Goal: Task Accomplishment & Management: Manage account settings

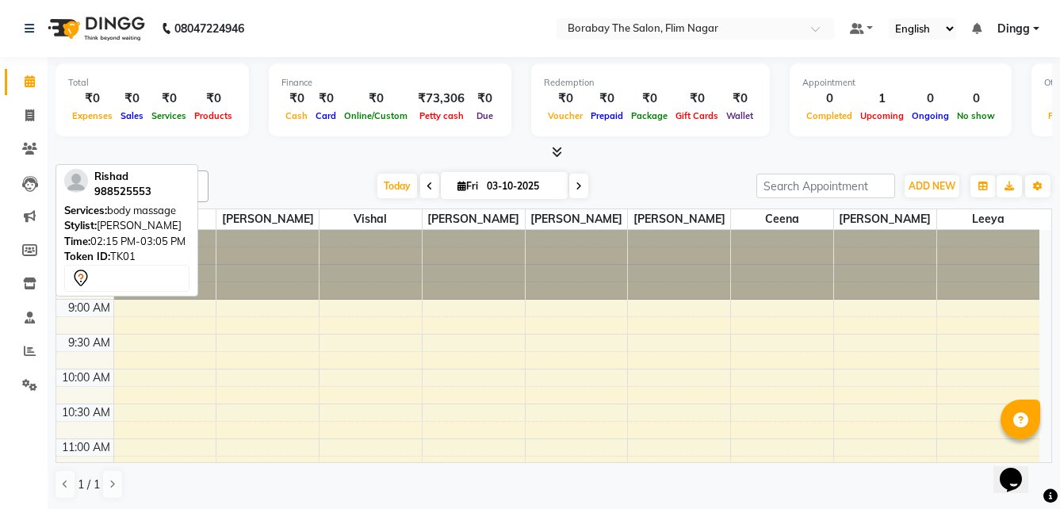
scroll to position [365, 0]
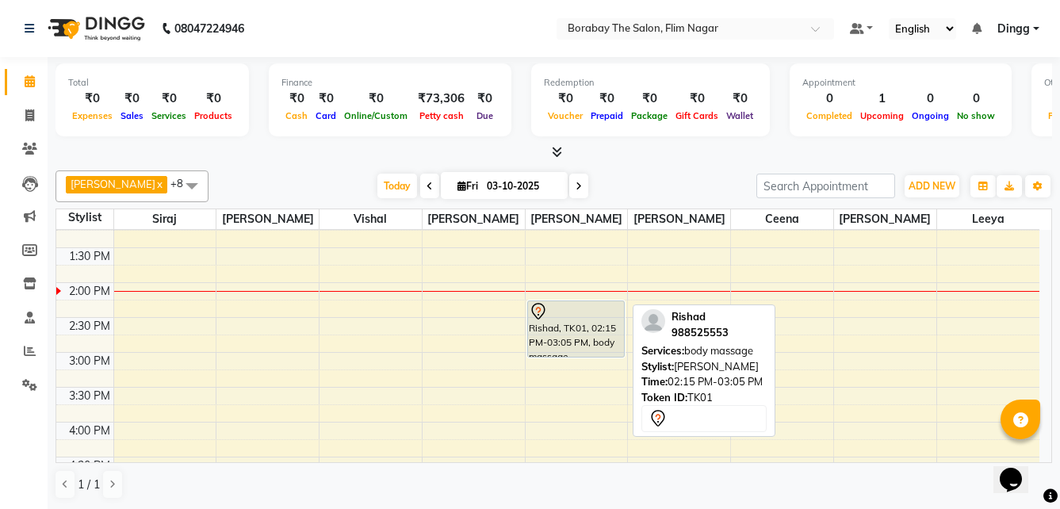
click at [557, 337] on div "Rishad, TK01, 02:15 PM-03:05 PM, body massage" at bounding box center [576, 328] width 97 height 55
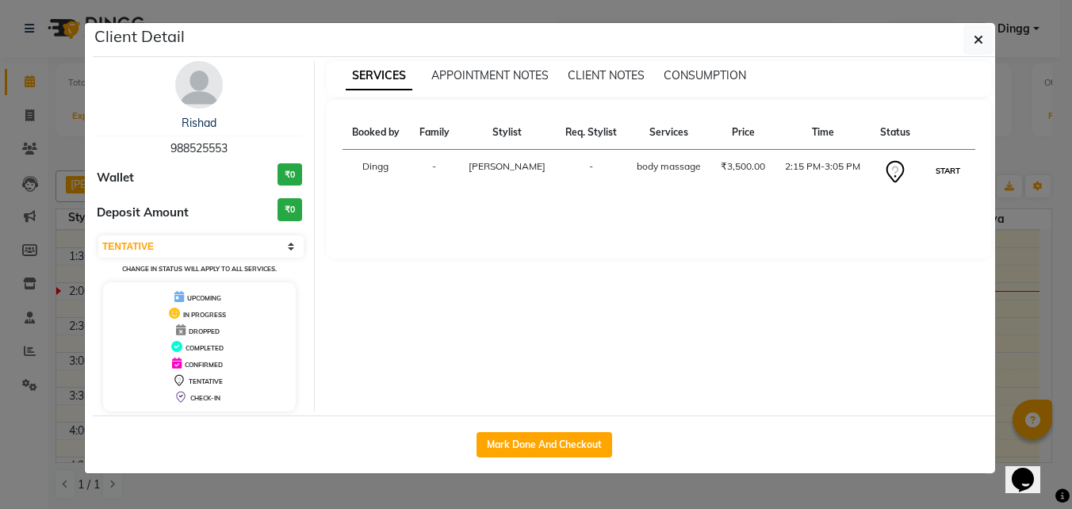
click at [944, 170] on button "START" at bounding box center [947, 171] width 32 height 20
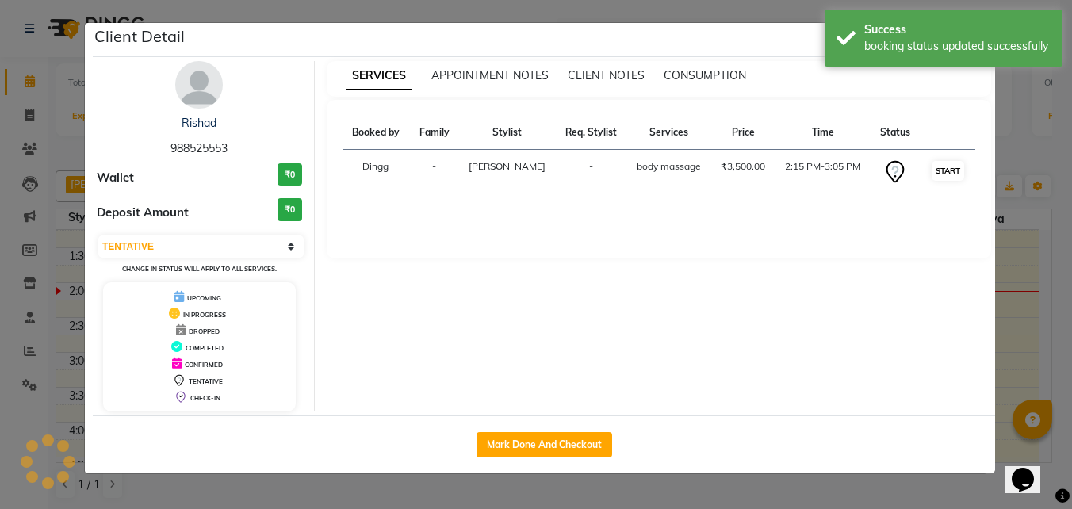
select select "1"
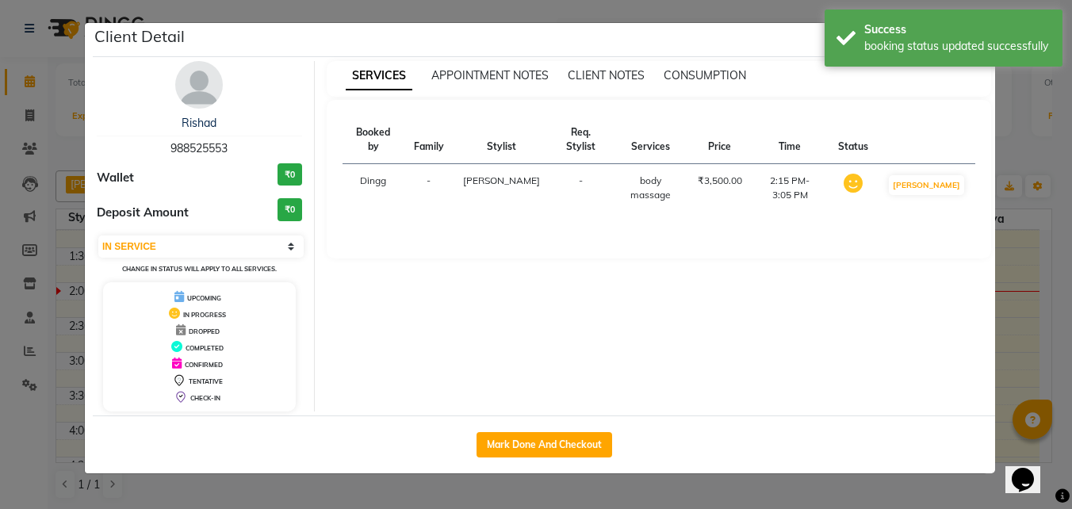
click at [1007, 317] on ngb-modal-window "Client Detail Rishad 988525553 Wallet ₹0 Deposit Amount ₹0 Select IN SERVICE CO…" at bounding box center [536, 254] width 1072 height 509
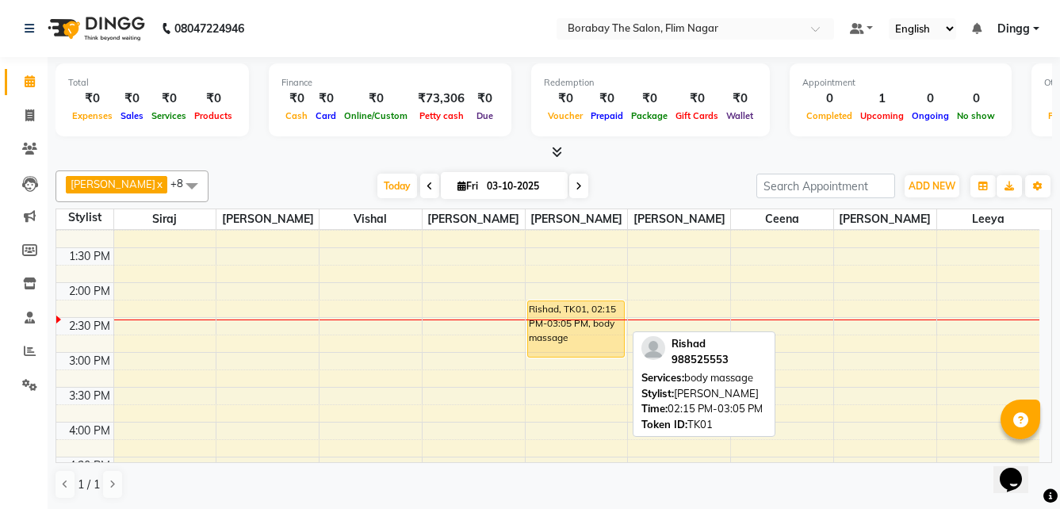
click at [591, 329] on div "Rishad, TK01, 02:15 PM-03:05 PM, body massage" at bounding box center [576, 328] width 97 height 55
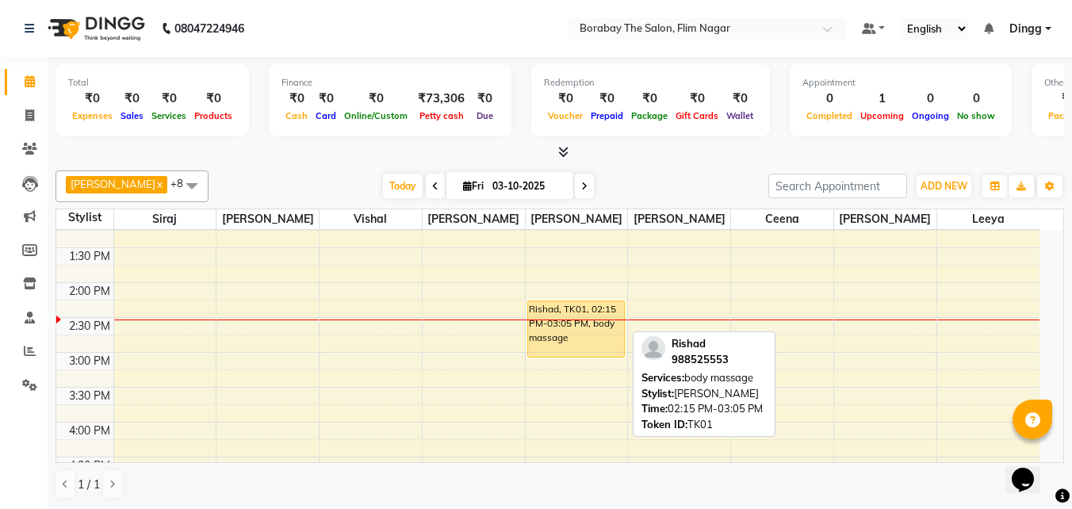
select select "1"
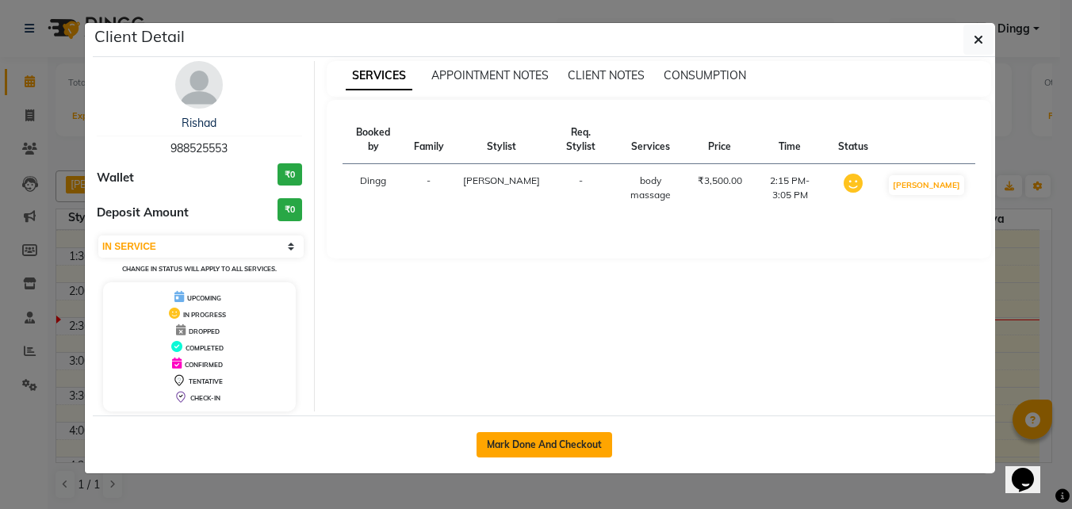
click at [577, 443] on button "Mark Done And Checkout" at bounding box center [544, 444] width 136 height 25
select select "8731"
select select "service"
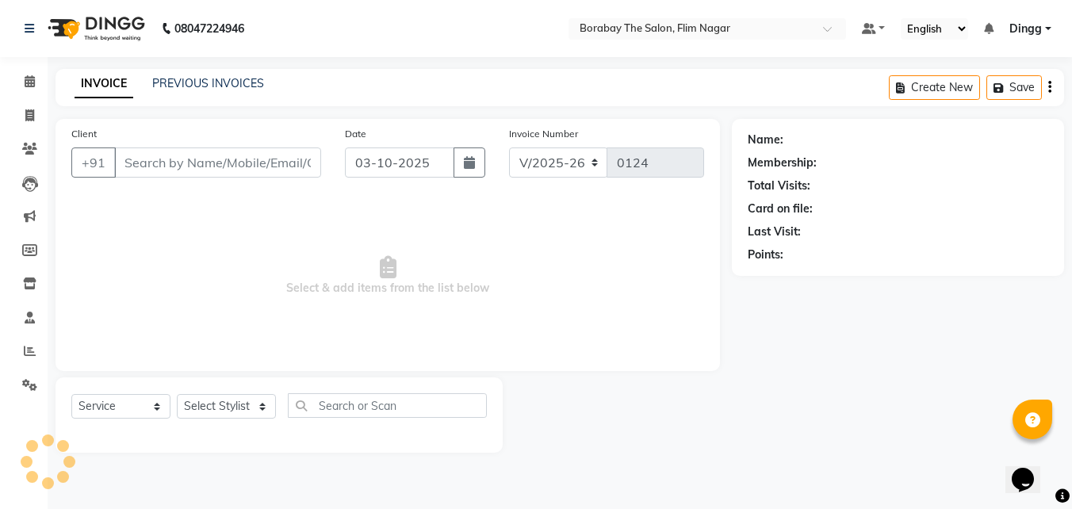
type input "988525553"
select select "88475"
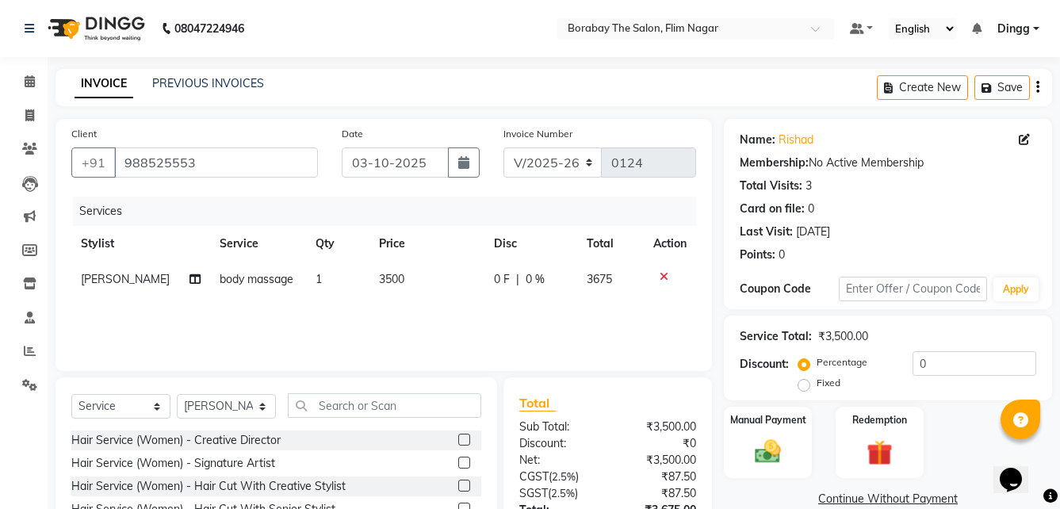
click at [411, 278] on td "3500" at bounding box center [426, 280] width 115 height 36
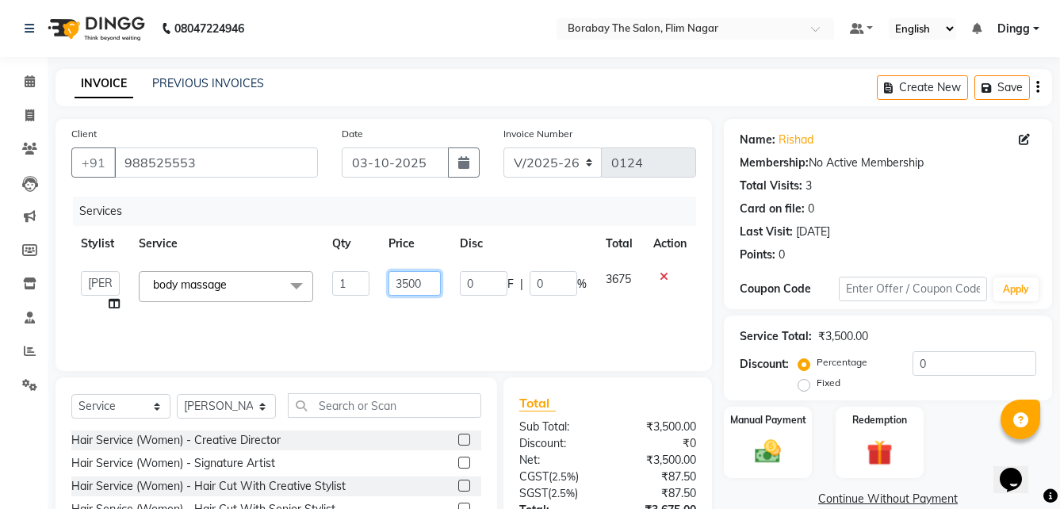
click at [432, 281] on input "3500" at bounding box center [414, 283] width 52 height 25
type input "3"
type input "2000"
click at [481, 326] on div "Services Stylist Service Qty Price Disc Total Action Ali Anil Anthony Aravind A…" at bounding box center [383, 276] width 625 height 159
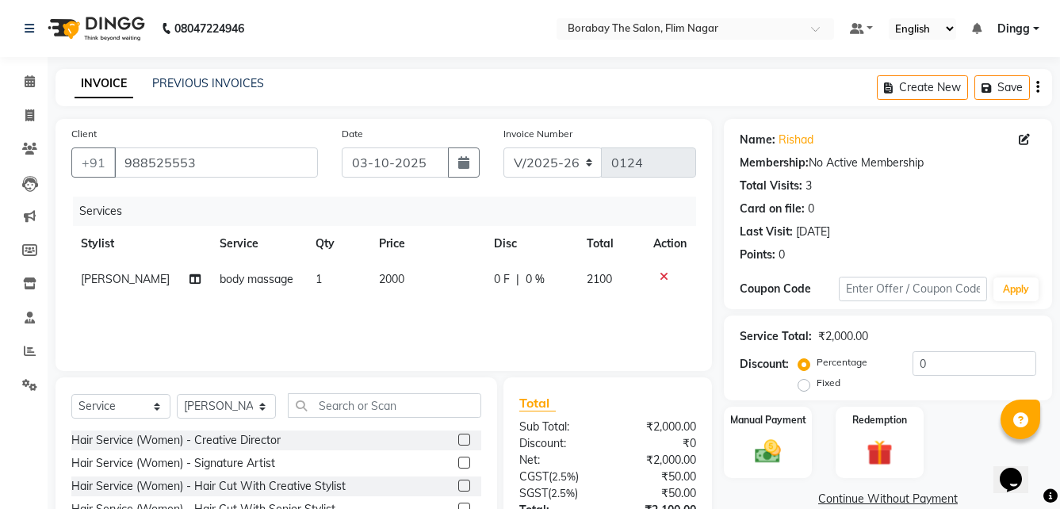
scroll to position [47, 0]
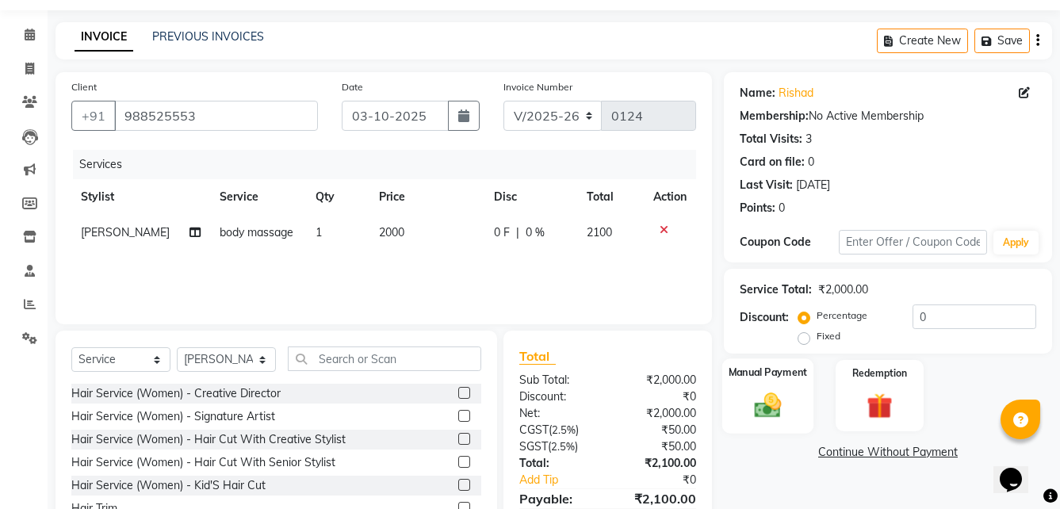
click at [782, 398] on img at bounding box center [768, 404] width 44 height 31
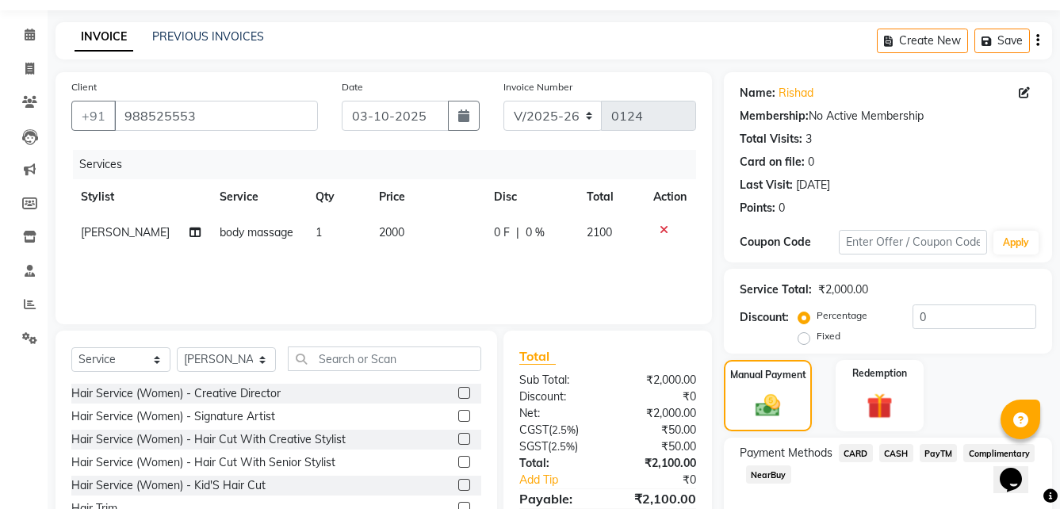
scroll to position [127, 0]
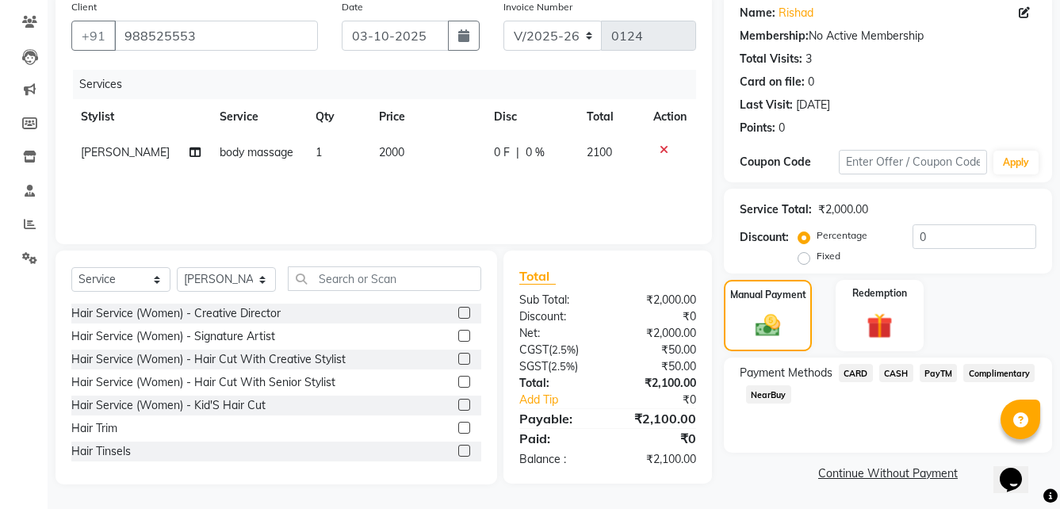
click at [929, 373] on span "PayTM" at bounding box center [938, 373] width 38 height 18
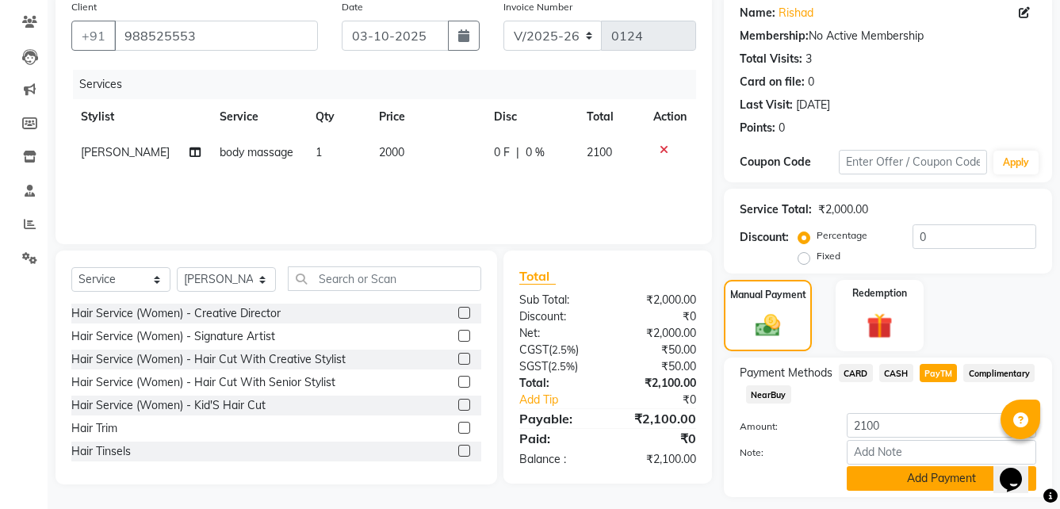
click at [883, 472] on button "Add Payment" at bounding box center [941, 478] width 189 height 25
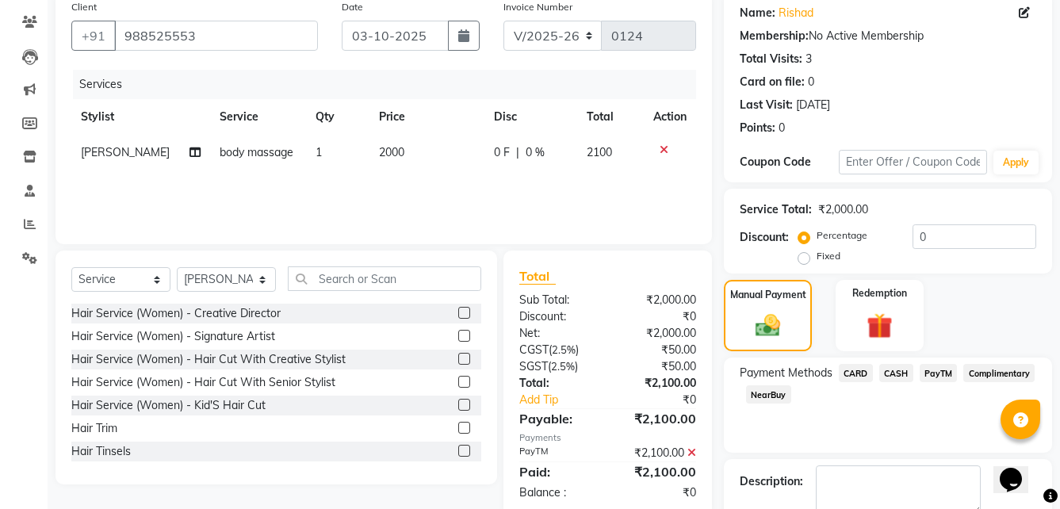
scroll to position [216, 0]
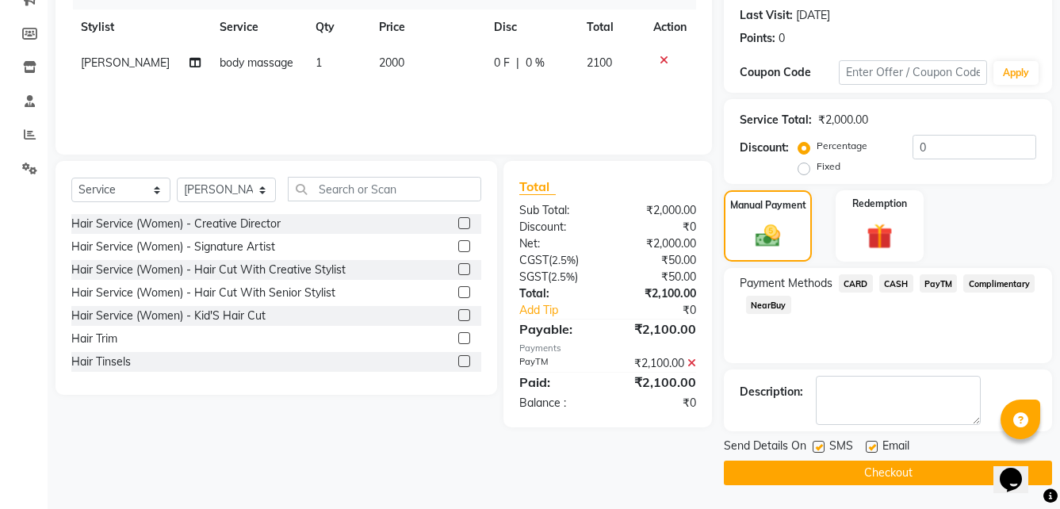
click at [857, 468] on button "Checkout" at bounding box center [888, 473] width 328 height 25
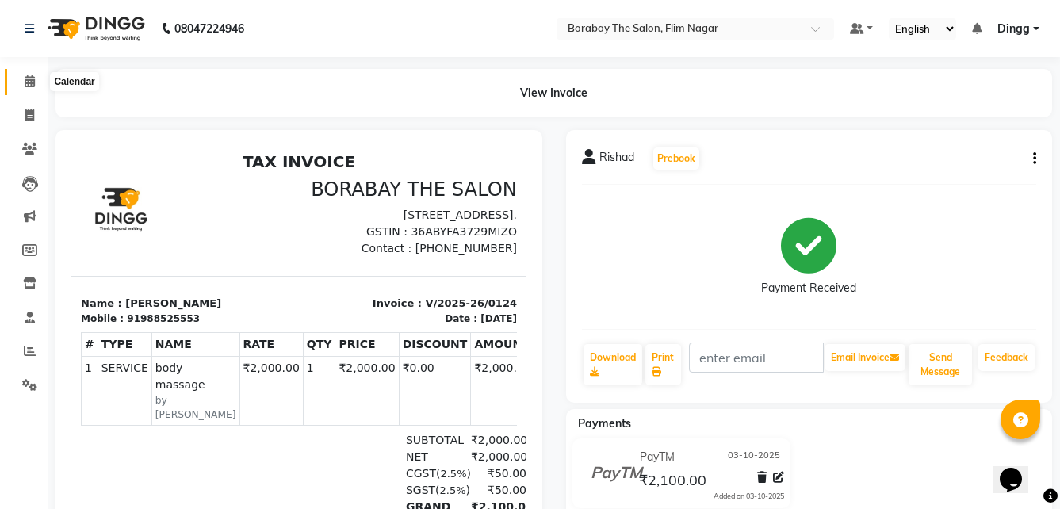
click at [35, 90] on span at bounding box center [30, 82] width 28 height 18
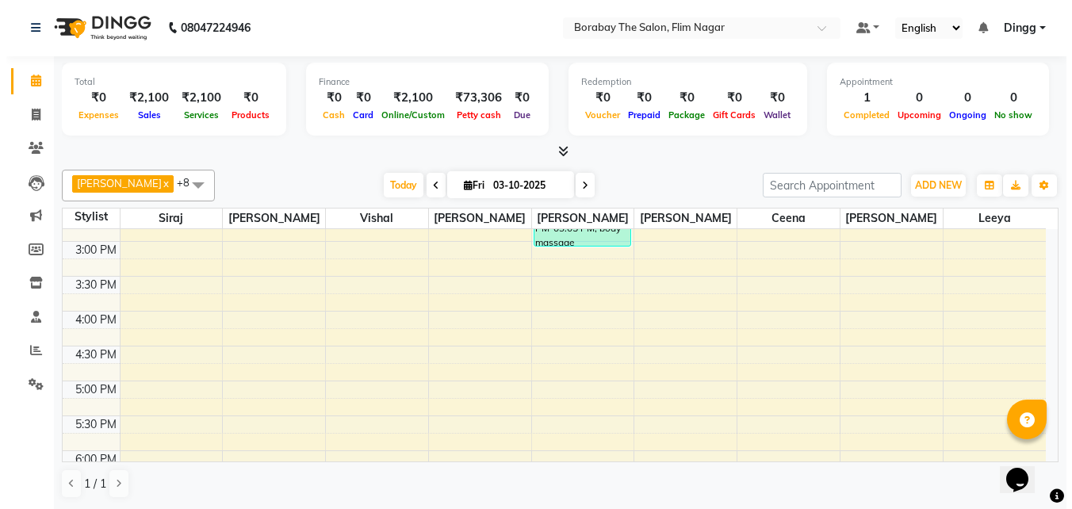
scroll to position [421, 0]
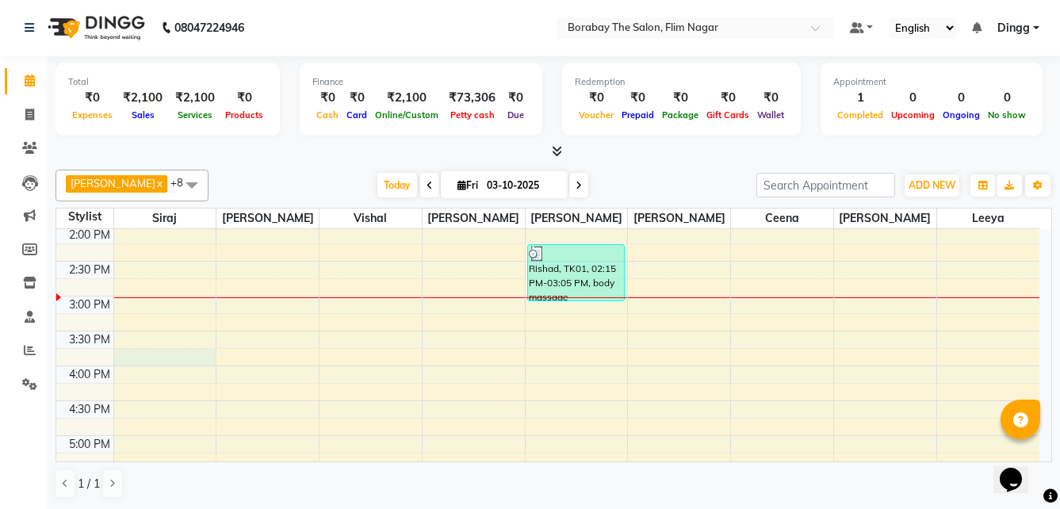
click at [186, 353] on div "8:00 AM 8:30 AM 9:00 AM 9:30 AM 10:00 AM 10:30 AM 11:00 AM 11:30 AM 12:00 PM 12…" at bounding box center [547, 261] width 983 height 906
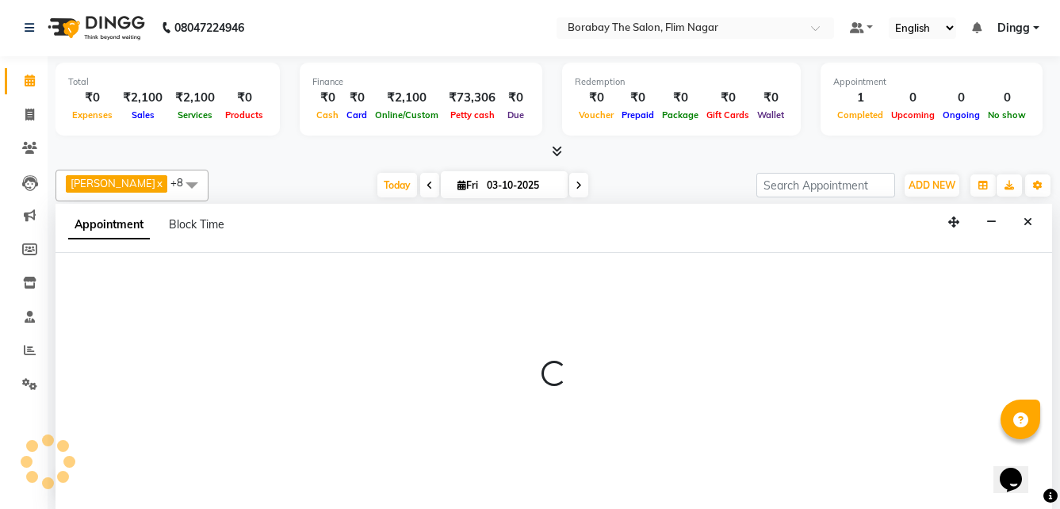
select select "88468"
select select "tentative"
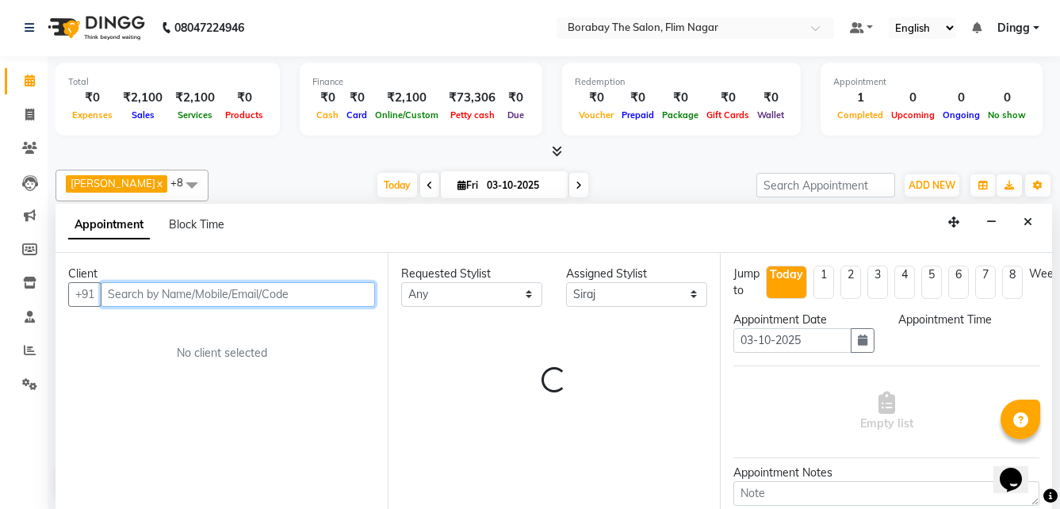
select select "945"
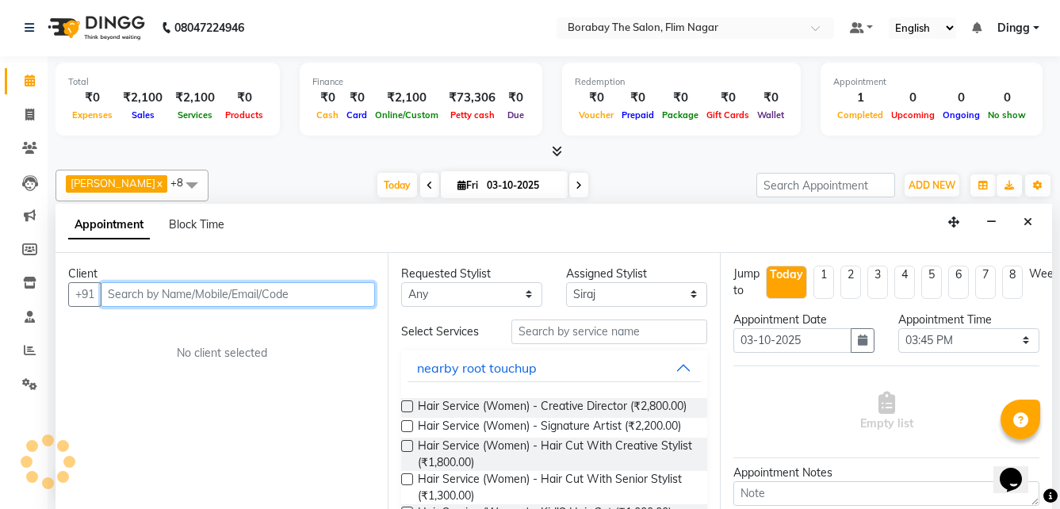
click at [339, 285] on input "text" at bounding box center [238, 294] width 274 height 25
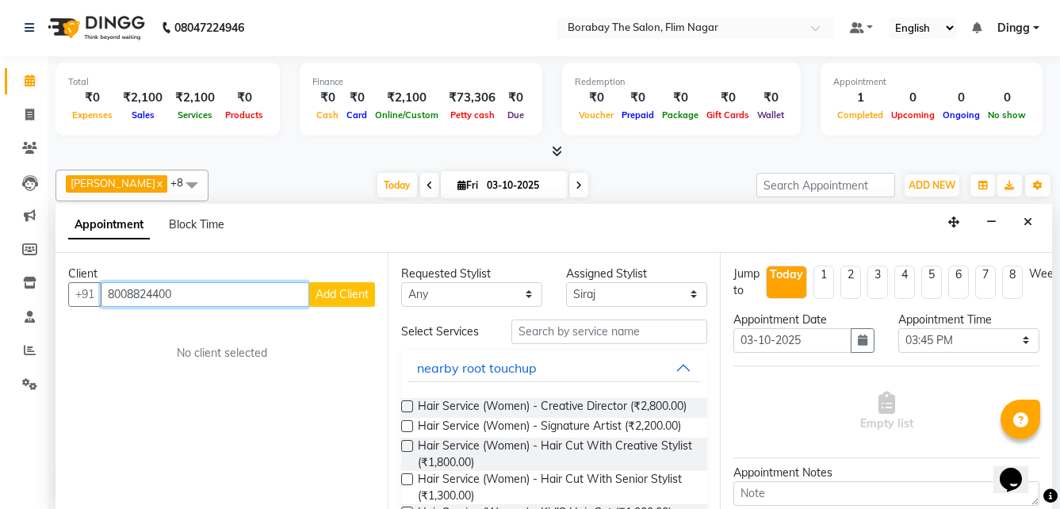
type input "8008824400"
click at [339, 285] on button "Add Client" at bounding box center [342, 294] width 66 height 25
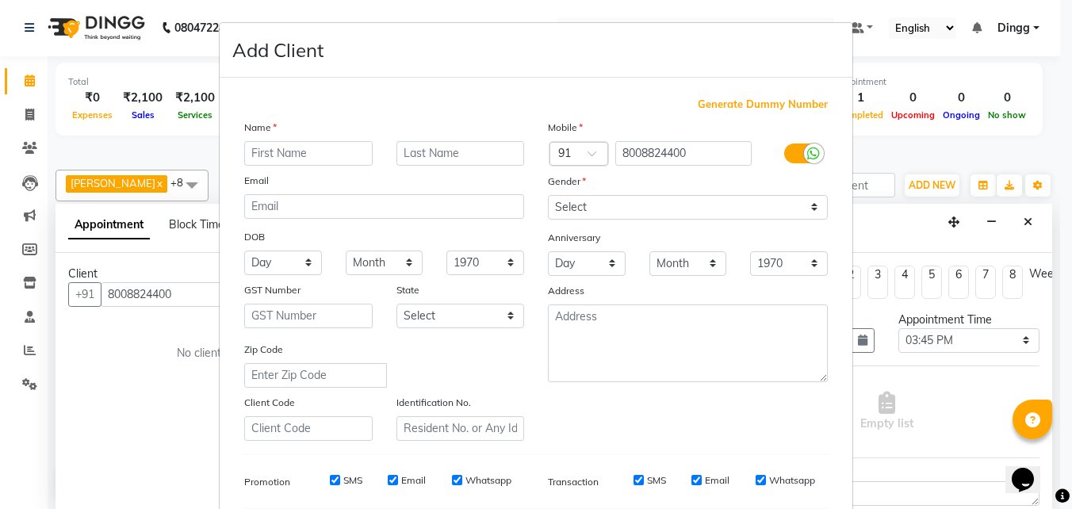
click at [304, 156] on input "text" at bounding box center [308, 153] width 128 height 25
type input "Miss [PERSON_NAME]"
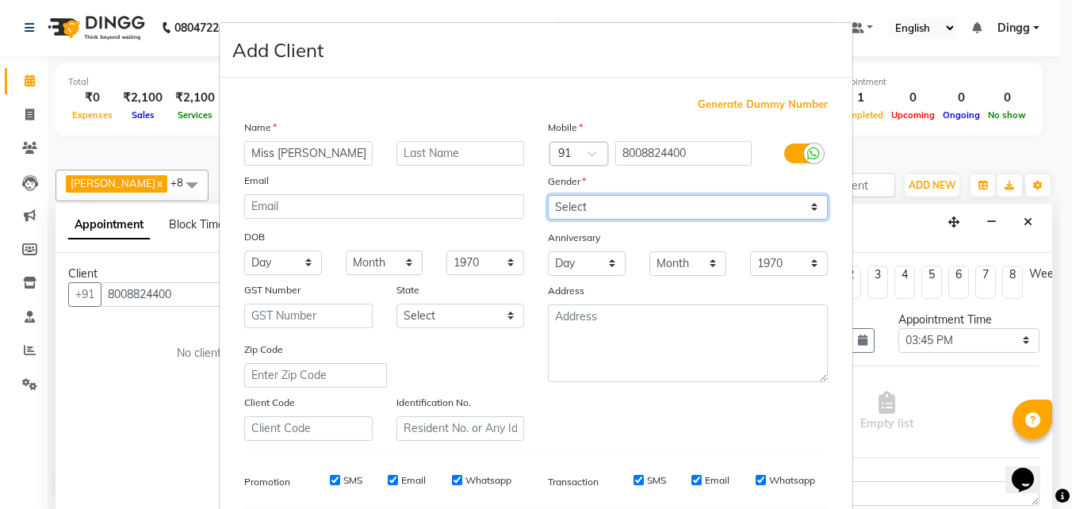
click at [637, 208] on select "Select Male Female Other Prefer Not To Say" at bounding box center [688, 207] width 280 height 25
select select "female"
click at [548, 195] on select "Select Male Female Other Prefer Not To Say" at bounding box center [688, 207] width 280 height 25
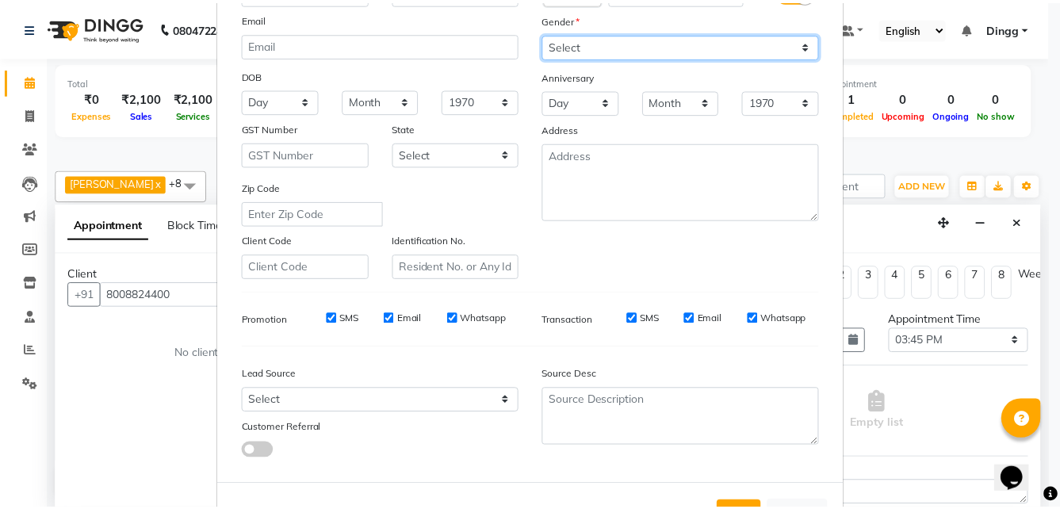
scroll to position [223, 0]
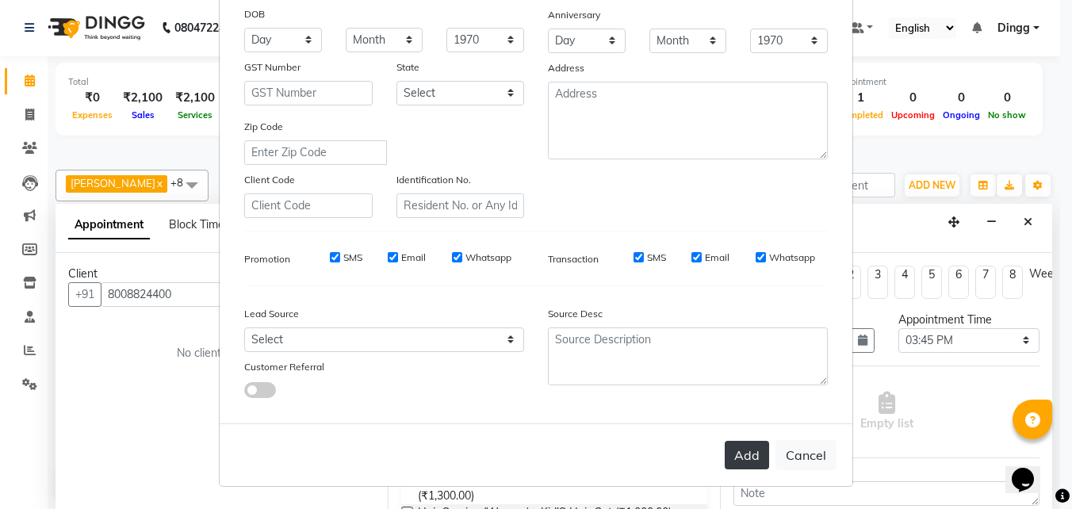
click at [740, 461] on button "Add" at bounding box center [746, 455] width 44 height 29
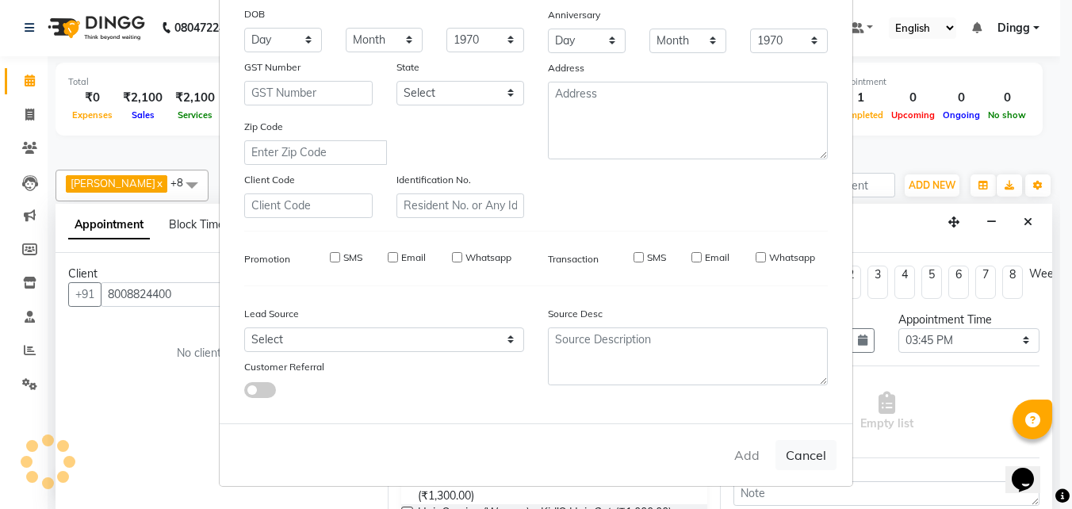
select select
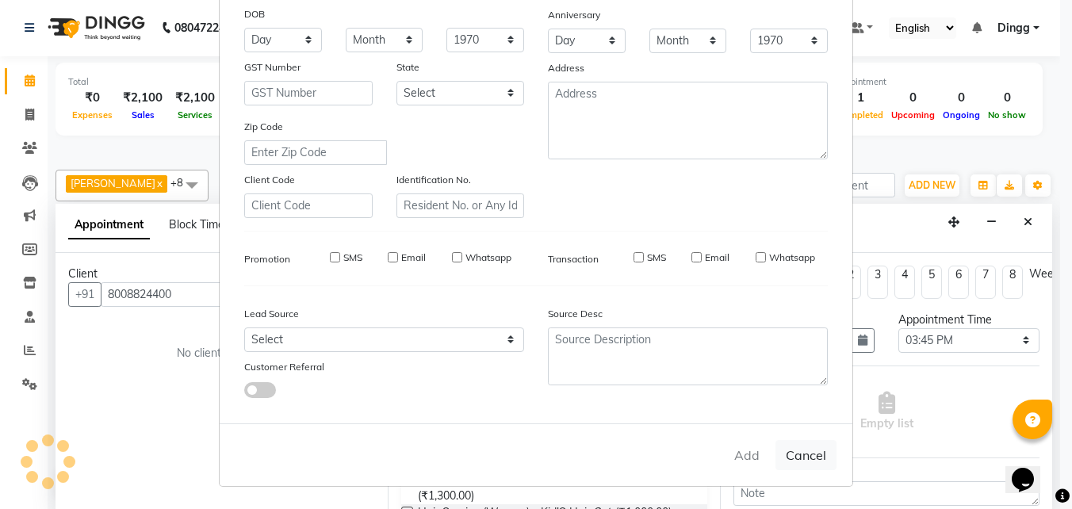
select select
checkbox input "false"
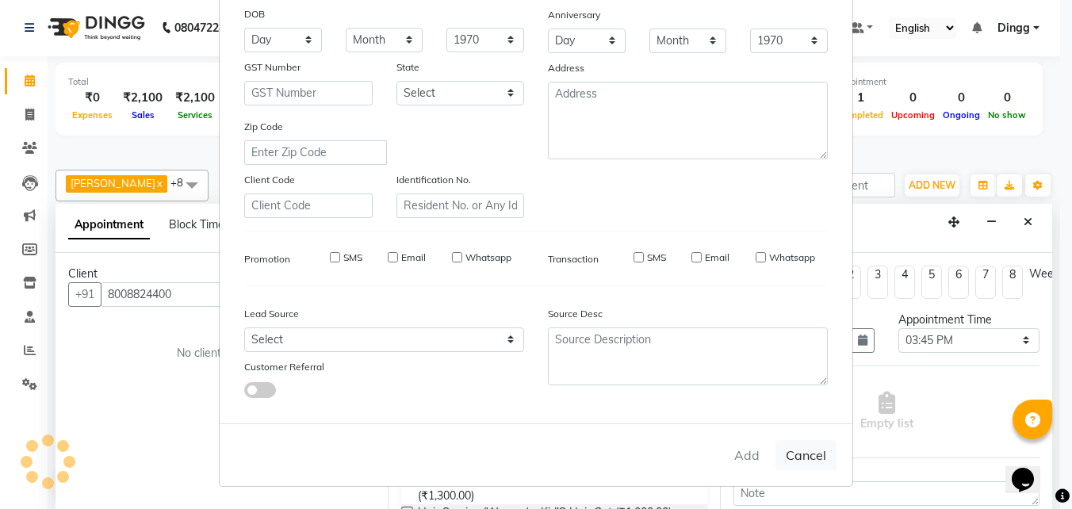
checkbox input "false"
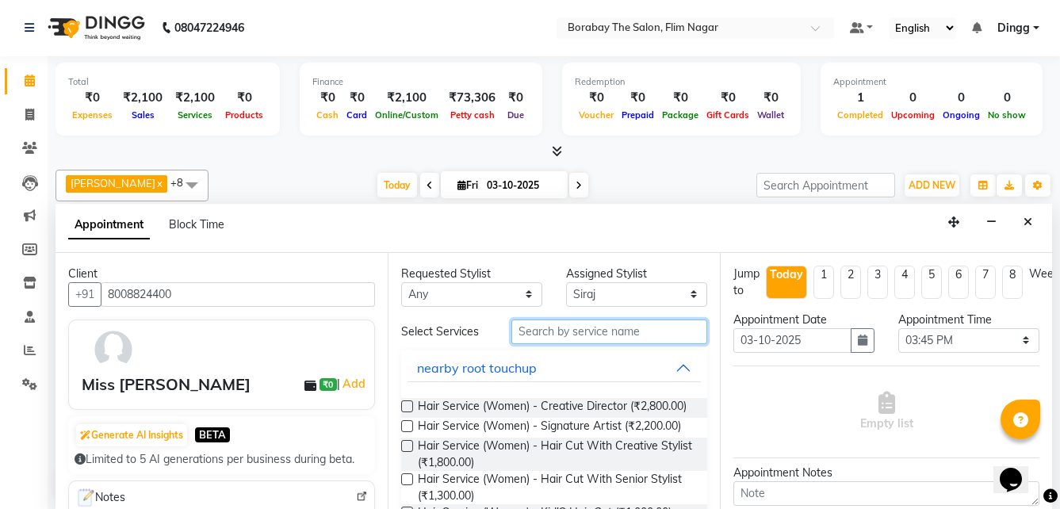
click at [587, 337] on input "text" at bounding box center [609, 331] width 196 height 25
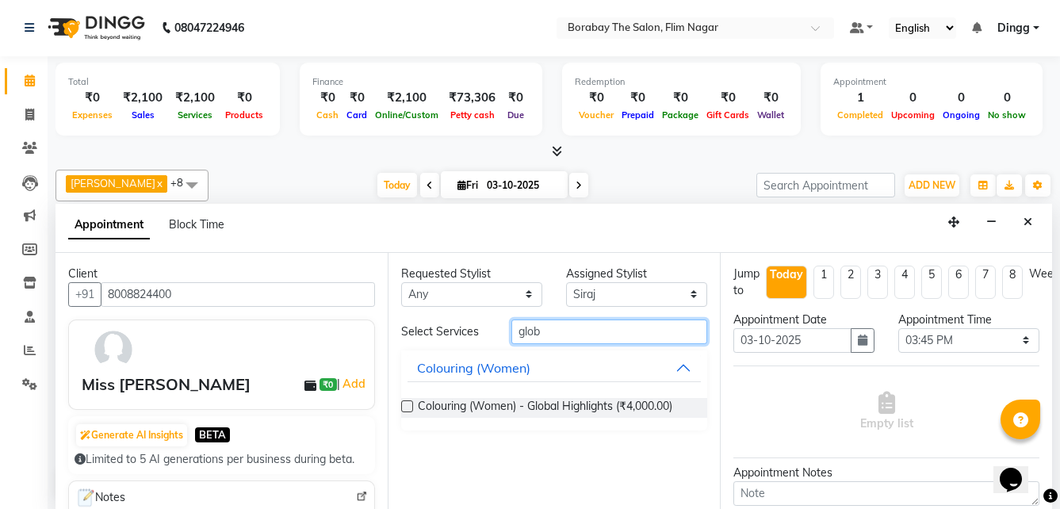
type input "glob"
click at [408, 404] on label at bounding box center [407, 406] width 12 height 12
click at [408, 404] on input "checkbox" at bounding box center [406, 408] width 10 height 10
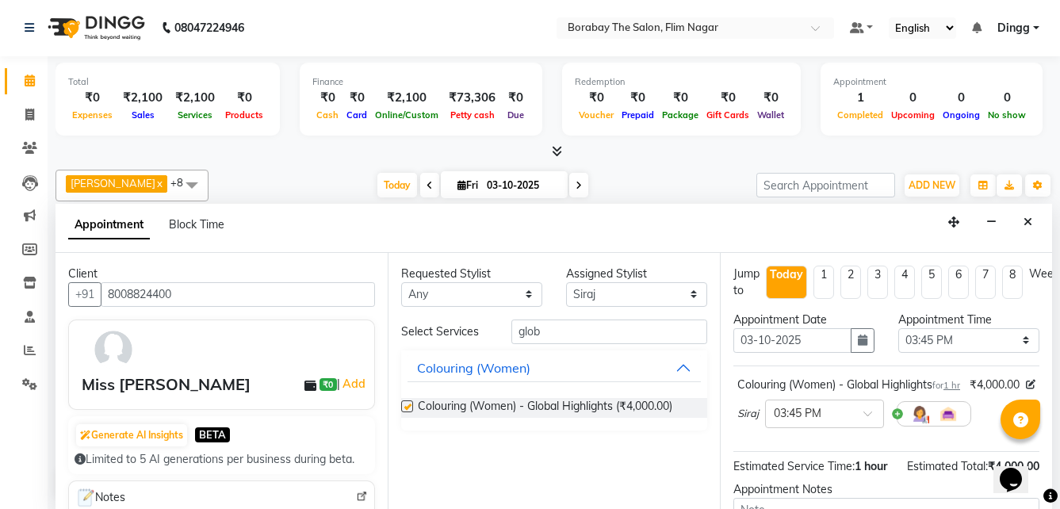
checkbox input "false"
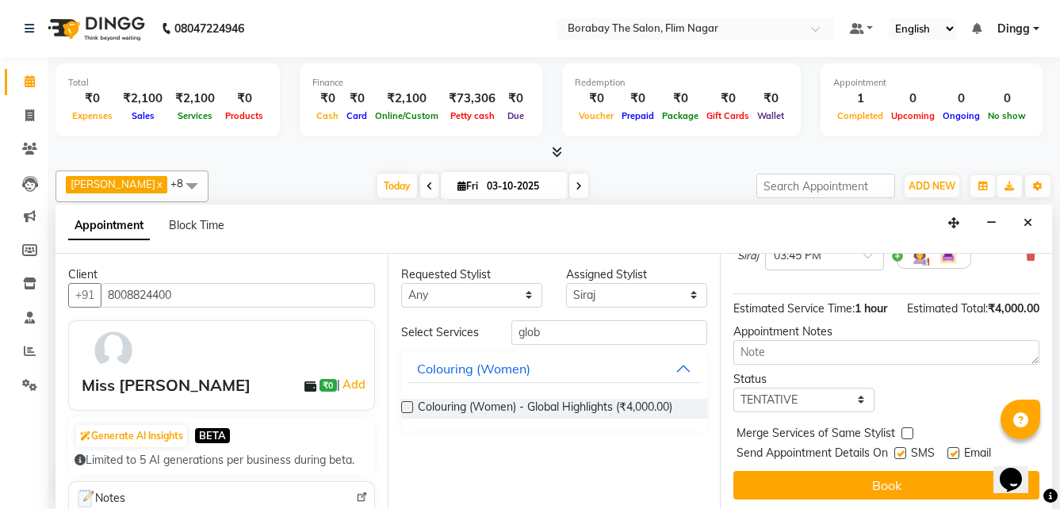
scroll to position [79, 0]
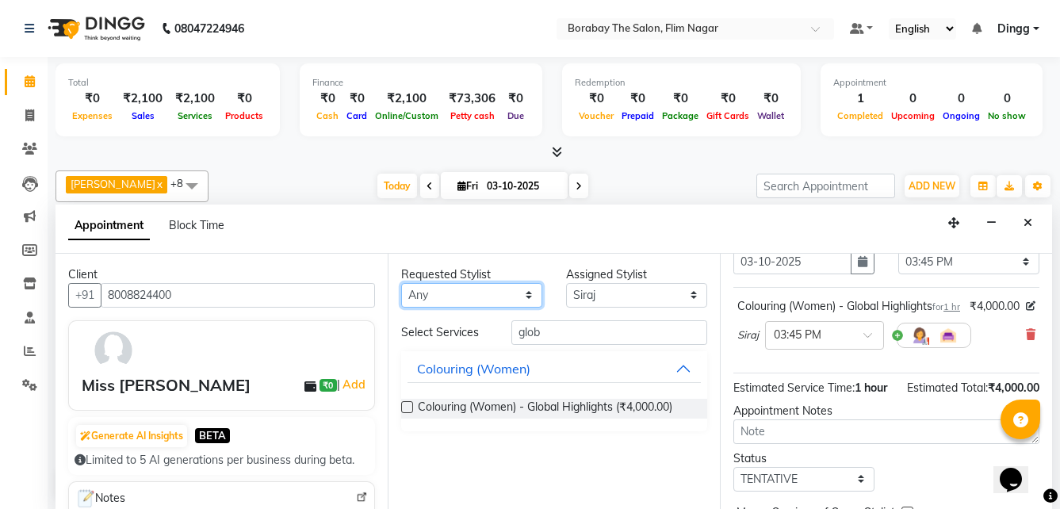
click at [503, 285] on select "Any [PERSON_NAME] [PERSON_NAME] [PERSON_NAME] Borabay the salon [PERSON_NAME] […" at bounding box center [471, 295] width 141 height 25
select select "88473"
click at [401, 283] on select "Any [PERSON_NAME] [PERSON_NAME] [PERSON_NAME] Borabay the salon [PERSON_NAME] […" at bounding box center [471, 295] width 141 height 25
select select "88473"
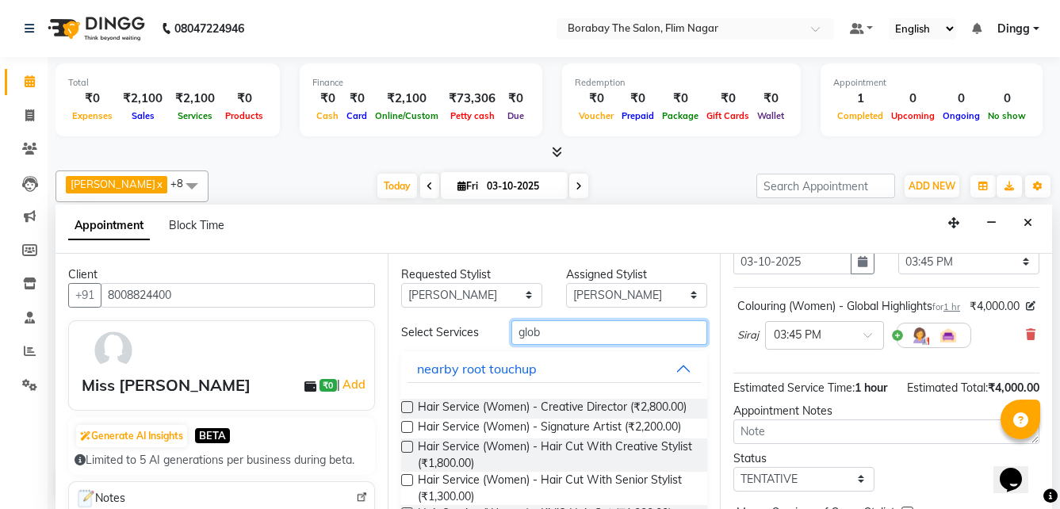
click at [563, 332] on input "glob" at bounding box center [609, 332] width 196 height 25
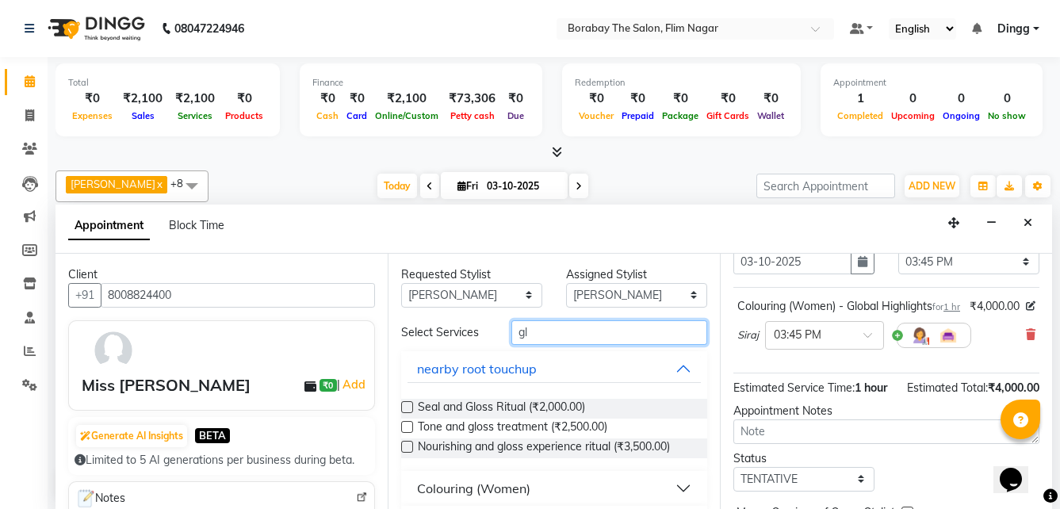
type input "g"
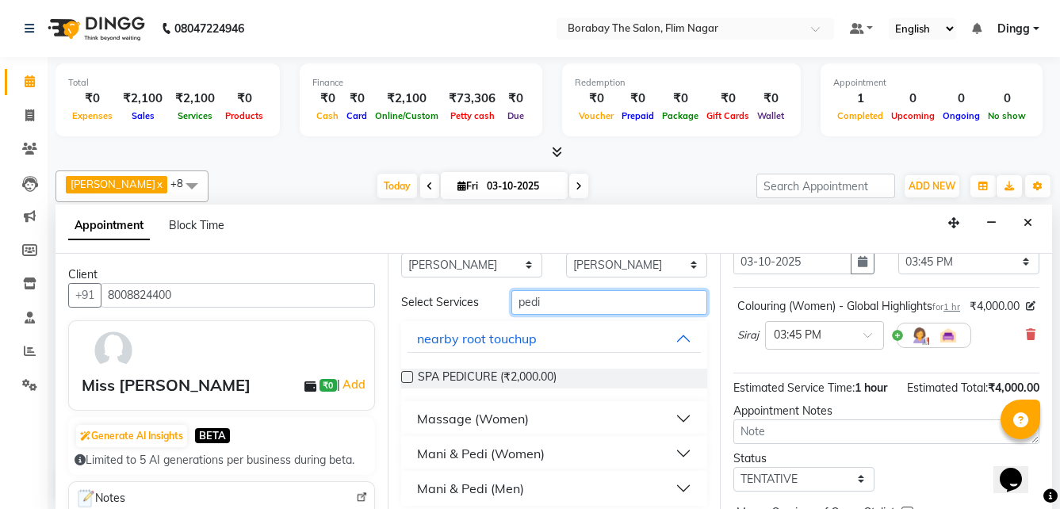
scroll to position [39, 0]
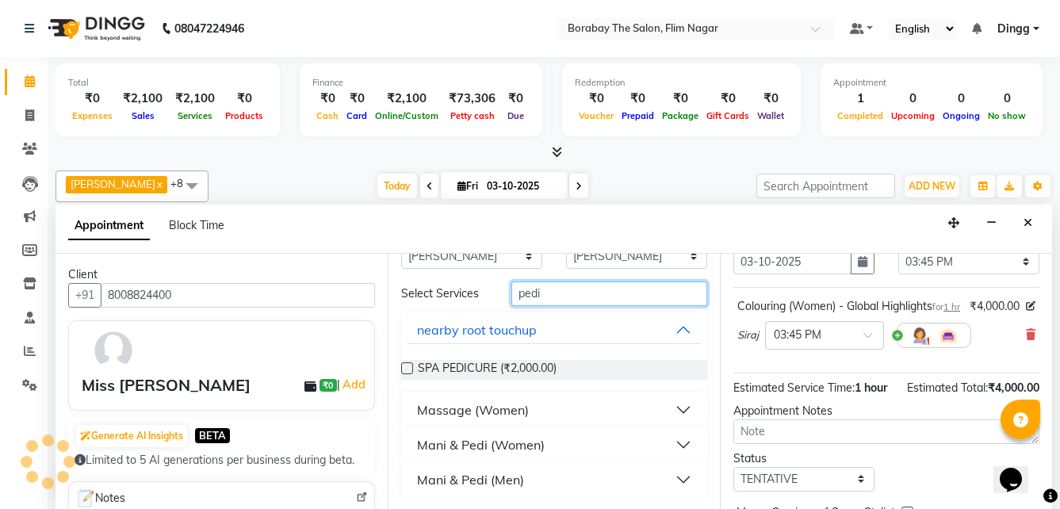
type input "pedi"
click at [568, 442] on button "Mani & Pedi (Women)" at bounding box center [553, 444] width 293 height 29
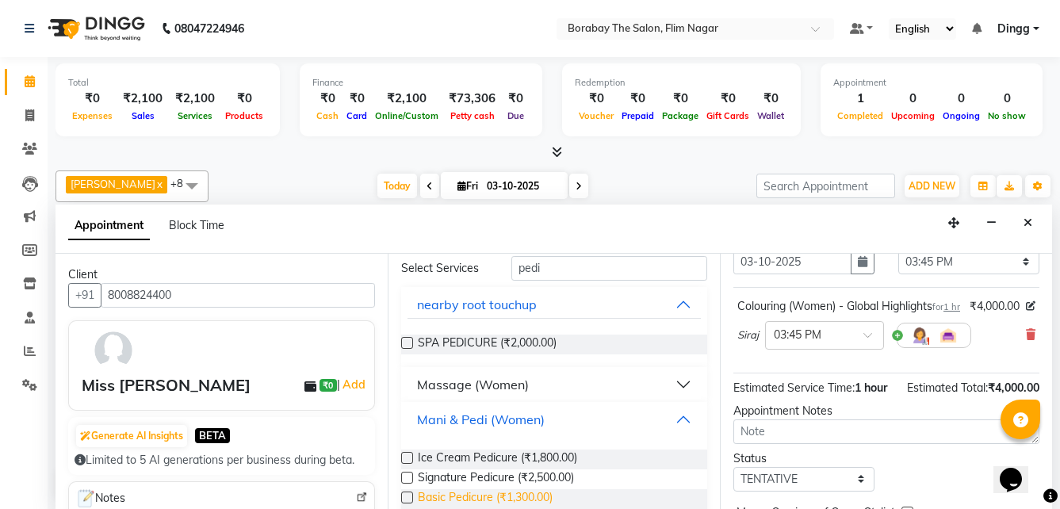
scroll to position [143, 0]
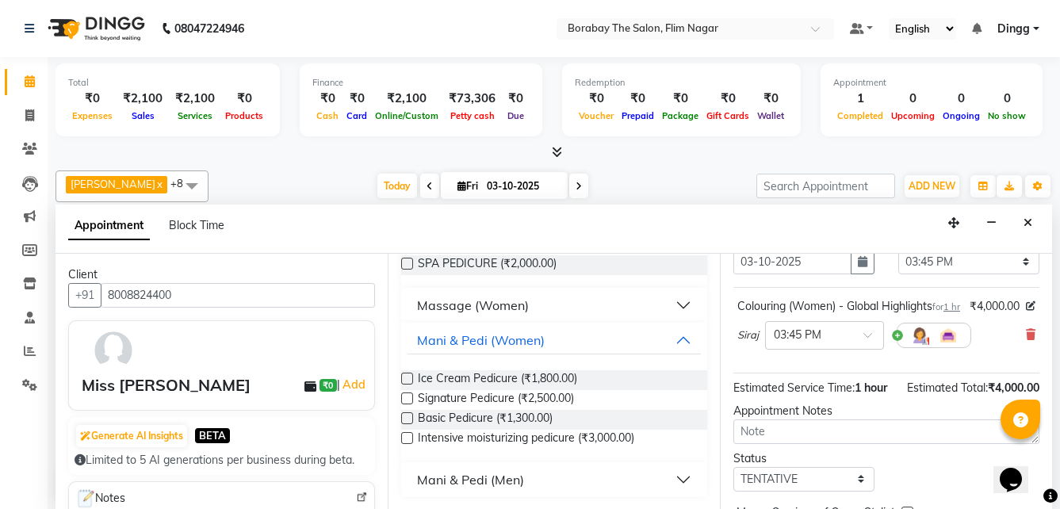
click at [408, 421] on label at bounding box center [407, 418] width 12 height 12
click at [408, 421] on input "checkbox" at bounding box center [406, 420] width 10 height 10
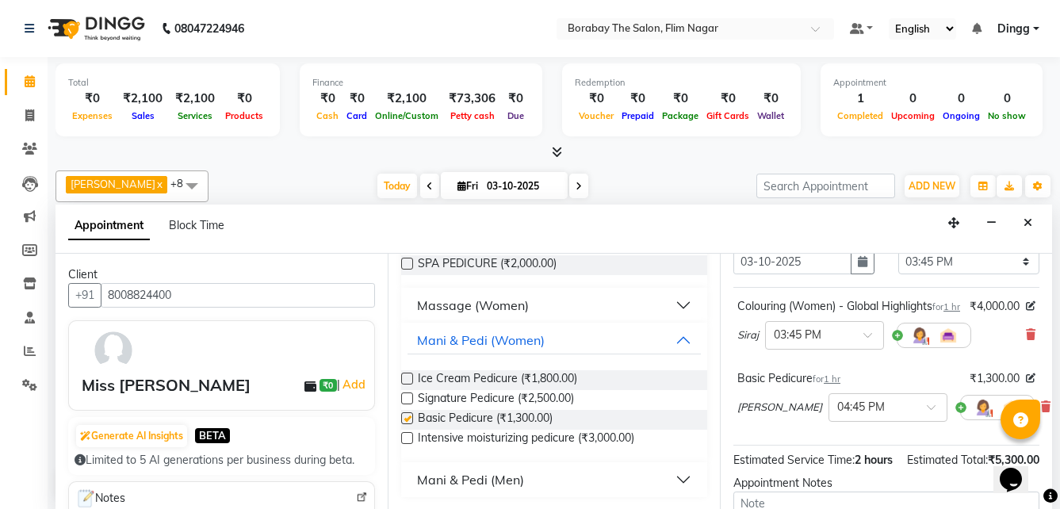
checkbox input "false"
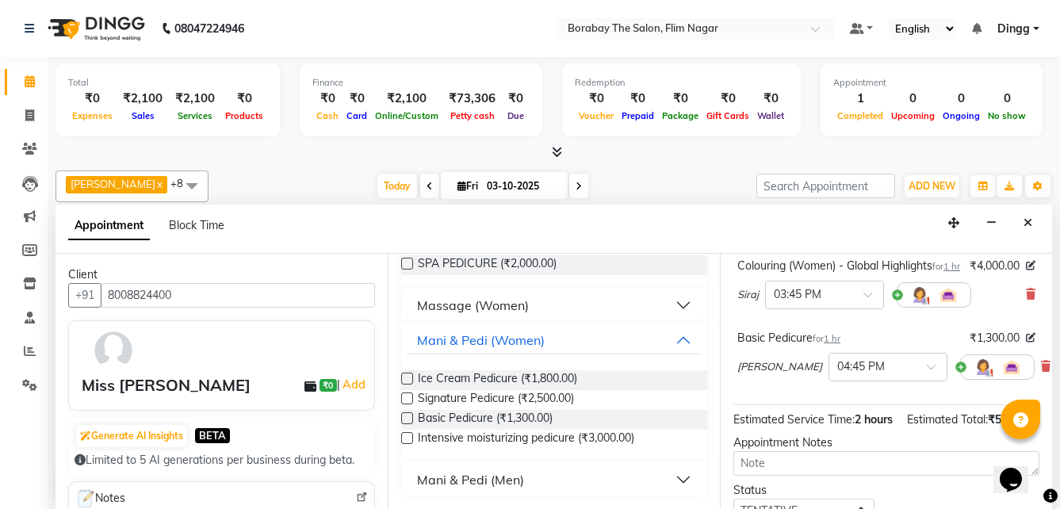
scroll to position [278, 0]
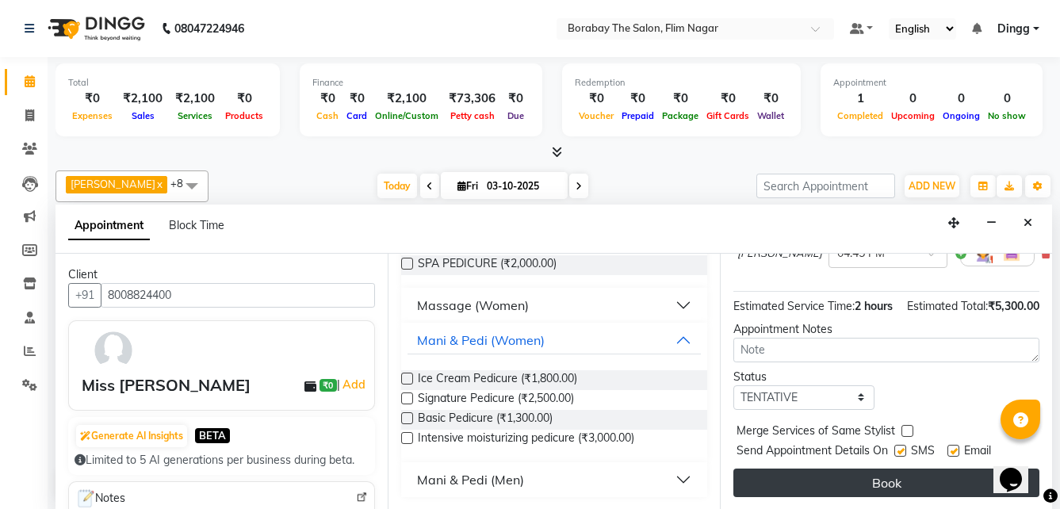
click at [847, 472] on button "Book" at bounding box center [886, 482] width 306 height 29
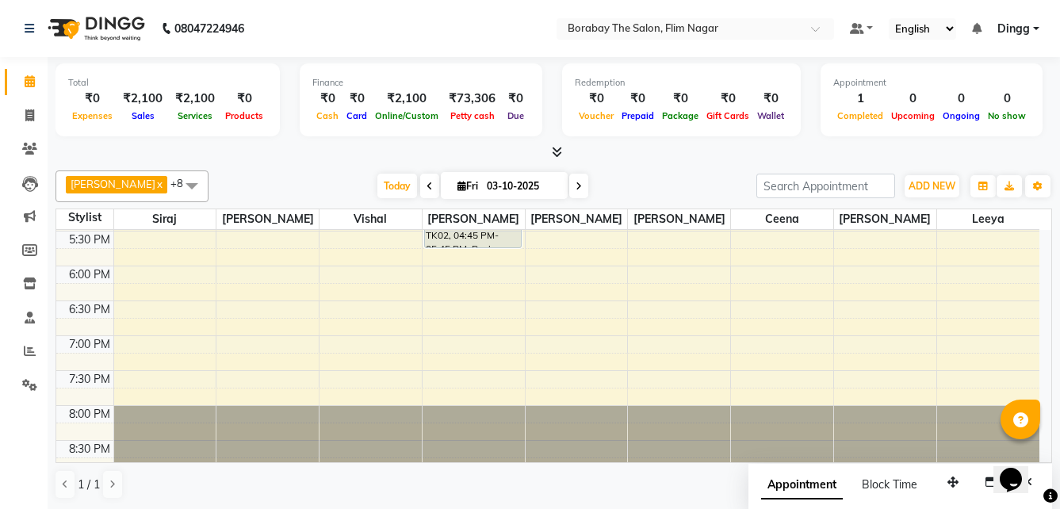
scroll to position [674, 0]
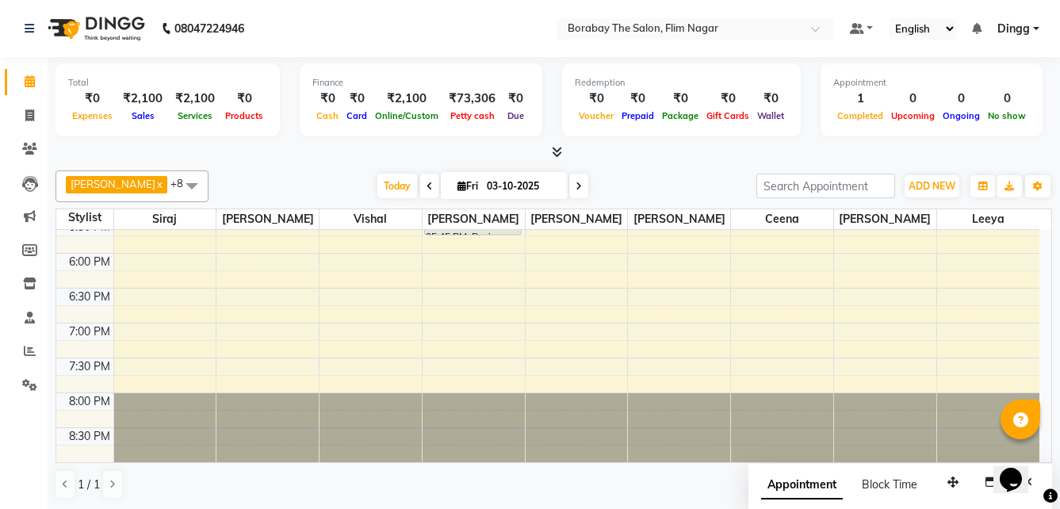
click at [150, 411] on div at bounding box center [165, 427] width 102 height 69
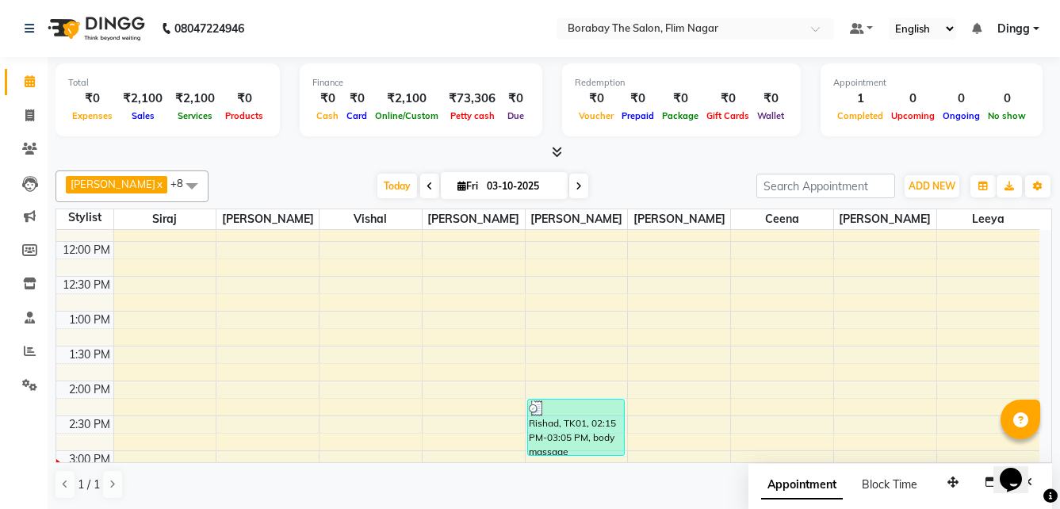
scroll to position [555, 0]
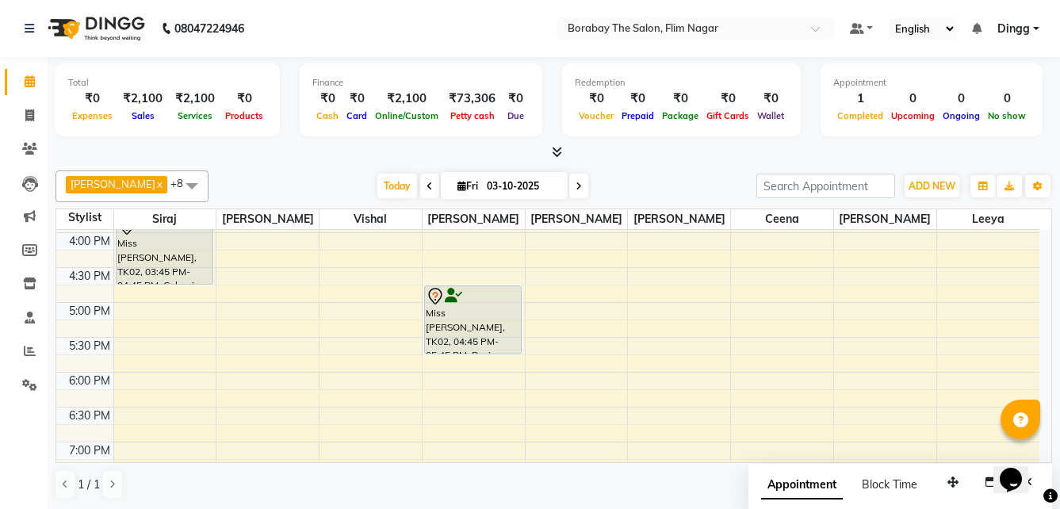
click at [170, 182] on span "+8" at bounding box center [182, 183] width 25 height 13
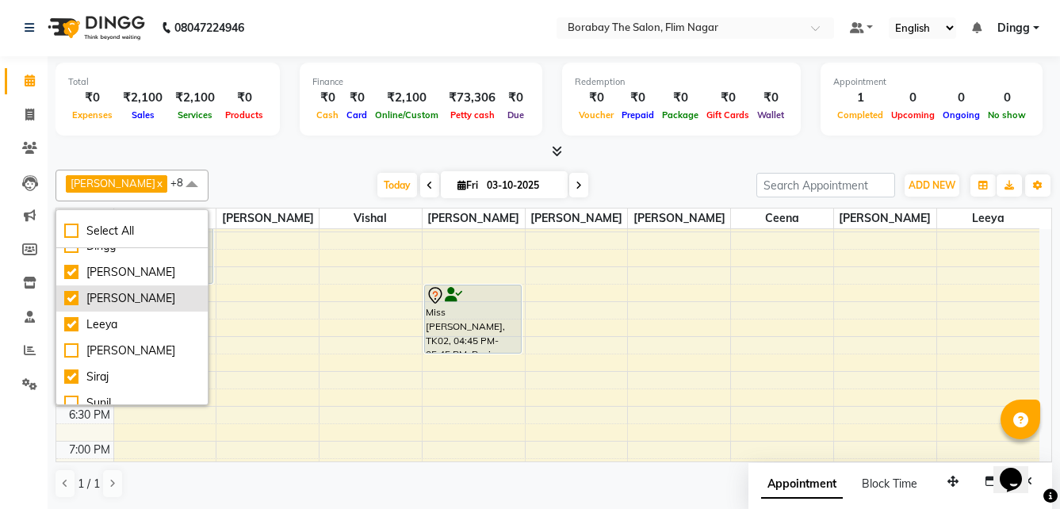
scroll to position [196, 0]
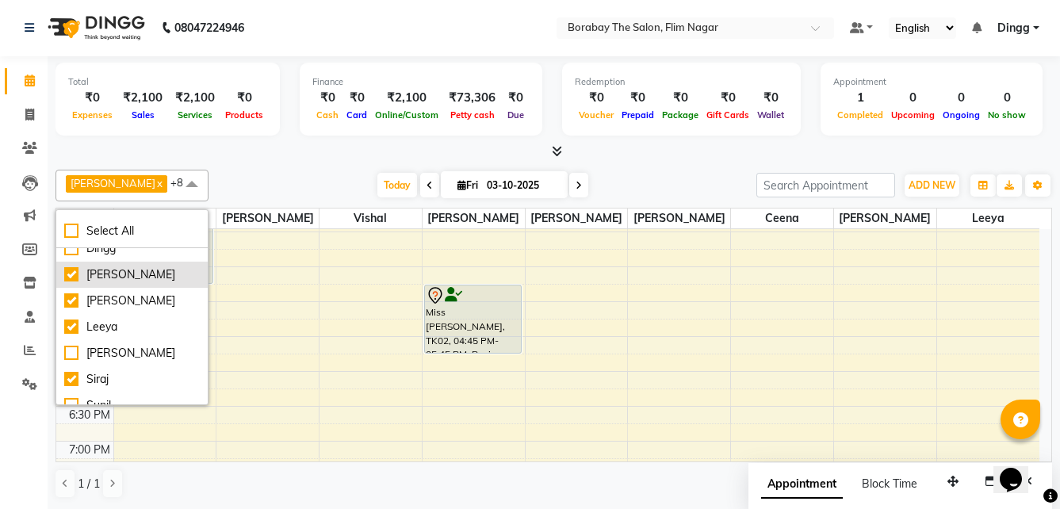
click at [78, 283] on div "[PERSON_NAME]" at bounding box center [132, 274] width 136 height 17
checkbox input "false"
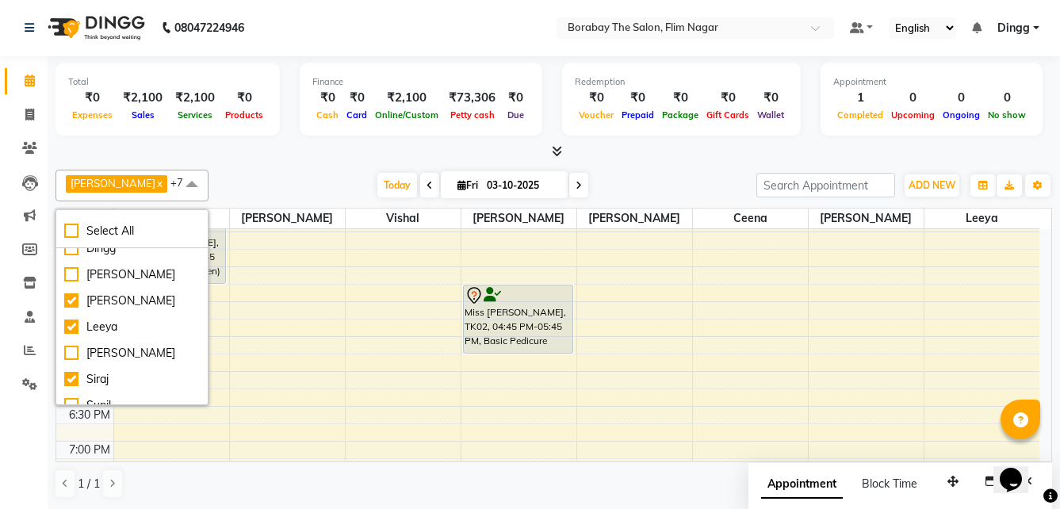
click at [629, 169] on div "Anthony x Ceena x Eunice x Leeya x Siraj x Ali x Aravind x Vishal x +7 Select A…" at bounding box center [553, 334] width 996 height 342
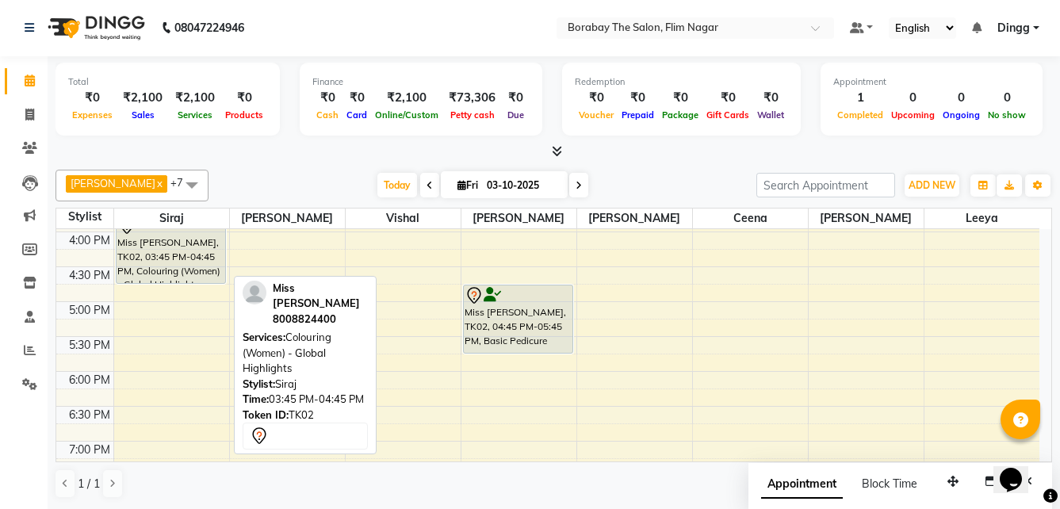
scroll to position [555, 0]
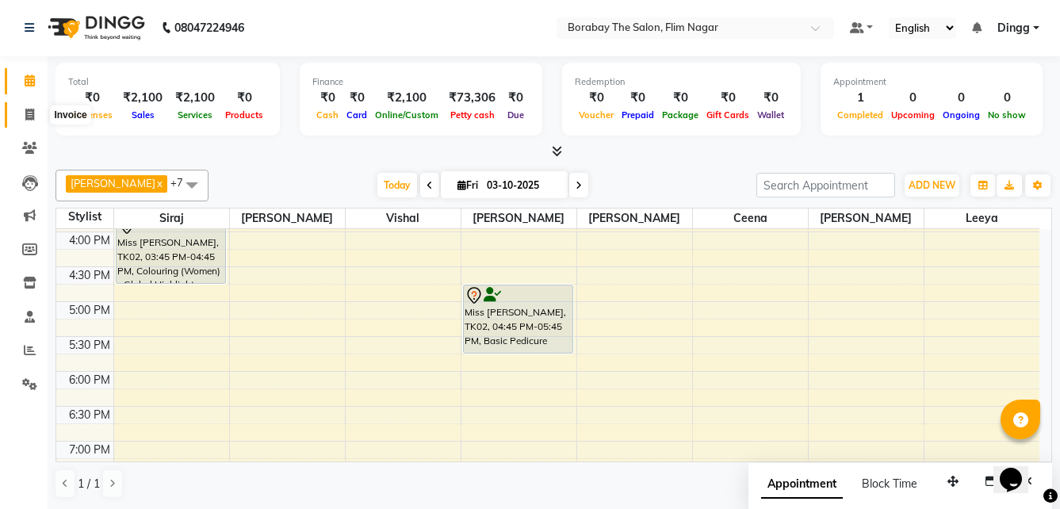
click at [32, 113] on icon at bounding box center [29, 115] width 9 height 12
select select "8731"
select select "service"
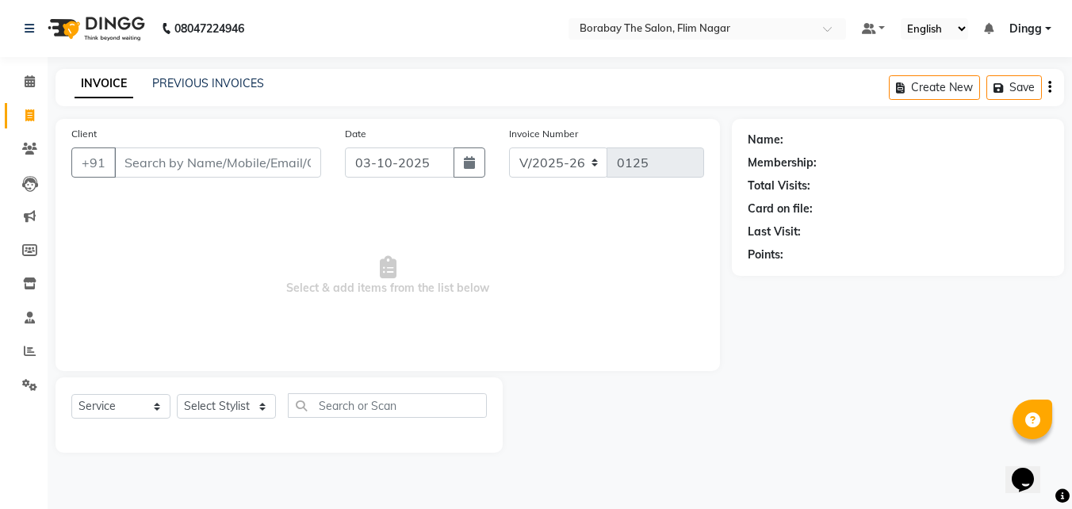
click at [201, 165] on input "Client" at bounding box center [217, 162] width 207 height 30
click at [310, 413] on input "text" at bounding box center [387, 405] width 199 height 25
click at [327, 405] on input "text" at bounding box center [387, 405] width 199 height 25
click at [275, 403] on select "Select Stylist Ali Anil Anthony Aravind Ashok Borabay the salon Ceena Dingg Est…" at bounding box center [226, 406] width 99 height 25
select select "88472"
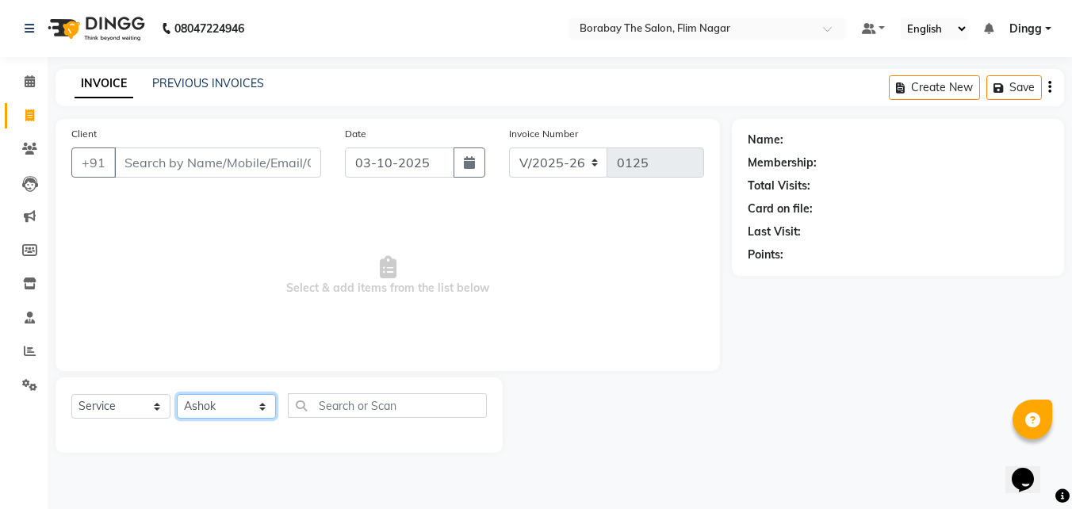
click at [177, 394] on select "Select Stylist Ali Anil Anthony Aravind Ashok Borabay the salon Ceena Dingg Est…" at bounding box center [226, 406] width 99 height 25
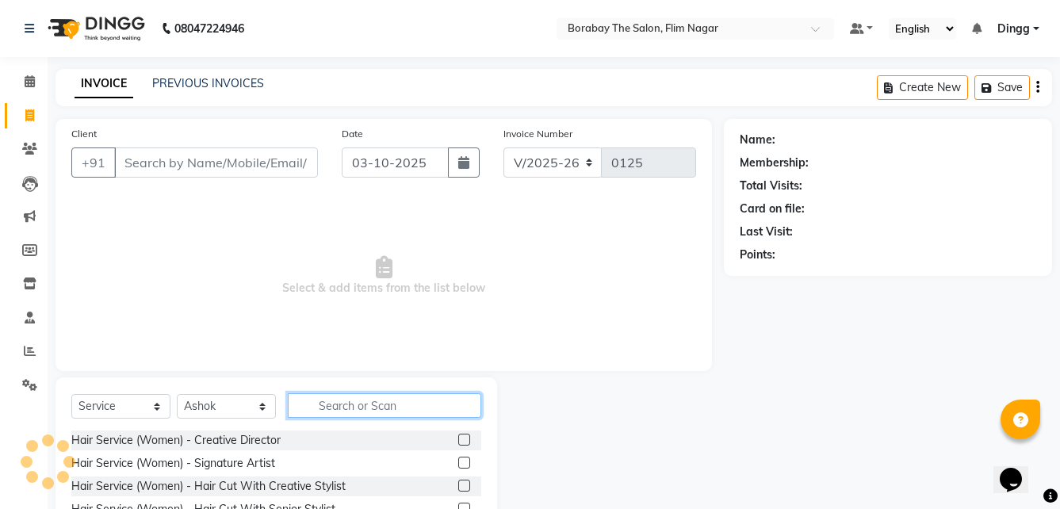
click at [353, 412] on input "text" at bounding box center [384, 405] width 193 height 25
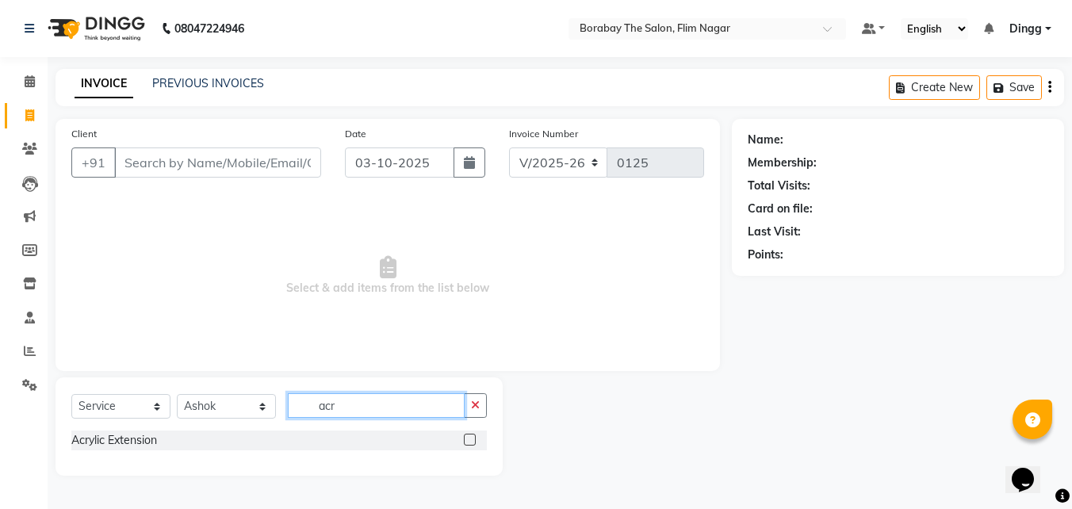
type input "acr"
click at [470, 438] on label at bounding box center [470, 440] width 12 height 12
click at [470, 438] on input "checkbox" at bounding box center [469, 440] width 10 height 10
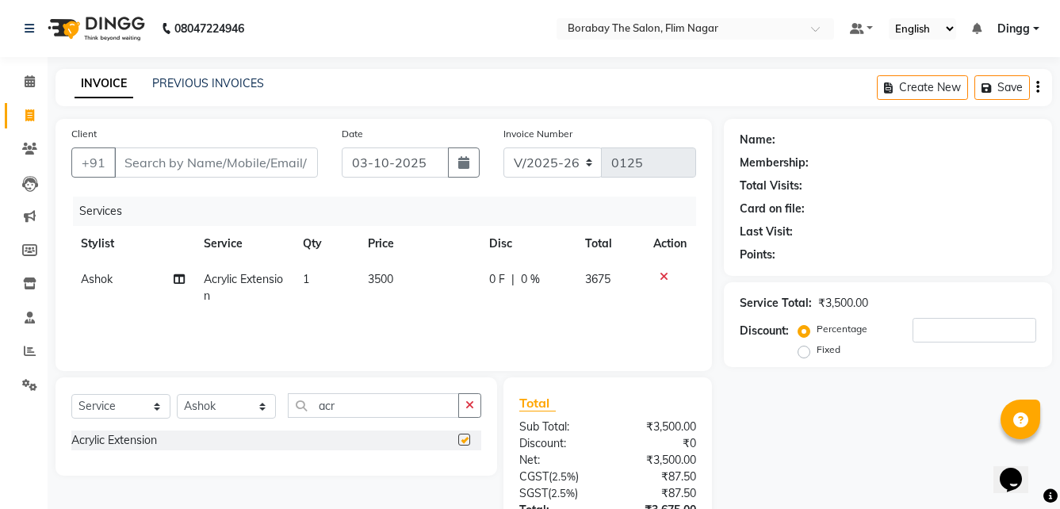
checkbox input "false"
click at [390, 411] on input "acr" at bounding box center [373, 405] width 171 height 25
type input "a"
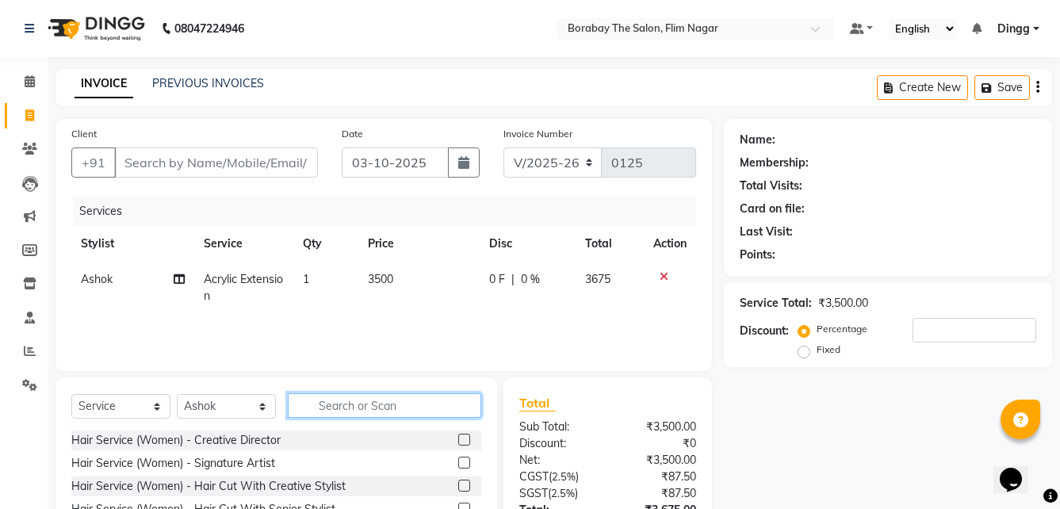
click at [390, 411] on input "text" at bounding box center [384, 405] width 193 height 25
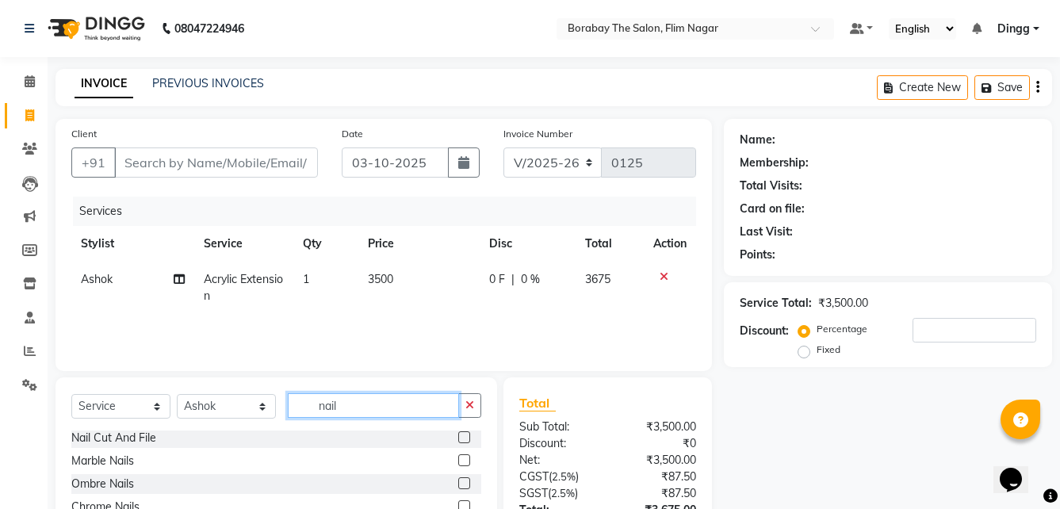
scroll to position [47, 0]
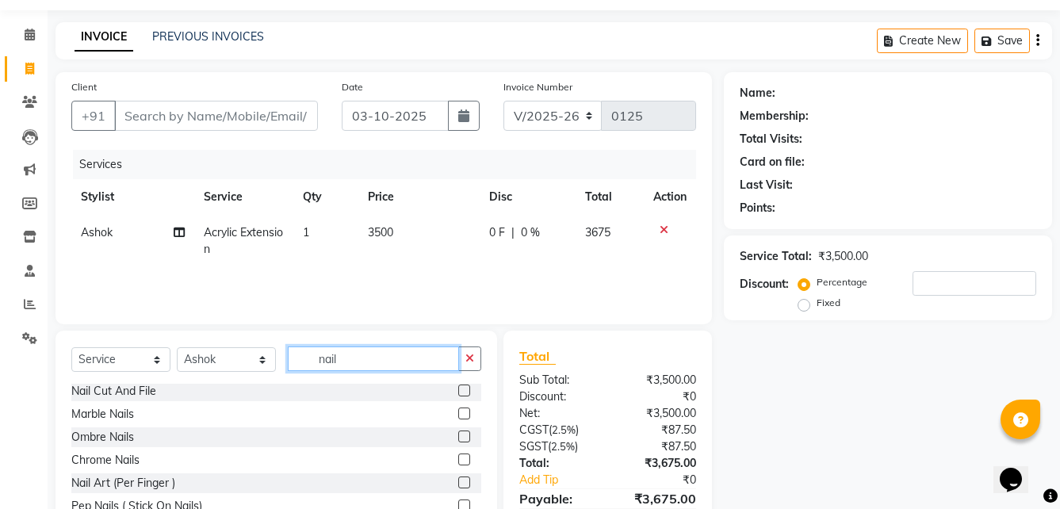
type input "nail"
click at [458, 483] on label at bounding box center [464, 482] width 12 height 12
click at [458, 483] on input "checkbox" at bounding box center [463, 483] width 10 height 10
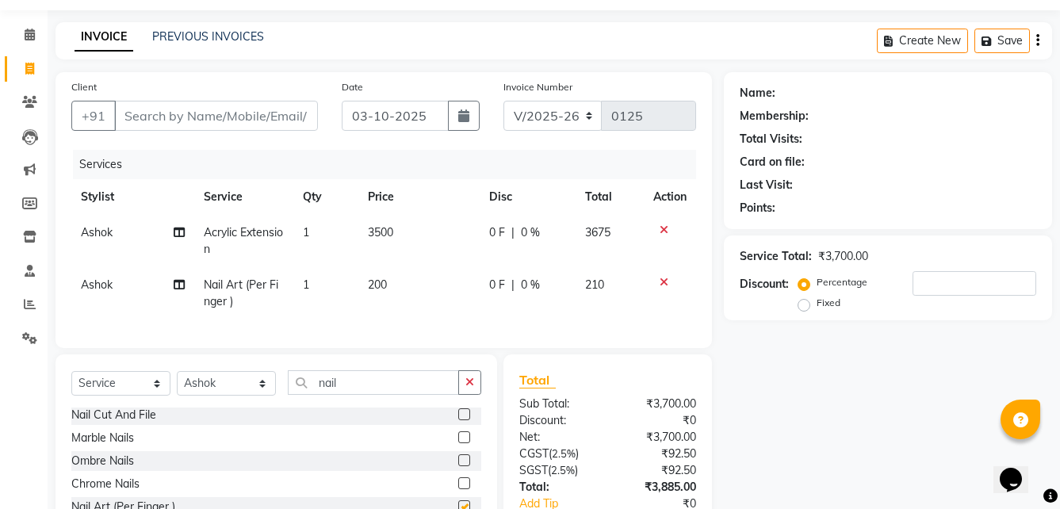
checkbox input "false"
click at [323, 277] on td "1" at bounding box center [326, 293] width 66 height 52
select select "88472"
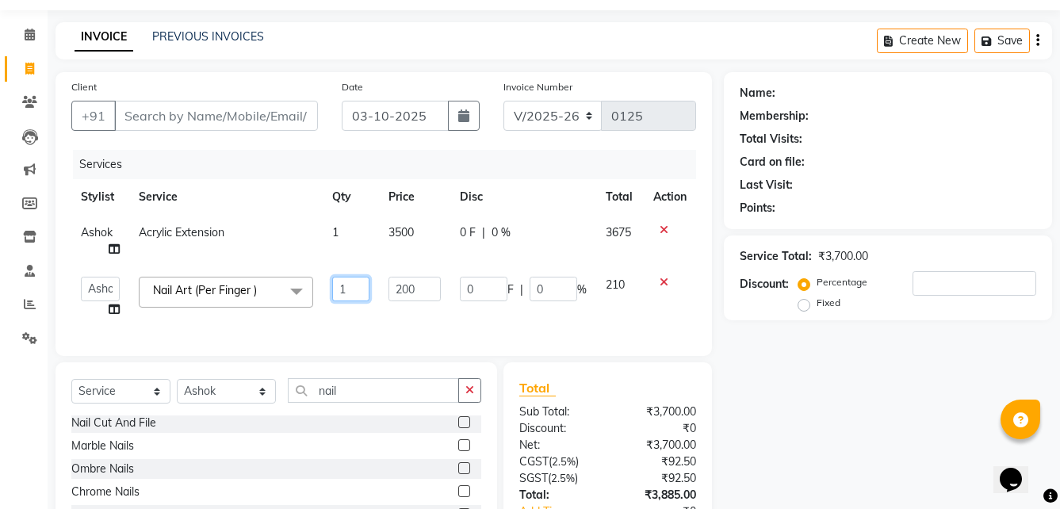
click at [350, 290] on input "1" at bounding box center [350, 289] width 37 height 25
type input "10"
click at [342, 309] on td "10" at bounding box center [351, 297] width 56 height 60
select select "88472"
click at [365, 400] on input "nail" at bounding box center [373, 390] width 171 height 25
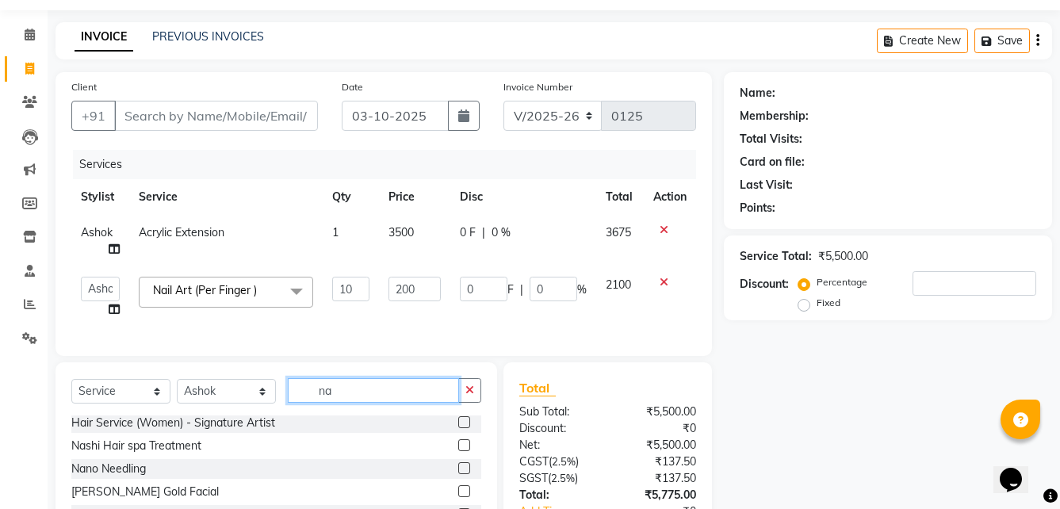
type input "n"
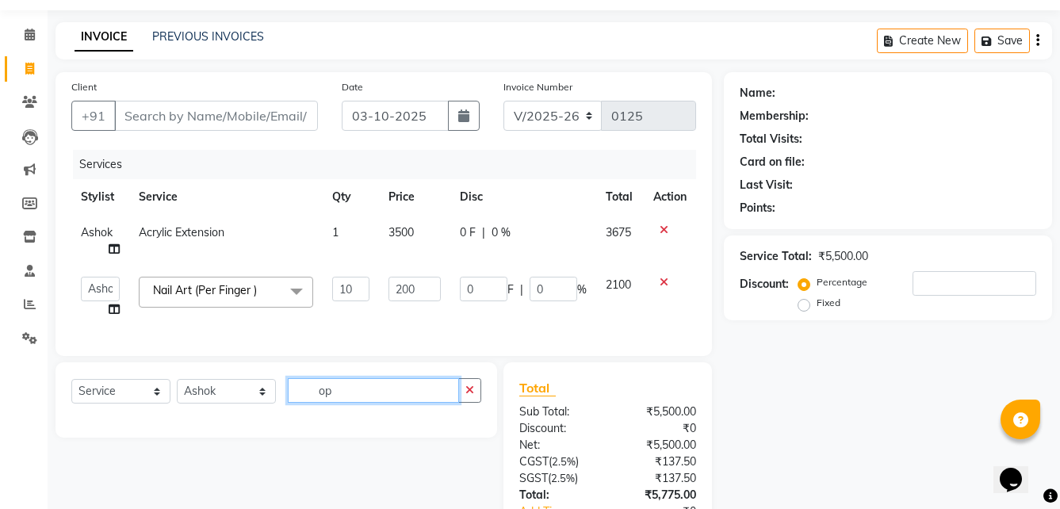
type input "o"
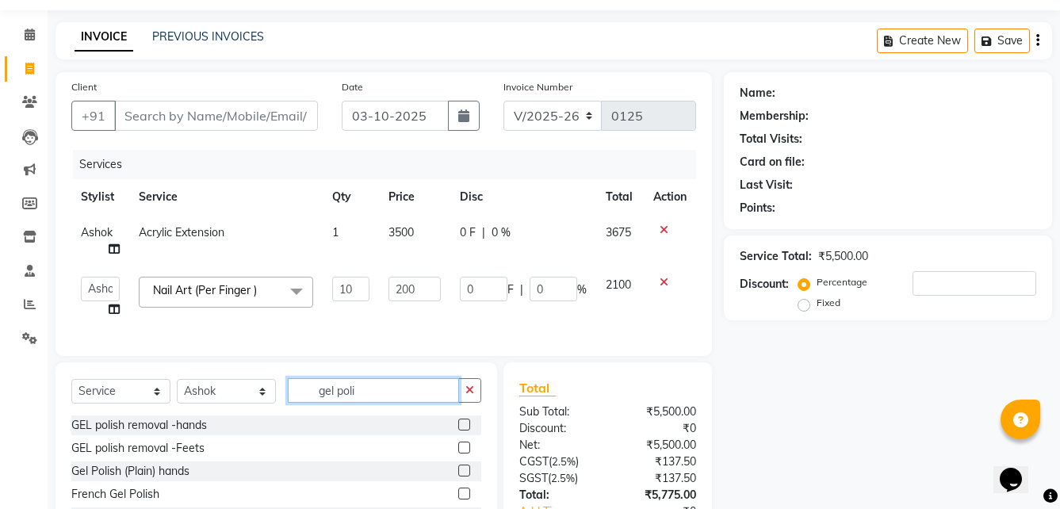
scroll to position [169, 0]
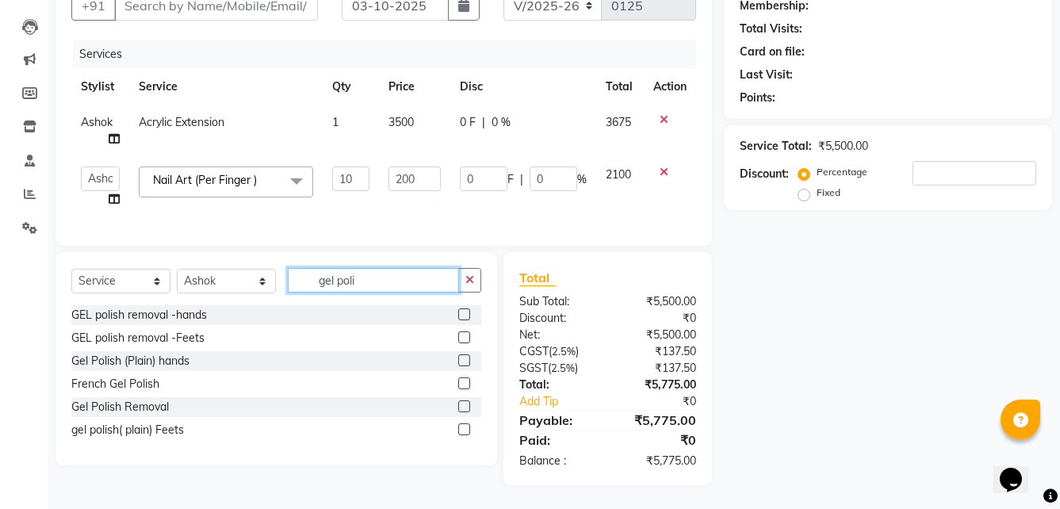
type input "gel poli"
click at [463, 362] on label at bounding box center [464, 360] width 12 height 12
click at [463, 362] on input "checkbox" at bounding box center [463, 361] width 10 height 10
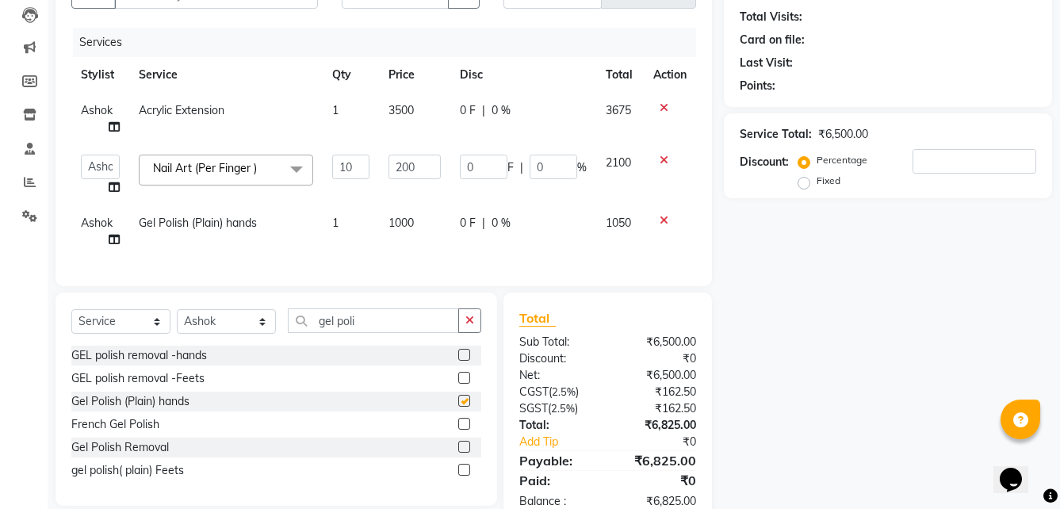
checkbox input "false"
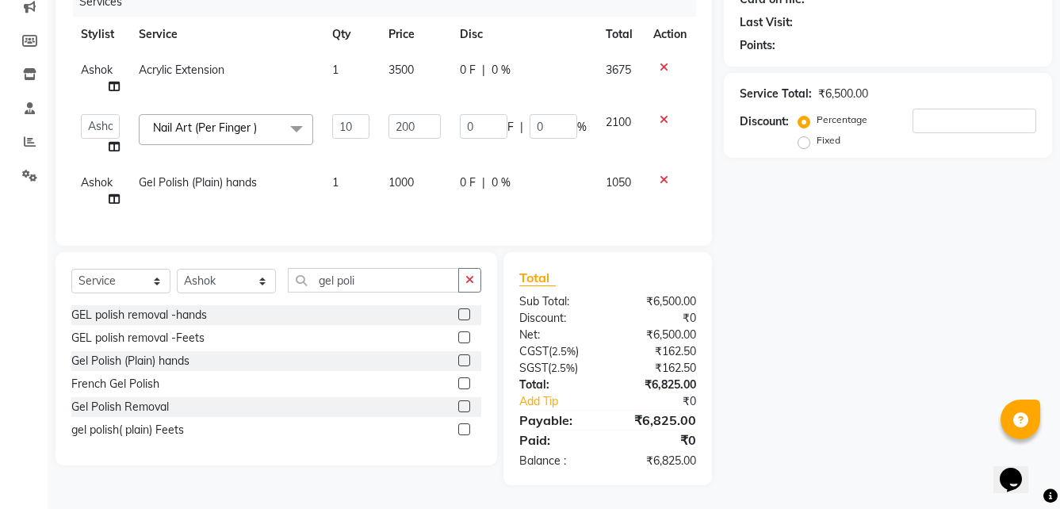
click at [661, 62] on icon at bounding box center [664, 67] width 9 height 11
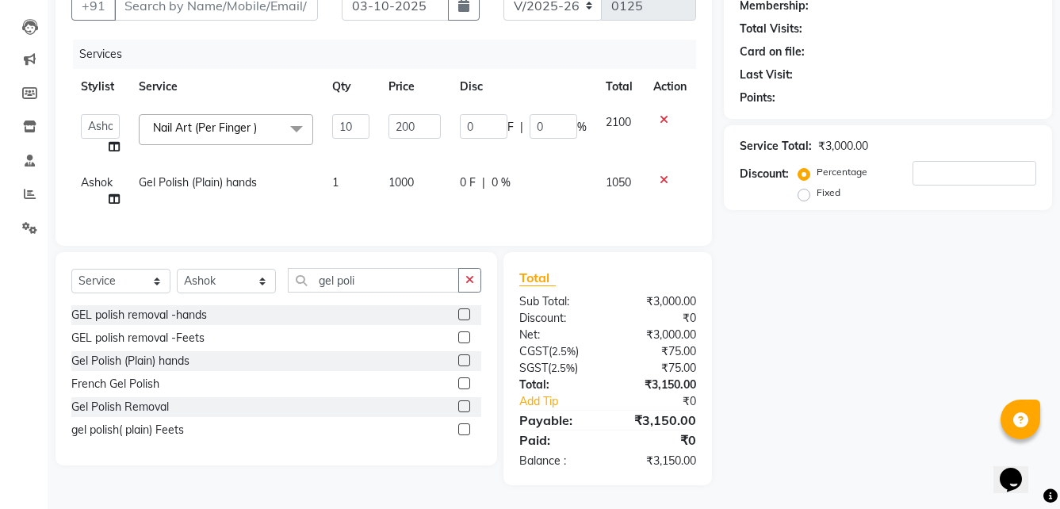
click at [661, 114] on icon at bounding box center [664, 119] width 9 height 11
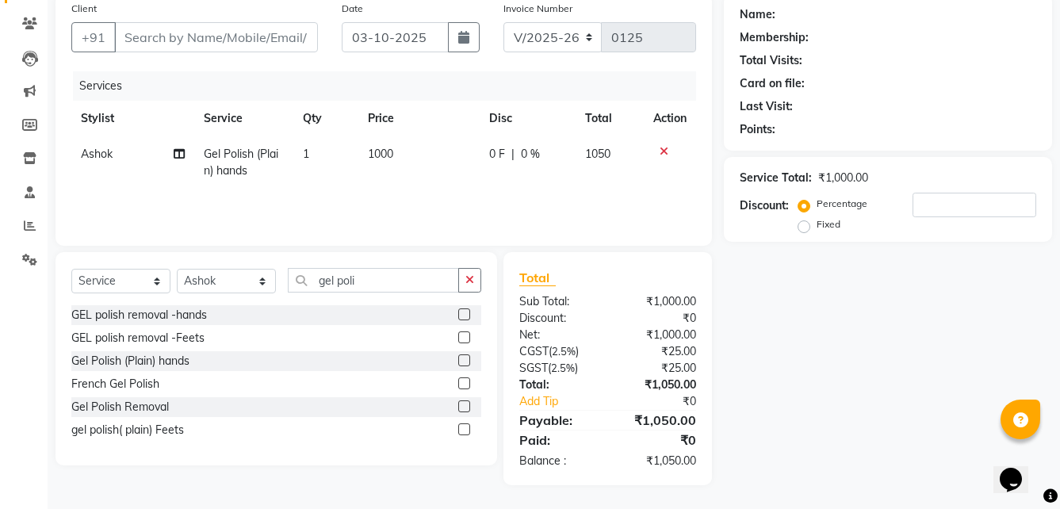
click at [665, 149] on icon at bounding box center [664, 151] width 9 height 11
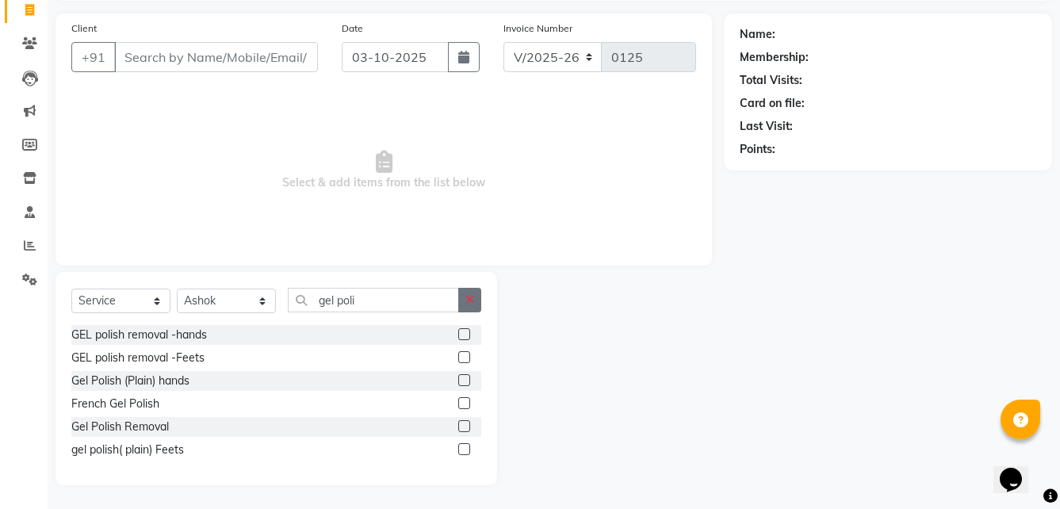
click at [476, 303] on button "button" at bounding box center [469, 300] width 23 height 25
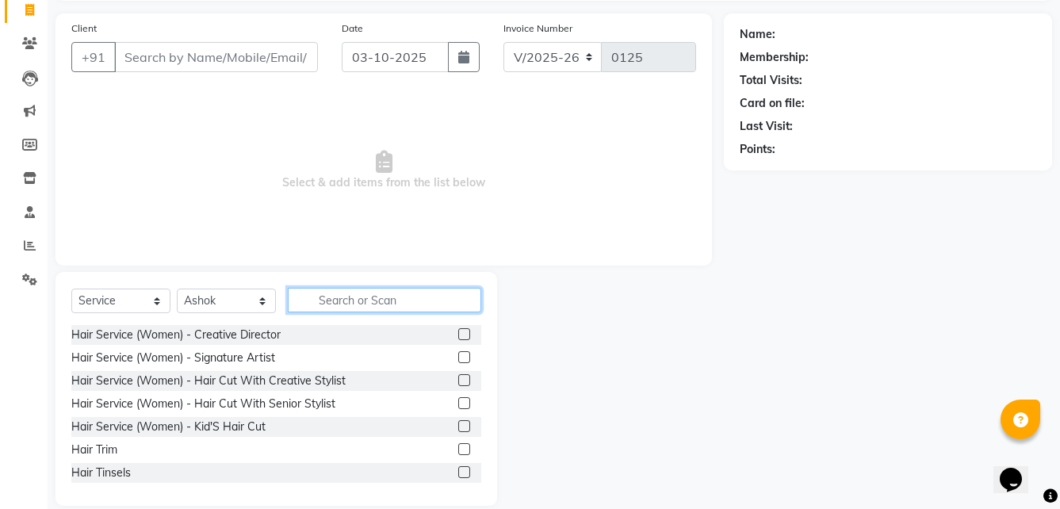
scroll to position [0, 0]
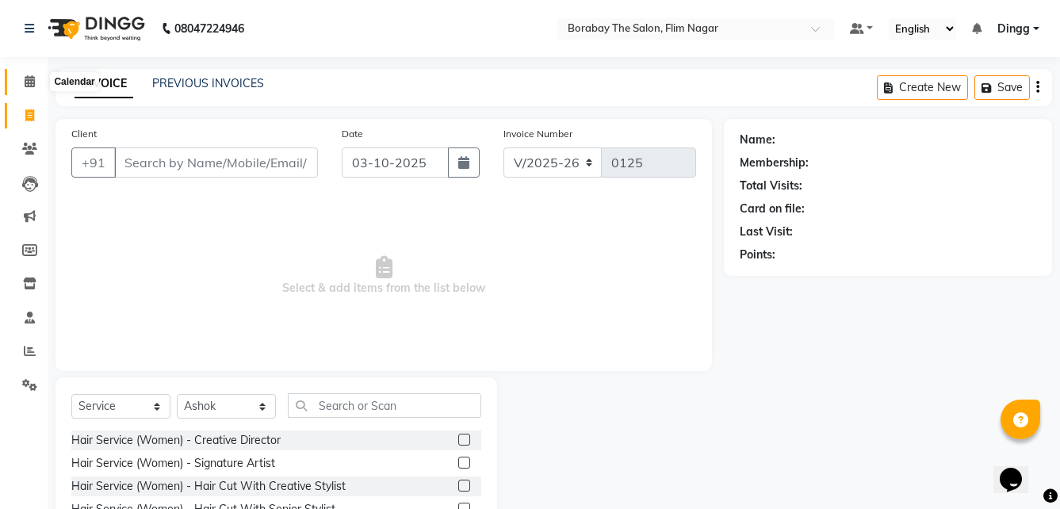
click at [29, 86] on icon at bounding box center [30, 81] width 10 height 12
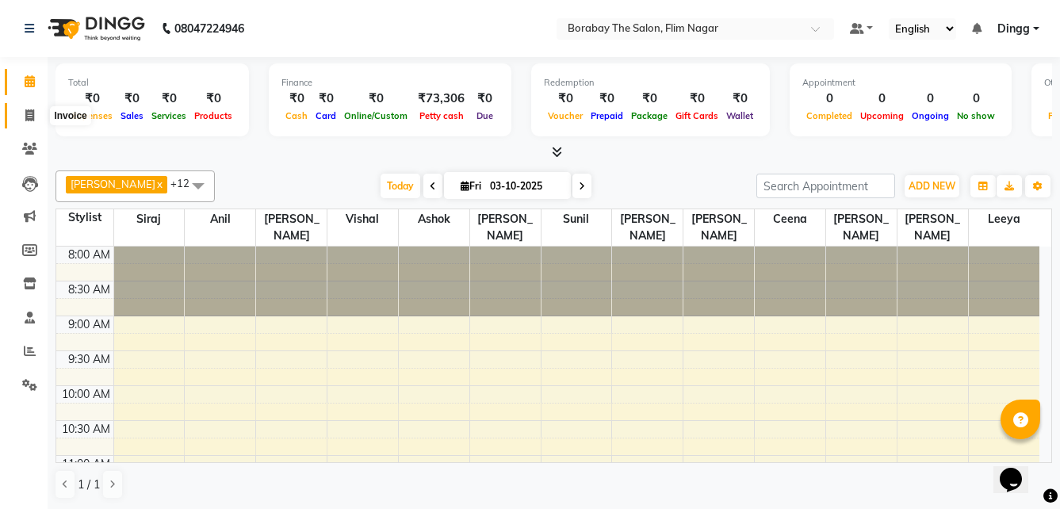
scroll to position [1, 0]
click at [32, 84] on icon at bounding box center [30, 81] width 10 height 12
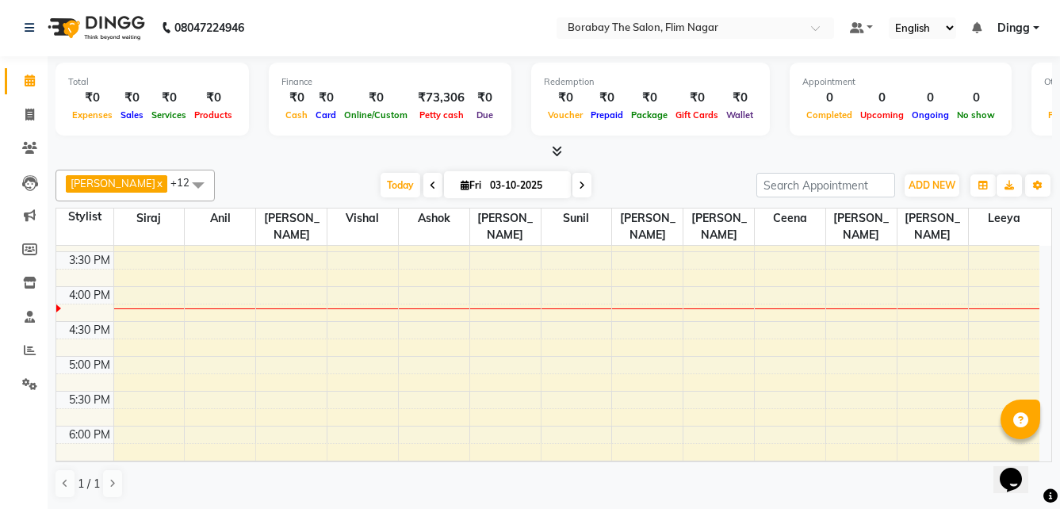
scroll to position [515, 0]
click at [25, 113] on icon at bounding box center [29, 115] width 9 height 12
select select "service"
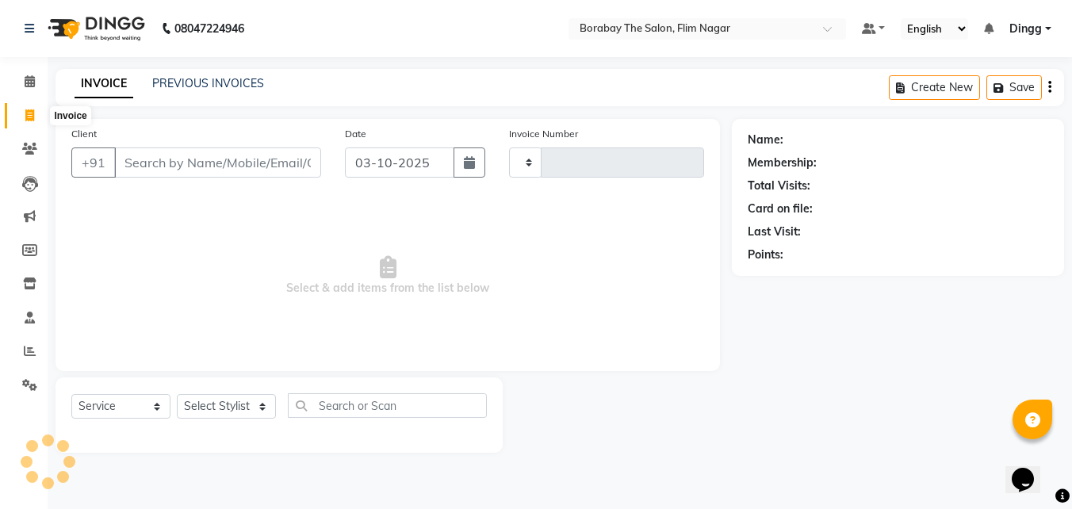
type input "0125"
select select "8731"
click at [195, 166] on input "Client" at bounding box center [217, 162] width 207 height 30
click at [192, 163] on input "Client" at bounding box center [217, 162] width 207 height 30
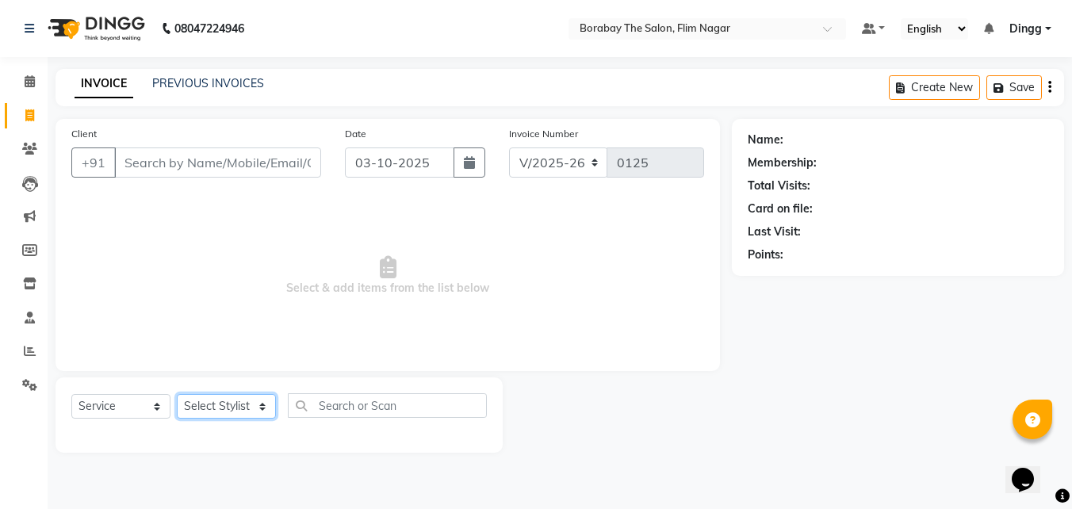
click at [228, 410] on select "Select Stylist Ali Anil Anthony Aravind Ashok Borabay the salon Ceena Dingg Est…" at bounding box center [226, 406] width 99 height 25
select select "88473"
click at [177, 394] on select "Select Stylist Ali Anil Anthony Aravind Ashok Borabay the salon Ceena Dingg Est…" at bounding box center [226, 406] width 99 height 25
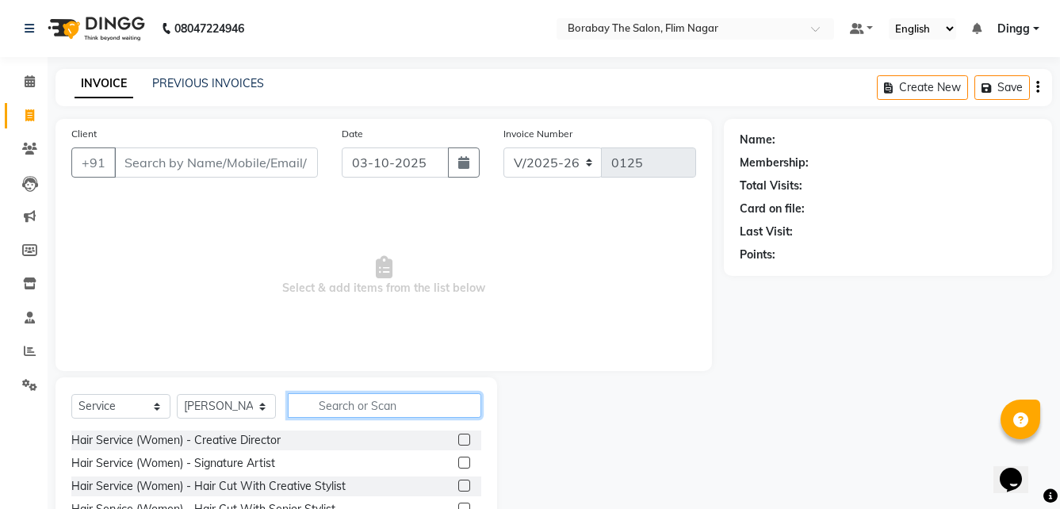
click at [342, 403] on input "text" at bounding box center [384, 405] width 193 height 25
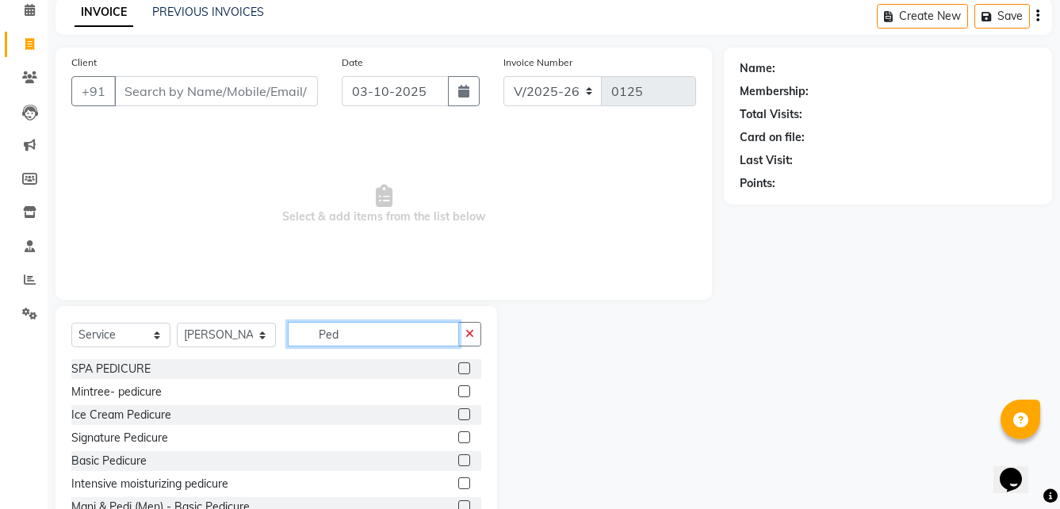
scroll to position [126, 0]
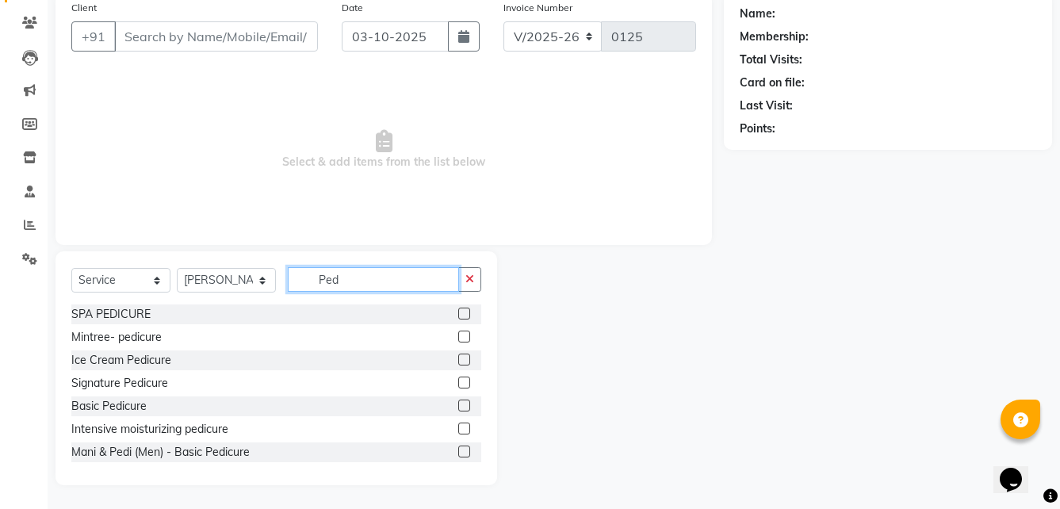
type input "Ped"
click at [458, 406] on label at bounding box center [464, 406] width 12 height 12
click at [458, 406] on input "checkbox" at bounding box center [463, 406] width 10 height 10
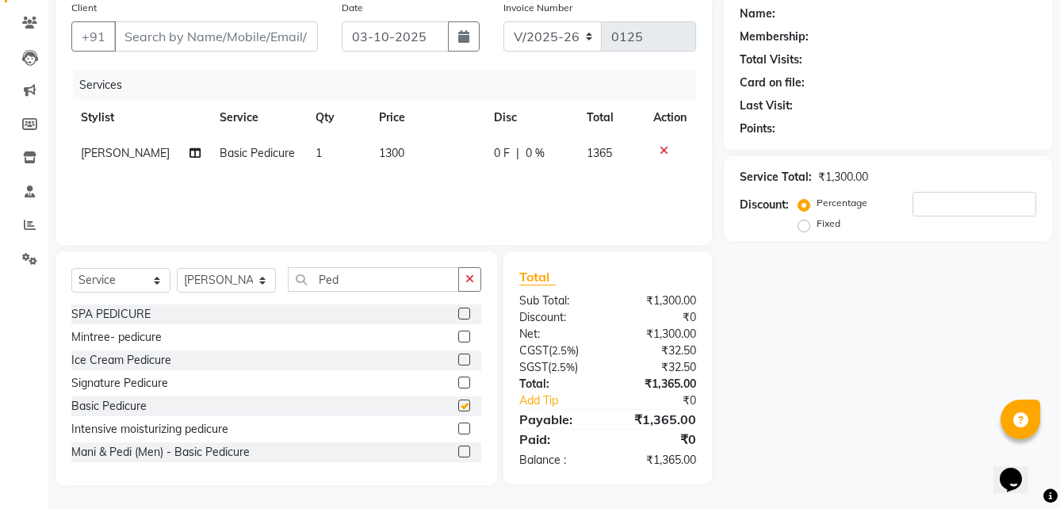
checkbox input "false"
click at [931, 204] on input "number" at bounding box center [974, 204] width 124 height 25
type input "10"
click at [175, 30] on input "Client" at bounding box center [216, 36] width 204 height 30
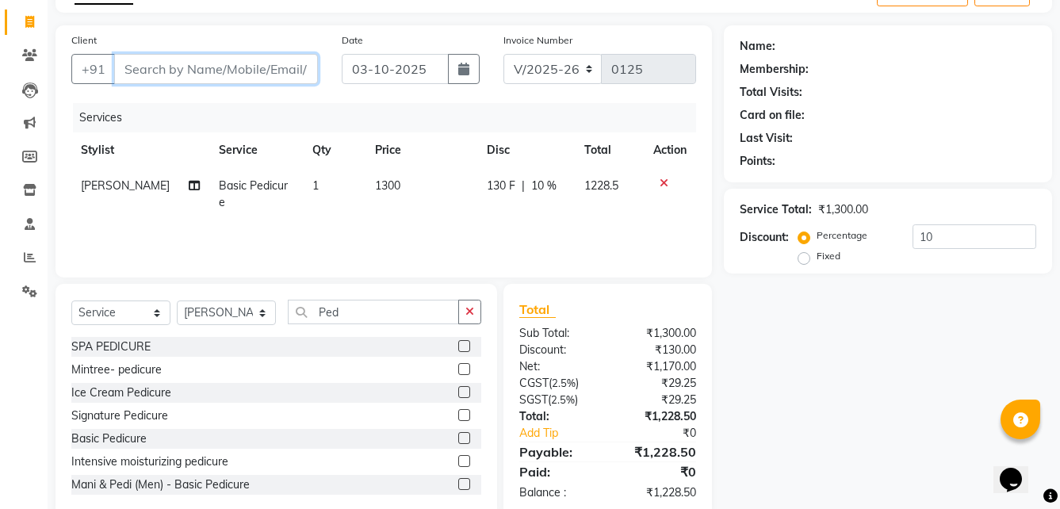
scroll to position [47, 0]
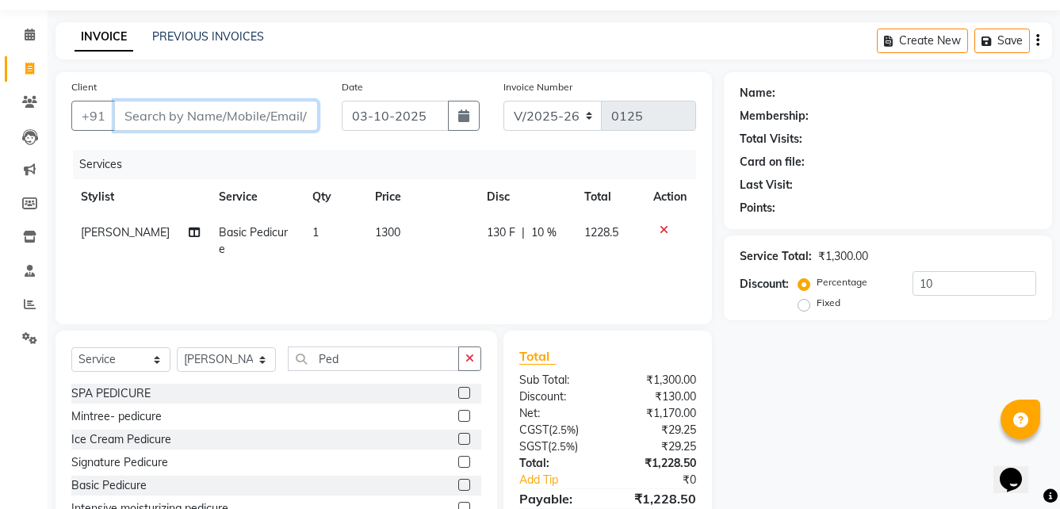
type input "9"
type input "0"
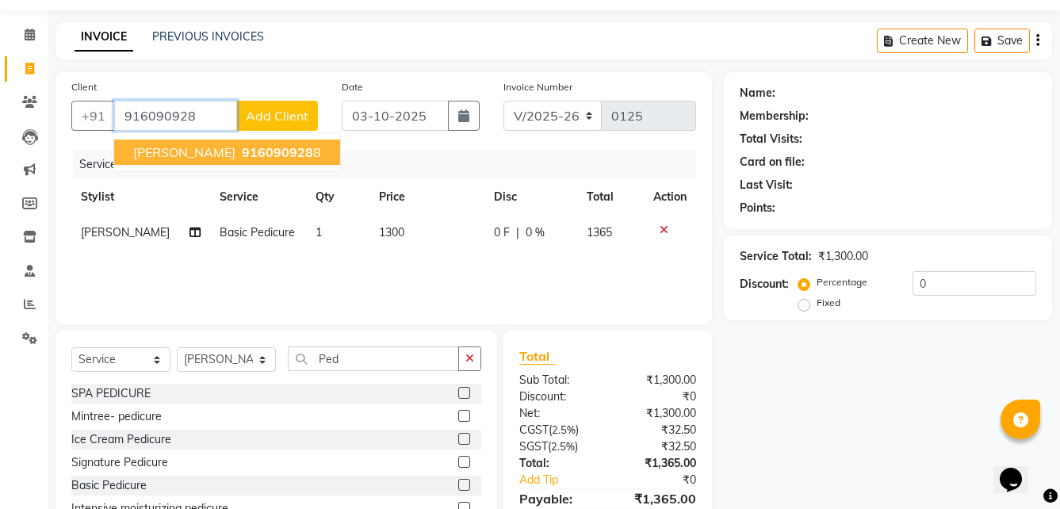
click at [242, 157] on span "916090928" at bounding box center [277, 152] width 71 height 16
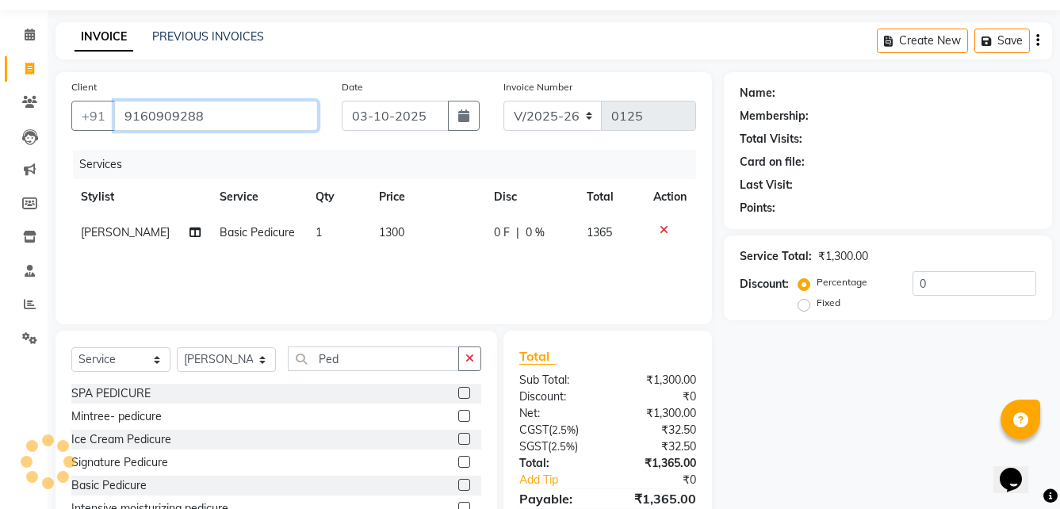
type input "9160909288"
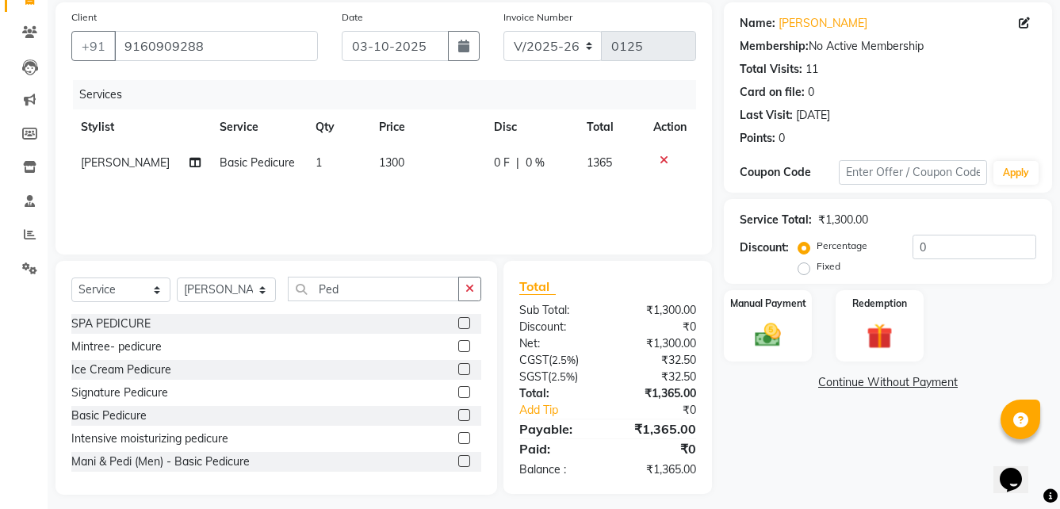
scroll to position [126, 0]
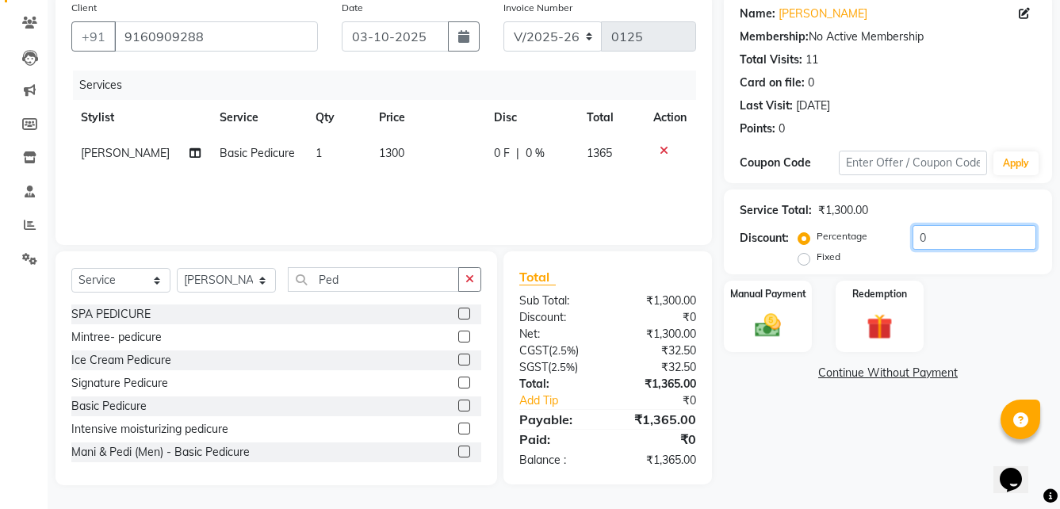
click at [939, 236] on input "0" at bounding box center [974, 237] width 124 height 25
type input "10"
click at [776, 342] on div "Manual Payment" at bounding box center [767, 316] width 91 height 75
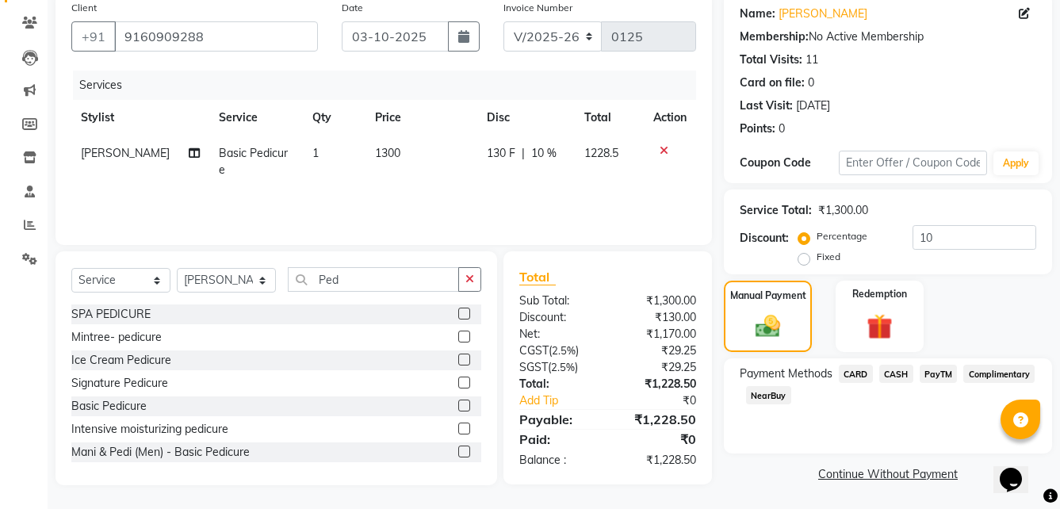
click at [893, 372] on span "CASH" at bounding box center [896, 374] width 34 height 18
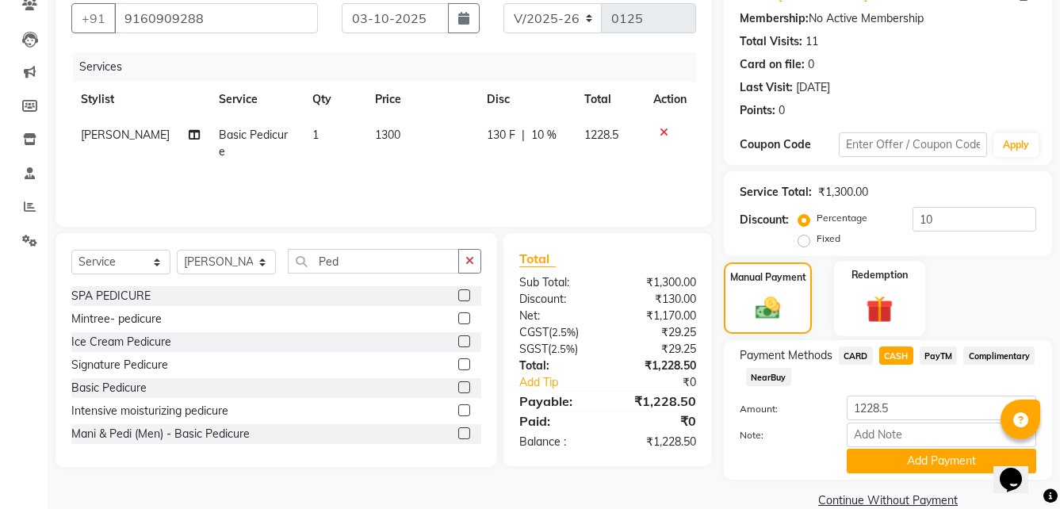
scroll to position [171, 0]
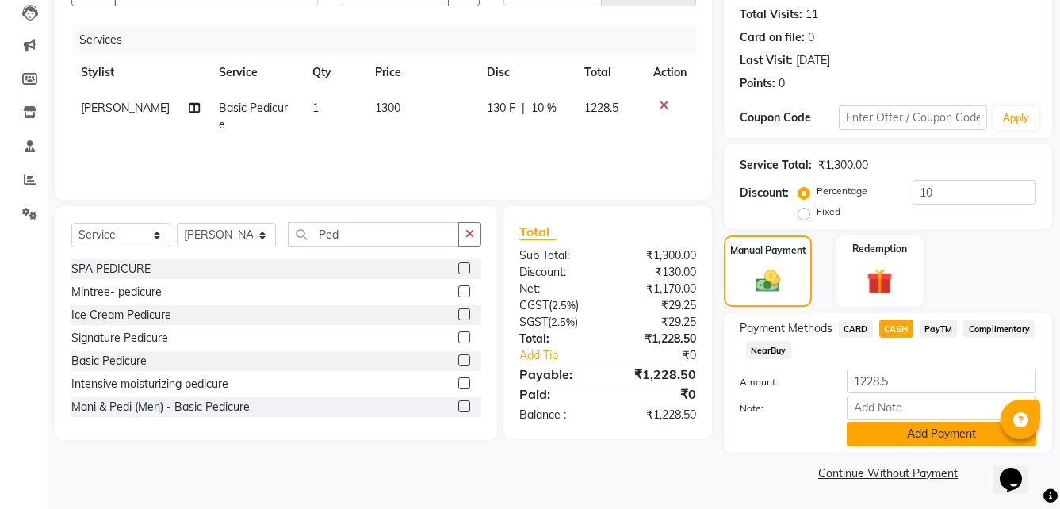
click at [898, 429] on button "Add Payment" at bounding box center [941, 434] width 189 height 25
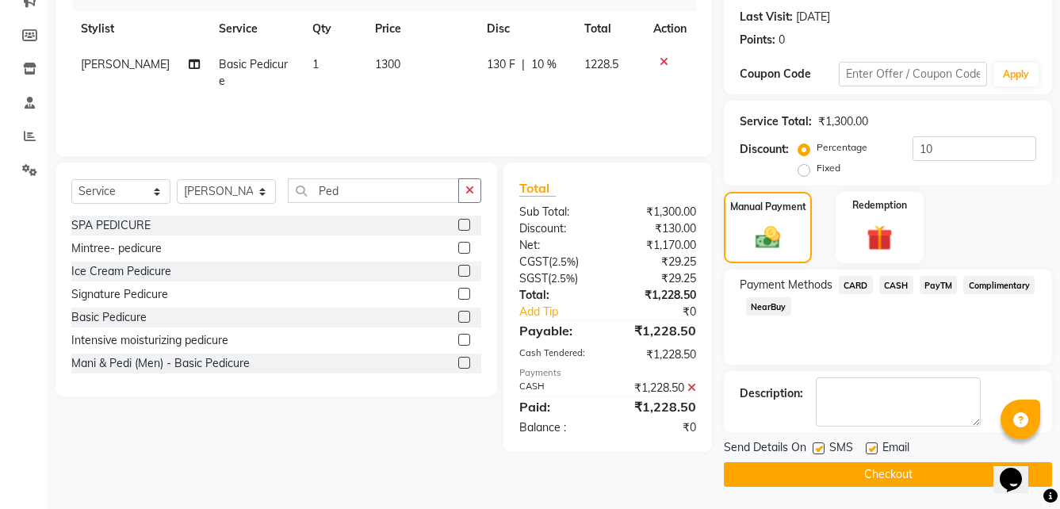
scroll to position [216, 0]
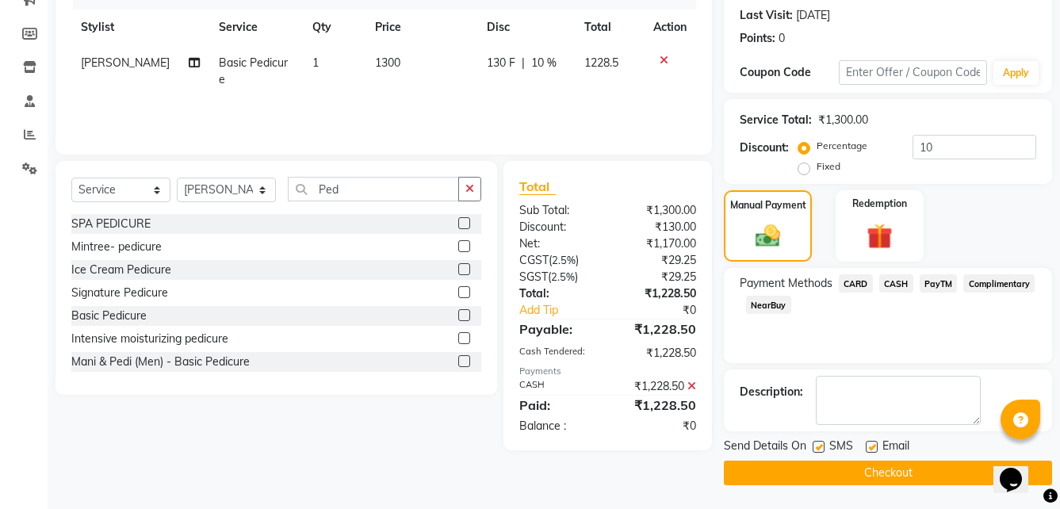
click at [847, 466] on button "Checkout" at bounding box center [888, 473] width 328 height 25
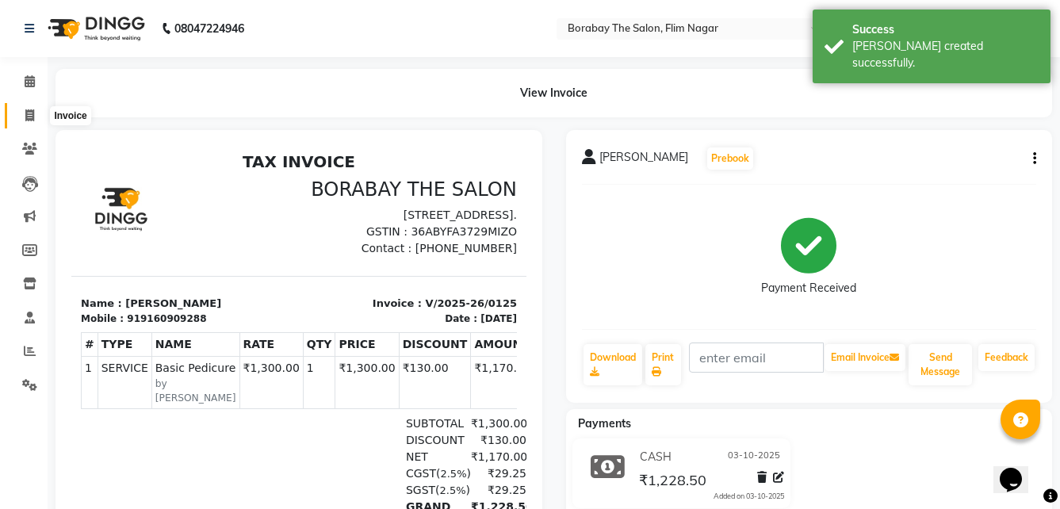
click at [29, 115] on icon at bounding box center [29, 115] width 9 height 12
select select "8731"
select select "service"
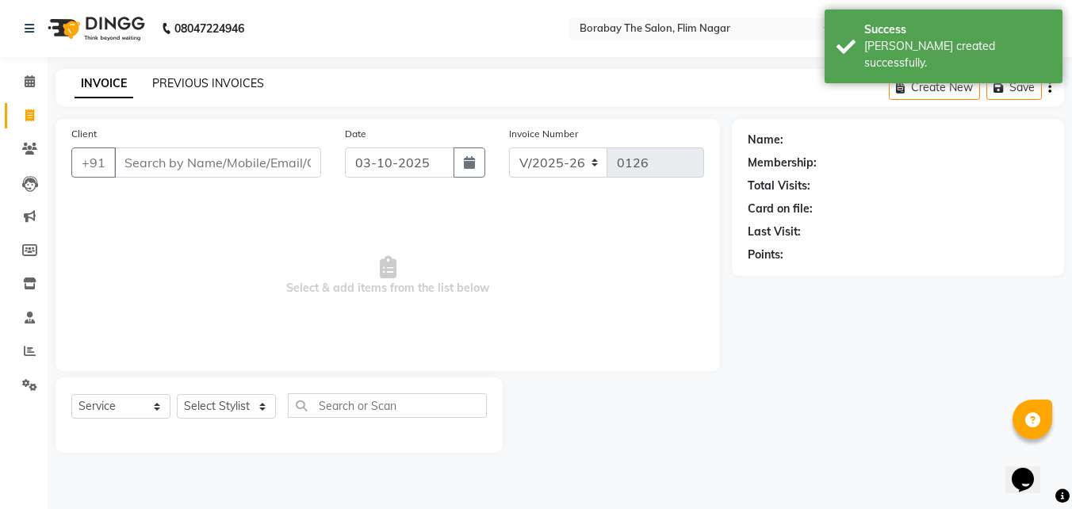
click at [189, 88] on link "PREVIOUS INVOICES" at bounding box center [208, 83] width 112 height 14
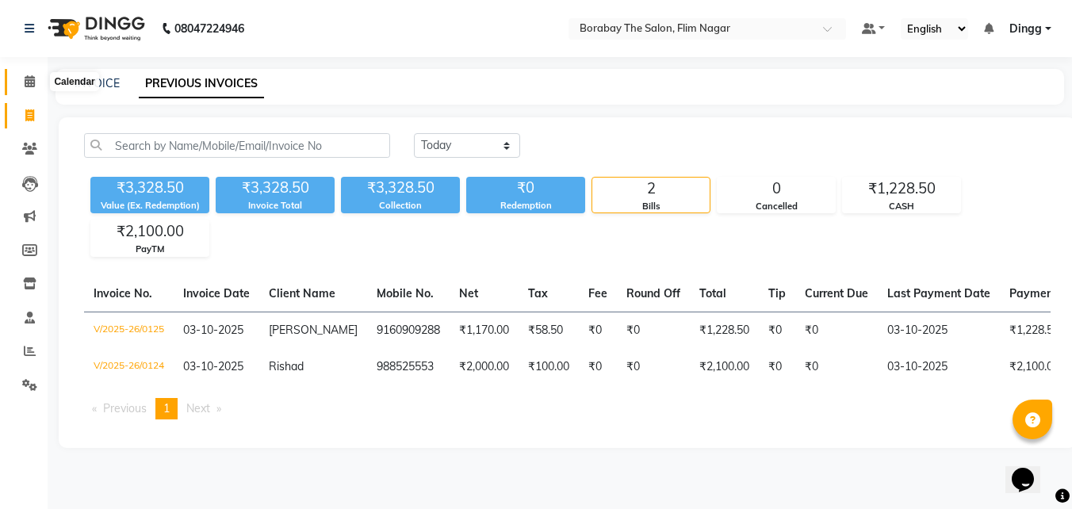
click at [33, 85] on icon at bounding box center [30, 81] width 10 height 12
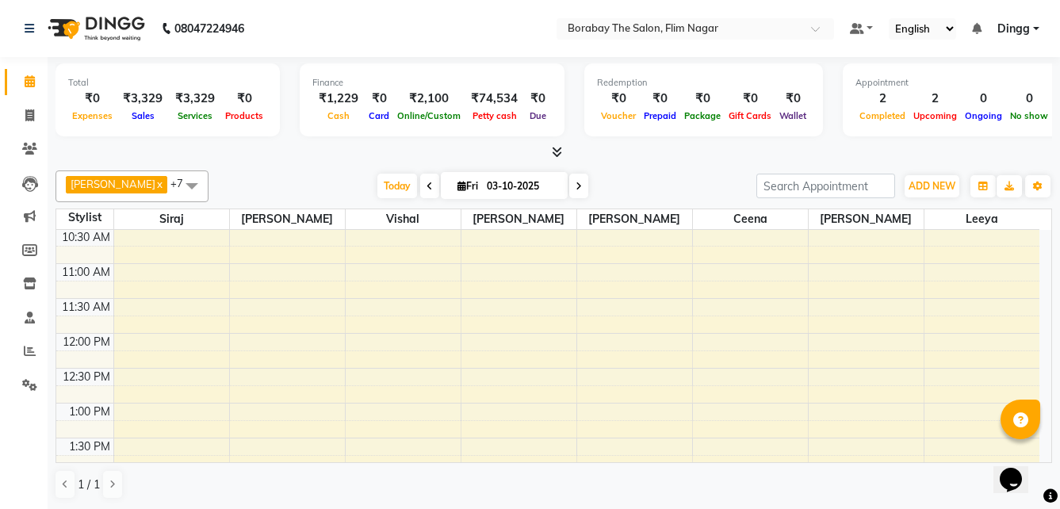
scroll to position [396, 0]
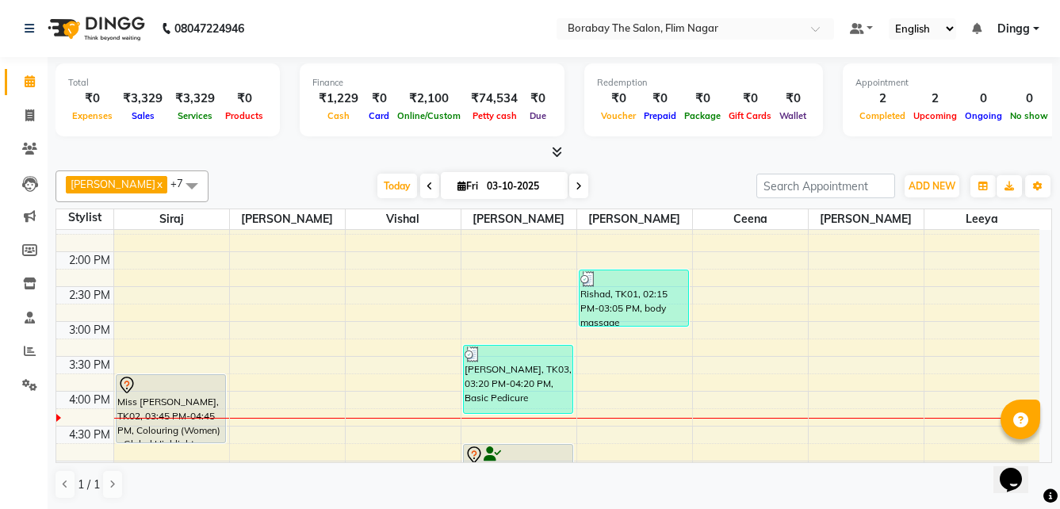
click at [569, 191] on span at bounding box center [578, 186] width 19 height 25
type input "04-10-2025"
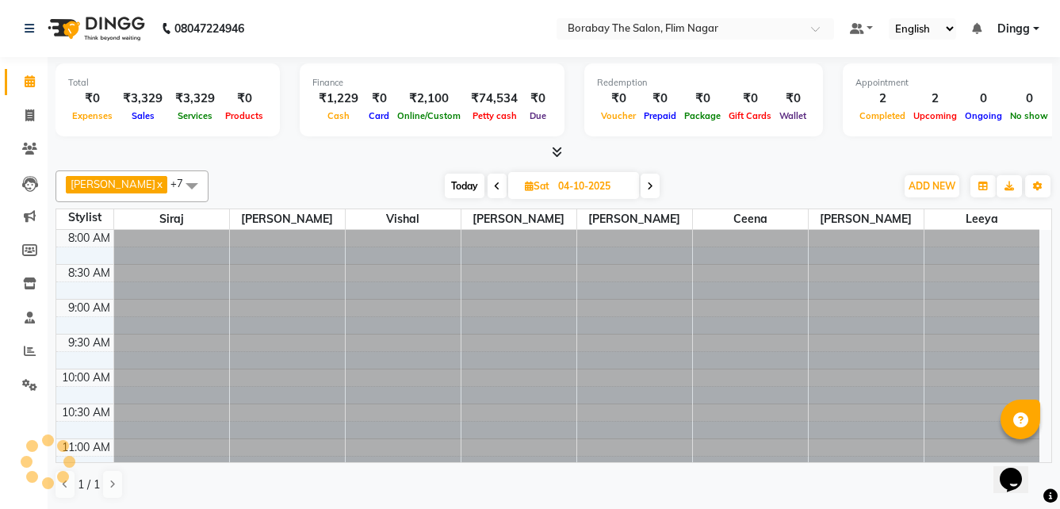
scroll to position [559, 0]
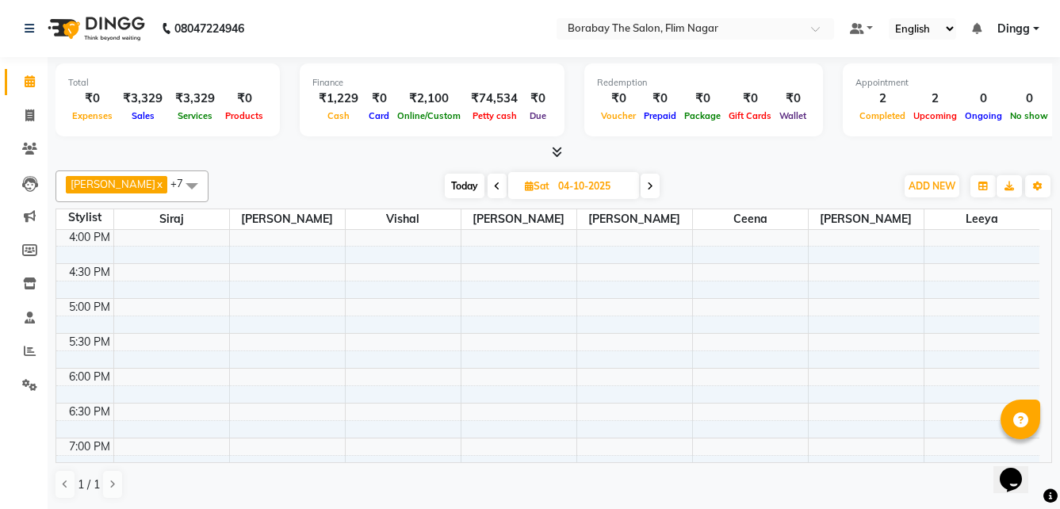
click at [170, 185] on span "+7" at bounding box center [182, 183] width 25 height 13
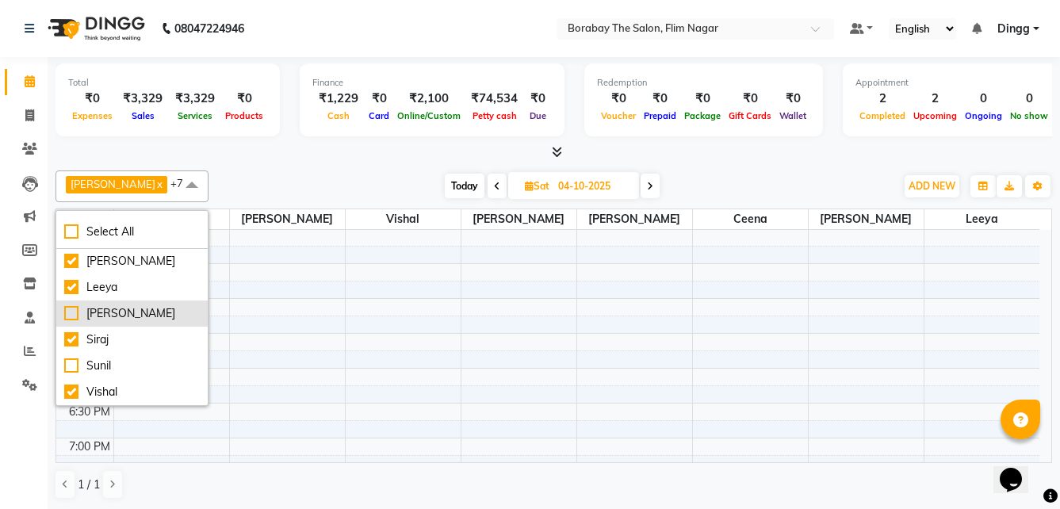
scroll to position [231, 0]
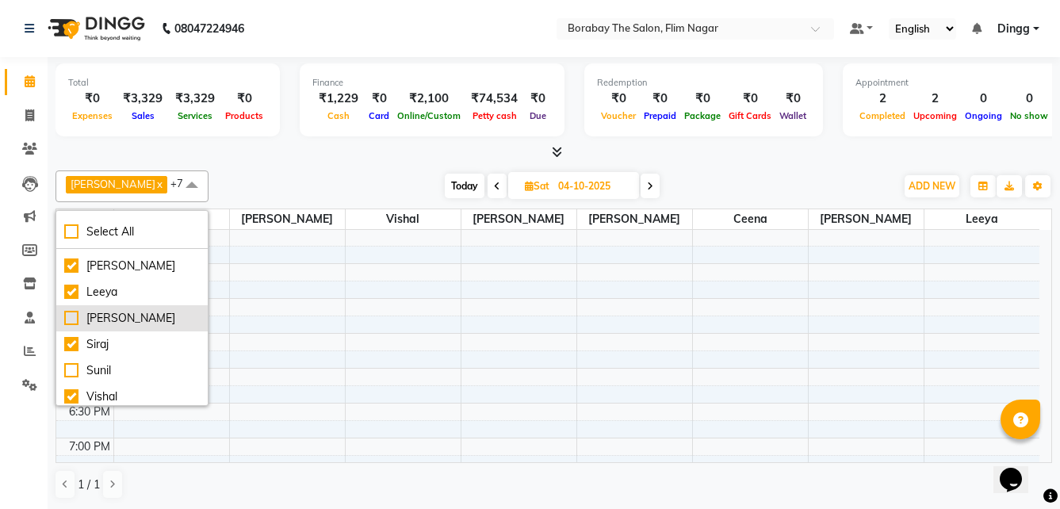
click at [78, 327] on div "[PERSON_NAME]" at bounding box center [132, 318] width 136 height 17
checkbox input "true"
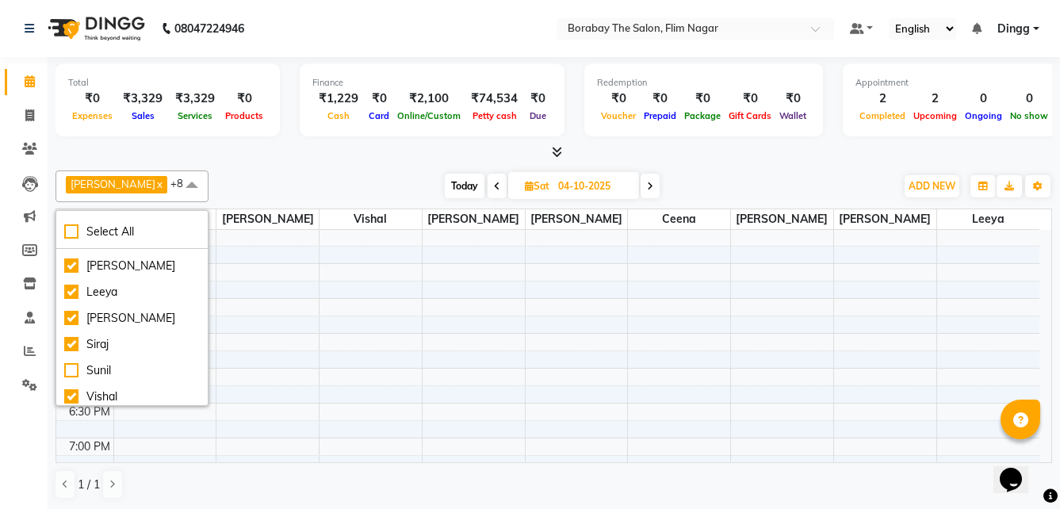
click at [280, 154] on div at bounding box center [553, 152] width 996 height 17
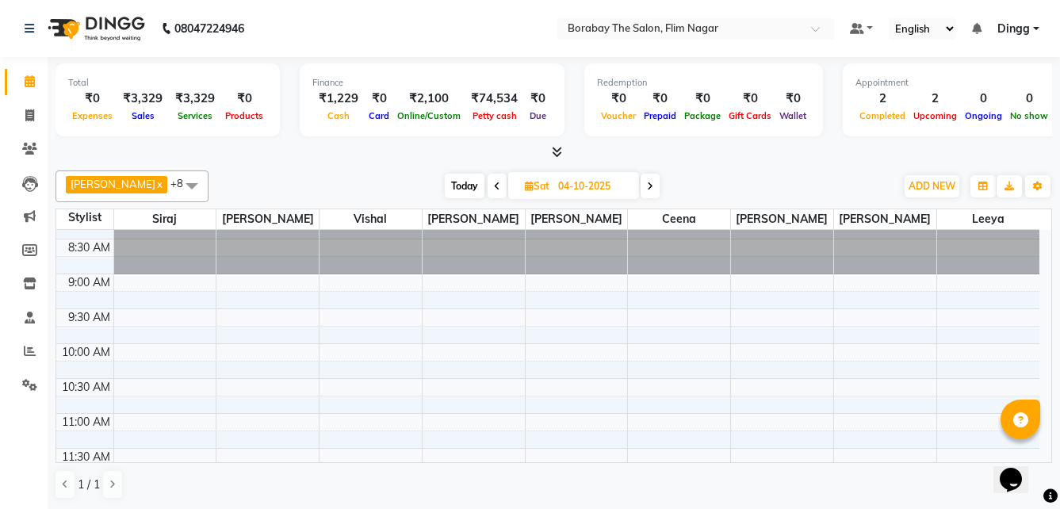
scroll to position [0, 0]
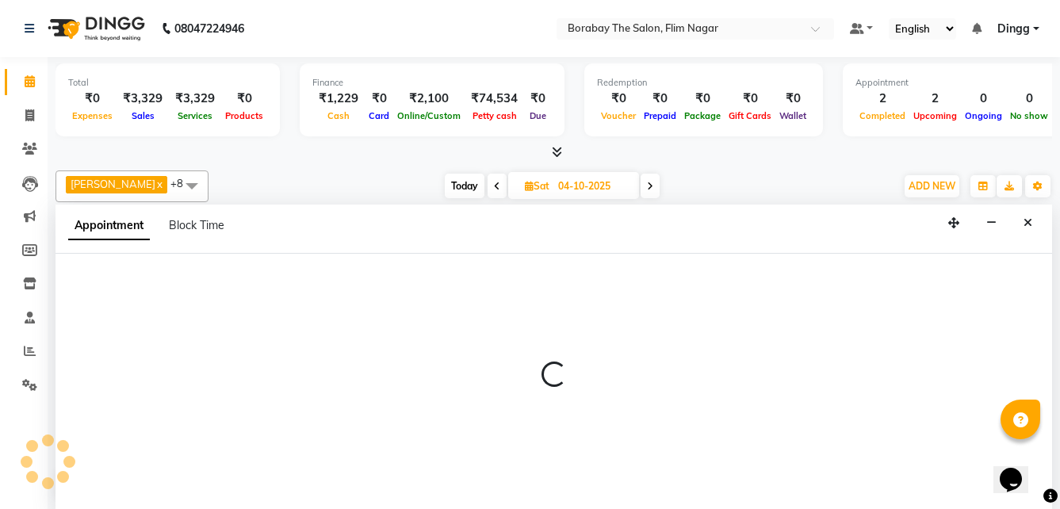
scroll to position [1, 0]
select select "88639"
select select "615"
select select "tentative"
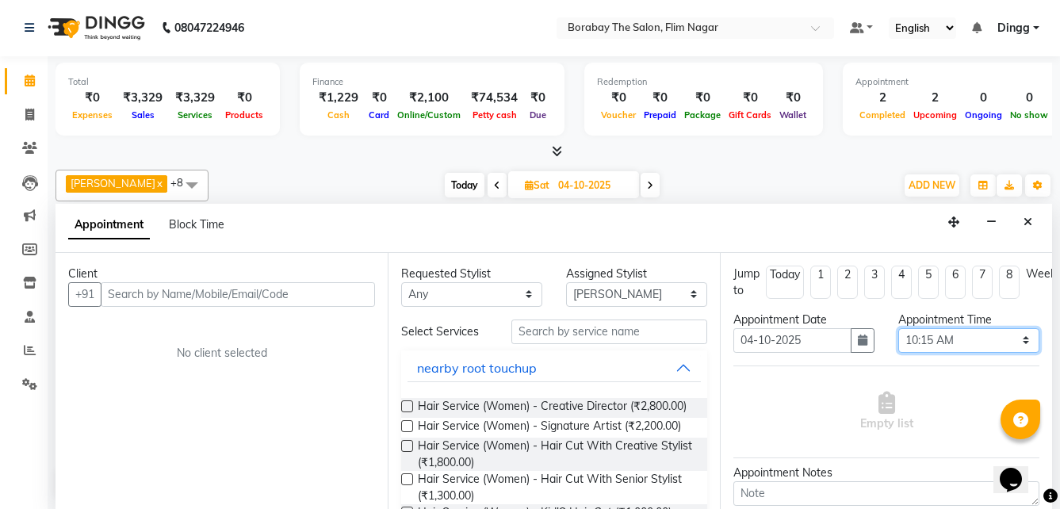
click at [1011, 339] on select "Select 09:00 AM 09:15 AM 09:30 AM 09:45 AM 10:00 AM 10:15 AM 10:30 AM 10:45 AM …" at bounding box center [968, 340] width 141 height 25
select select "630"
click at [898, 328] on select "Select 09:00 AM 09:15 AM 09:30 AM 09:45 AM 10:00 AM 10:15 AM 10:30 AM 10:45 AM …" at bounding box center [968, 340] width 141 height 25
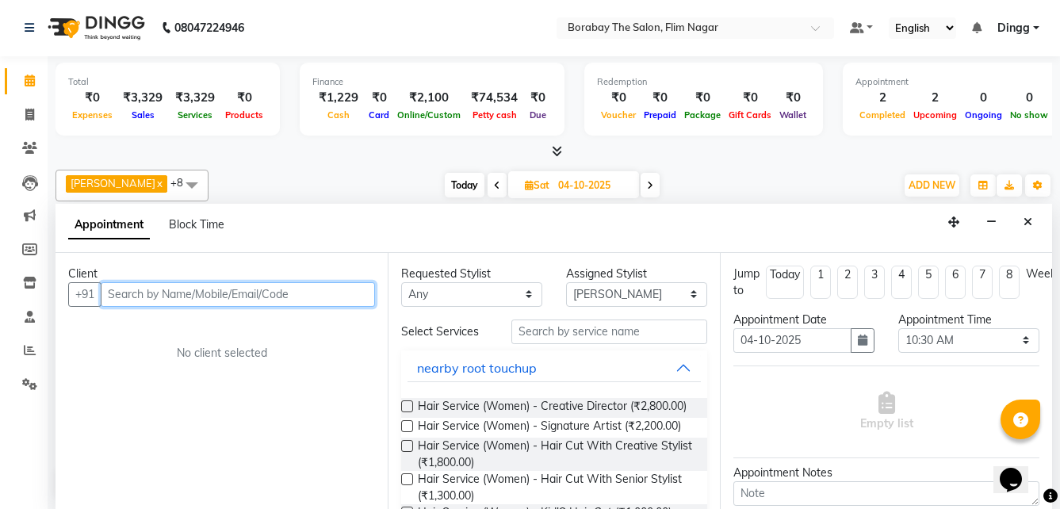
click at [314, 291] on input "text" at bounding box center [238, 294] width 274 height 25
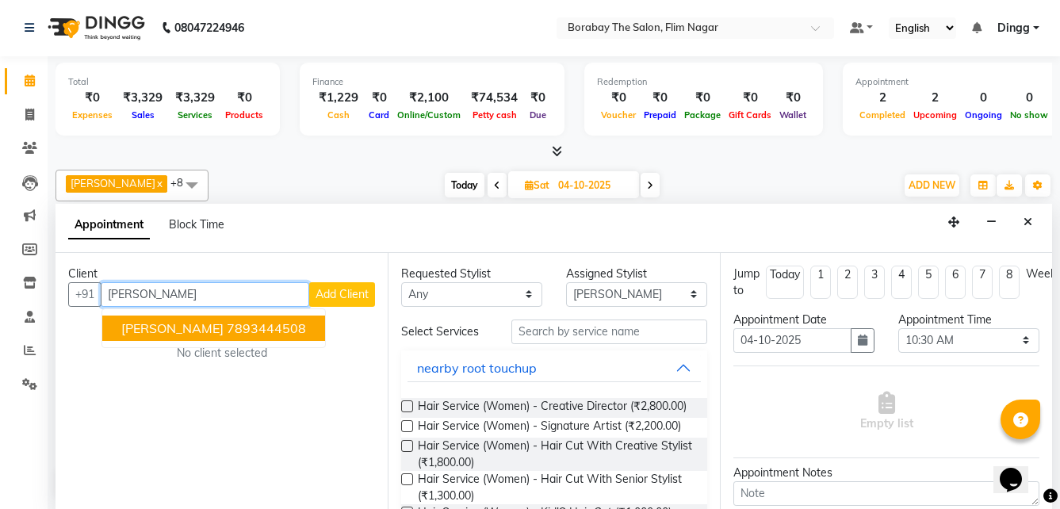
click at [234, 326] on ngb-highlight "7893444508" at bounding box center [266, 328] width 79 height 16
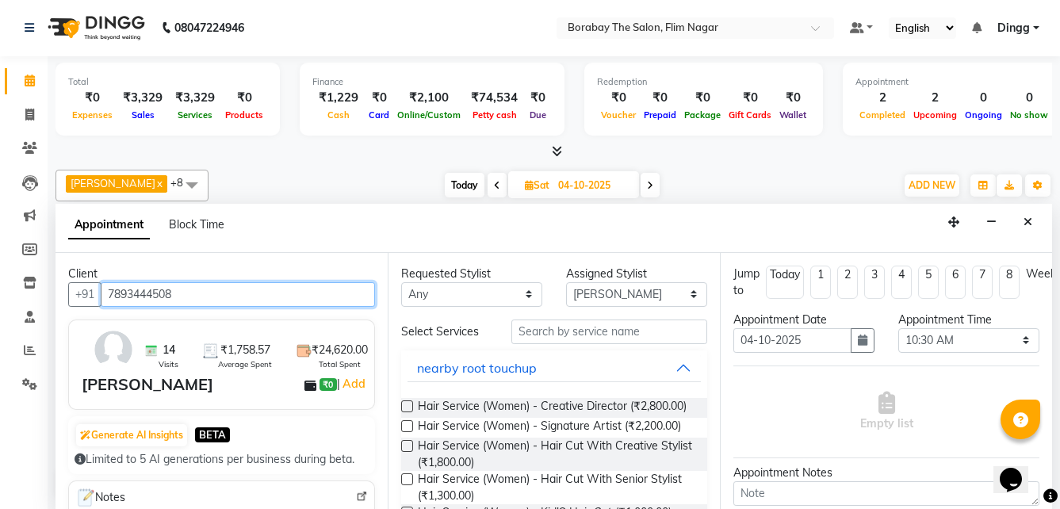
type input "7893444508"
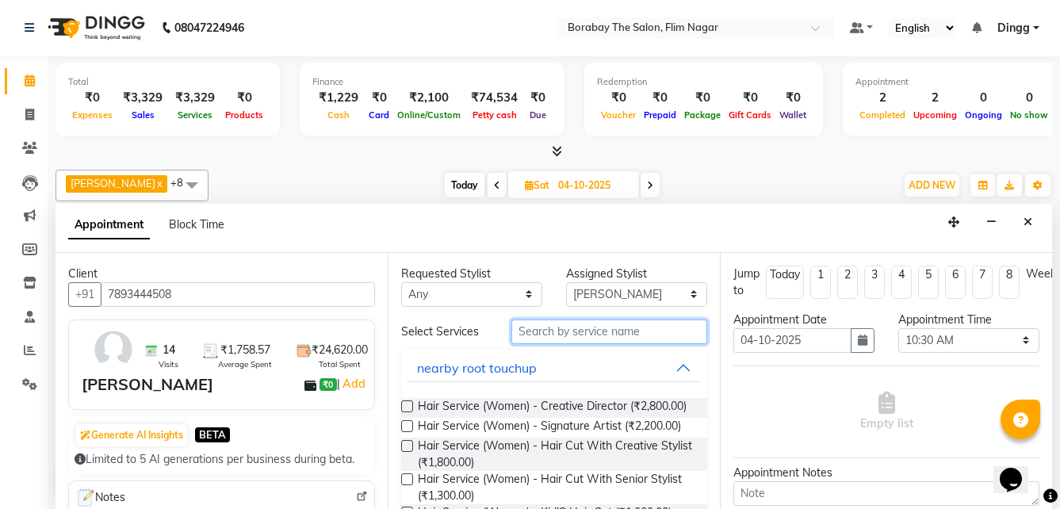
click at [533, 331] on input "text" at bounding box center [609, 331] width 196 height 25
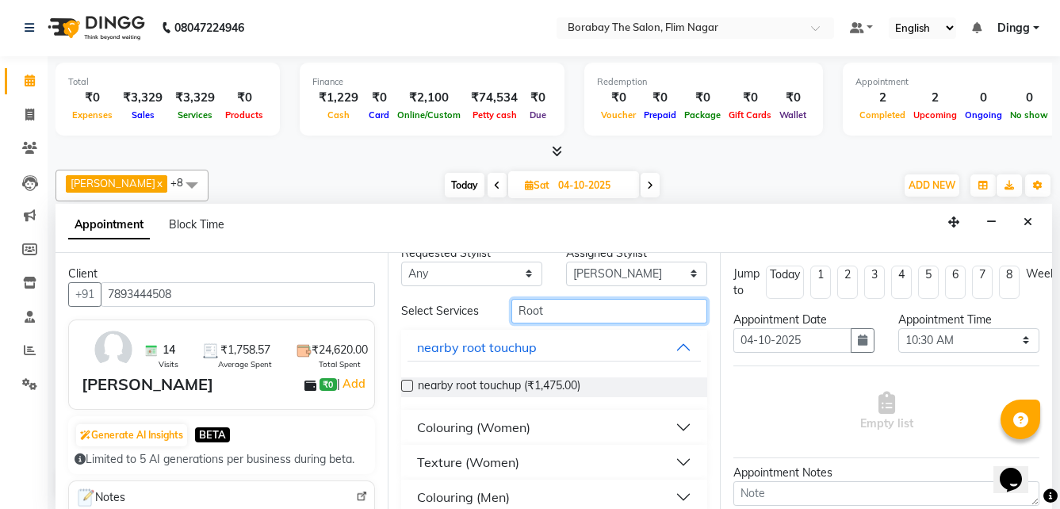
scroll to position [39, 0]
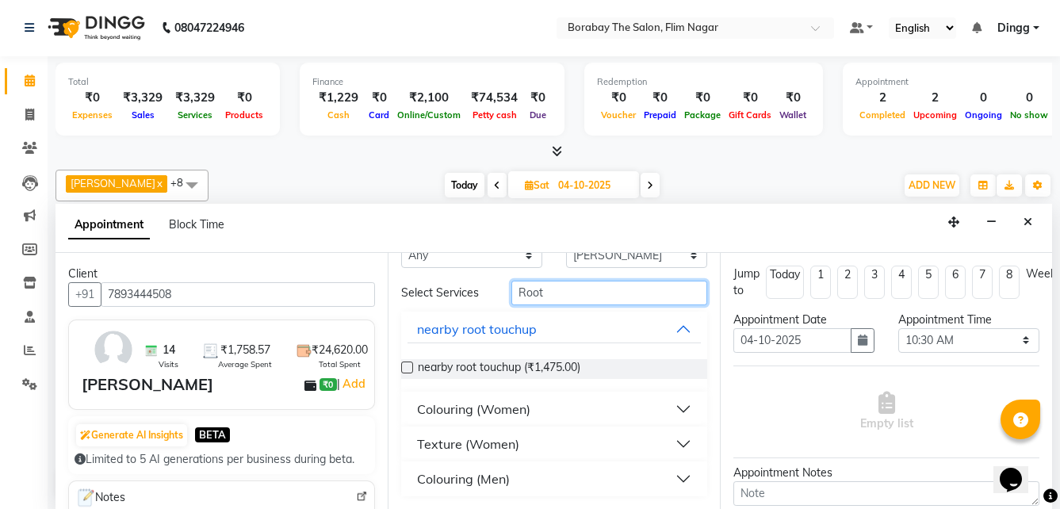
type input "Root"
click at [672, 406] on button "Colouring (Women)" at bounding box center [553, 409] width 293 height 29
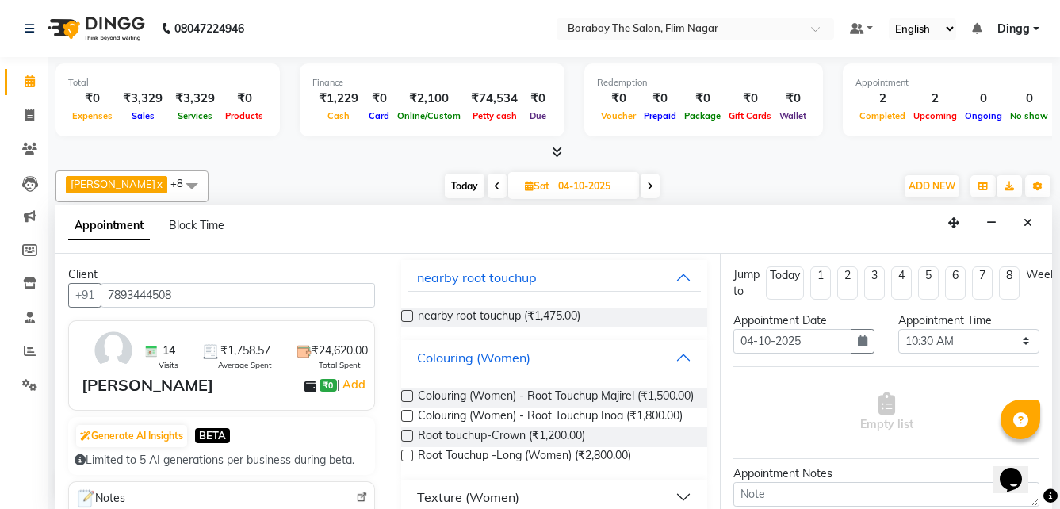
scroll to position [1, 0]
click at [403, 392] on label at bounding box center [407, 395] width 12 height 12
click at [403, 392] on input "checkbox" at bounding box center [406, 397] width 10 height 10
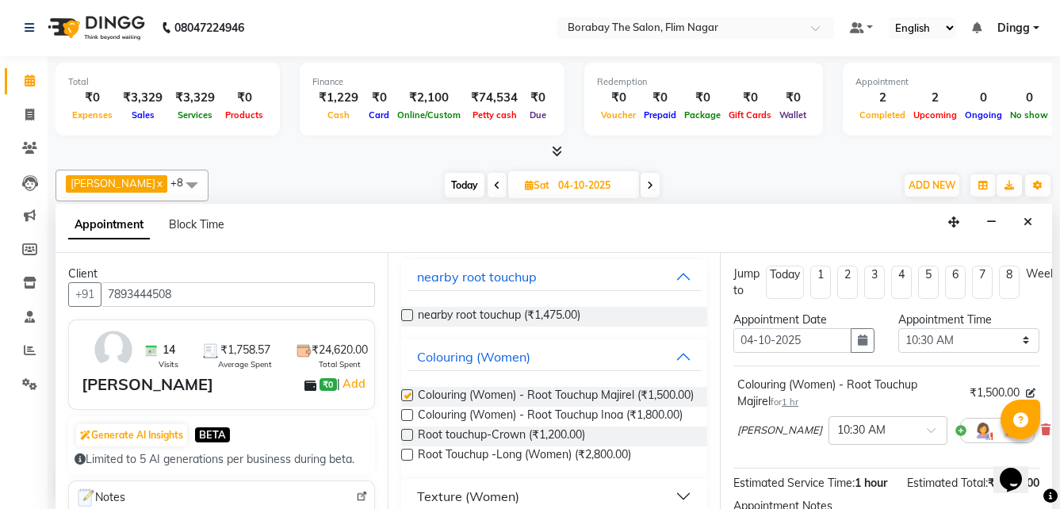
checkbox input "false"
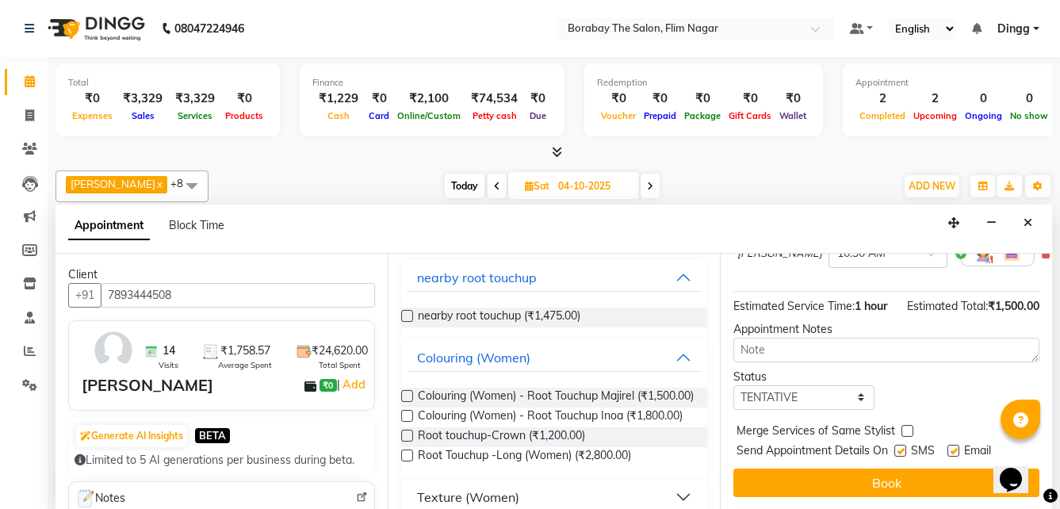
scroll to position [206, 0]
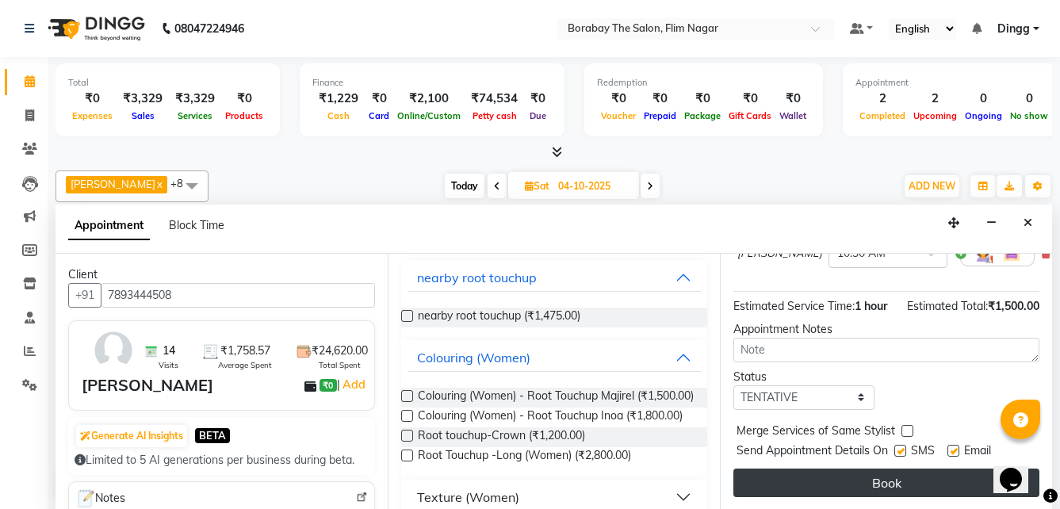
click at [844, 468] on button "Book" at bounding box center [886, 482] width 306 height 29
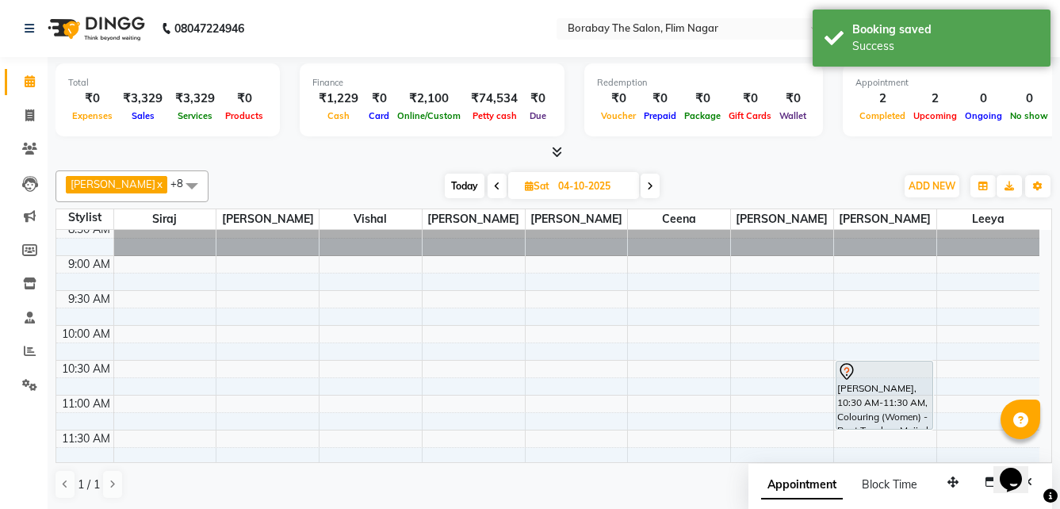
scroll to position [79, 0]
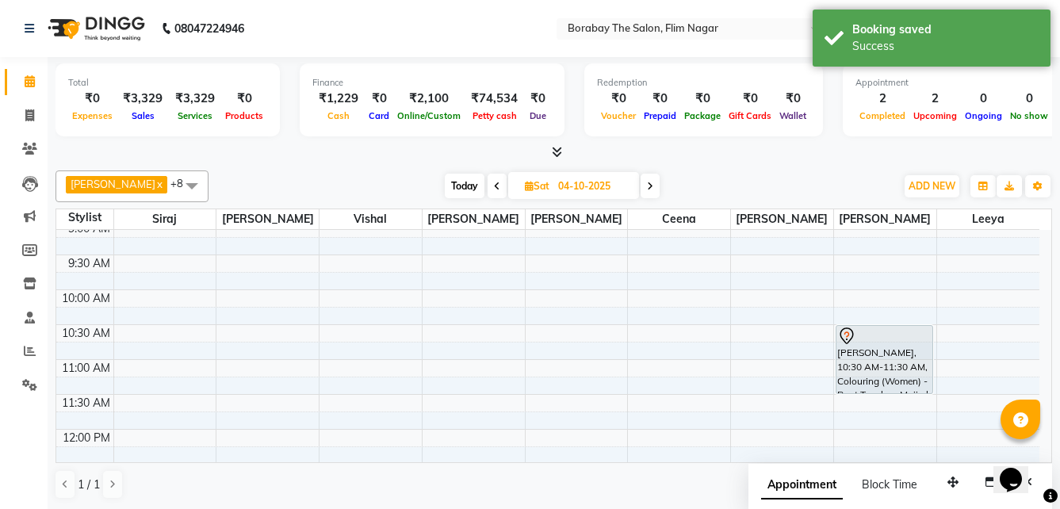
click at [487, 190] on span at bounding box center [496, 186] width 19 height 25
type input "03-10-2025"
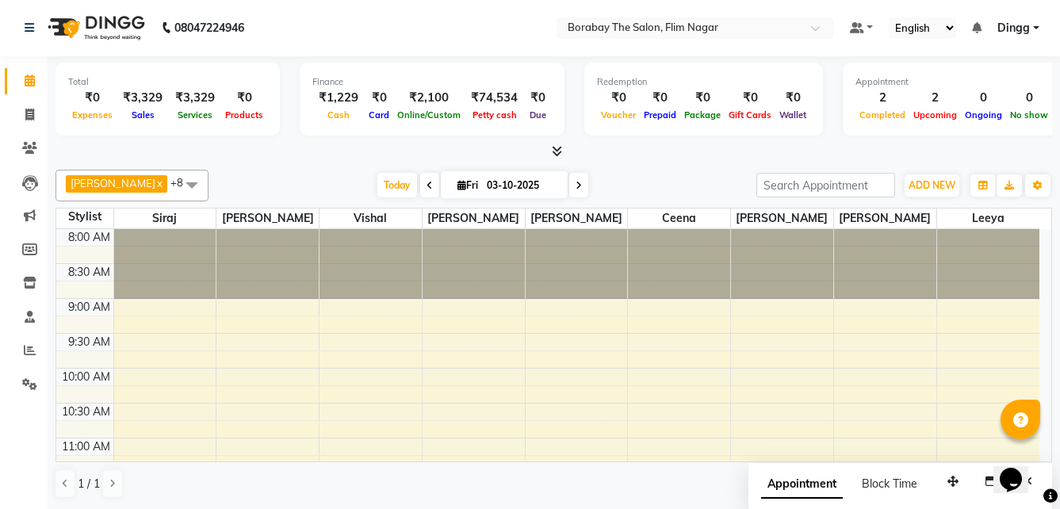
scroll to position [0, 0]
click at [36, 118] on span at bounding box center [30, 116] width 28 height 18
select select "service"
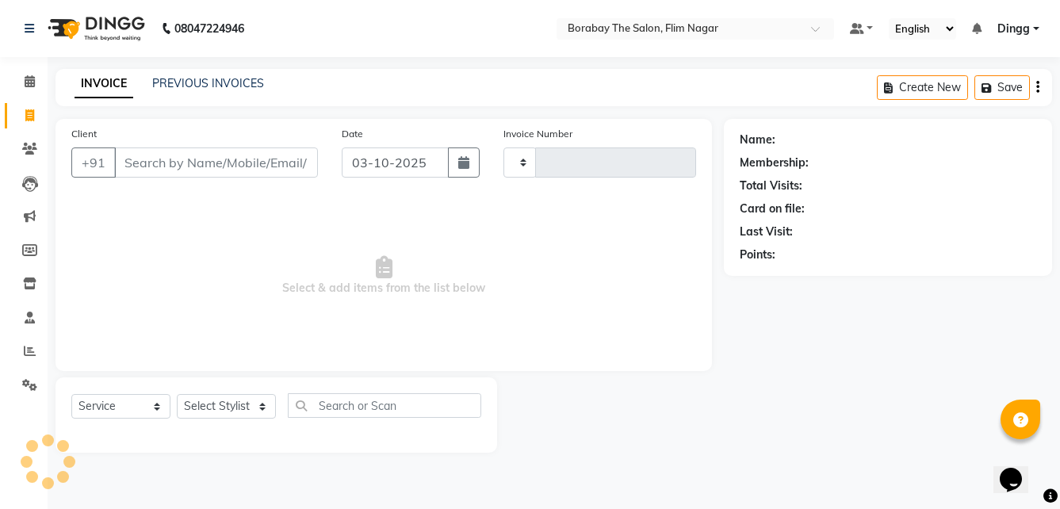
type input "0126"
select select "8731"
click at [191, 166] on input "Client" at bounding box center [217, 162] width 207 height 30
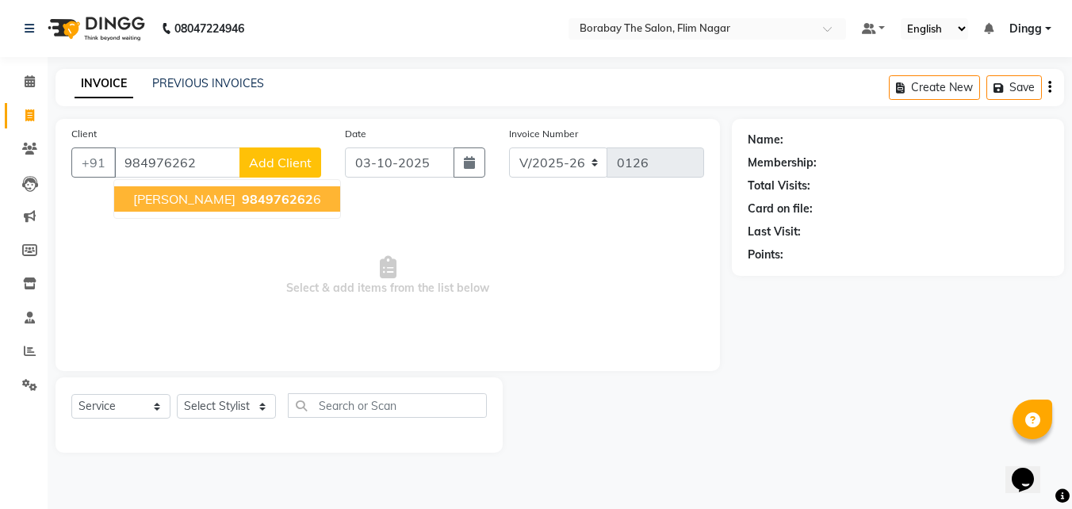
click at [179, 203] on button "Shanthi 984976262 6" at bounding box center [227, 198] width 226 height 25
type input "9849762626"
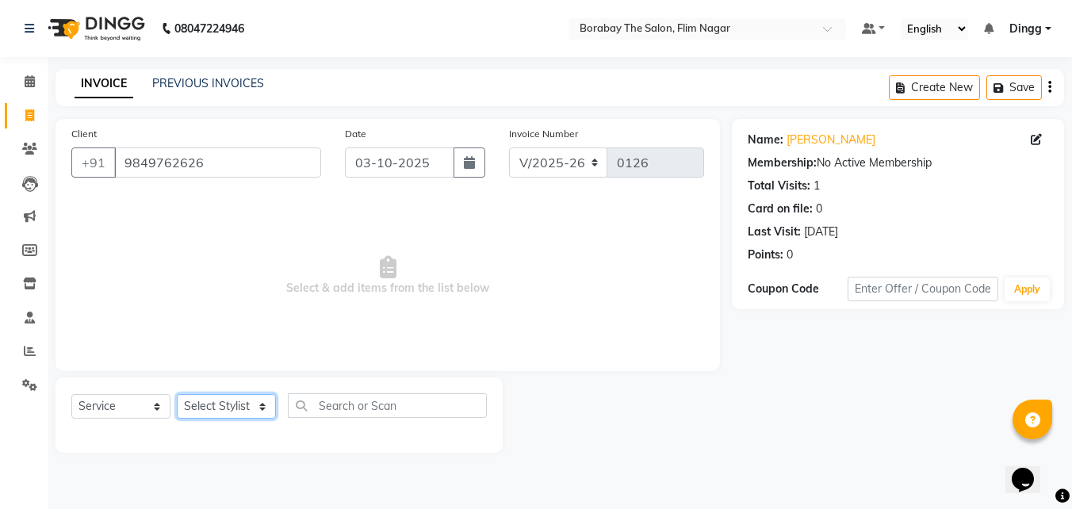
click at [253, 407] on select "Select Stylist Ali Anil Anthony Aravind Ashok Borabay the salon Ceena Dingg Est…" at bounding box center [226, 406] width 99 height 25
select select "88473"
click at [177, 394] on select "Select Stylist Ali Anil Anthony Aravind Ashok Borabay the salon Ceena Dingg Est…" at bounding box center [226, 406] width 99 height 25
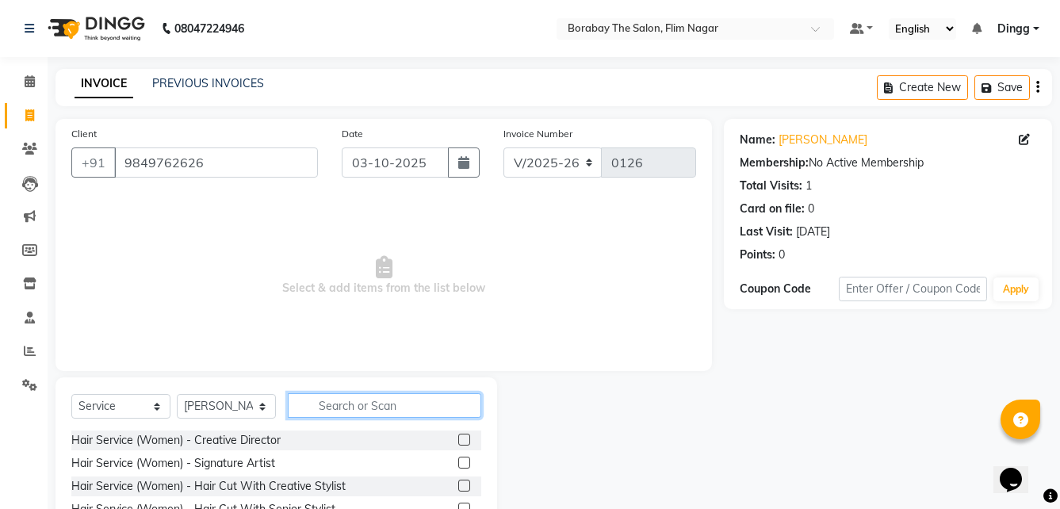
click at [374, 404] on input "text" at bounding box center [384, 405] width 193 height 25
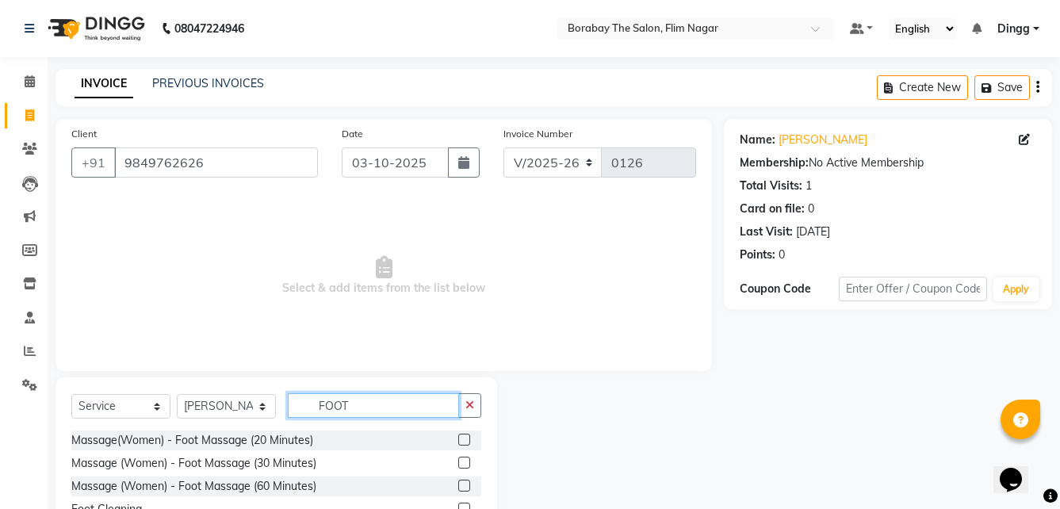
type input "FOOT"
click at [458, 460] on label at bounding box center [464, 463] width 12 height 12
click at [458, 460] on input "checkbox" at bounding box center [463, 463] width 10 height 10
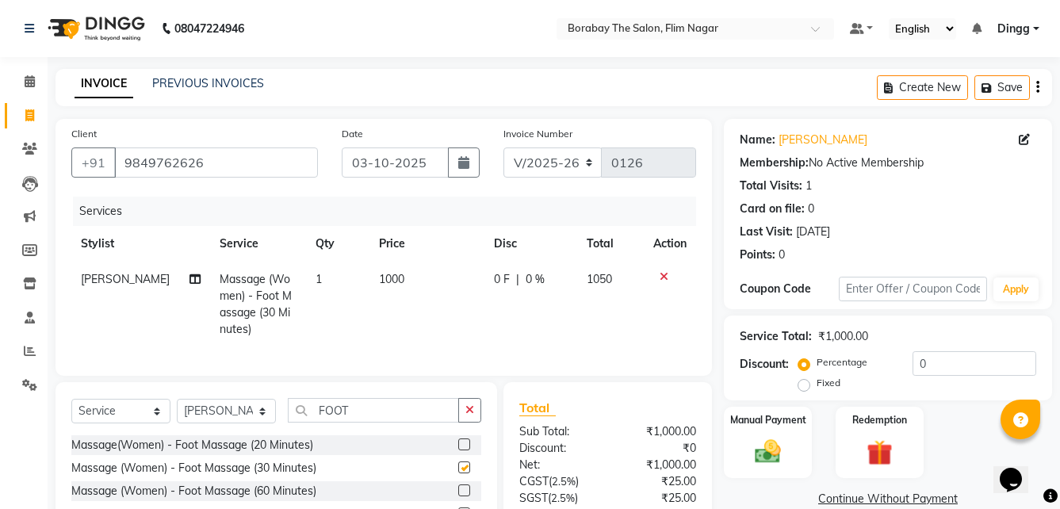
checkbox input "false"
click at [356, 420] on input "FOOT" at bounding box center [373, 410] width 171 height 25
type input "F"
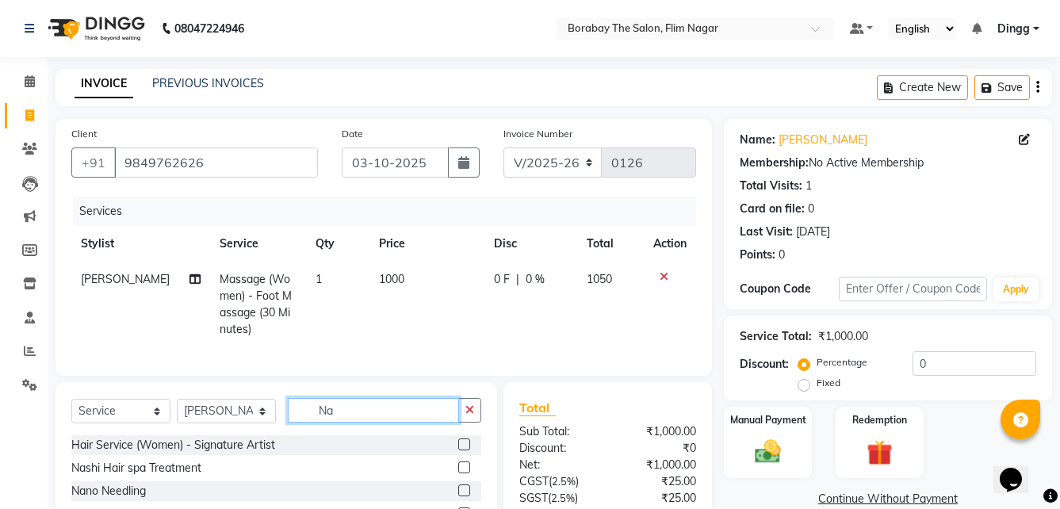
type input "N"
type input "o"
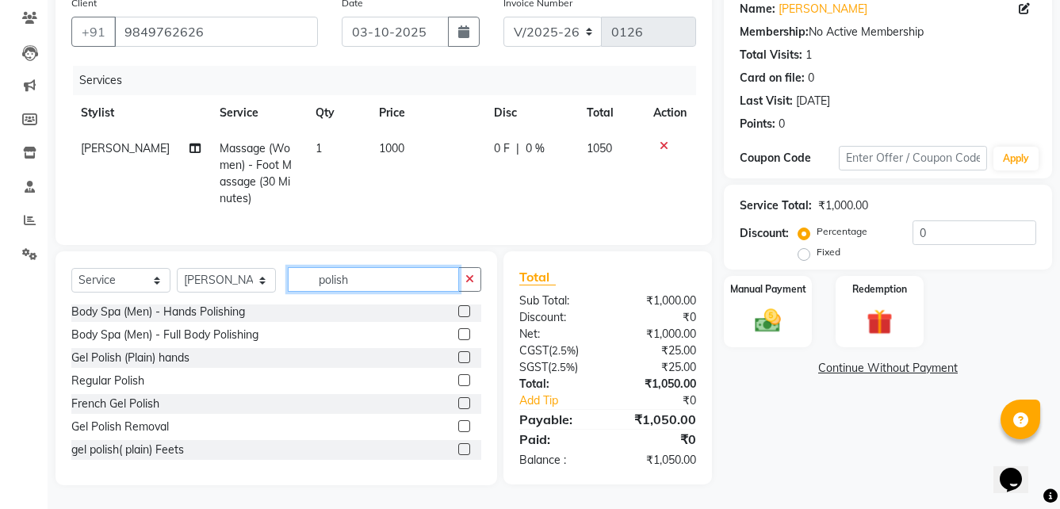
type input "polish"
click at [458, 380] on label at bounding box center [464, 380] width 12 height 12
click at [458, 380] on input "checkbox" at bounding box center [463, 381] width 10 height 10
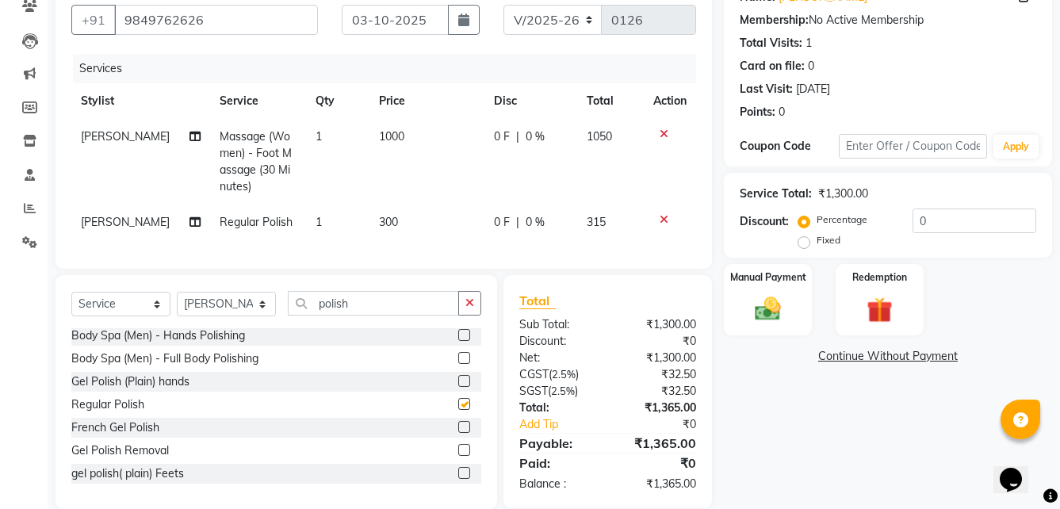
checkbox input "false"
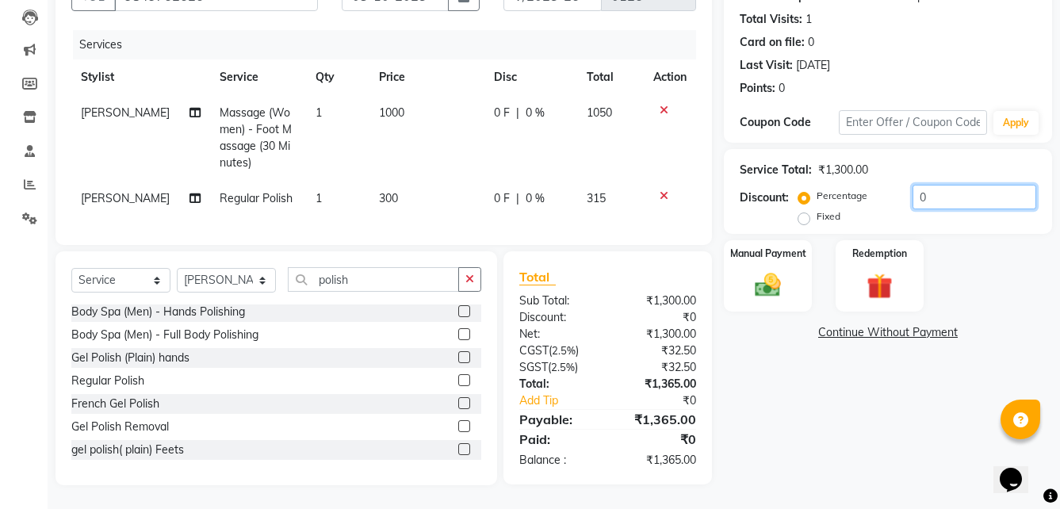
click at [931, 185] on input "0" at bounding box center [974, 197] width 124 height 25
type input "10"
click at [799, 284] on div "Manual Payment" at bounding box center [767, 276] width 91 height 75
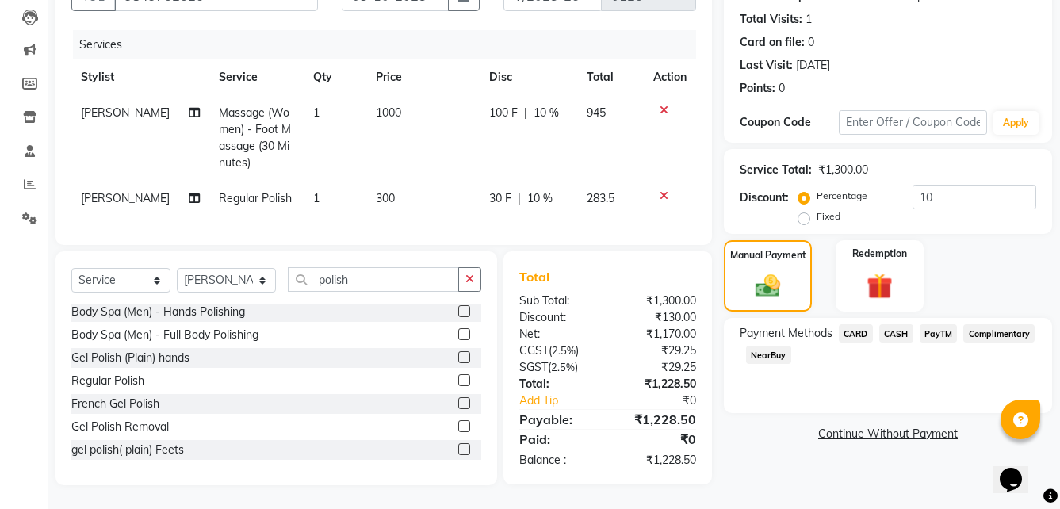
click at [942, 324] on span "PayTM" at bounding box center [938, 333] width 38 height 18
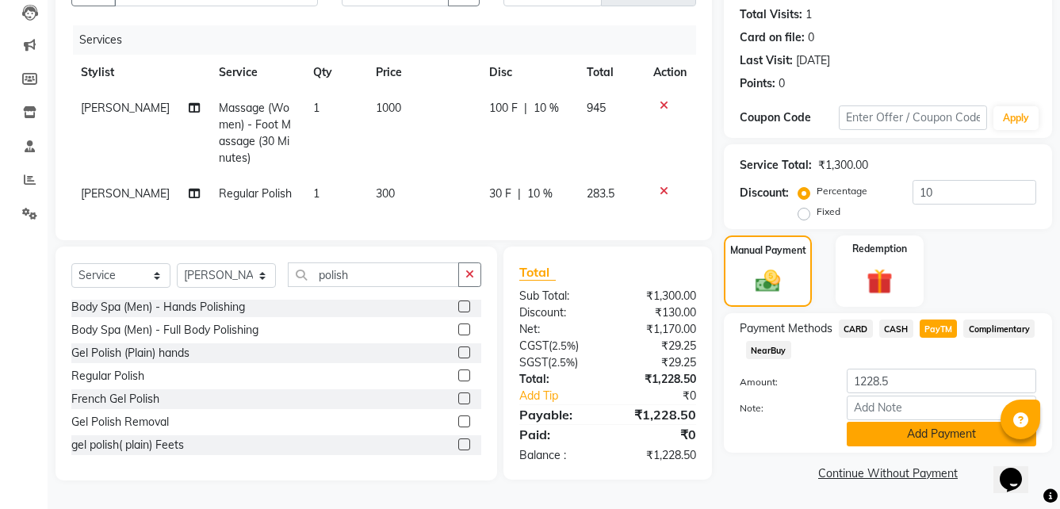
click at [916, 431] on button "Add Payment" at bounding box center [941, 434] width 189 height 25
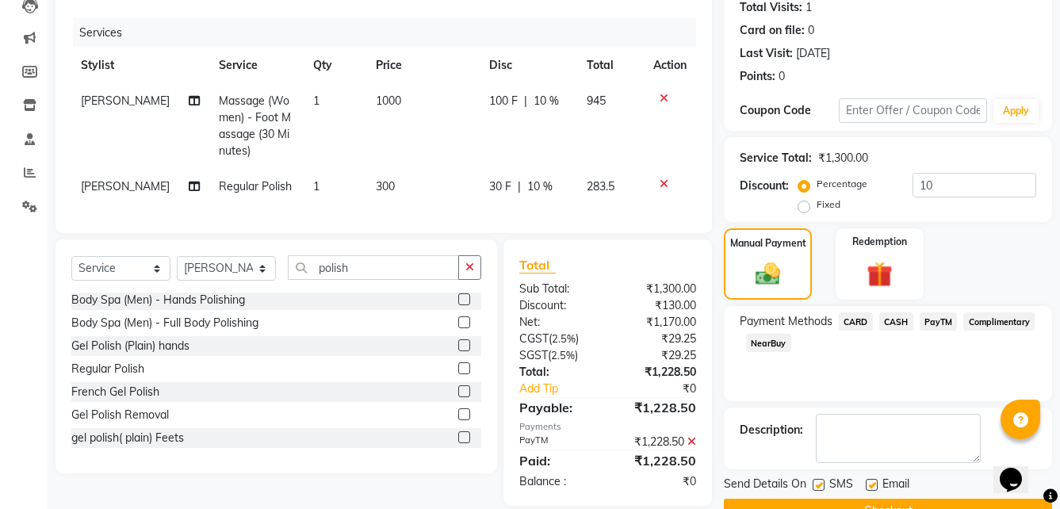
scroll to position [216, 0]
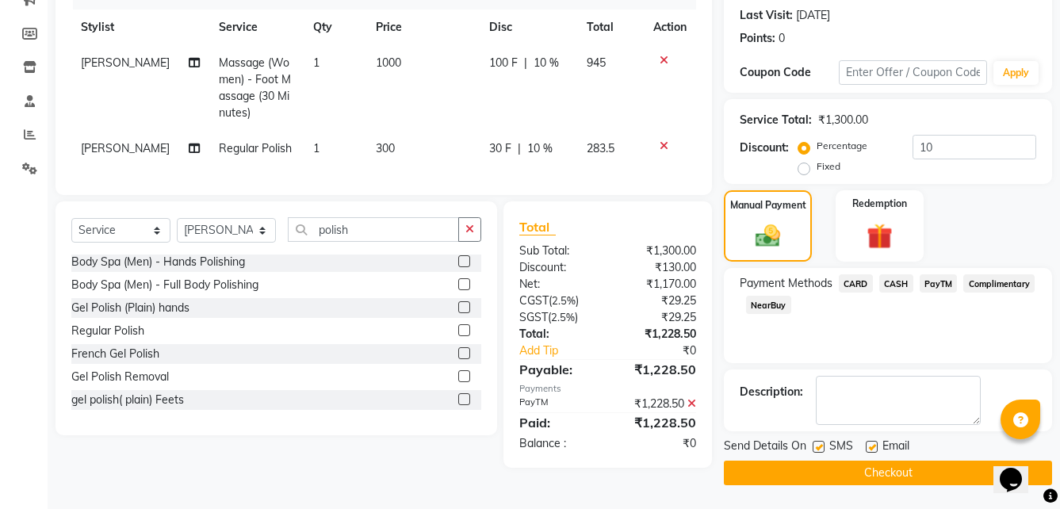
click at [872, 468] on button "Checkout" at bounding box center [888, 473] width 328 height 25
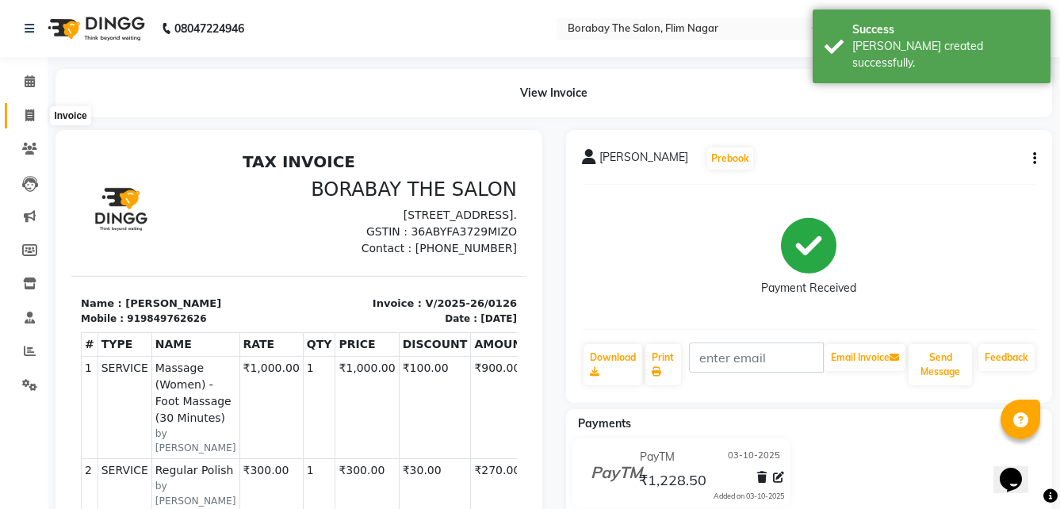
click at [32, 113] on icon at bounding box center [29, 115] width 9 height 12
select select "8731"
select select "service"
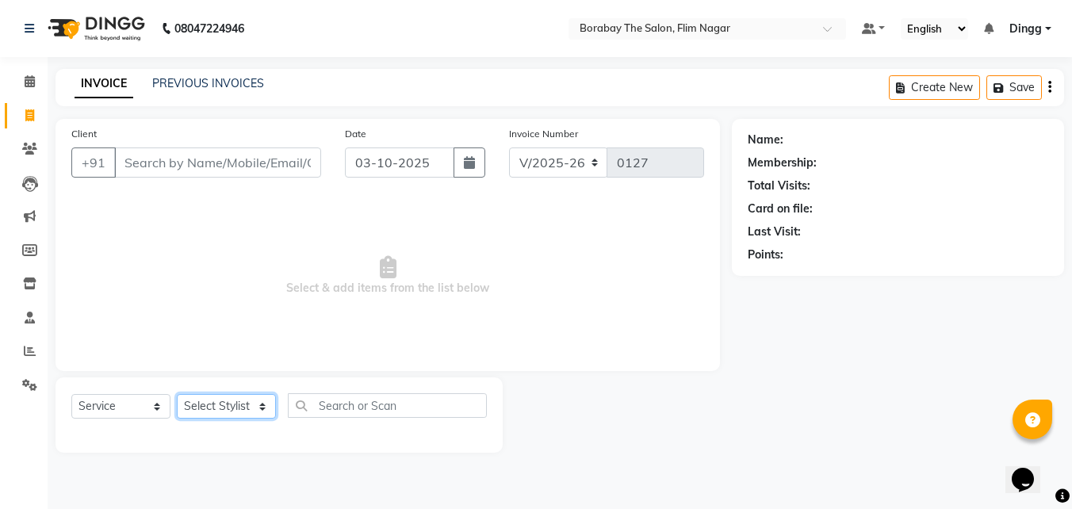
click at [224, 403] on select "Select Stylist Ali Anil Anthony Aravind Ashok Borabay the salon Ceena Dingg Est…" at bounding box center [226, 406] width 99 height 25
select select "88469"
click at [177, 394] on select "Select Stylist Ali Anil Anthony Aravind Ashok Borabay the salon Ceena Dingg Est…" at bounding box center [226, 406] width 99 height 25
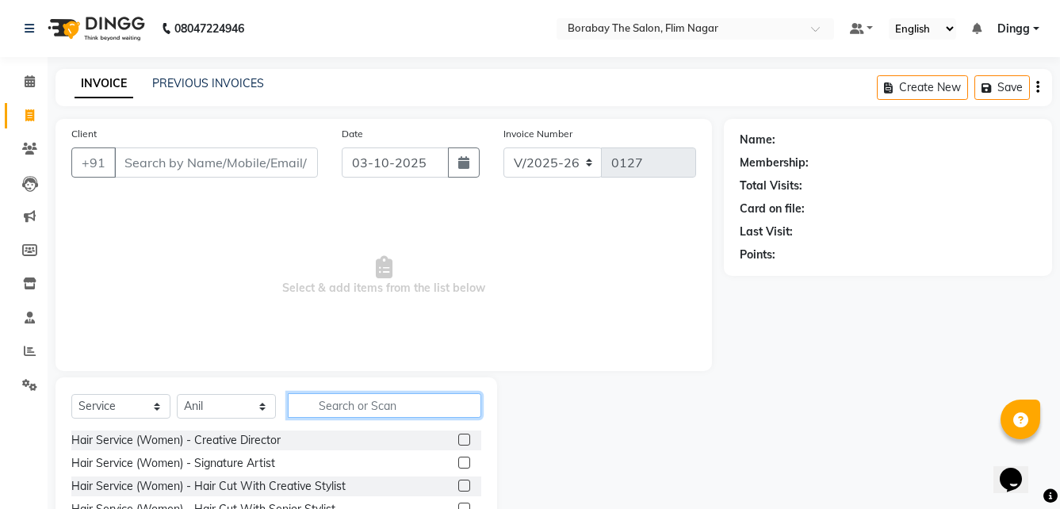
click at [355, 396] on input "text" at bounding box center [384, 405] width 193 height 25
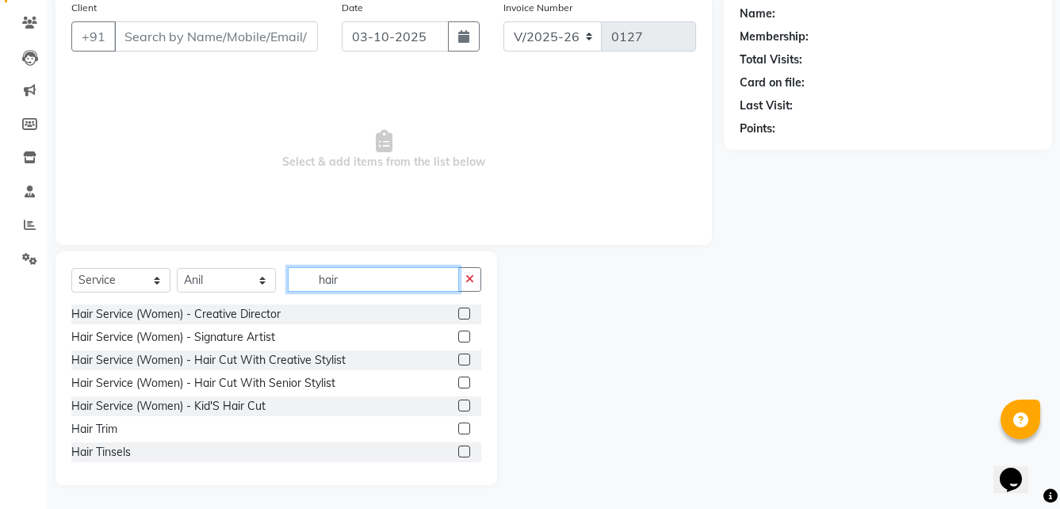
click at [380, 281] on input "hair" at bounding box center [373, 279] width 171 height 25
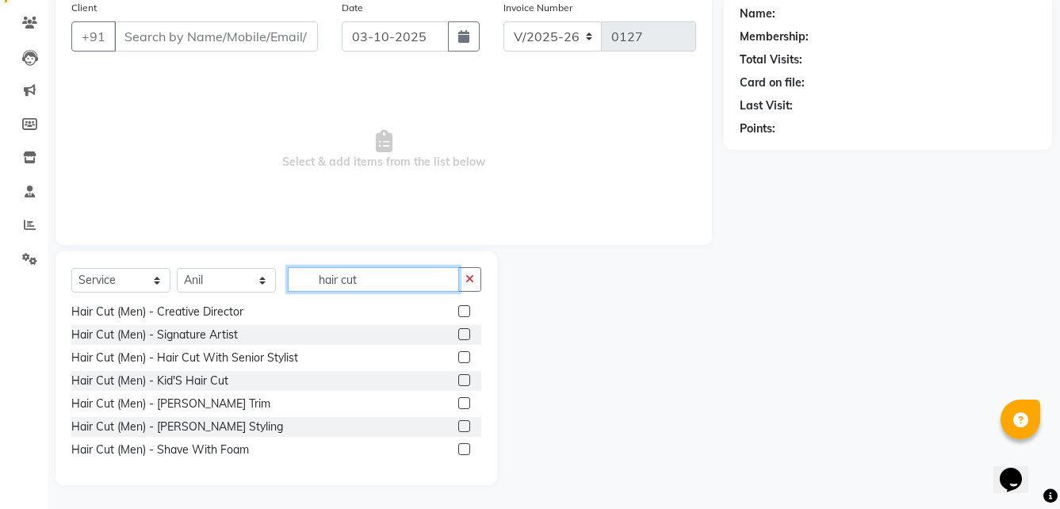
scroll to position [0, 0]
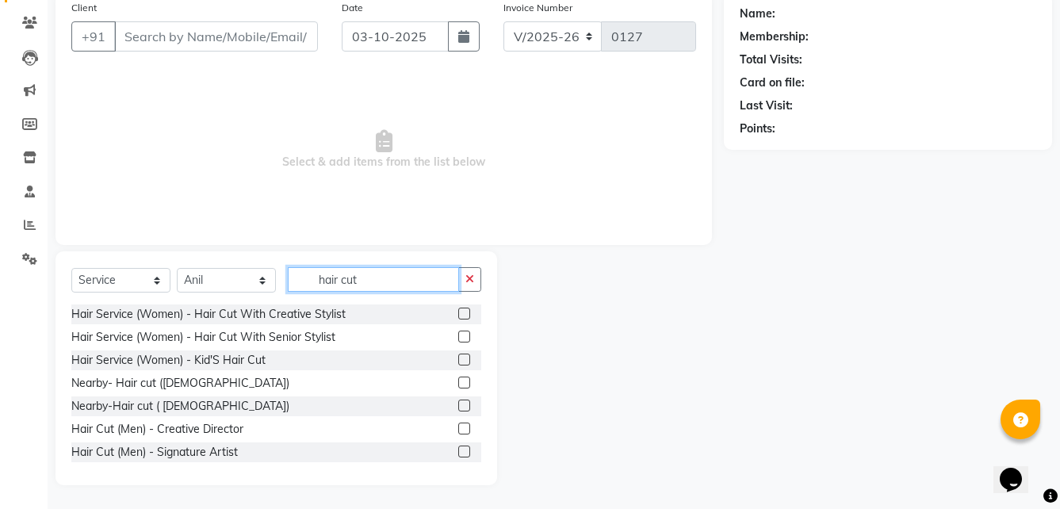
type input "hair cut"
click at [458, 382] on label at bounding box center [464, 383] width 12 height 12
click at [458, 382] on input "checkbox" at bounding box center [463, 383] width 10 height 10
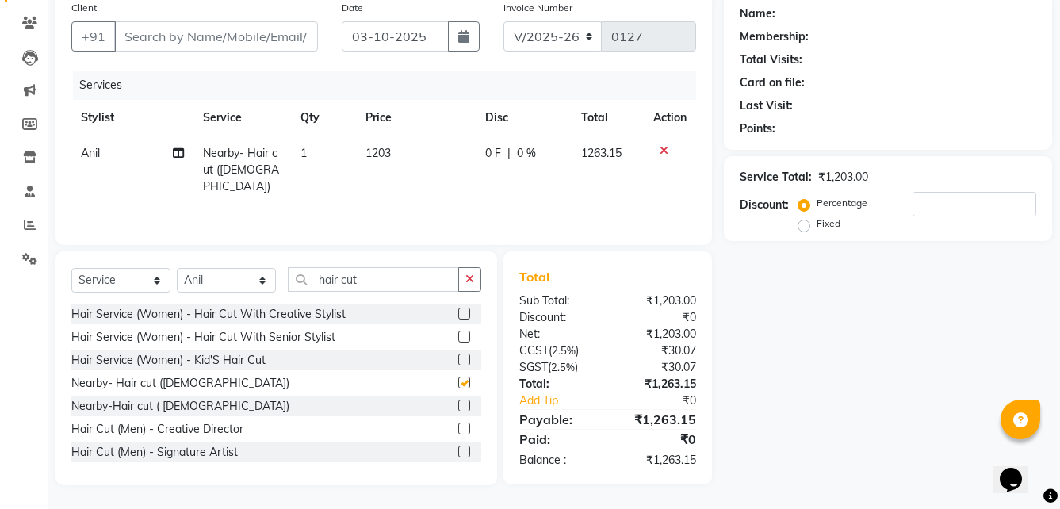
checkbox input "false"
click at [392, 275] on input "hair cut" at bounding box center [373, 279] width 171 height 25
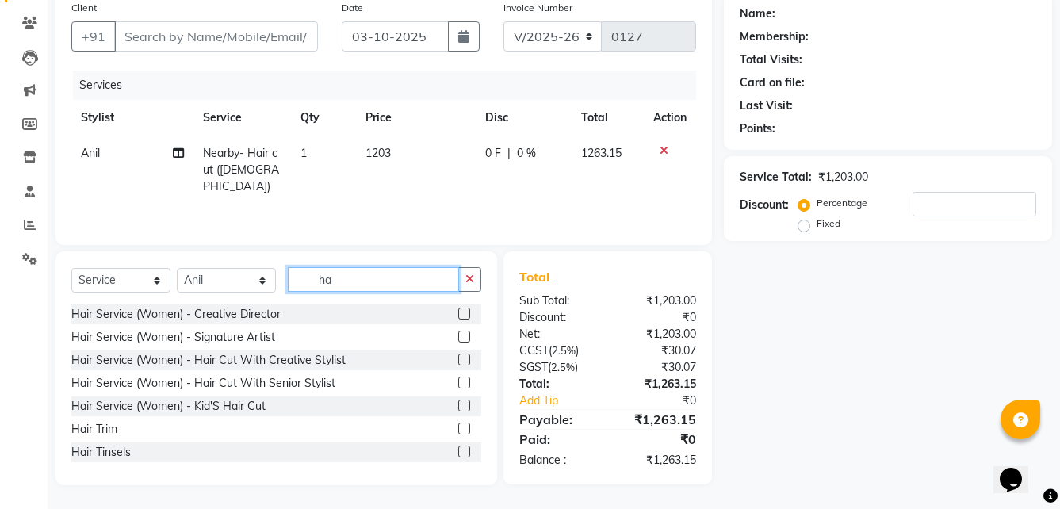
type input "h"
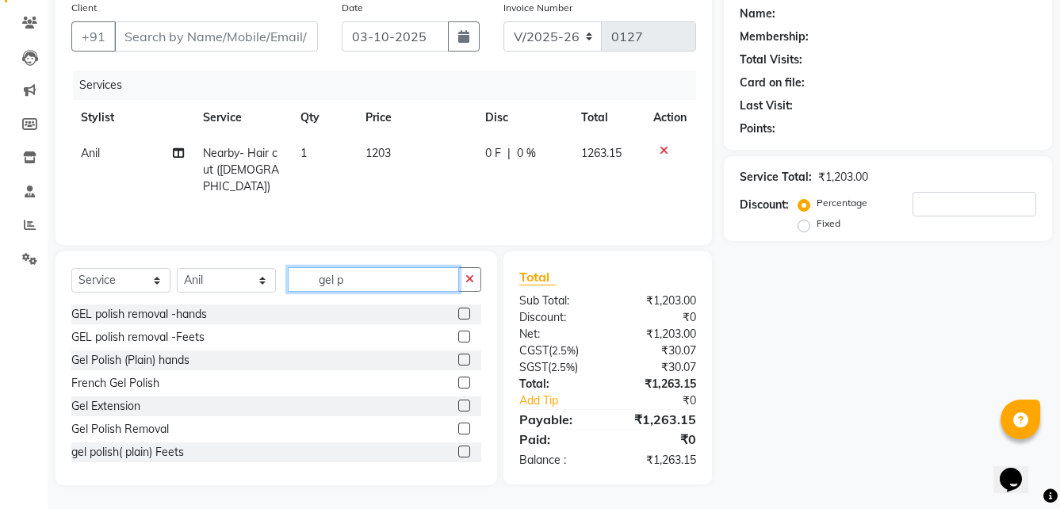
scroll to position [125, 0]
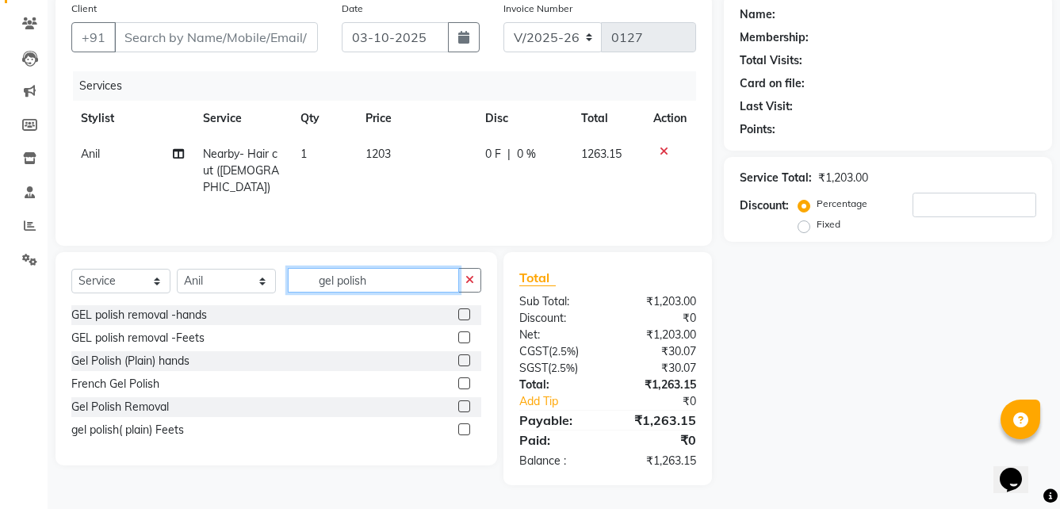
type input "gel polish"
click at [462, 358] on label at bounding box center [464, 360] width 12 height 12
click at [462, 358] on input "checkbox" at bounding box center [463, 361] width 10 height 10
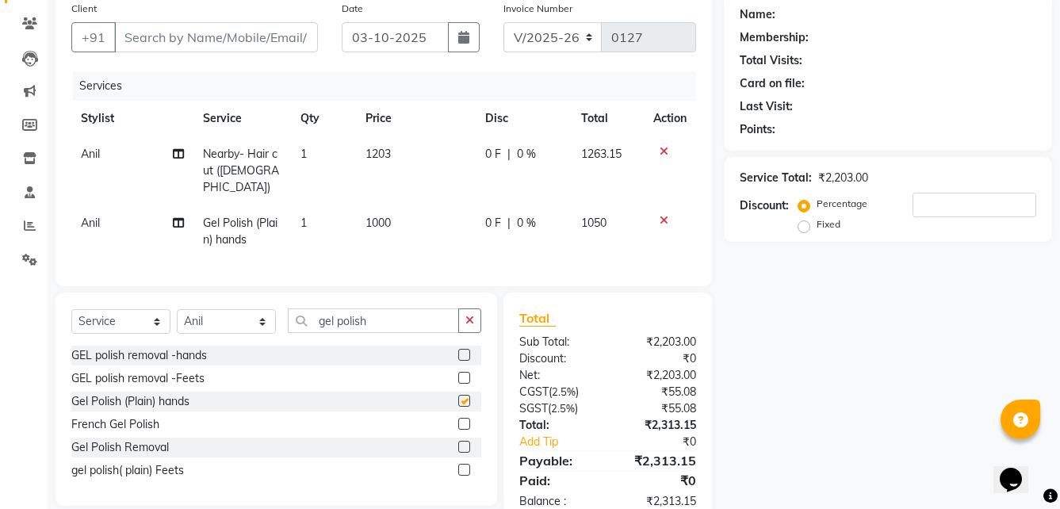
checkbox input "false"
click at [664, 215] on icon at bounding box center [664, 220] width 9 height 11
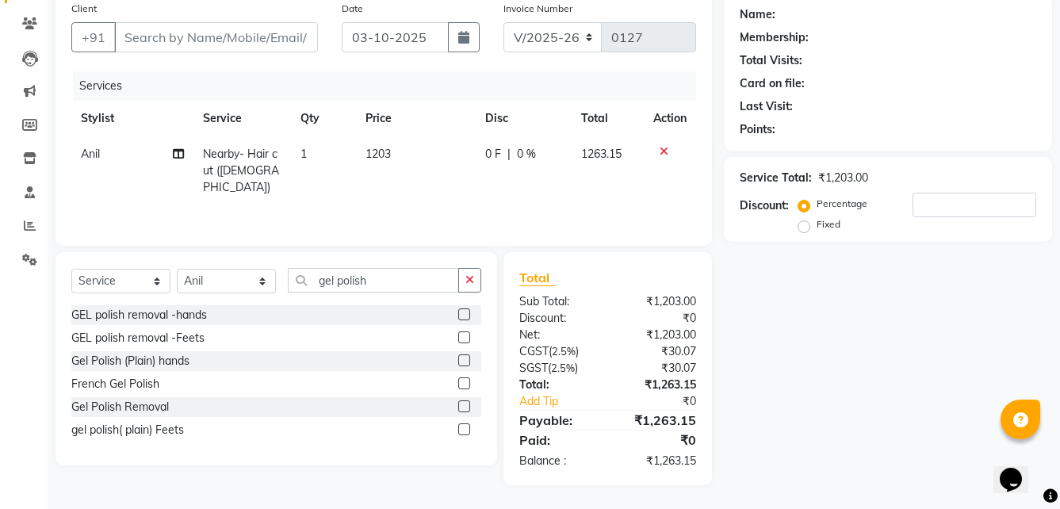
click at [667, 154] on div at bounding box center [669, 151] width 33 height 11
click at [665, 149] on icon at bounding box center [664, 151] width 9 height 11
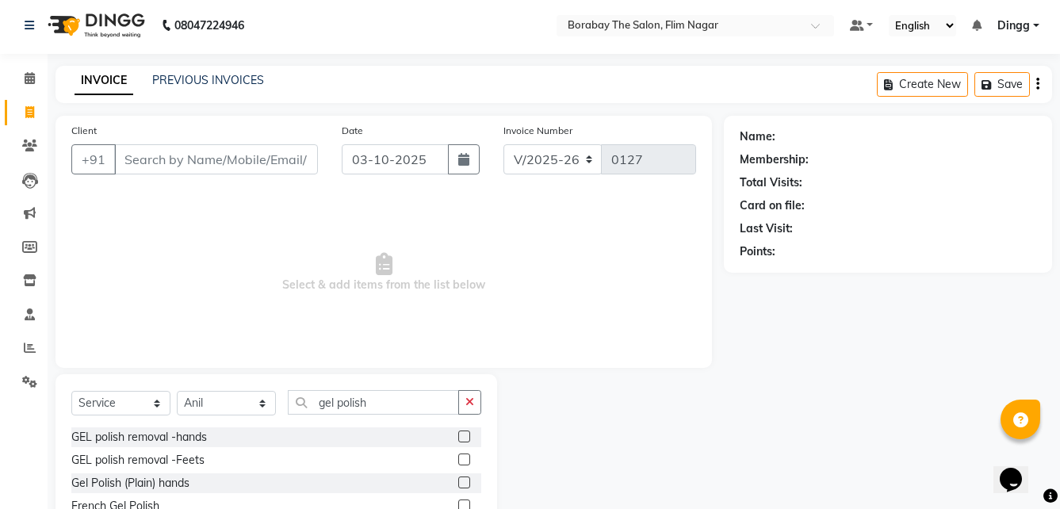
scroll to position [0, 0]
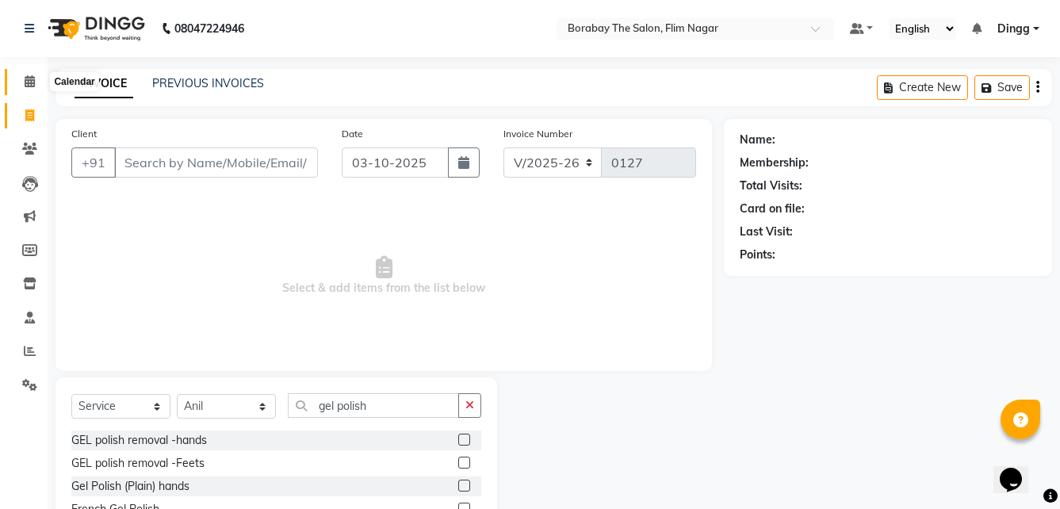
click at [32, 86] on icon at bounding box center [30, 81] width 10 height 12
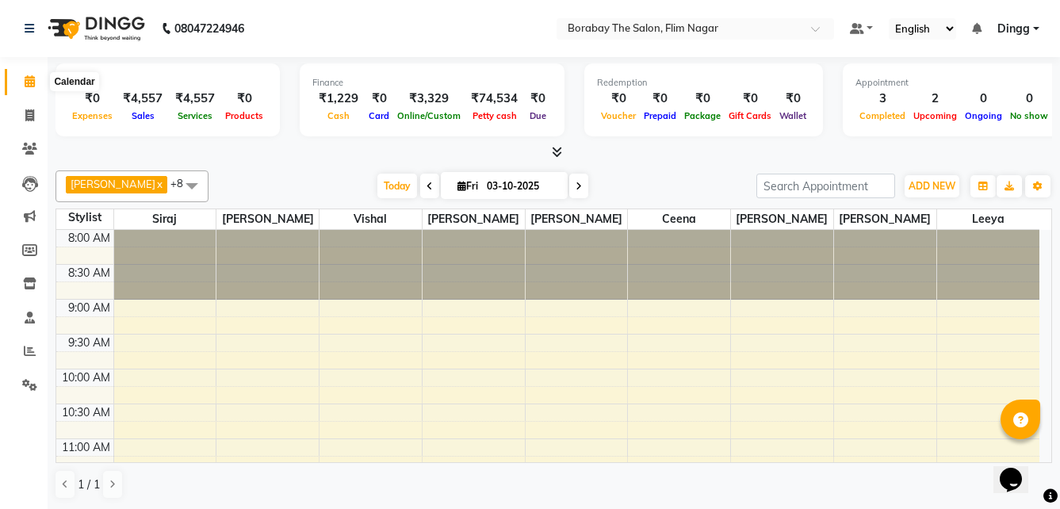
click at [29, 80] on icon at bounding box center [30, 81] width 10 height 12
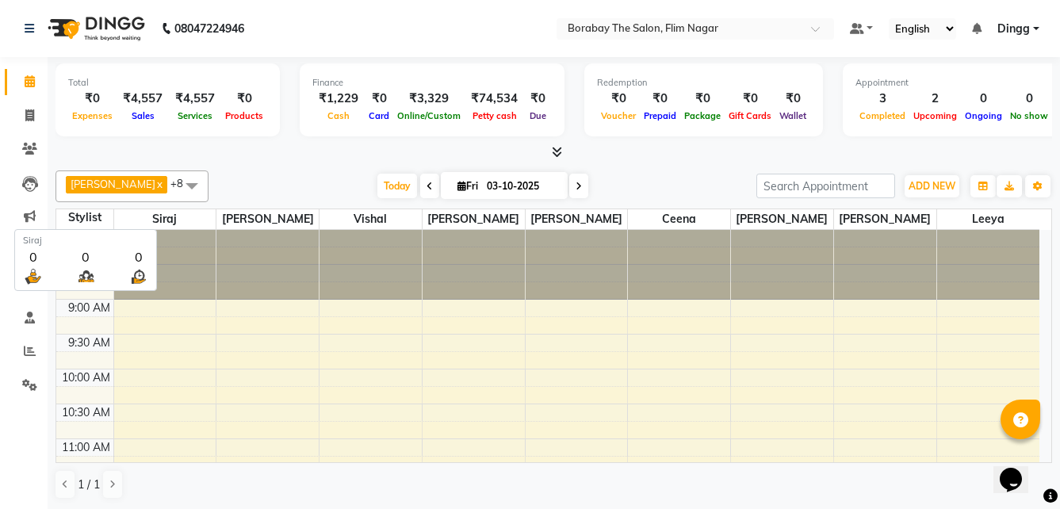
scroll to position [1, 0]
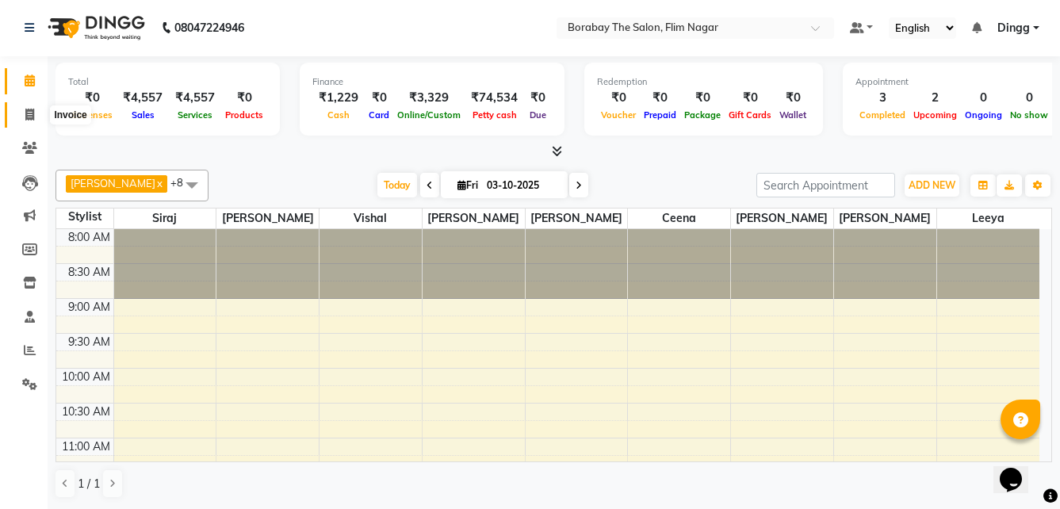
click at [29, 112] on icon at bounding box center [29, 115] width 9 height 12
select select "service"
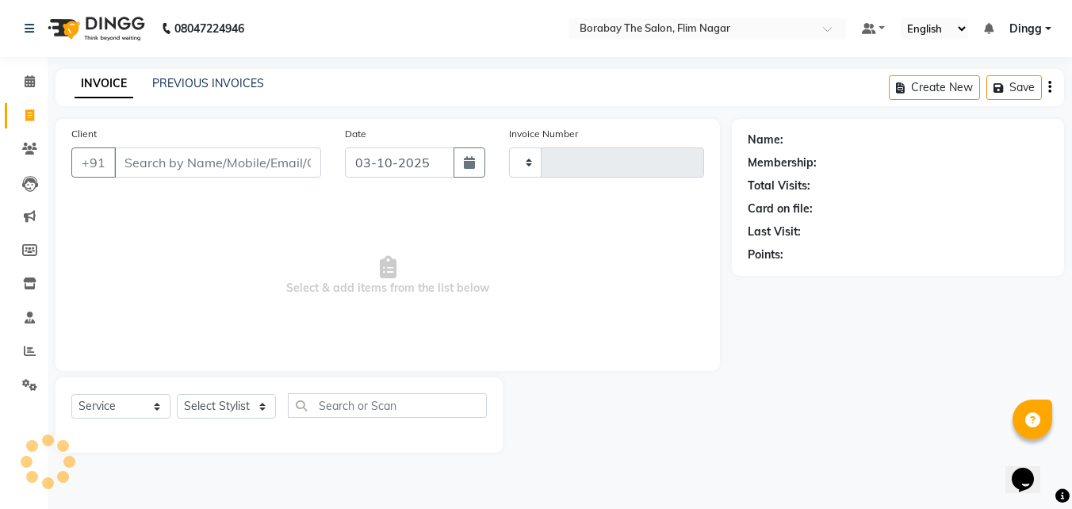
type input "0127"
select select "8731"
click at [224, 86] on link "PREVIOUS INVOICES" at bounding box center [208, 83] width 112 height 14
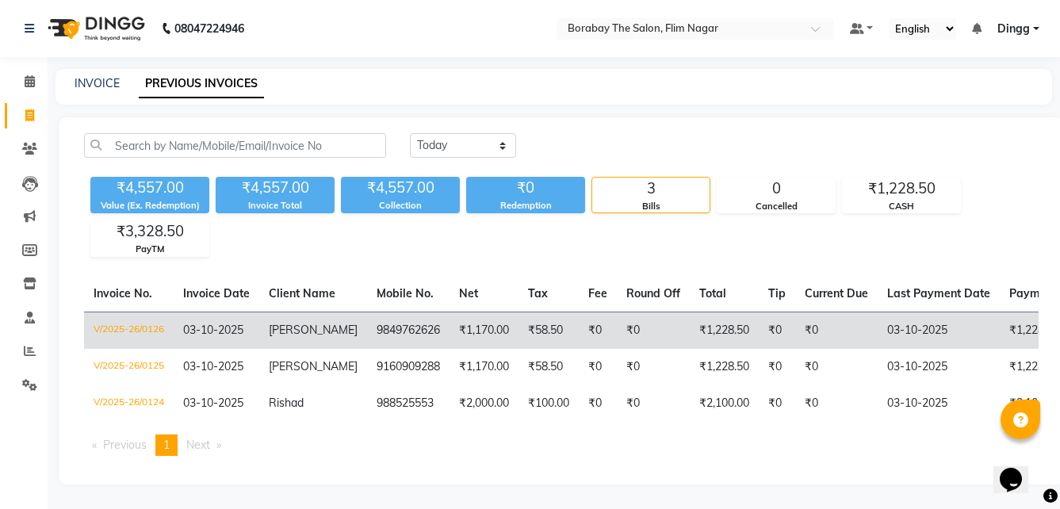
click at [525, 335] on td "₹58.50" at bounding box center [548, 330] width 60 height 37
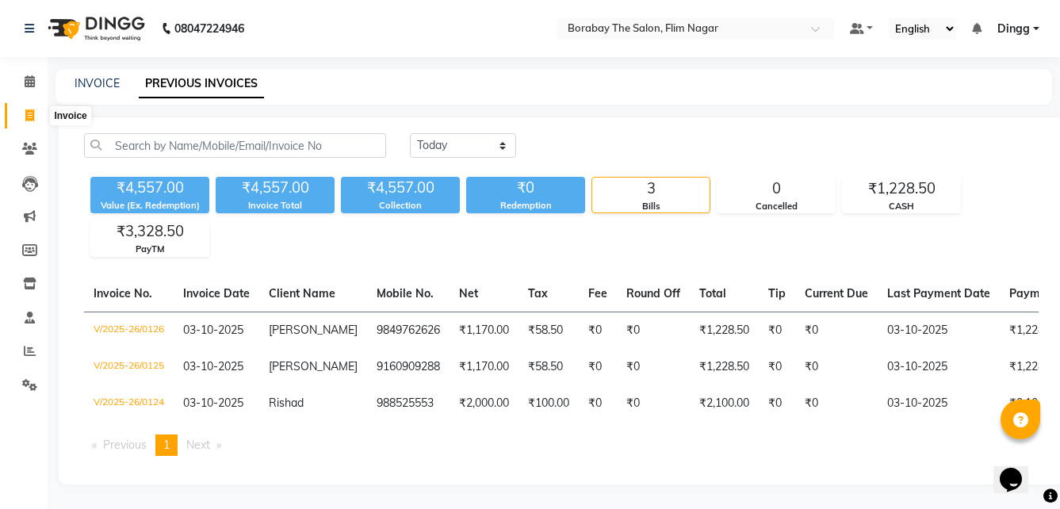
click at [42, 121] on span at bounding box center [30, 116] width 28 height 18
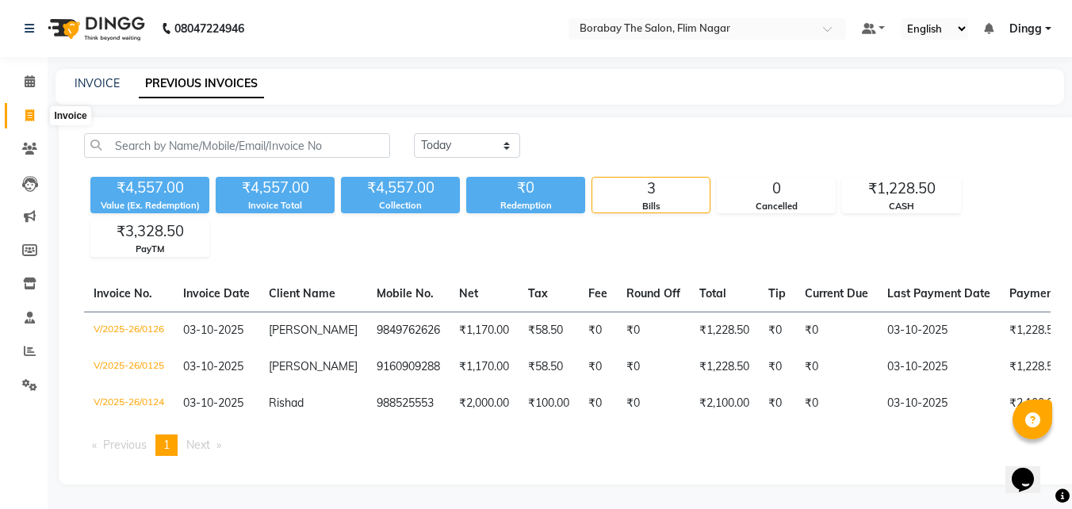
select select "service"
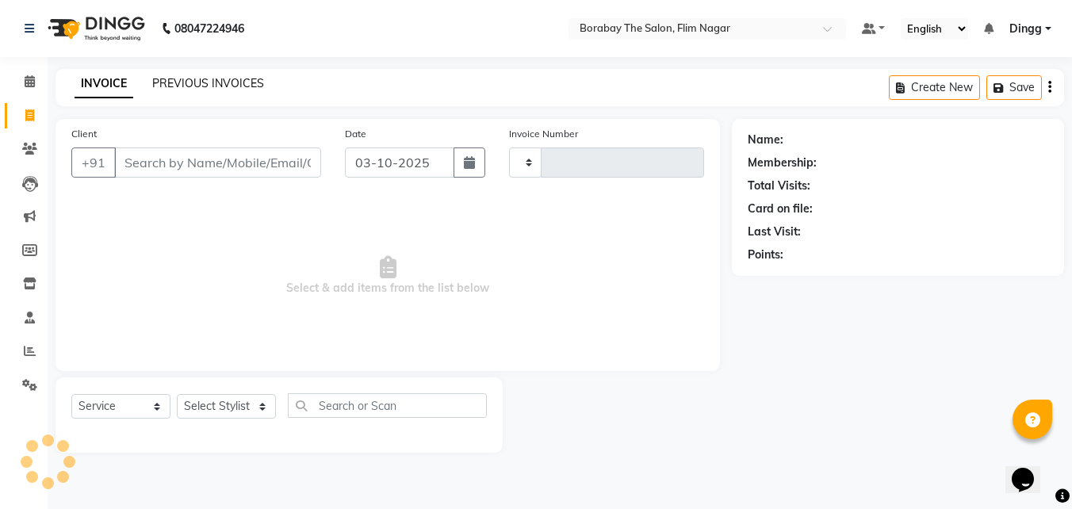
drag, startPoint x: 178, startPoint y: 75, endPoint x: 175, endPoint y: 83, distance: 9.0
click at [178, 76] on div "INVOICE PREVIOUS INVOICES Create New Save" at bounding box center [559, 87] width 1008 height 37
click at [175, 83] on link "PREVIOUS INVOICES" at bounding box center [208, 83] width 112 height 14
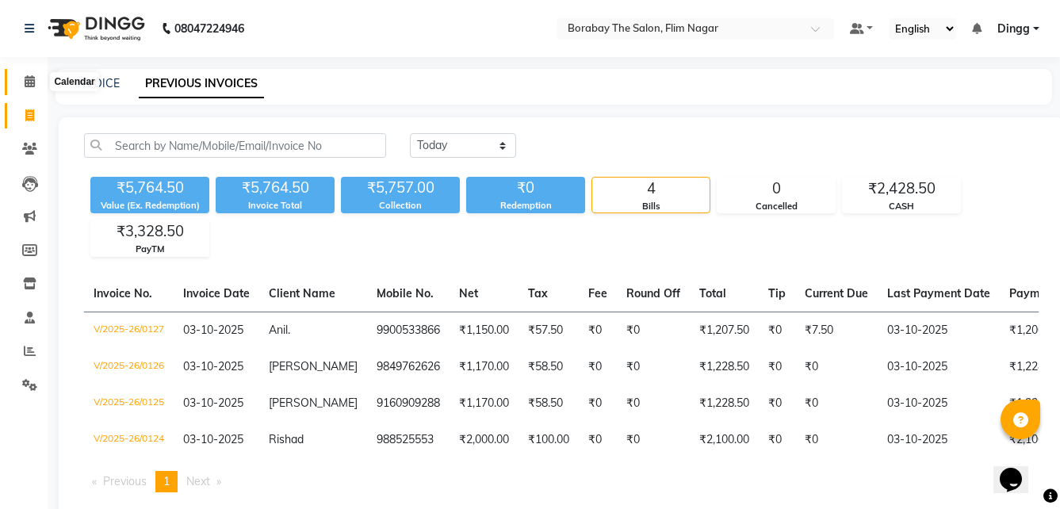
click at [30, 79] on icon at bounding box center [30, 81] width 10 height 12
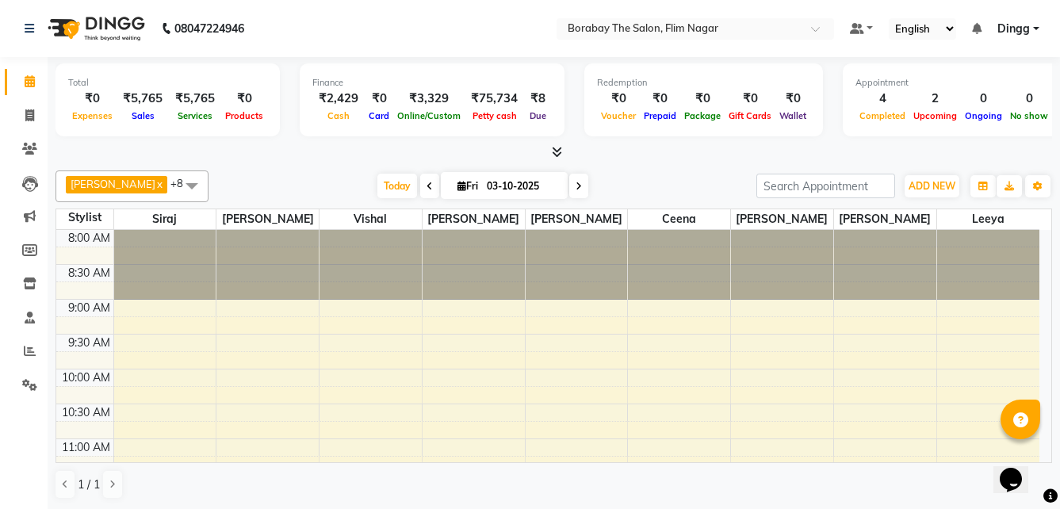
click at [420, 192] on span at bounding box center [429, 186] width 19 height 25
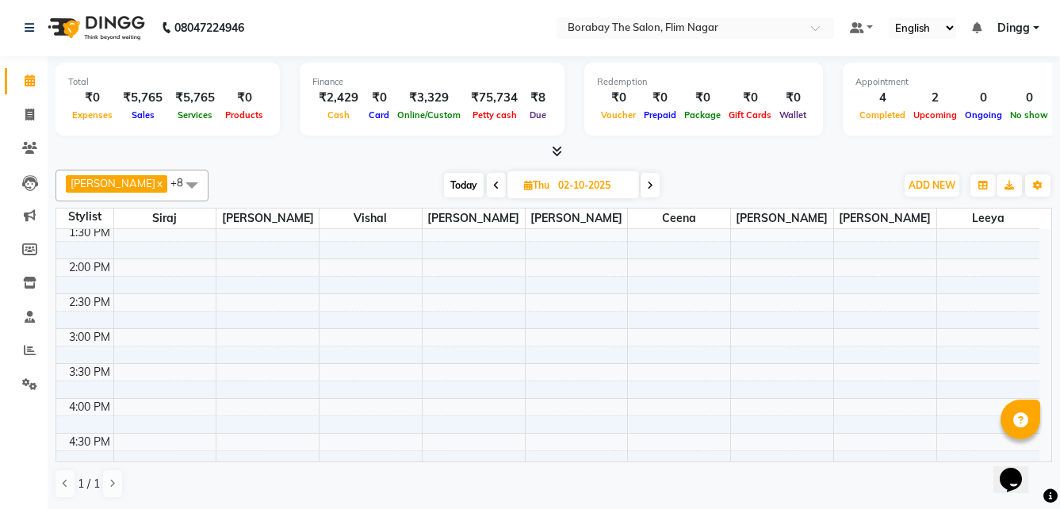
scroll to position [436, 0]
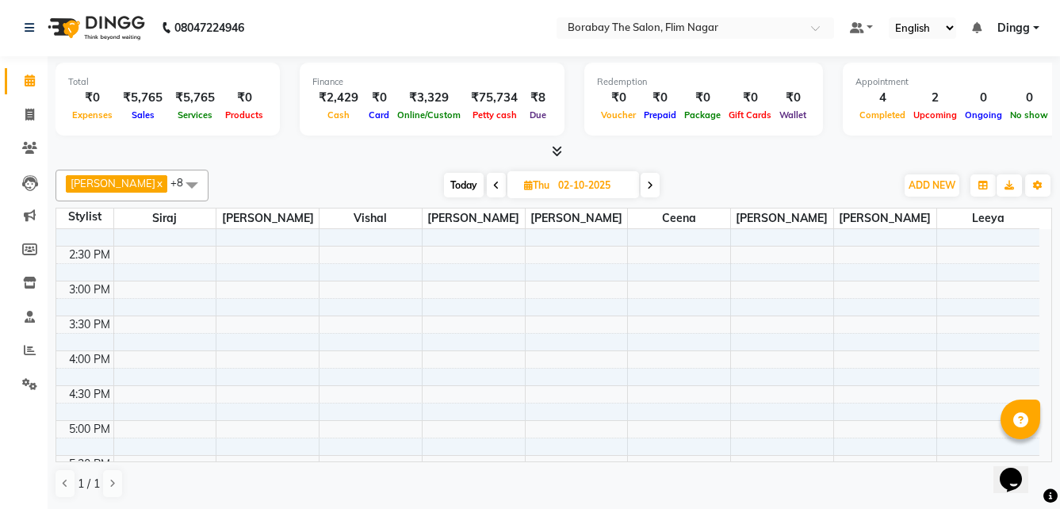
click at [640, 183] on span at bounding box center [649, 185] width 19 height 25
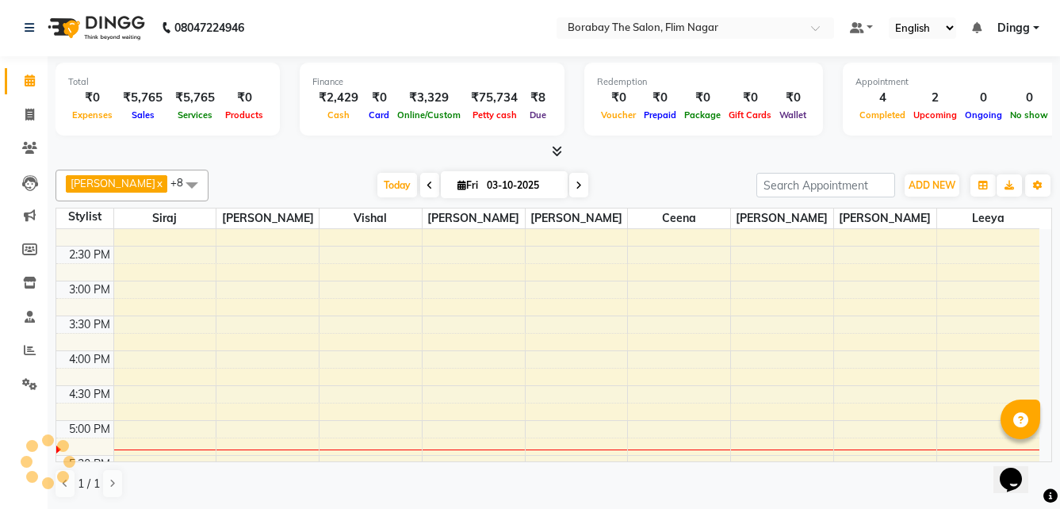
scroll to position [629, 0]
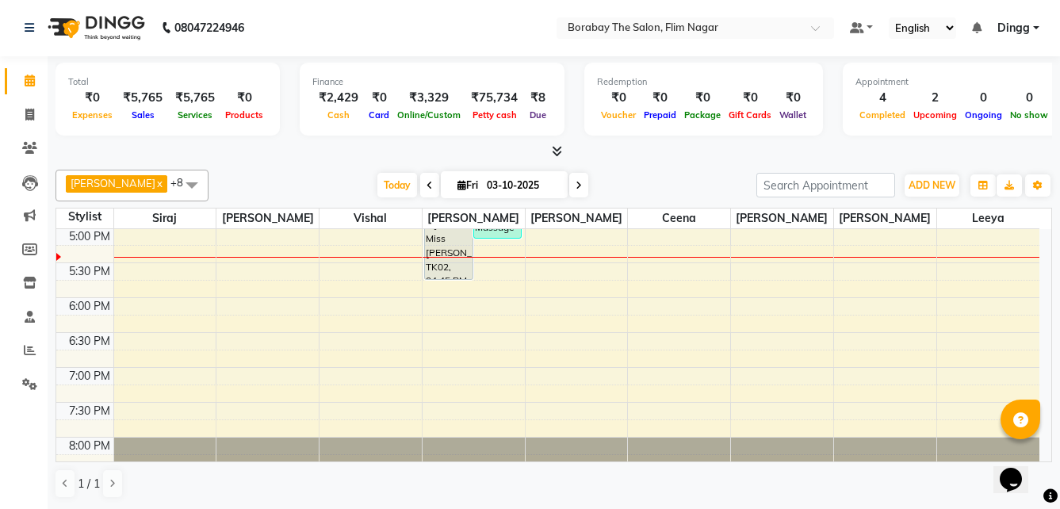
click at [575, 184] on icon at bounding box center [578, 186] width 6 height 10
type input "04-10-2025"
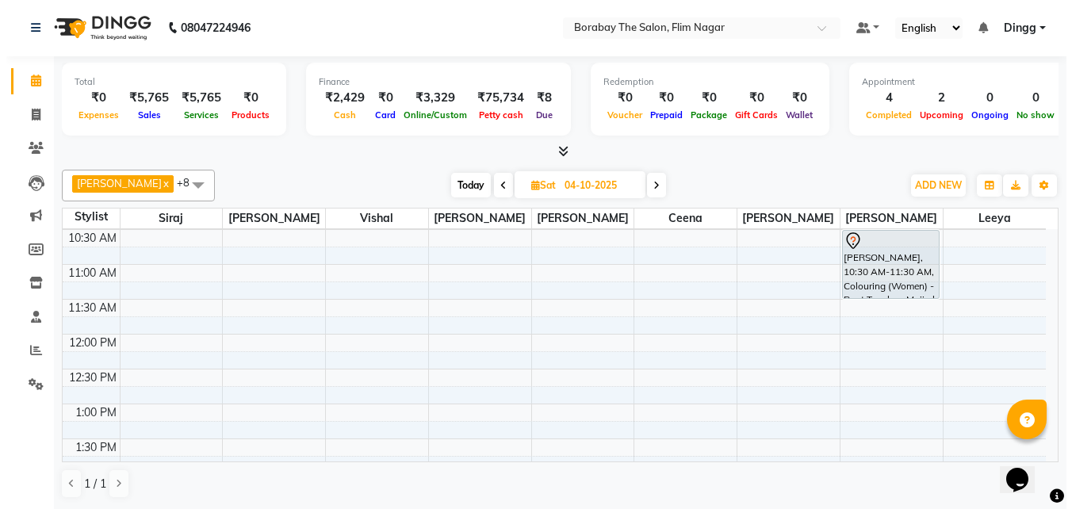
scroll to position [119, 0]
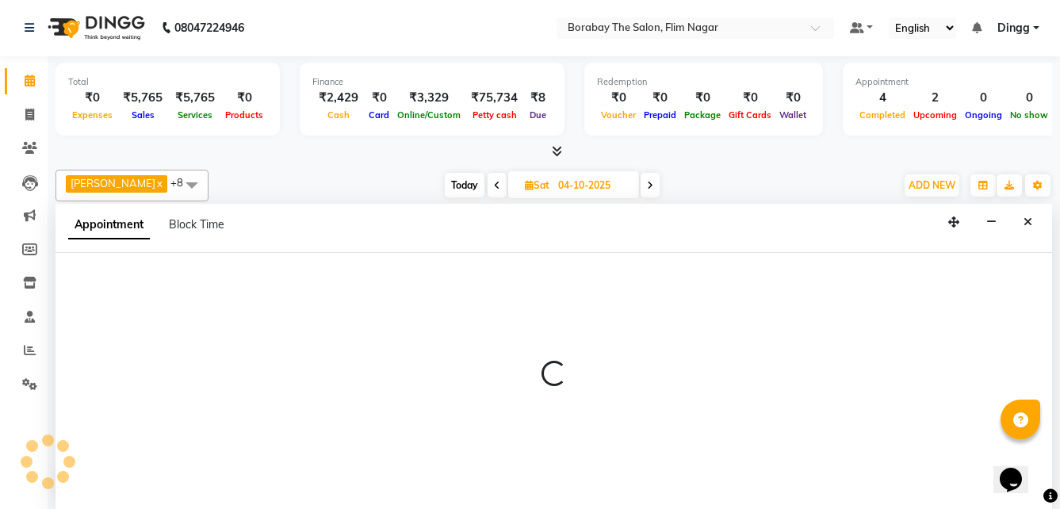
select select "88480"
select select "tentative"
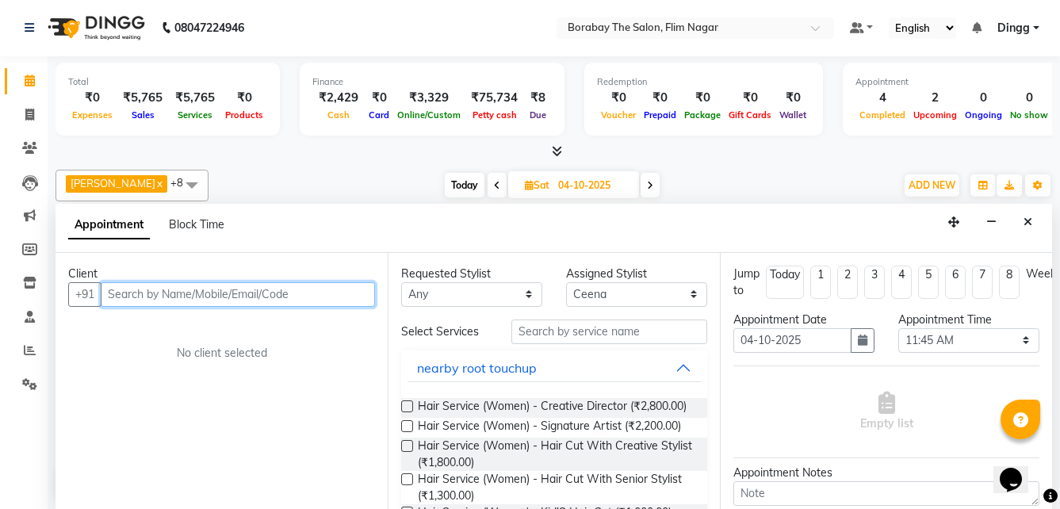
click at [172, 292] on input "text" at bounding box center [238, 294] width 274 height 25
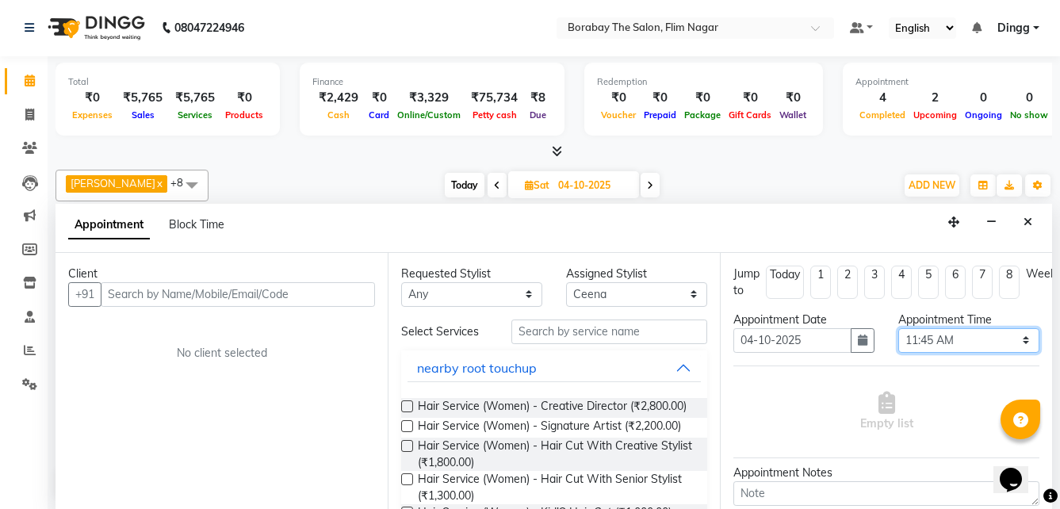
click at [976, 338] on select "Select 09:00 AM 09:15 AM 09:30 AM 09:45 AM 10:00 AM 10:15 AM 10:30 AM 10:45 AM …" at bounding box center [968, 340] width 141 height 25
select select "690"
click at [898, 328] on select "Select 09:00 AM 09:15 AM 09:30 AM 09:45 AM 10:00 AM 10:15 AM 10:30 AM 10:45 AM …" at bounding box center [968, 340] width 141 height 25
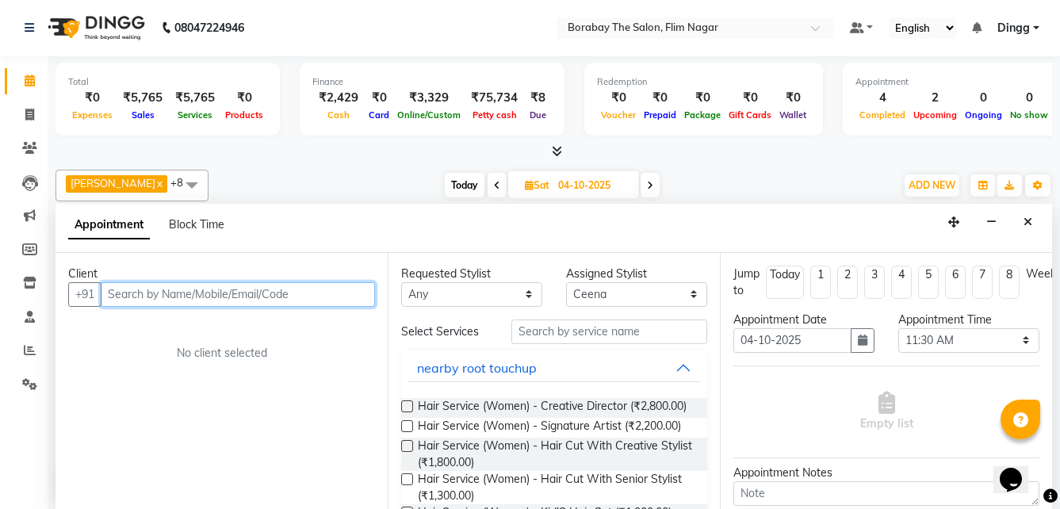
click at [205, 296] on input "text" at bounding box center [238, 294] width 274 height 25
type input "9"
type input "9392380196"
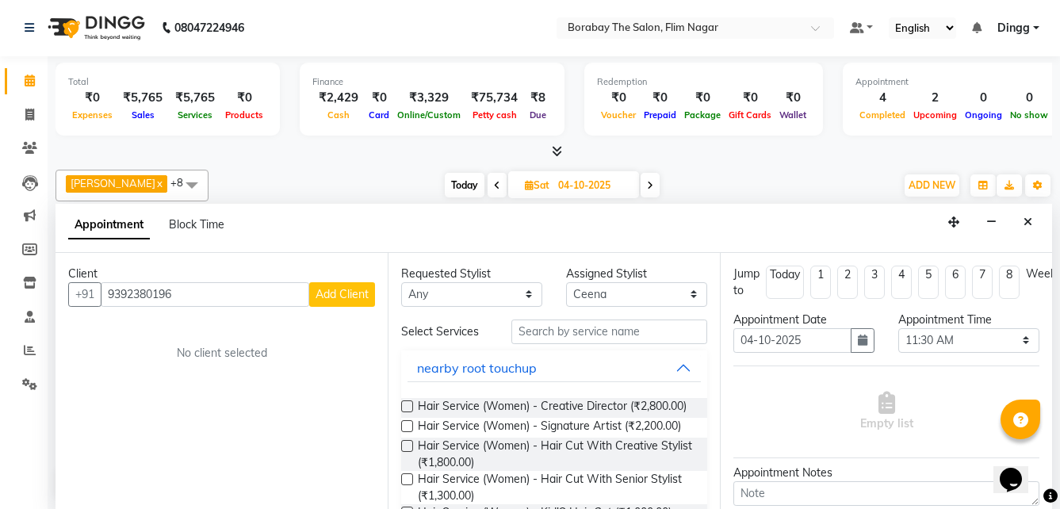
click at [361, 297] on span "Add Client" at bounding box center [341, 294] width 53 height 14
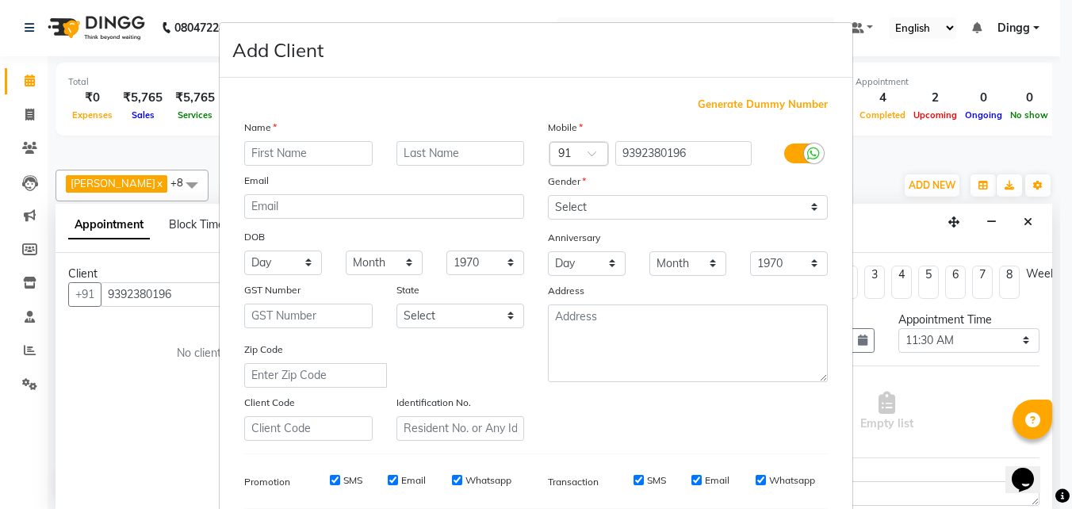
click at [298, 156] on input "text" at bounding box center [308, 153] width 128 height 25
type input "Miss Zareen"
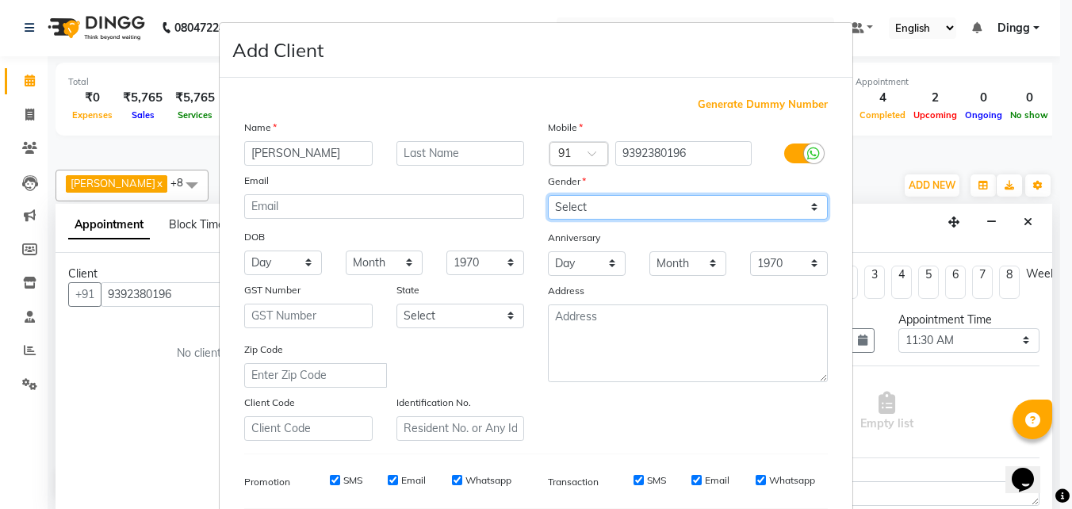
click at [652, 212] on select "Select Male Female Other Prefer Not To Say" at bounding box center [688, 207] width 280 height 25
select select "female"
click at [548, 195] on select "Select Male Female Other Prefer Not To Say" at bounding box center [688, 207] width 280 height 25
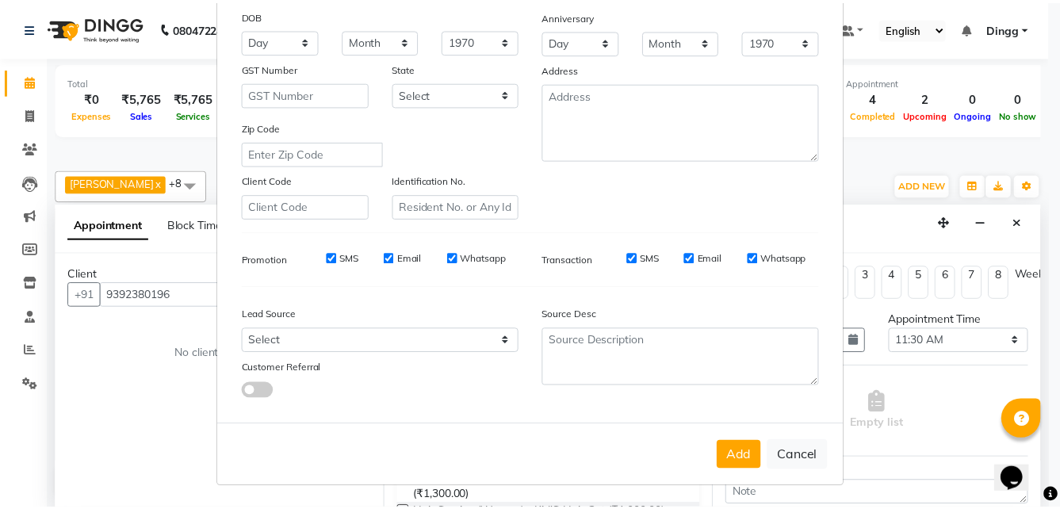
scroll to position [223, 0]
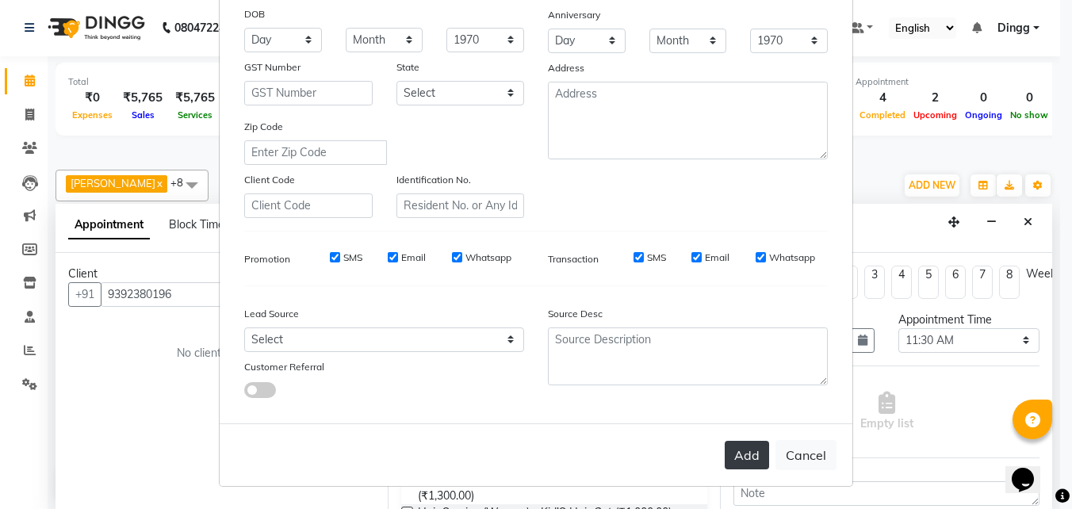
click at [752, 466] on button "Add" at bounding box center [746, 455] width 44 height 29
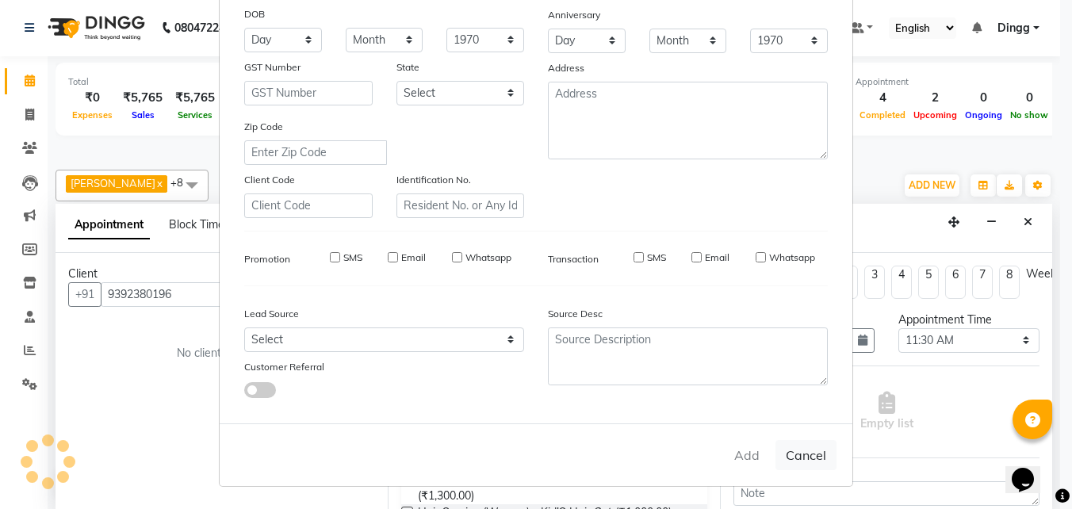
select select
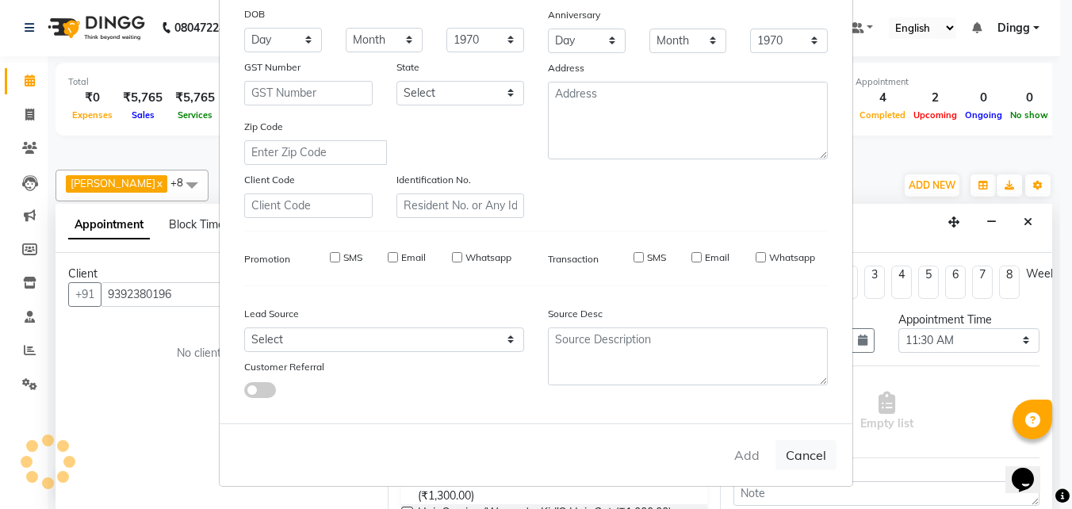
select select
checkbox input "false"
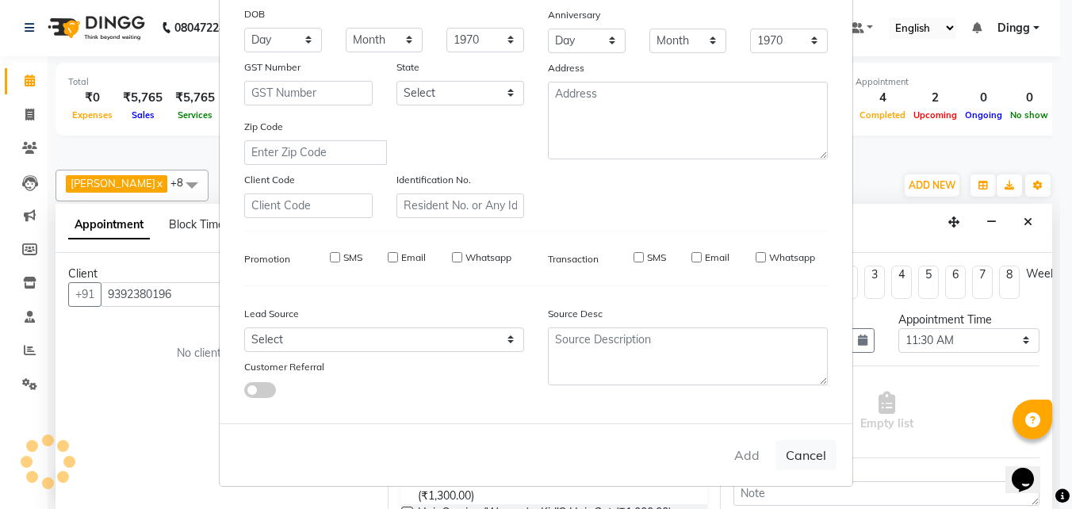
checkbox input "false"
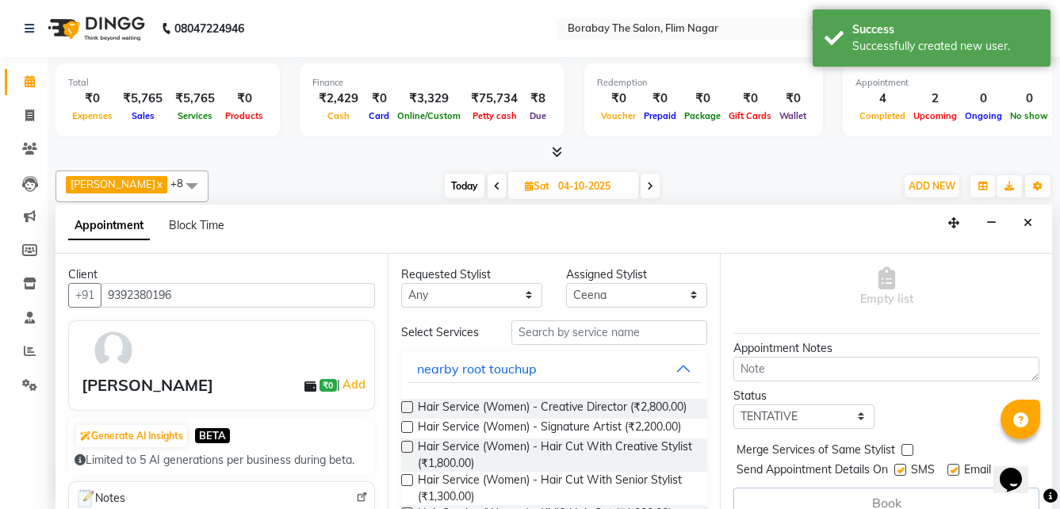
scroll to position [158, 0]
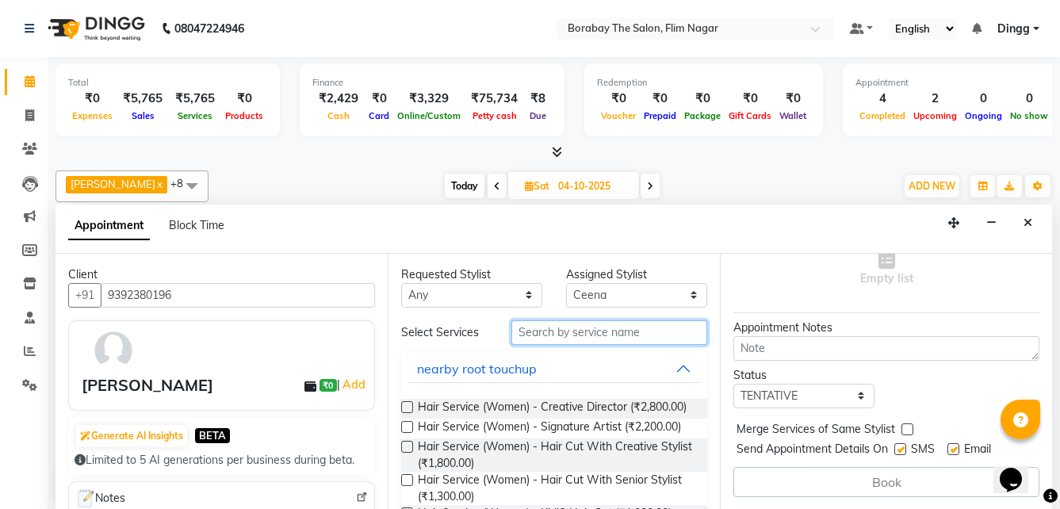
click at [565, 333] on input "text" at bounding box center [609, 332] width 196 height 25
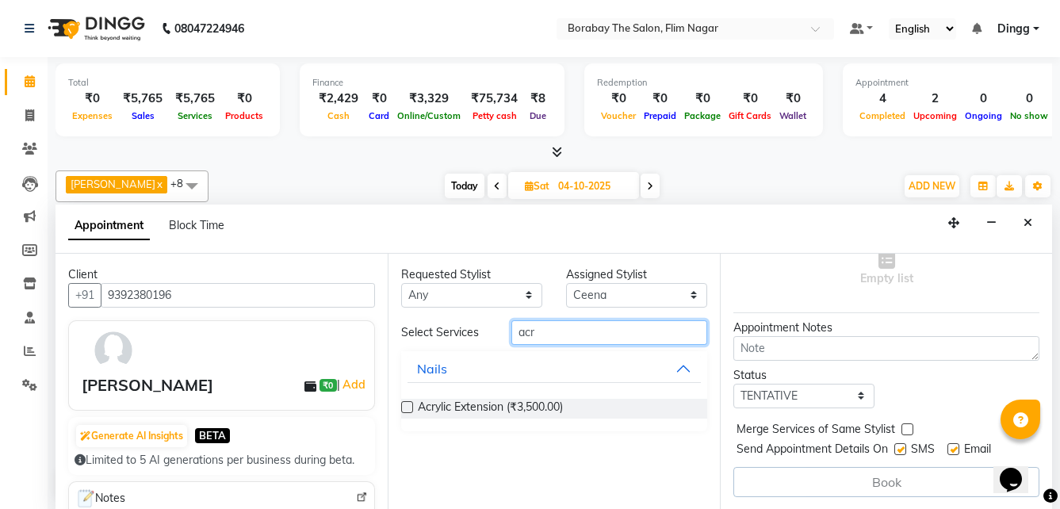
type input "acr"
click at [403, 408] on label at bounding box center [407, 407] width 12 height 12
click at [403, 408] on input "checkbox" at bounding box center [406, 408] width 10 height 10
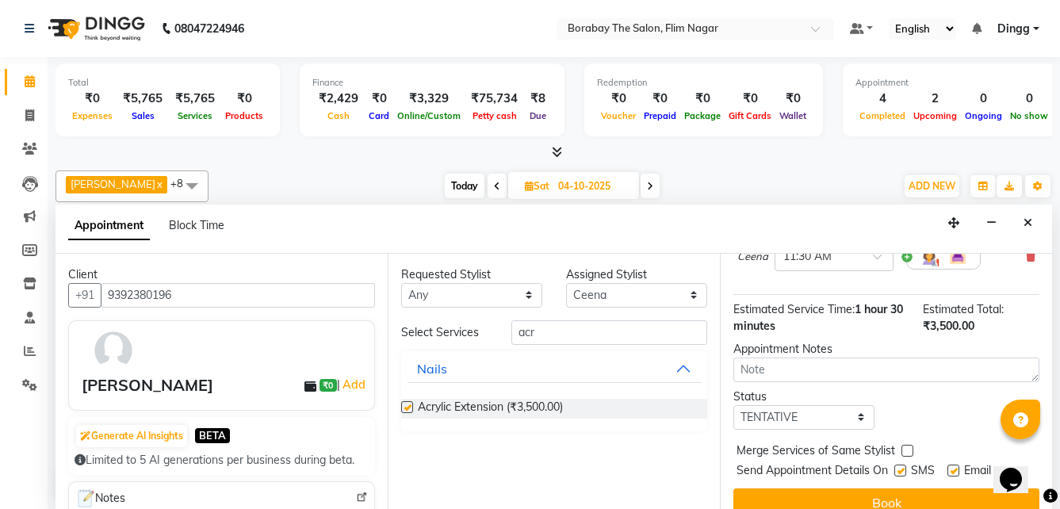
checkbox input "false"
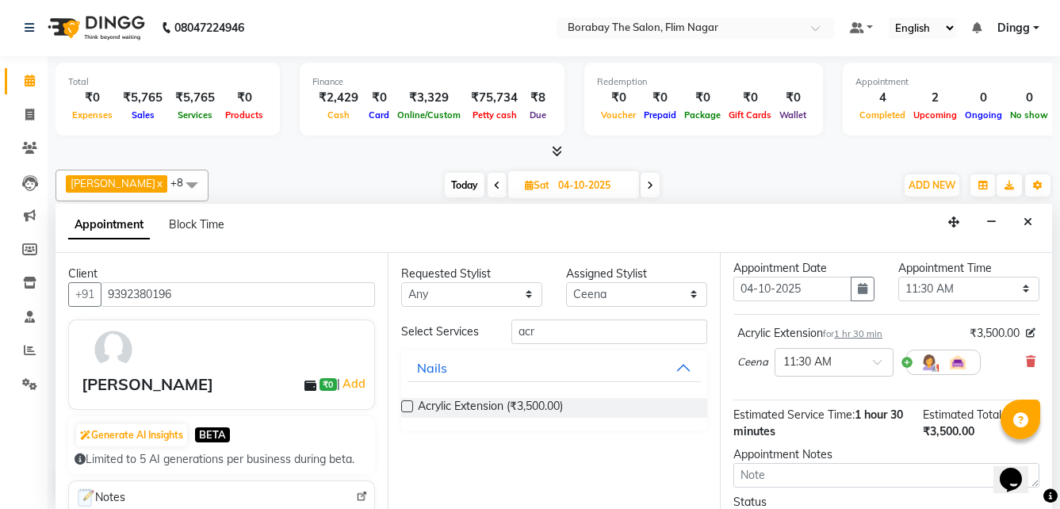
scroll to position [189, 0]
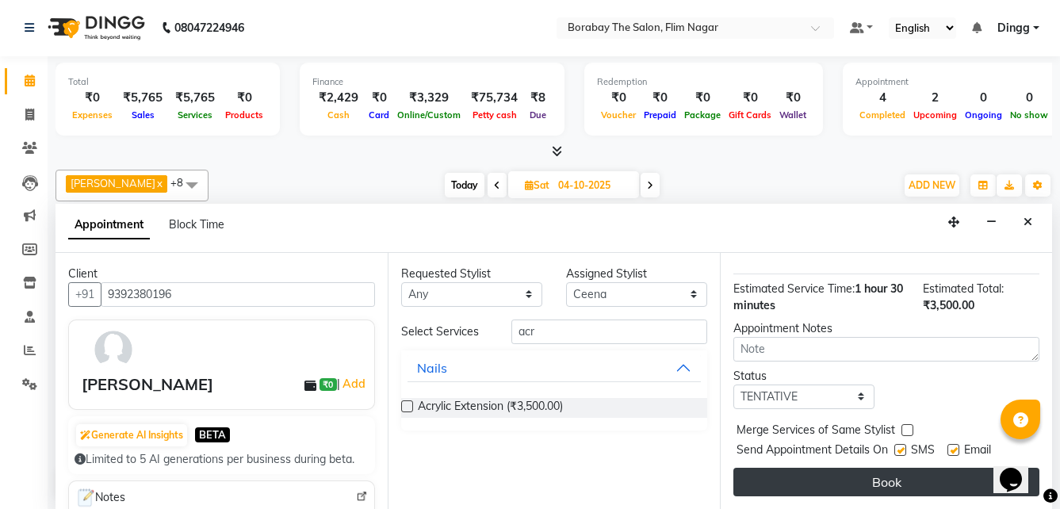
click at [815, 472] on button "Book" at bounding box center [886, 482] width 306 height 29
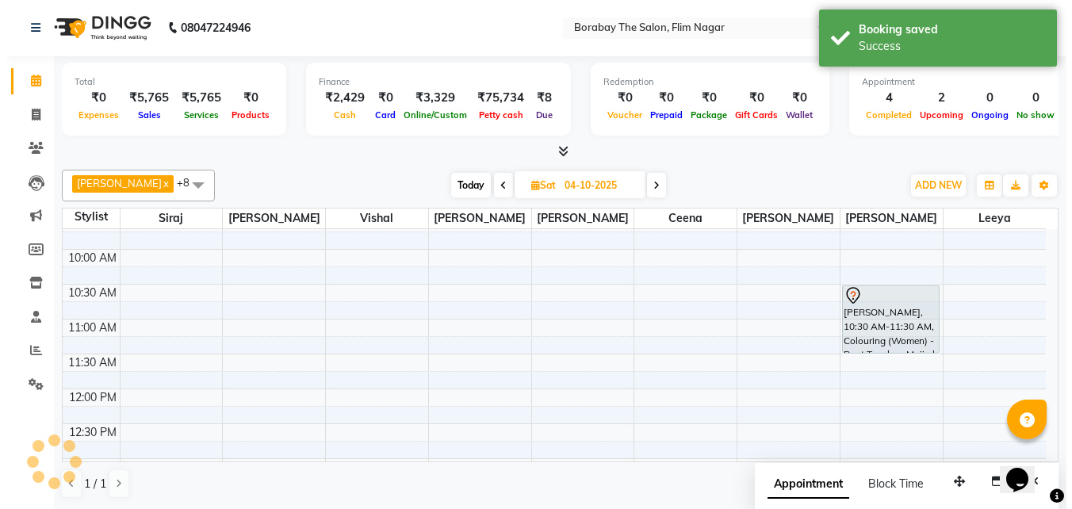
scroll to position [0, 0]
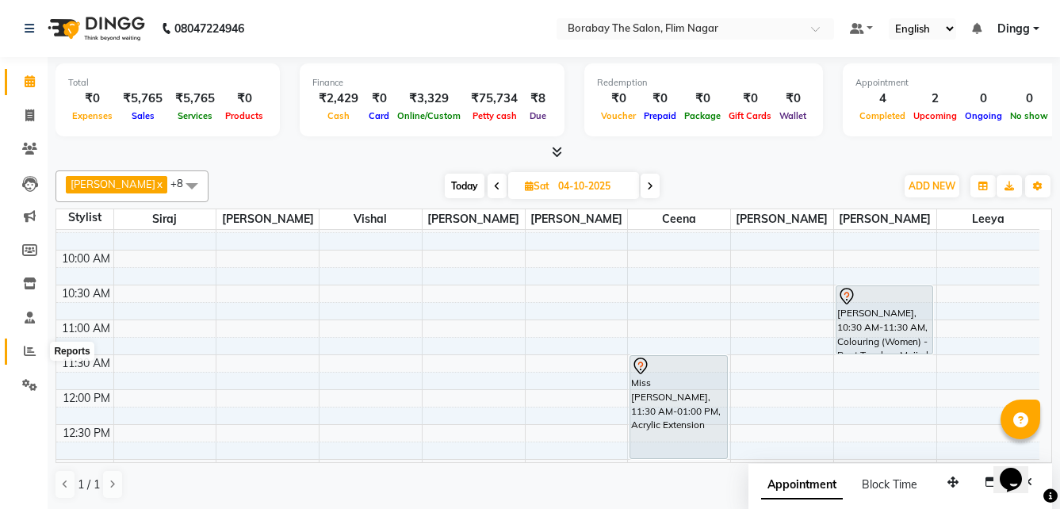
click at [28, 347] on icon at bounding box center [30, 351] width 12 height 12
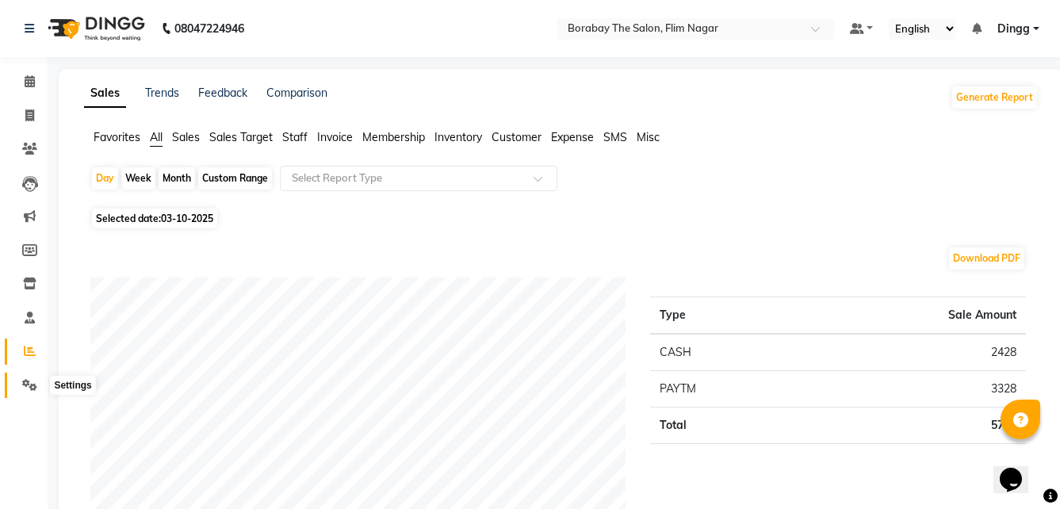
click at [31, 386] on icon at bounding box center [29, 385] width 15 height 12
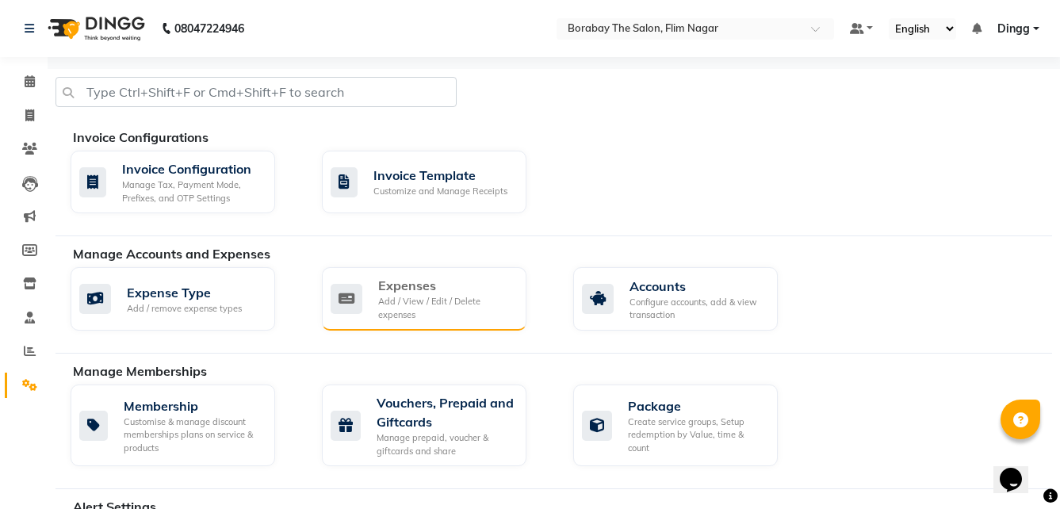
click at [466, 309] on div "Add / View / Edit / Delete expenses" at bounding box center [446, 308] width 136 height 26
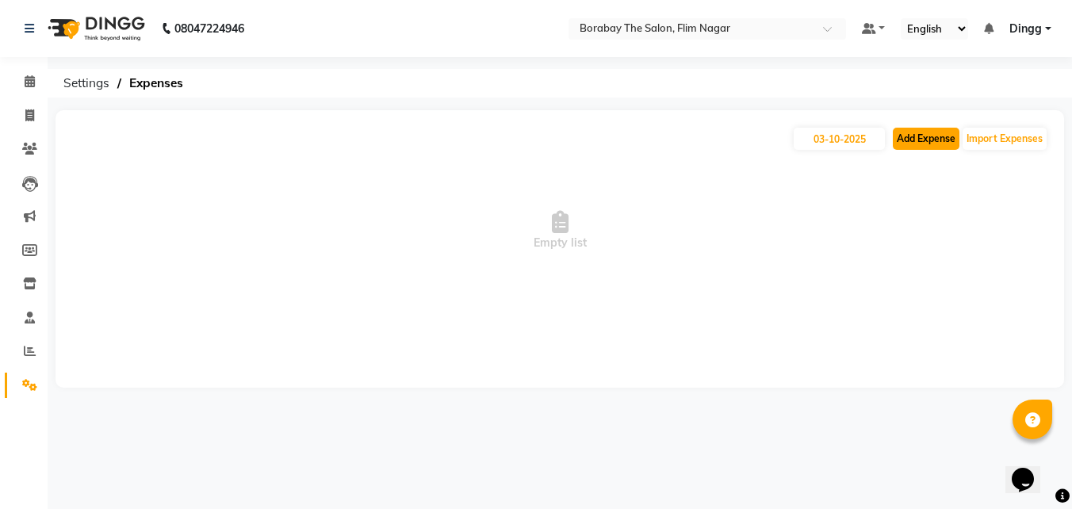
click at [923, 137] on button "Add Expense" at bounding box center [926, 139] width 67 height 22
select select "1"
select select "8008"
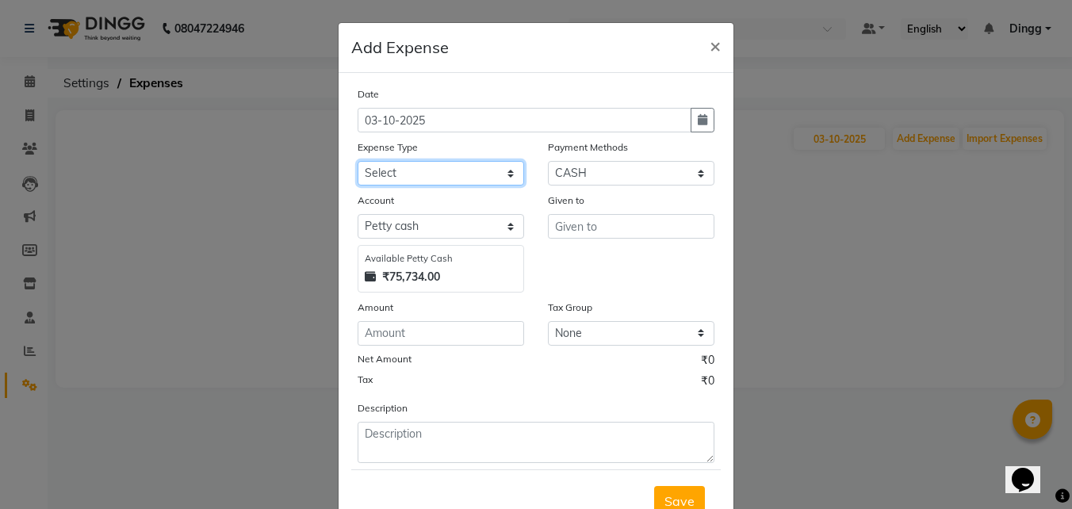
click at [403, 171] on select "Select Advance Salary Bank charges Cash transfer to bank Cash transfer to hub C…" at bounding box center [440, 173] width 166 height 25
select select "8462"
click at [357, 161] on select "Select Advance Salary Bank charges Cash transfer to bank Cash transfer to hub C…" at bounding box center [440, 173] width 166 height 25
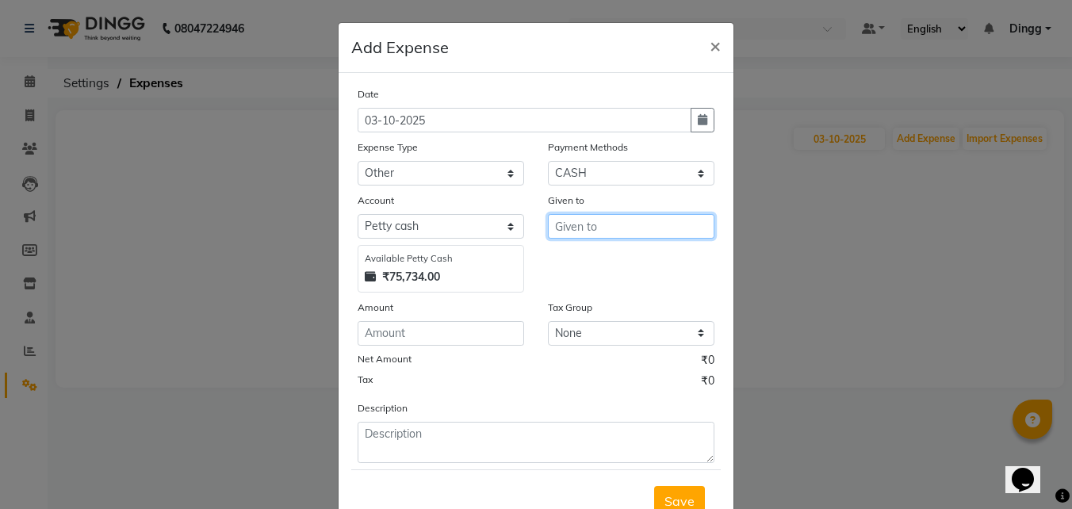
click at [605, 224] on input "text" at bounding box center [631, 226] width 166 height 25
type input "c"
type input "Cool drink and Rapido"
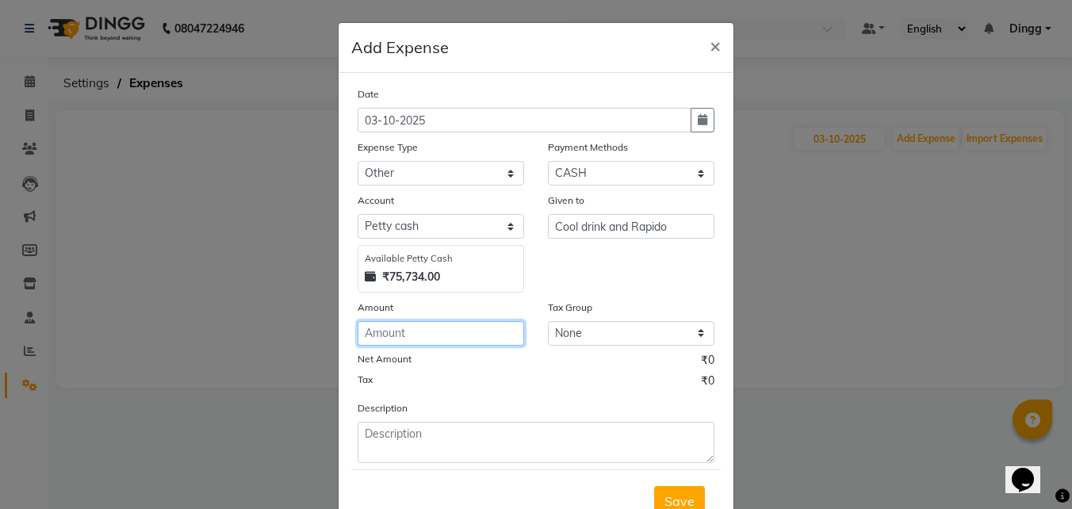
click at [457, 332] on input "number" at bounding box center [440, 333] width 166 height 25
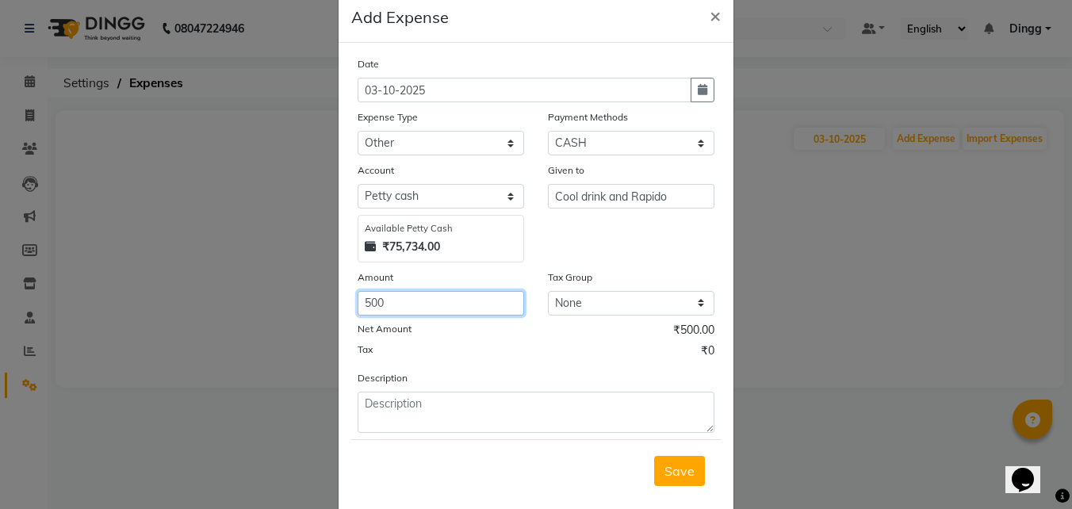
scroll to position [59, 0]
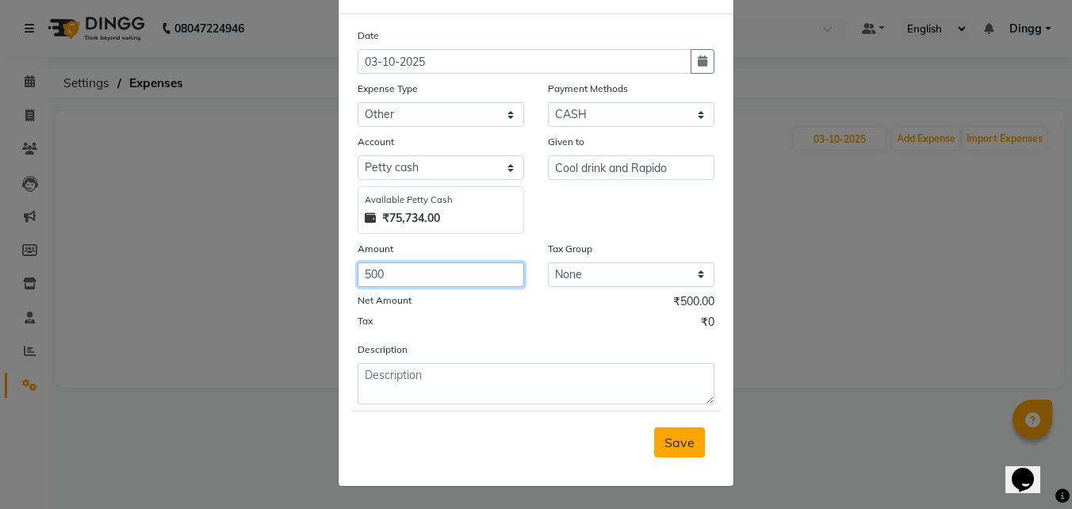
type input "500"
click at [672, 444] on span "Save" at bounding box center [679, 442] width 30 height 16
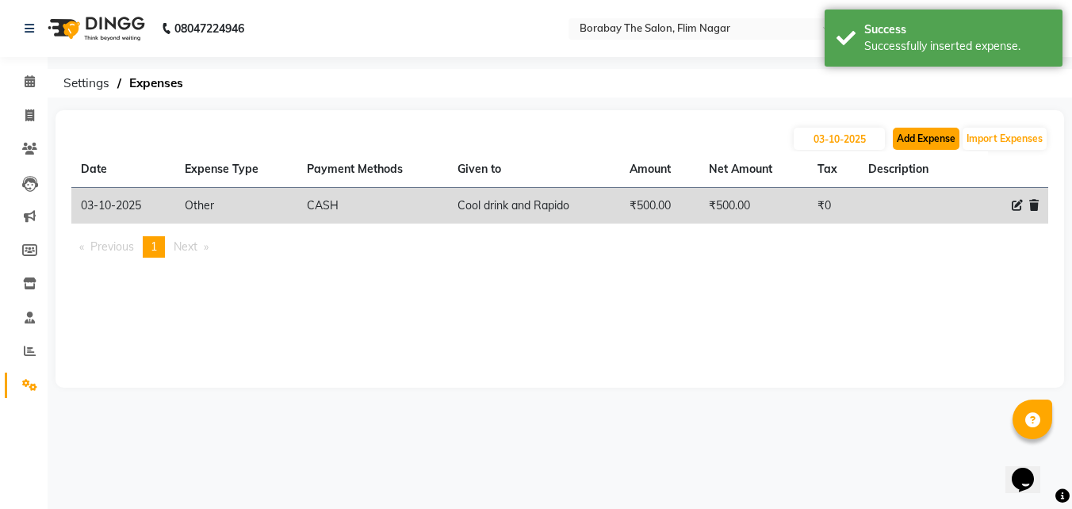
click at [918, 139] on button "Add Expense" at bounding box center [926, 139] width 67 height 22
select select "1"
select select "8008"
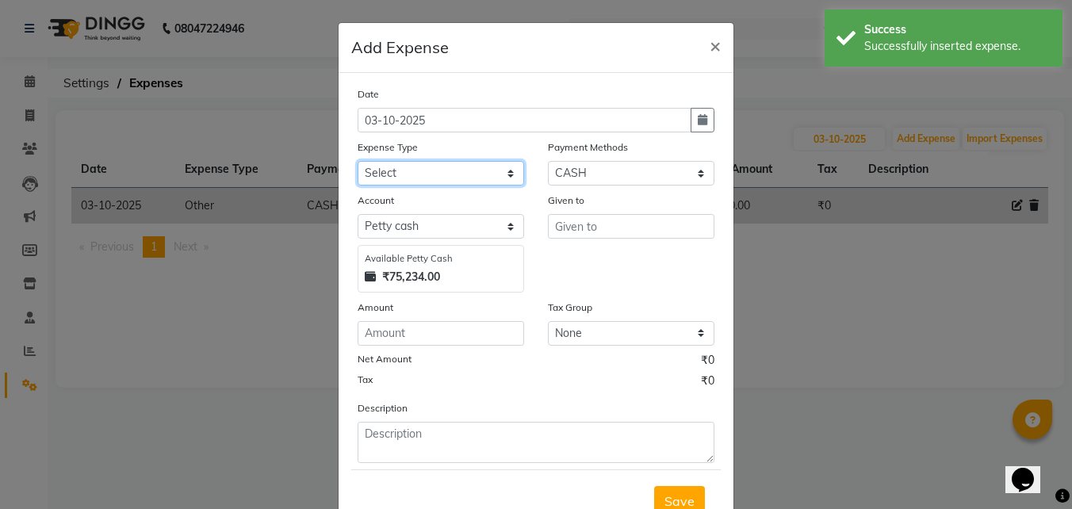
click at [445, 168] on select "Select Advance Salary Bank charges Cash transfer to bank Cash transfer to hub C…" at bounding box center [440, 173] width 166 height 25
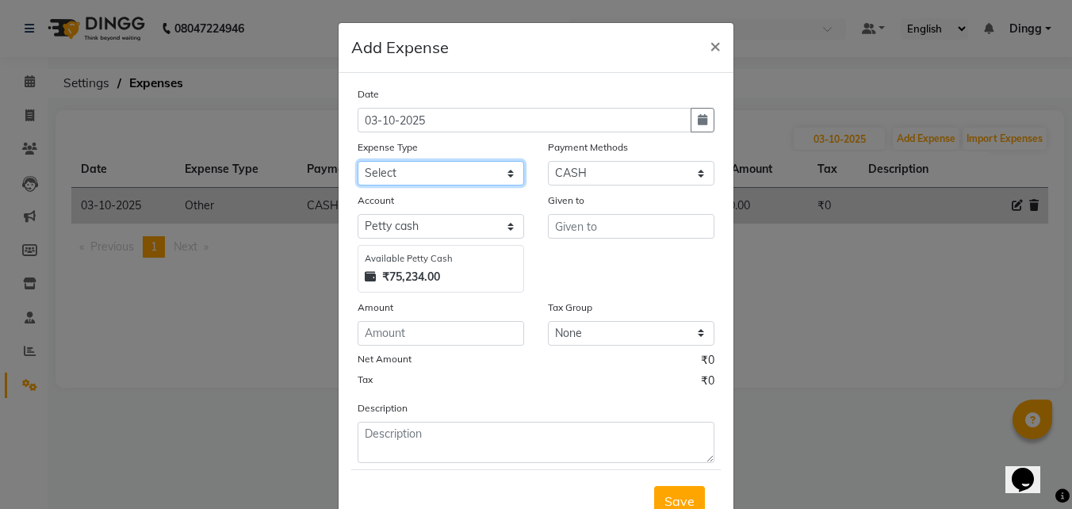
select select "8462"
click at [357, 161] on select "Select Advance Salary Bank charges Cash transfer to bank Cash transfer to hub C…" at bounding box center [440, 173] width 166 height 25
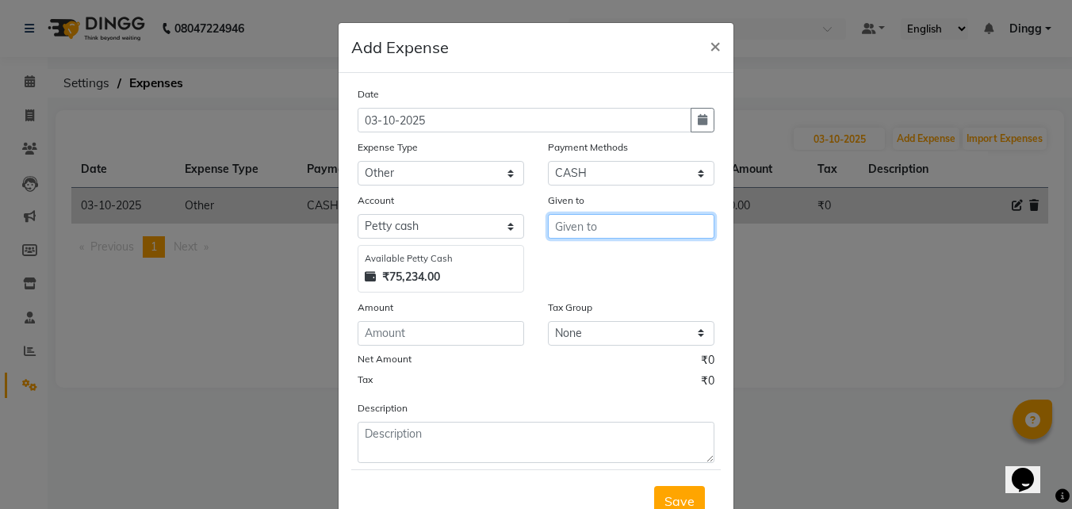
click at [609, 230] on input "text" at bounding box center [631, 226] width 166 height 25
click at [573, 223] on input "text" at bounding box center [631, 226] width 166 height 25
type input "Electrician Person"
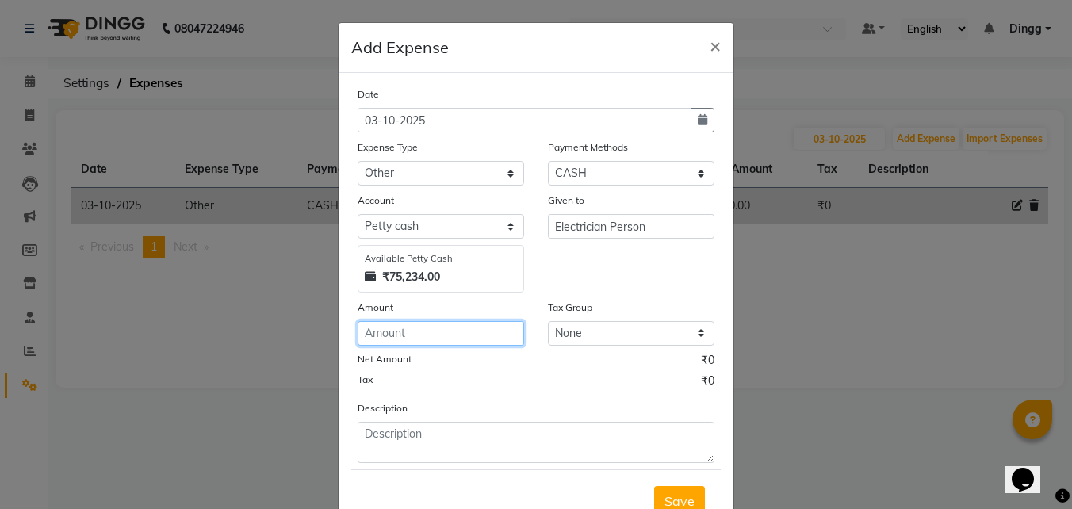
click at [409, 338] on input "number" at bounding box center [440, 333] width 166 height 25
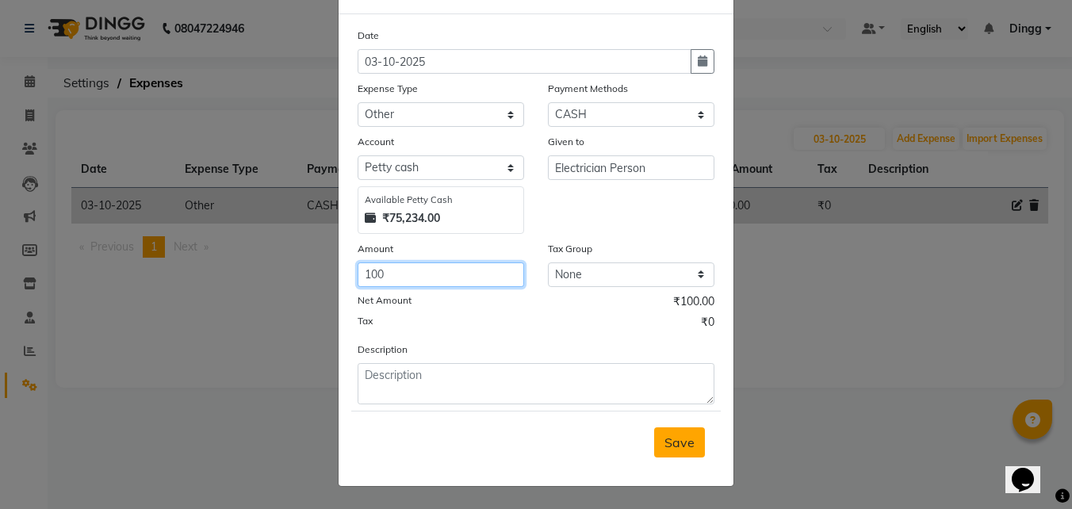
type input "100"
click at [678, 432] on button "Save" at bounding box center [679, 442] width 51 height 30
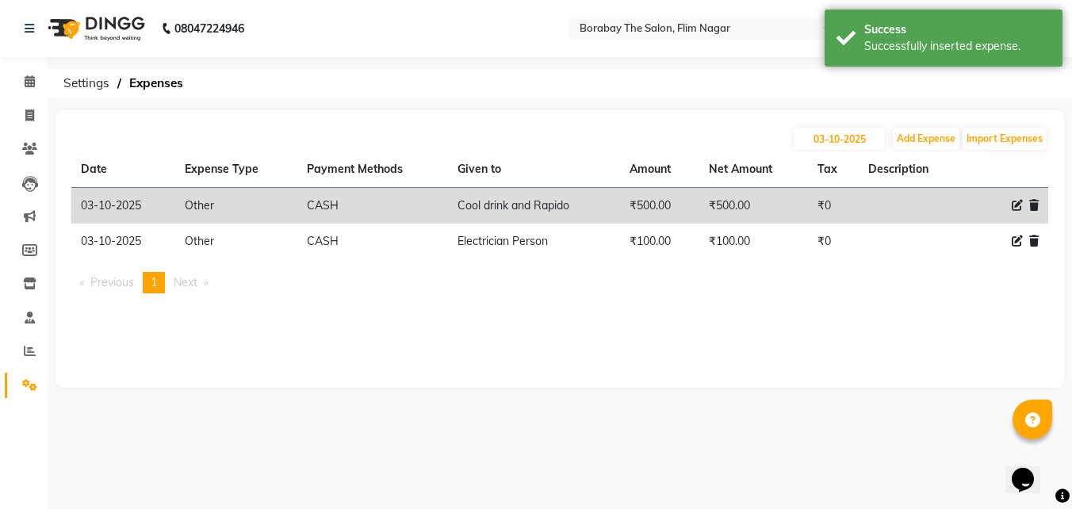
click at [446, 135] on div "03-10-2025 Add Expense Import Expenses" at bounding box center [559, 138] width 977 height 25
click at [32, 113] on icon at bounding box center [29, 115] width 9 height 12
select select "8731"
select select "service"
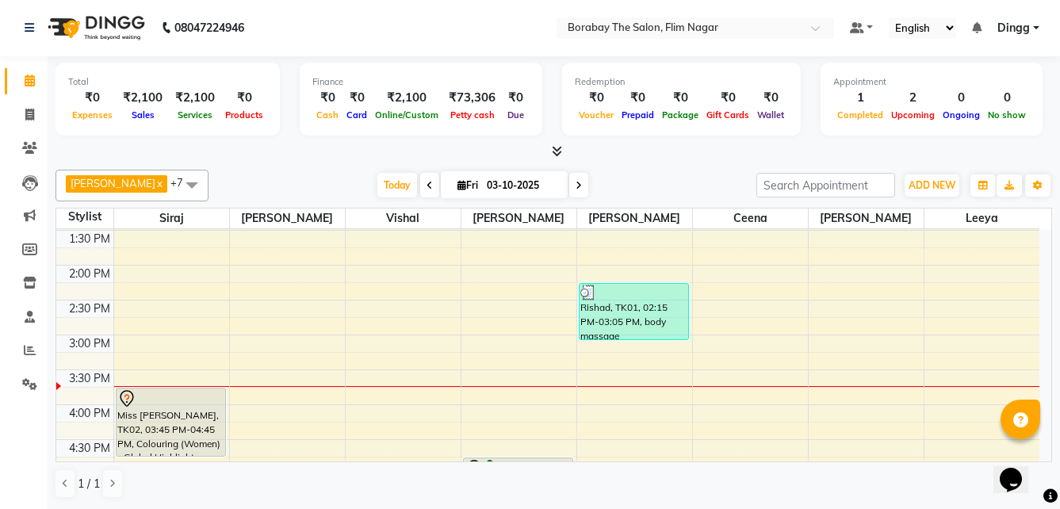
scroll to position [357, 0]
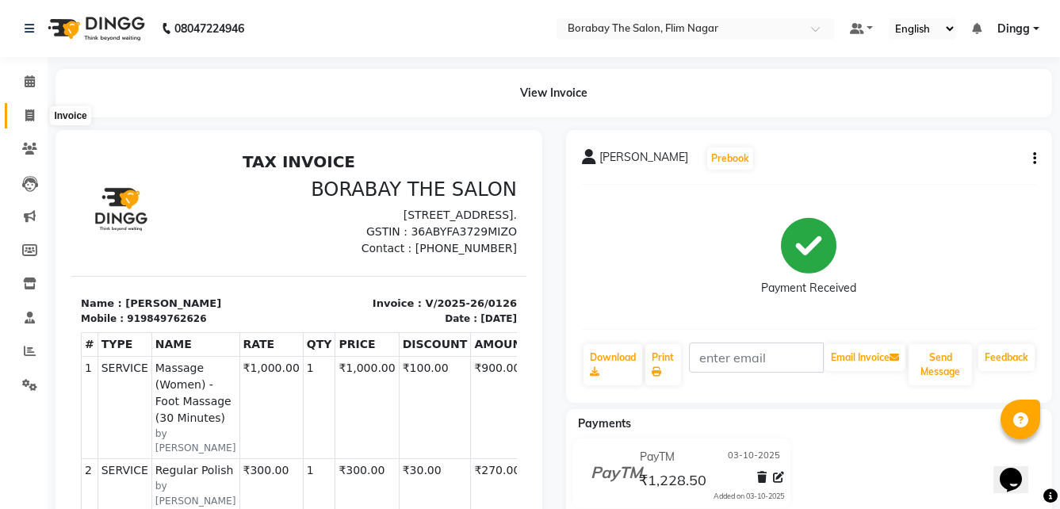
click at [33, 119] on icon at bounding box center [29, 115] width 9 height 12
select select "service"
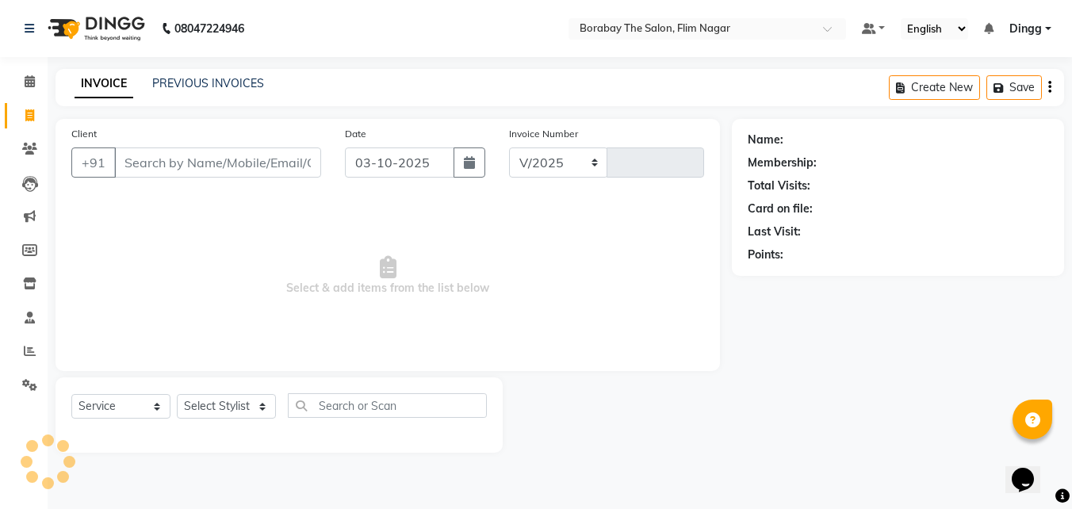
select select "8731"
type input "0127"
click at [188, 166] on input "Client" at bounding box center [217, 162] width 207 height 30
click at [224, 409] on select "Select Stylist [PERSON_NAME] [PERSON_NAME] [PERSON_NAME] Borabay the salon [PER…" at bounding box center [226, 406] width 99 height 25
select select "88469"
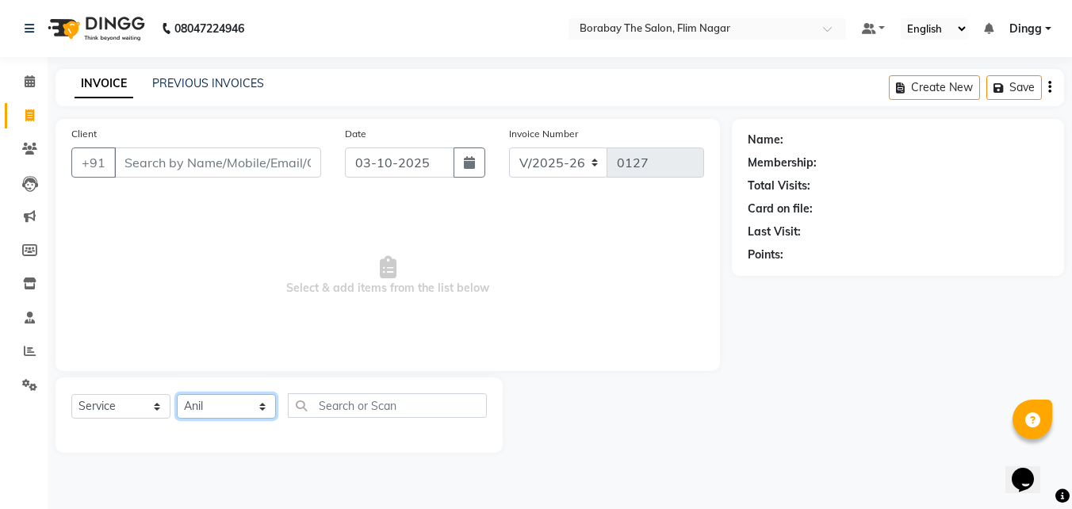
click at [177, 394] on select "Select Stylist [PERSON_NAME] [PERSON_NAME] [PERSON_NAME] Borabay the salon [PER…" at bounding box center [226, 406] width 99 height 25
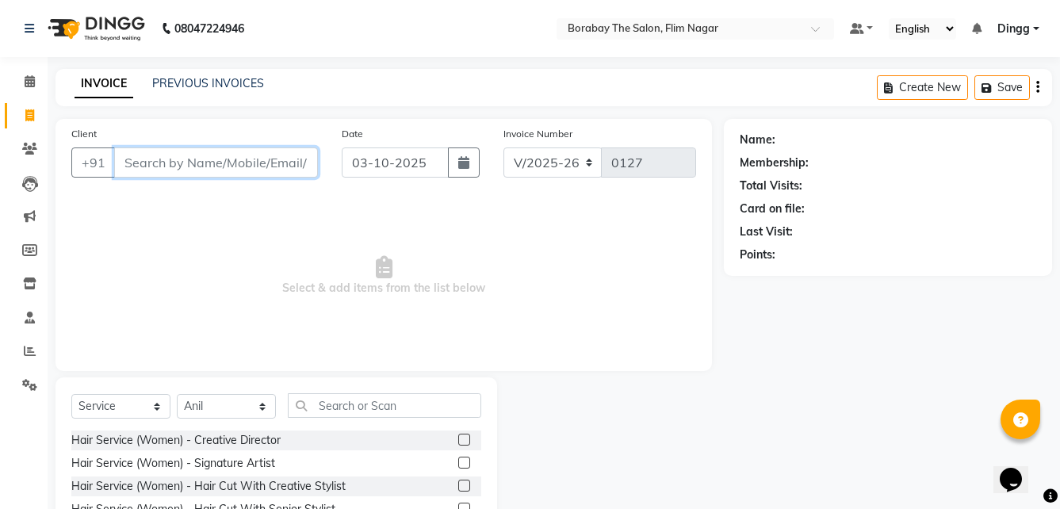
click at [205, 169] on input "Client" at bounding box center [216, 162] width 204 height 30
type input "A"
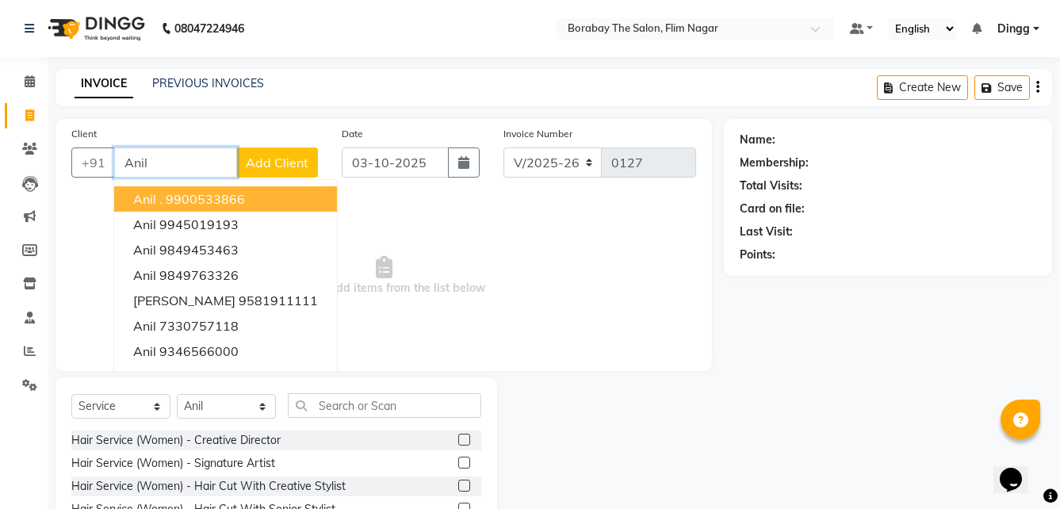
click at [212, 197] on ngb-highlight "9900533866" at bounding box center [205, 199] width 79 height 16
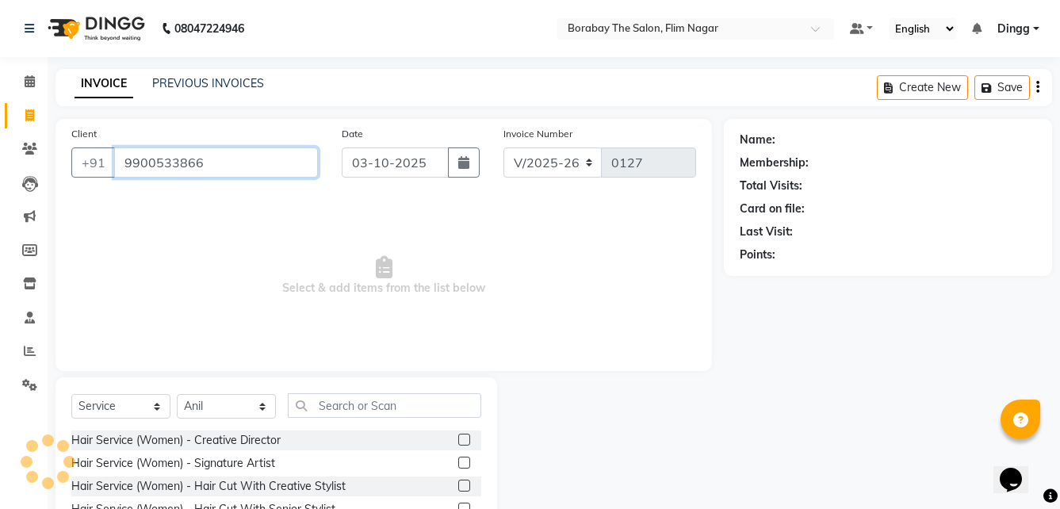
type input "9900533866"
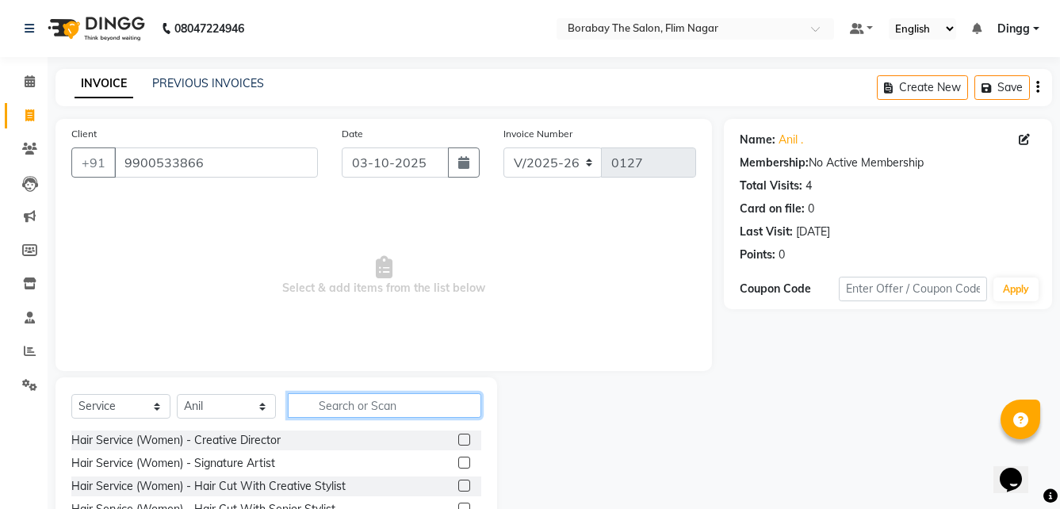
click at [382, 407] on input "text" at bounding box center [384, 405] width 193 height 25
click at [364, 401] on input "text" at bounding box center [384, 405] width 193 height 25
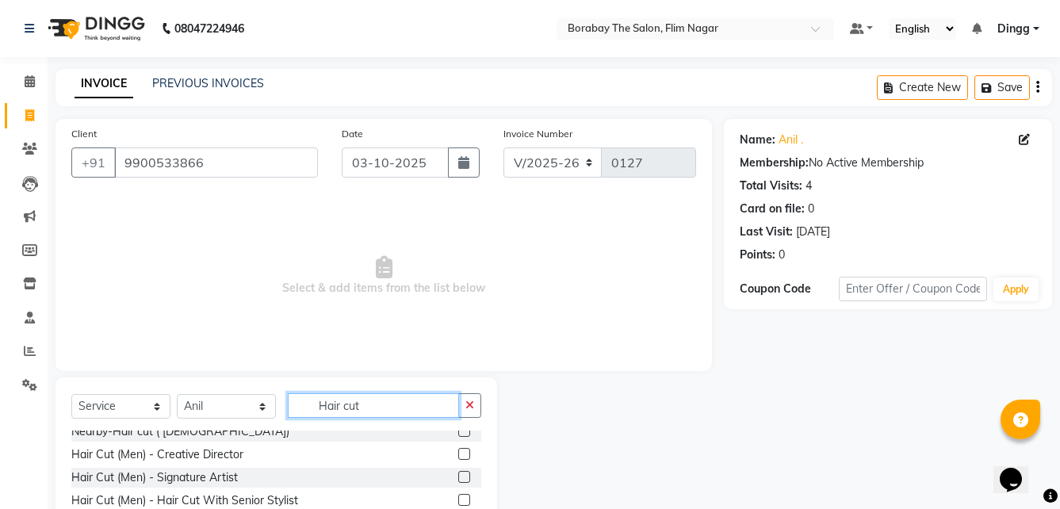
scroll to position [117, 0]
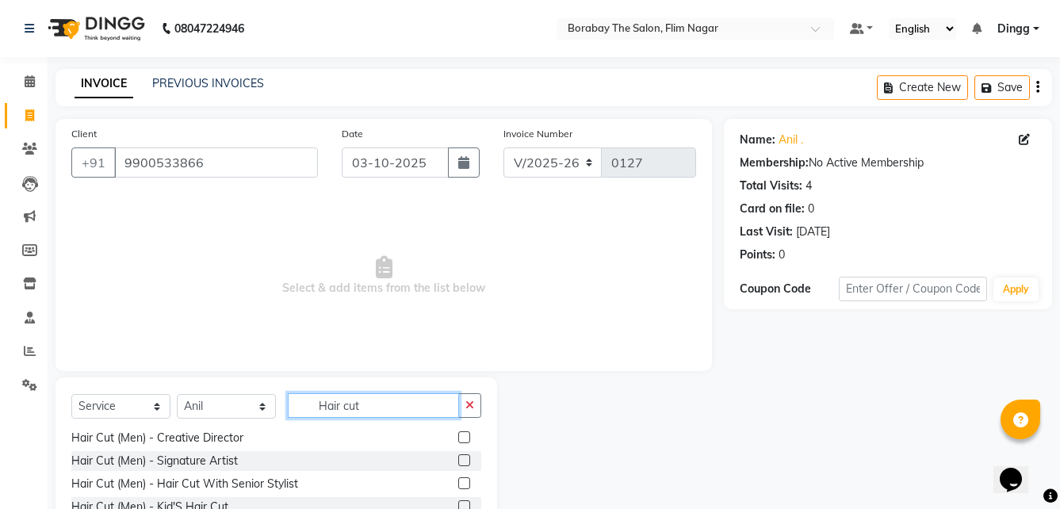
type input "Hair cut"
click at [458, 433] on label at bounding box center [464, 437] width 12 height 12
click at [458, 433] on input "checkbox" at bounding box center [463, 438] width 10 height 10
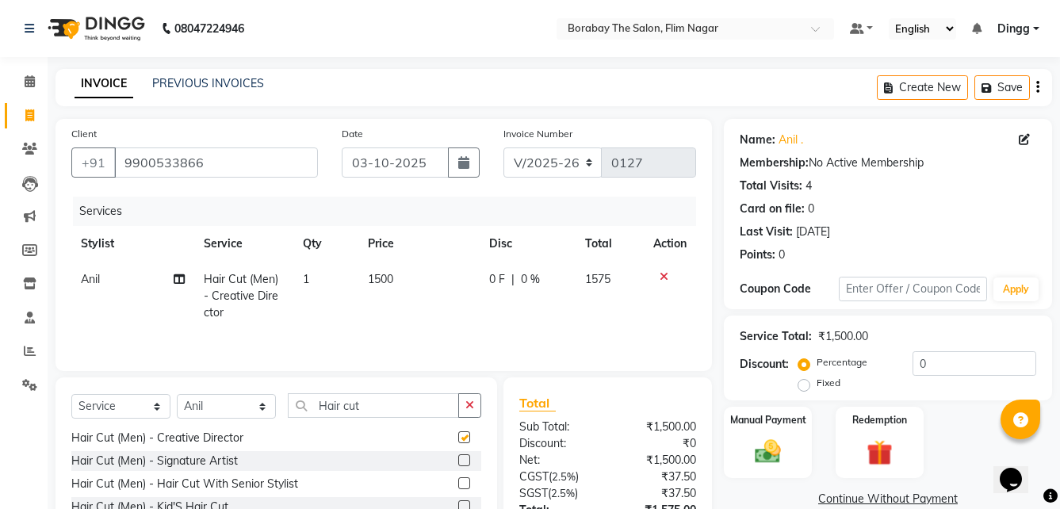
checkbox input "false"
click at [458, 480] on label at bounding box center [464, 483] width 12 height 12
click at [458, 480] on input "checkbox" at bounding box center [463, 484] width 10 height 10
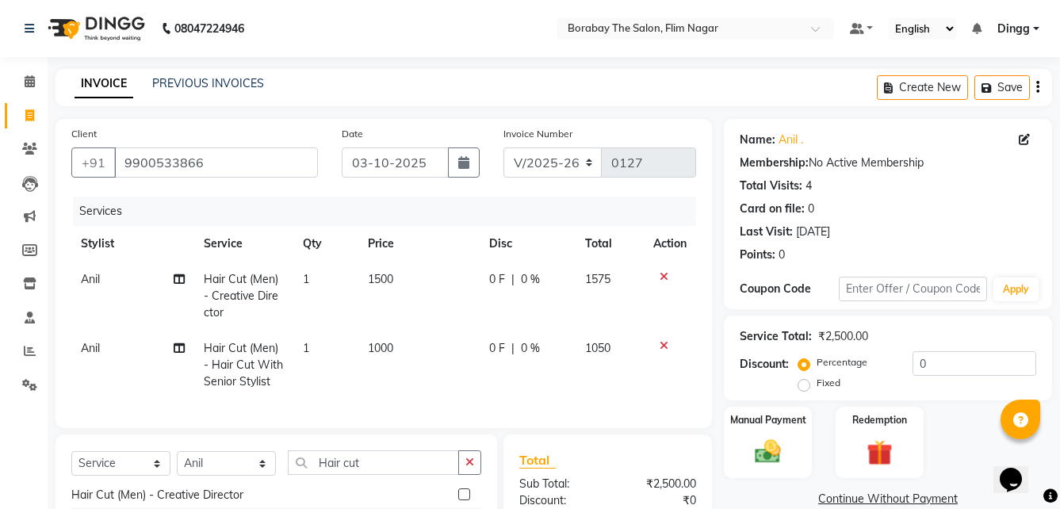
checkbox input "false"
click at [667, 273] on div at bounding box center [669, 276] width 33 height 11
click at [667, 279] on icon at bounding box center [664, 276] width 9 height 11
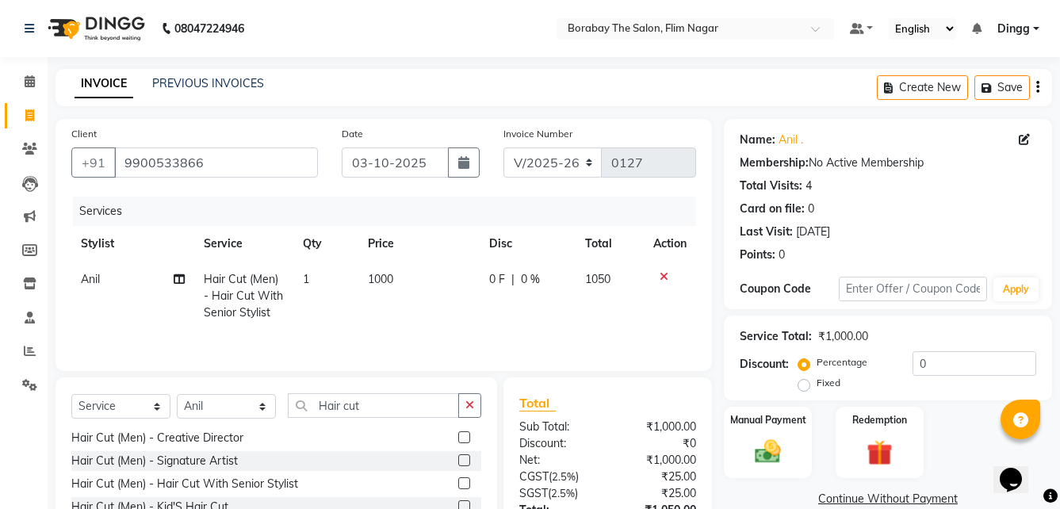
click at [411, 271] on td "1000" at bounding box center [418, 296] width 120 height 69
select select "88469"
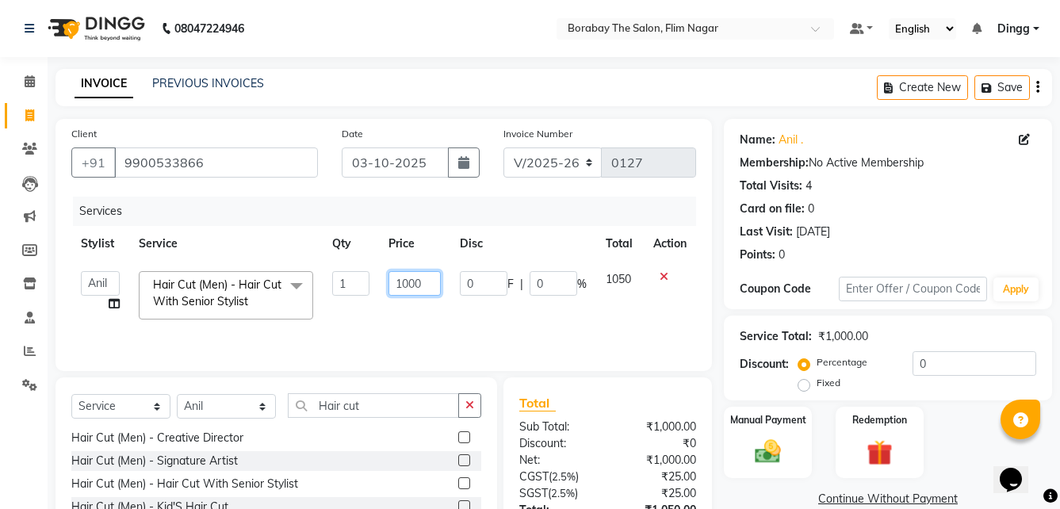
click at [427, 280] on input "1000" at bounding box center [414, 283] width 52 height 25
type input "1100"
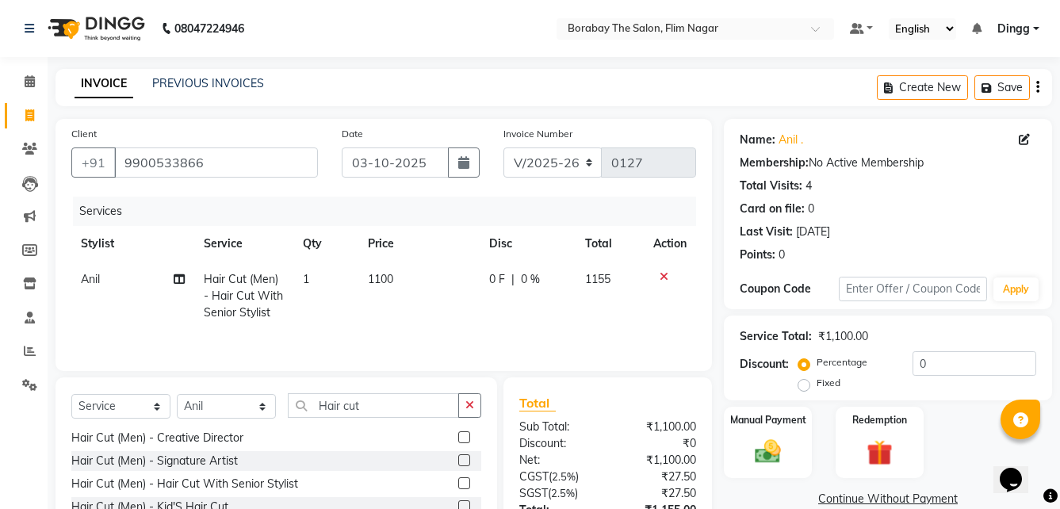
click at [420, 307] on td "1100" at bounding box center [418, 296] width 120 height 69
select select "88469"
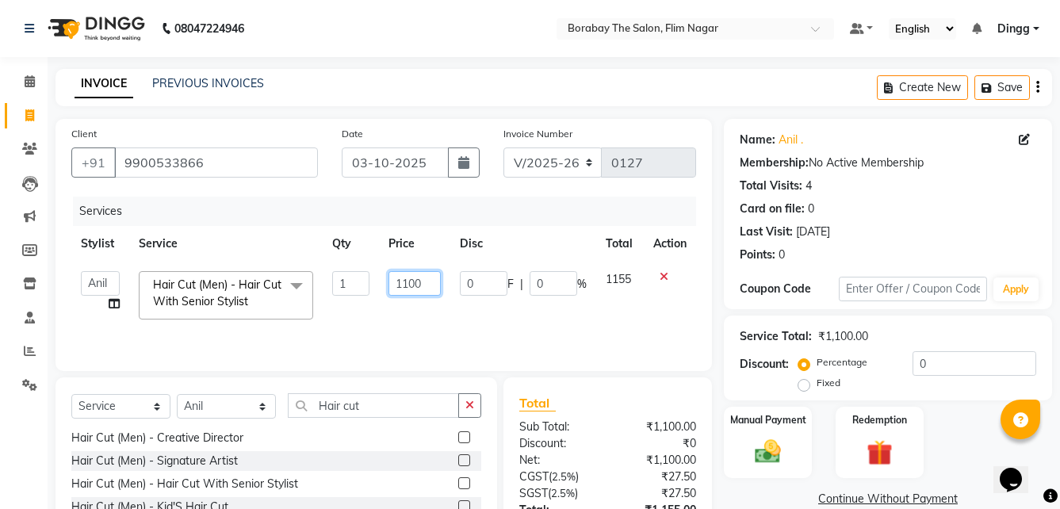
click at [427, 279] on input "1100" at bounding box center [414, 283] width 52 height 25
type input "1150"
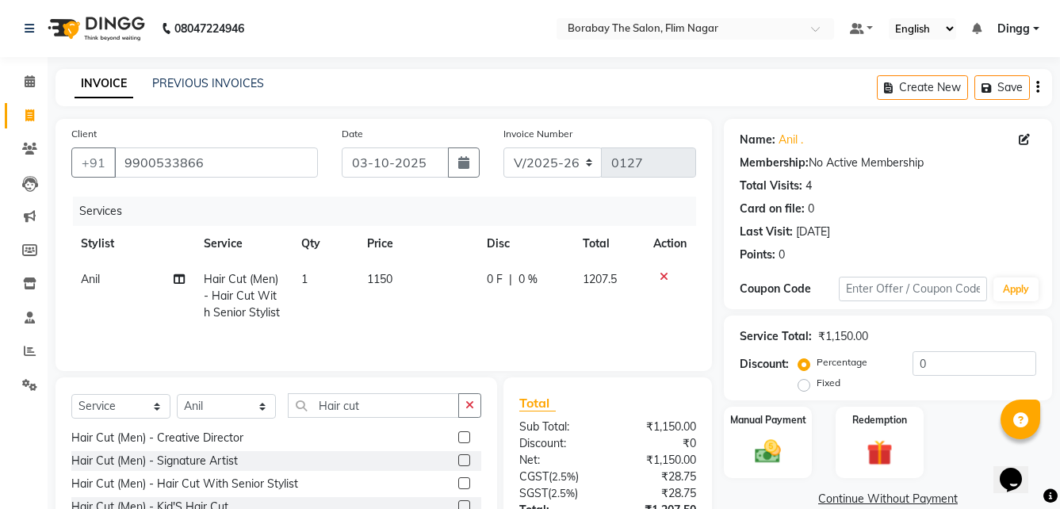
click at [375, 324] on tr "Anil Hair Cut (Men) - Hair Cut With Senior Stylist 1 1150 0 F | 0 % 1207.5" at bounding box center [383, 296] width 625 height 69
click at [407, 274] on td "1150" at bounding box center [417, 296] width 120 height 69
select select "88469"
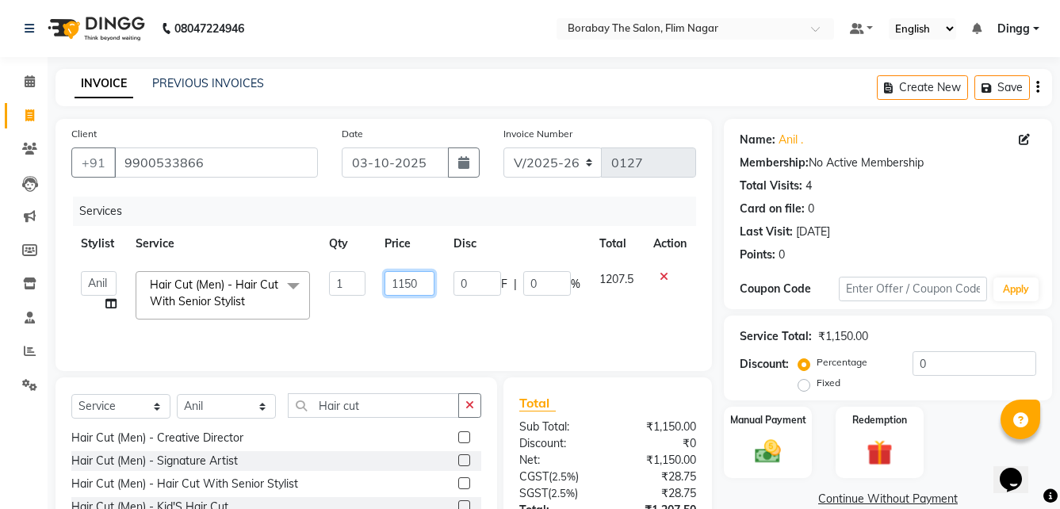
click at [421, 277] on input "1150" at bounding box center [409, 283] width 50 height 25
type input "1158"
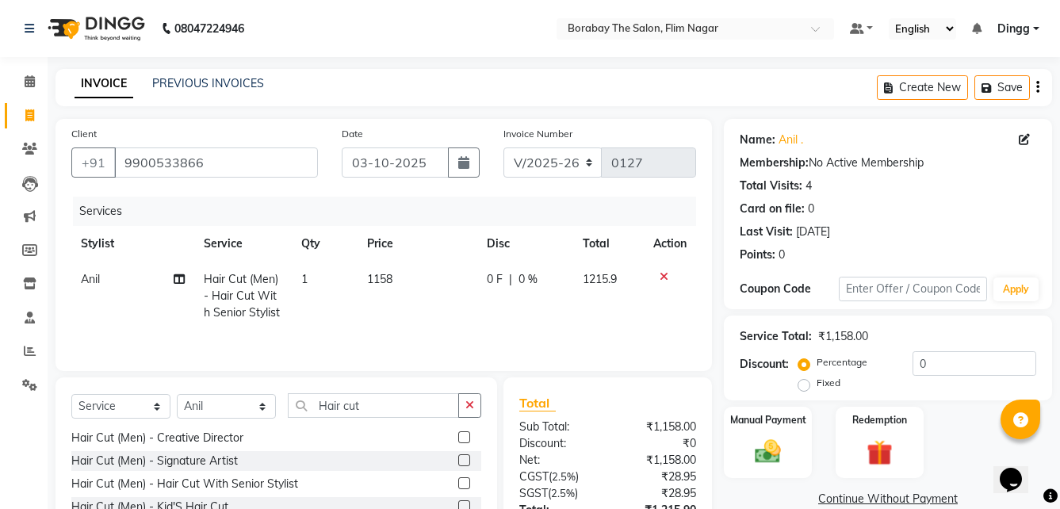
click at [419, 313] on td "1158" at bounding box center [417, 296] width 120 height 69
select select "88469"
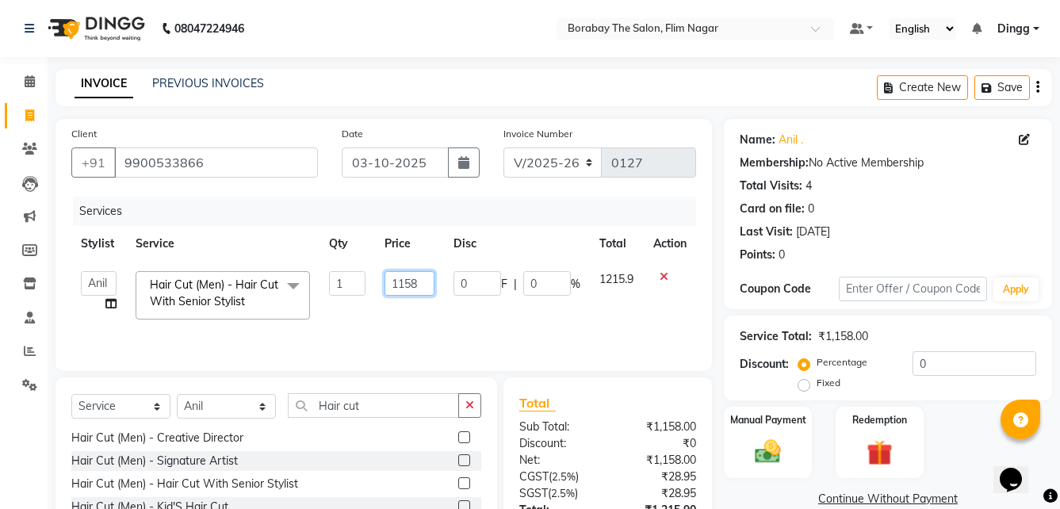
click at [423, 281] on input "1158" at bounding box center [409, 283] width 50 height 25
type input "1154"
click at [414, 322] on td "1154" at bounding box center [409, 295] width 69 height 67
select select "88469"
click at [422, 279] on input "1154" at bounding box center [409, 283] width 50 height 25
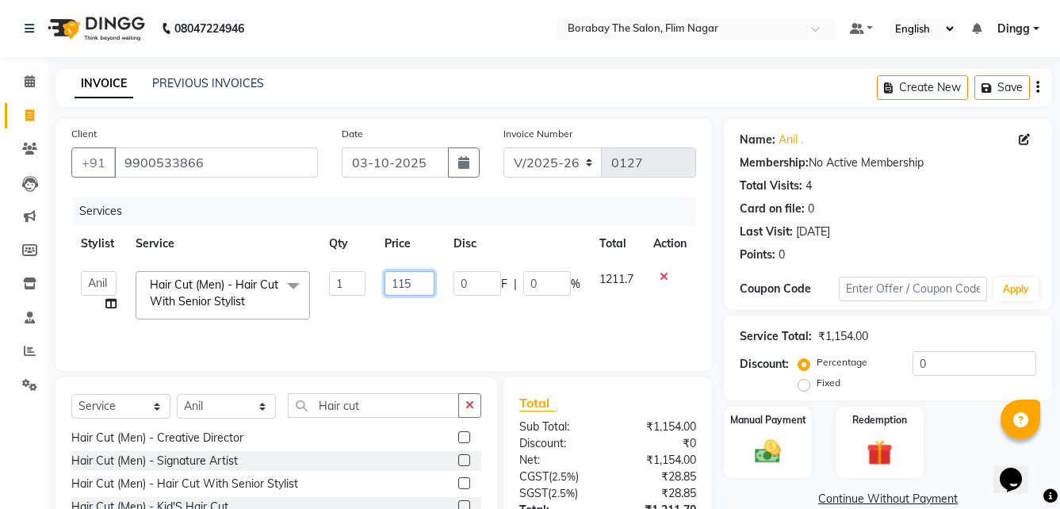
type input "1152"
click at [396, 328] on td "1152" at bounding box center [409, 295] width 69 height 67
select select "88469"
click at [422, 281] on input "1152" at bounding box center [409, 283] width 50 height 25
type input "1151"
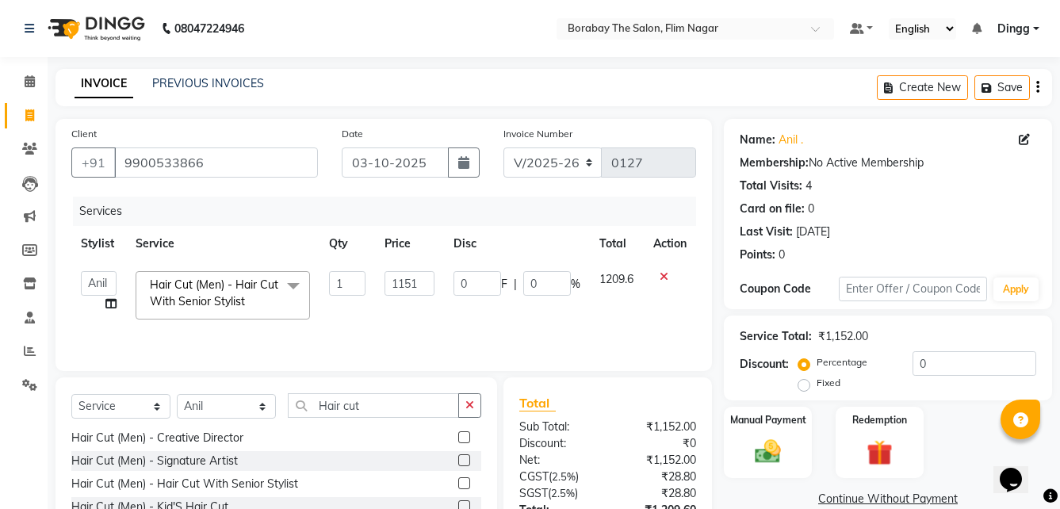
click at [405, 327] on td "1151" at bounding box center [409, 295] width 69 height 67
select select "88469"
click at [423, 282] on input "1151" at bounding box center [405, 283] width 48 height 25
type input "1149"
click at [414, 316] on td "1149" at bounding box center [405, 295] width 67 height 67
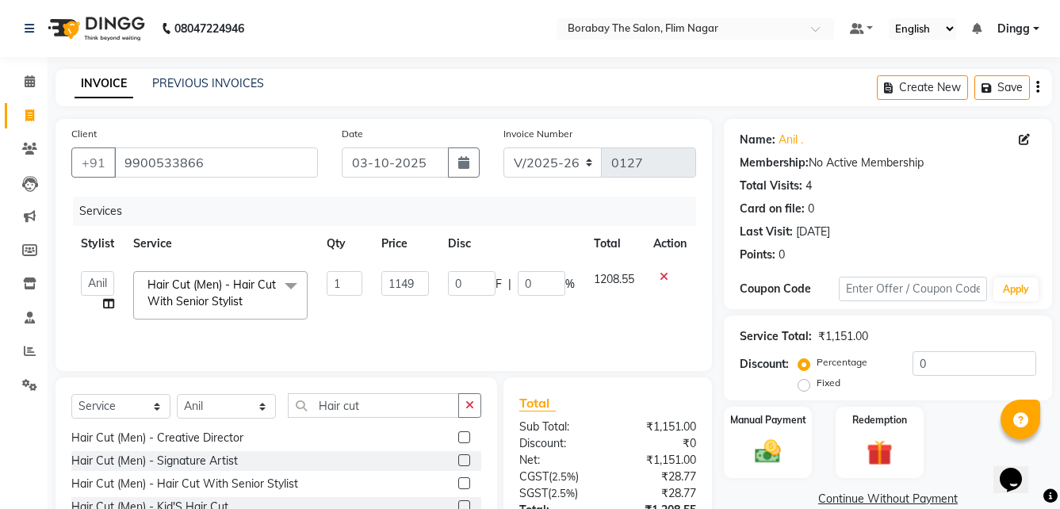
select select "88469"
click at [420, 284] on input "1149" at bounding box center [405, 283] width 48 height 25
type input "1142"
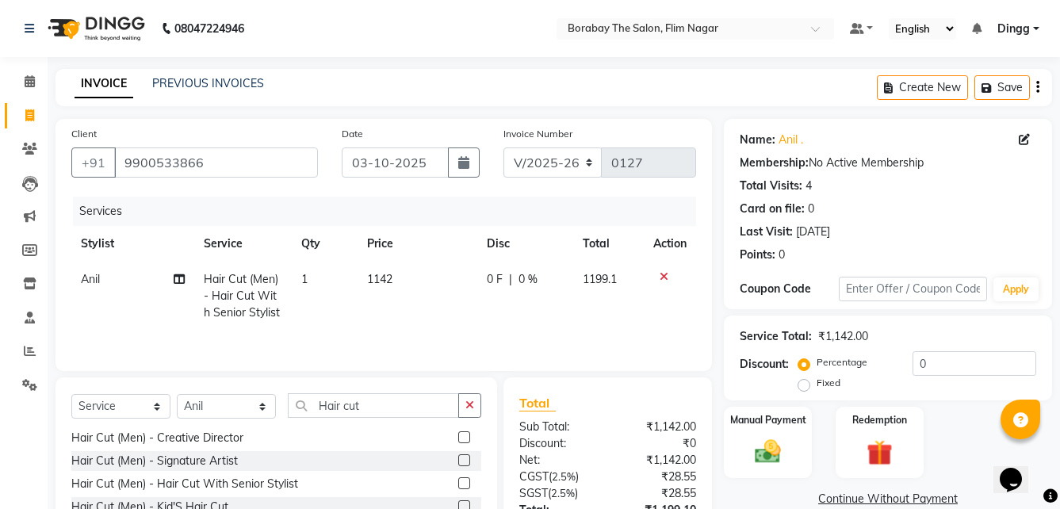
click at [412, 328] on td "1142" at bounding box center [417, 296] width 120 height 69
select select "88469"
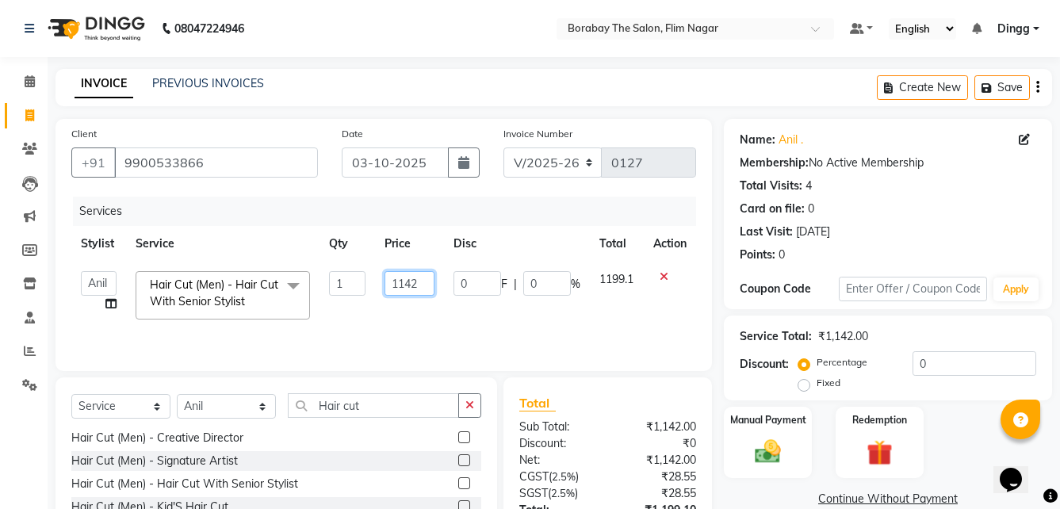
click at [420, 283] on input "1142" at bounding box center [409, 283] width 50 height 25
type input "1140"
click at [419, 281] on input "1140" at bounding box center [409, 283] width 50 height 25
click at [426, 313] on td "1140" at bounding box center [409, 295] width 69 height 67
select select "88469"
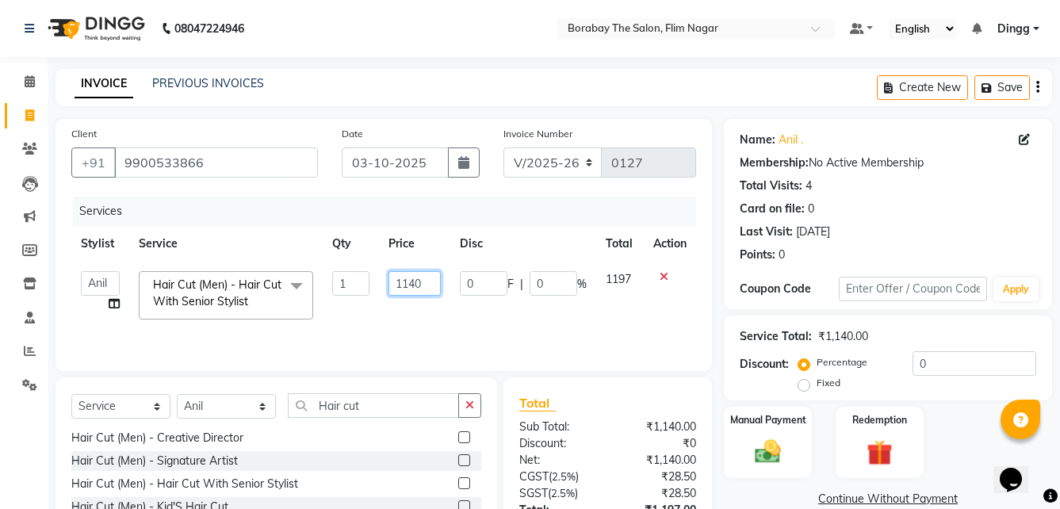
click at [425, 281] on input "1140" at bounding box center [414, 283] width 52 height 25
type input "1150"
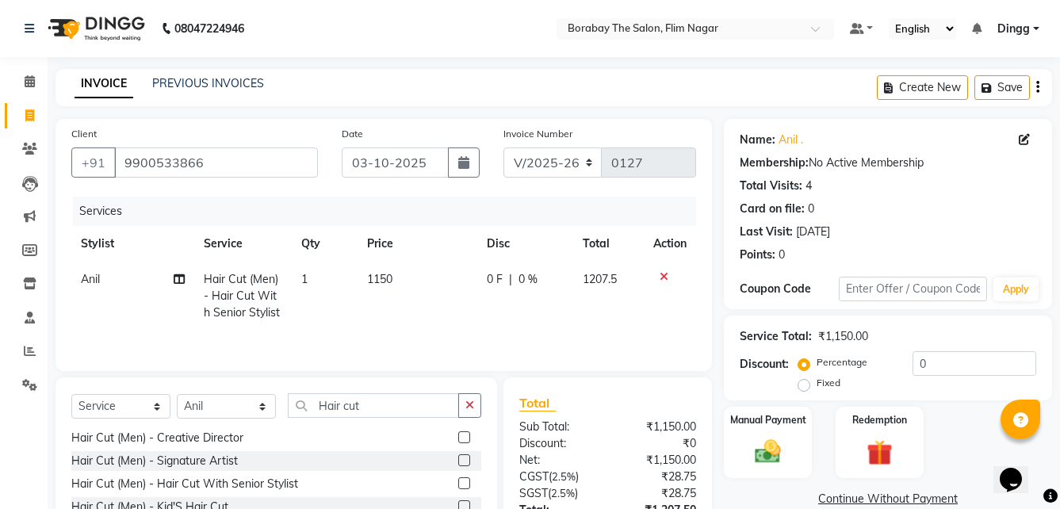
click at [420, 318] on td "1150" at bounding box center [417, 296] width 120 height 69
select select "88469"
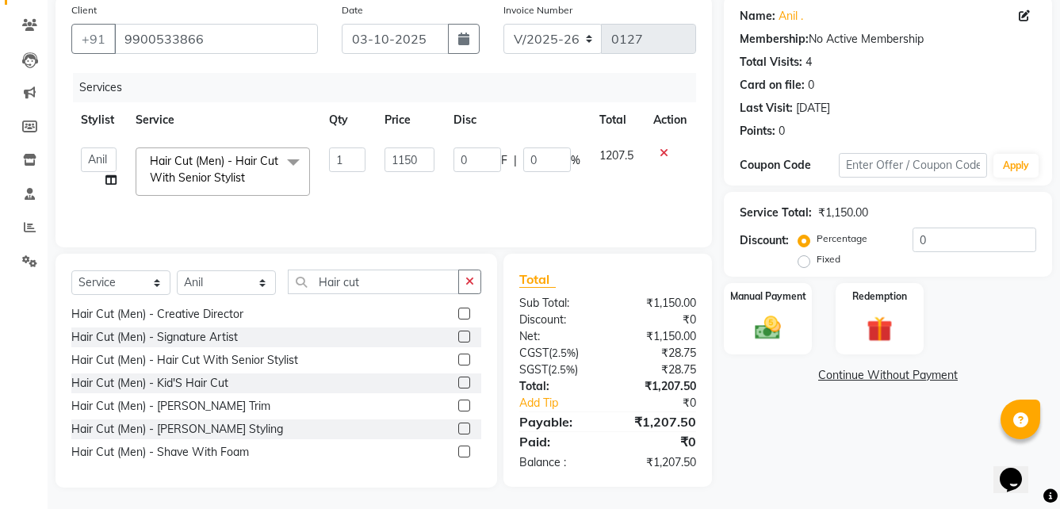
scroll to position [126, 0]
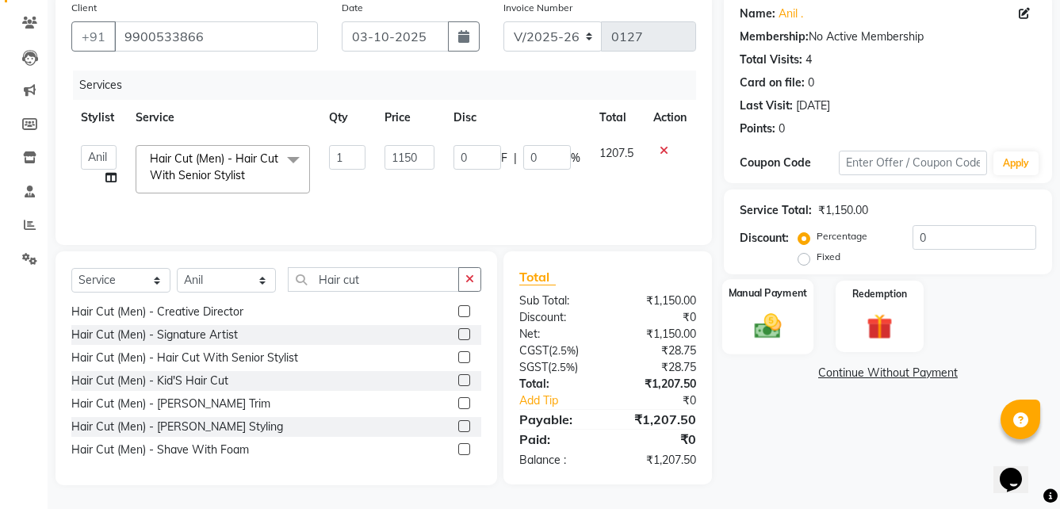
click at [786, 336] on img at bounding box center [768, 325] width 44 height 31
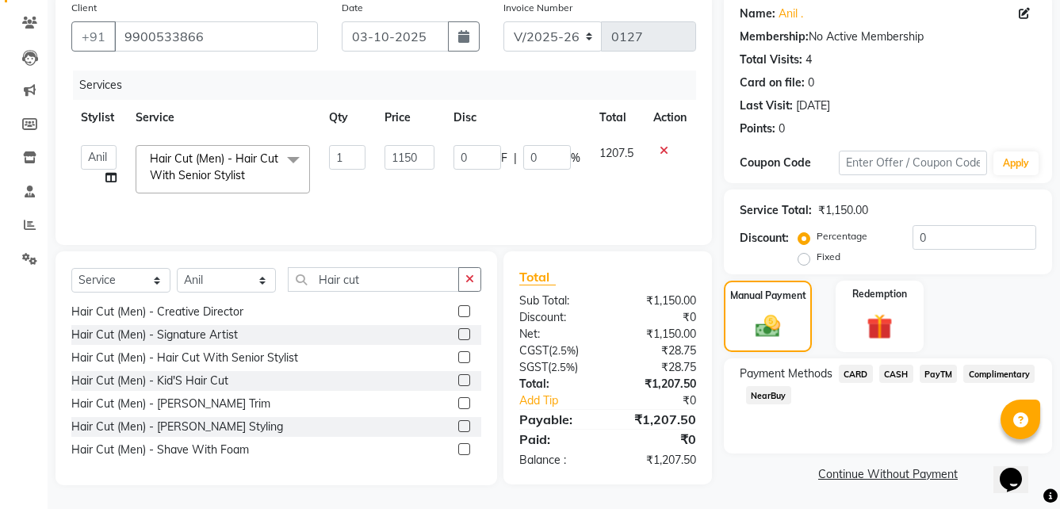
click at [888, 373] on span "CASH" at bounding box center [896, 374] width 34 height 18
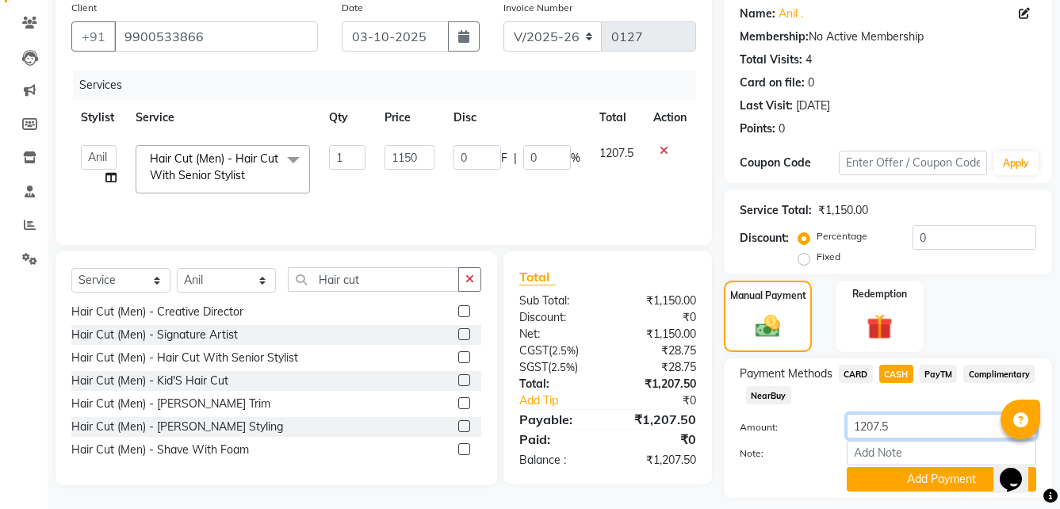
click at [904, 426] on input "1207.5" at bounding box center [941, 426] width 189 height 25
type input "1200"
click at [777, 487] on div at bounding box center [781, 479] width 107 height 25
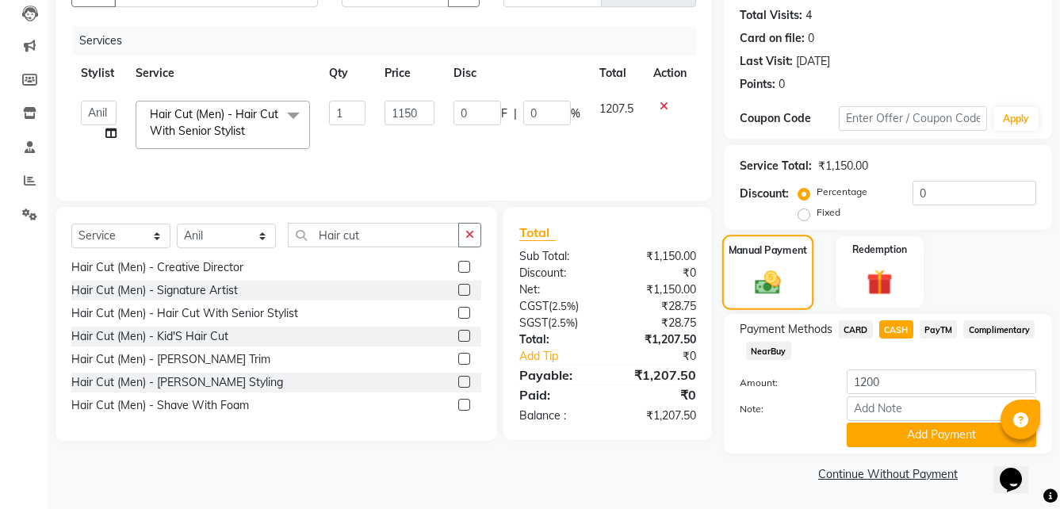
scroll to position [171, 0]
click at [885, 430] on button "Add Payment" at bounding box center [941, 434] width 189 height 25
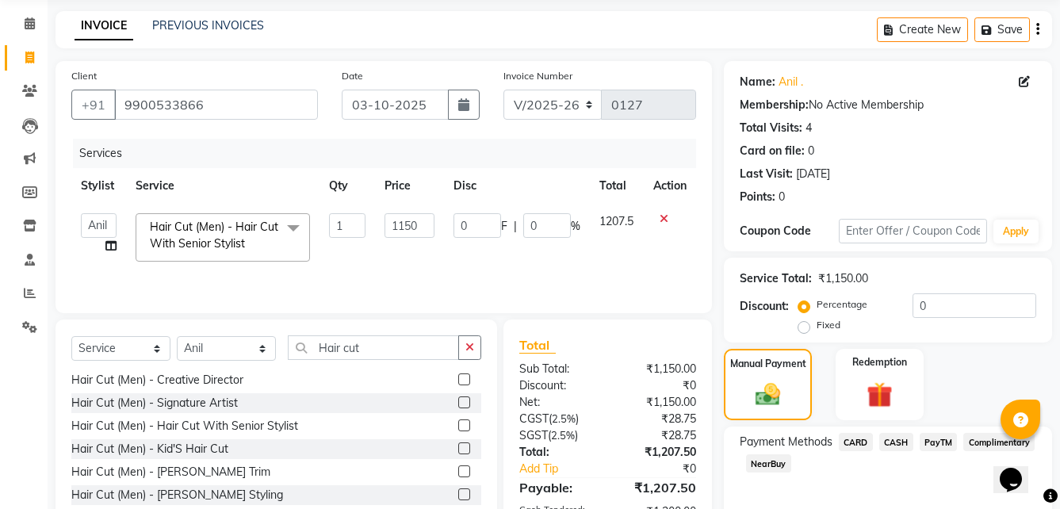
scroll to position [216, 0]
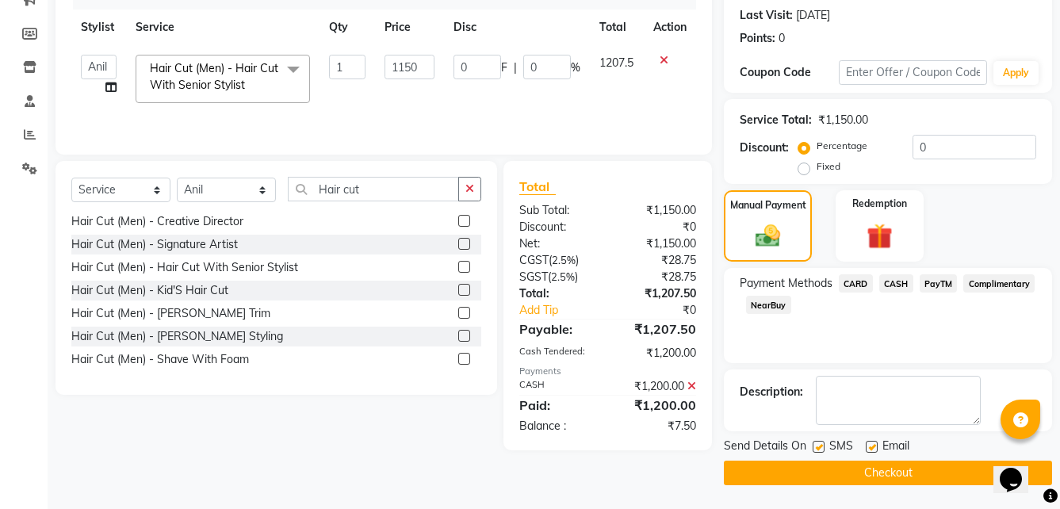
click at [824, 468] on button "Checkout" at bounding box center [888, 473] width 328 height 25
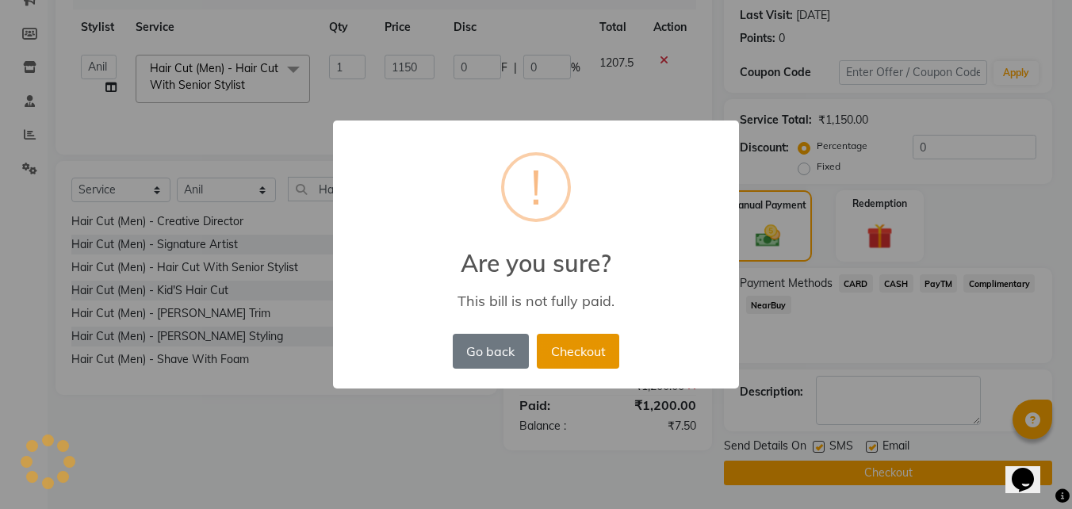
click at [587, 357] on button "Checkout" at bounding box center [578, 351] width 82 height 35
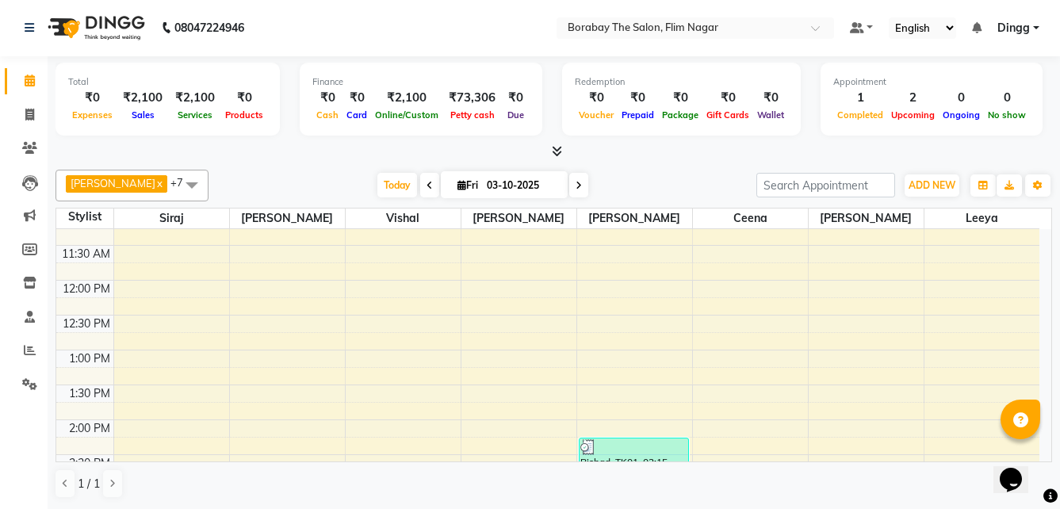
scroll to position [357, 0]
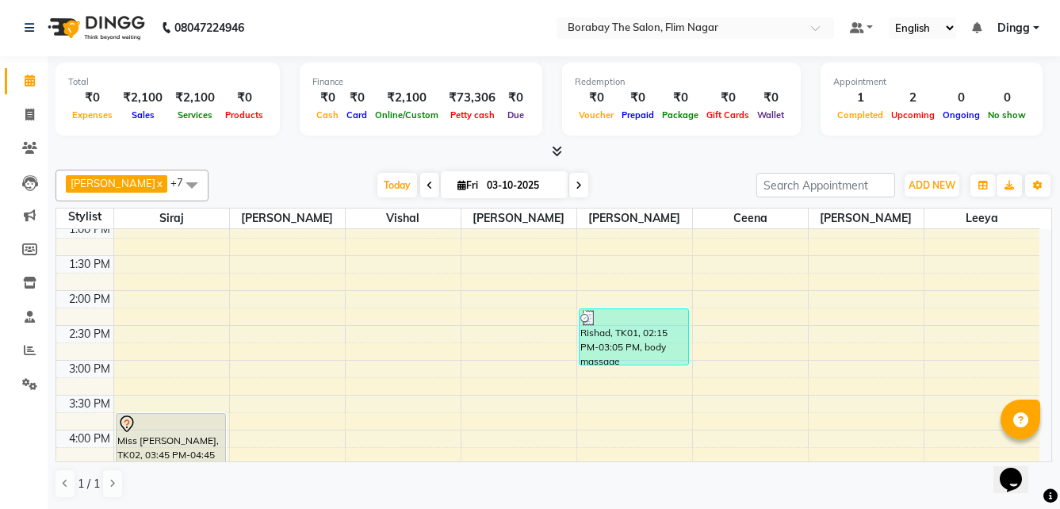
click at [135, 184] on span "[PERSON_NAME] x [PERSON_NAME] x [PERSON_NAME] x [PERSON_NAME] x Vishal x +7" at bounding box center [131, 186] width 153 height 32
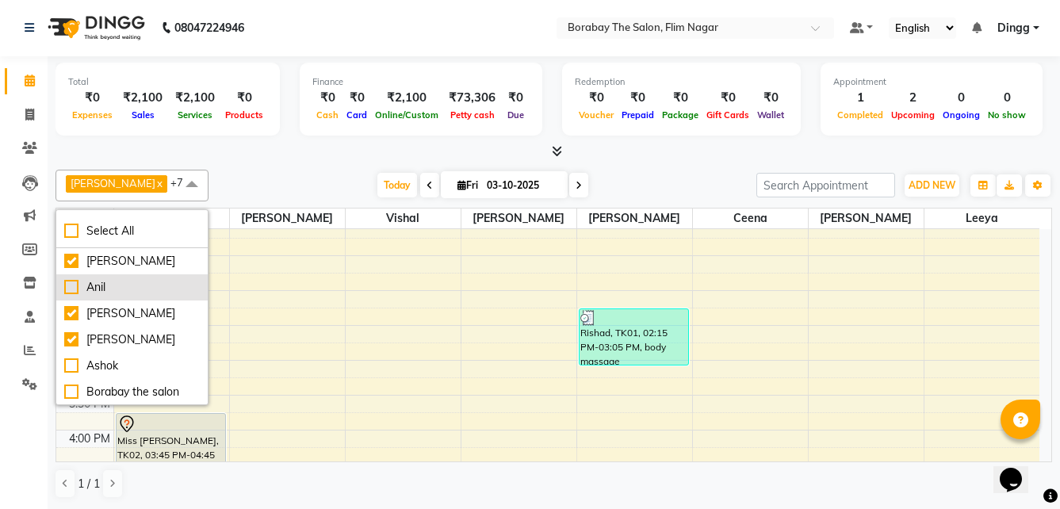
click at [116, 290] on div "Anil" at bounding box center [132, 287] width 136 height 17
checkbox input "true"
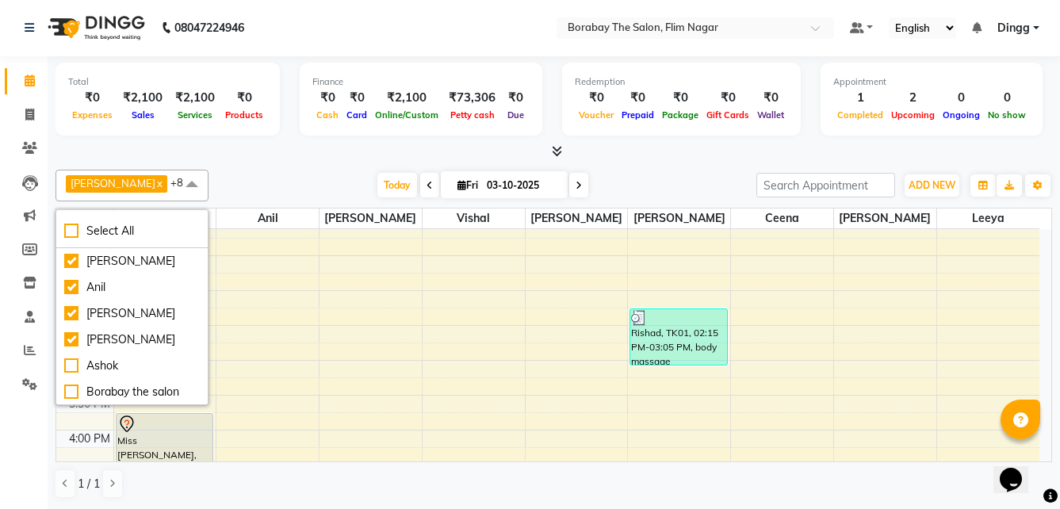
click at [316, 148] on div at bounding box center [553, 151] width 996 height 17
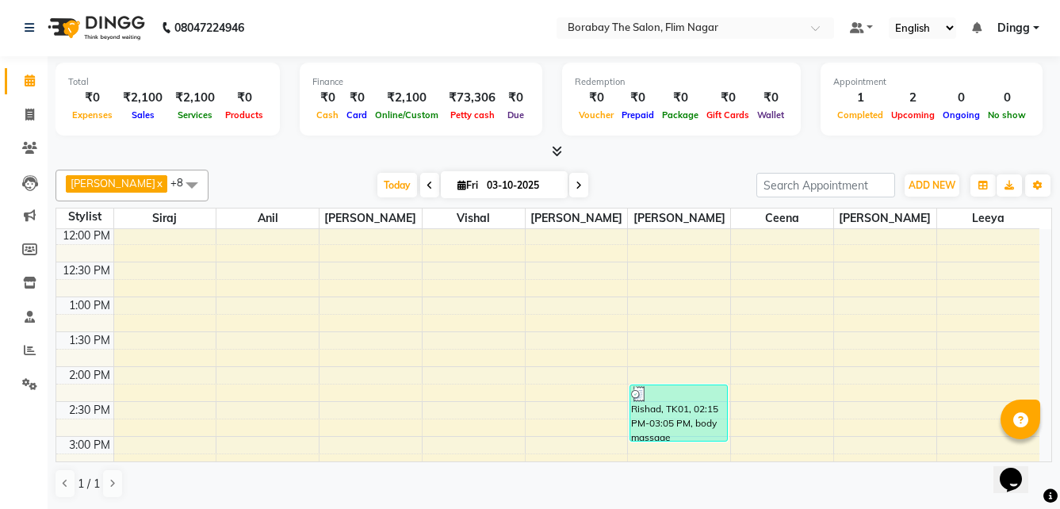
scroll to position [277, 0]
click at [29, 111] on icon at bounding box center [29, 115] width 9 height 12
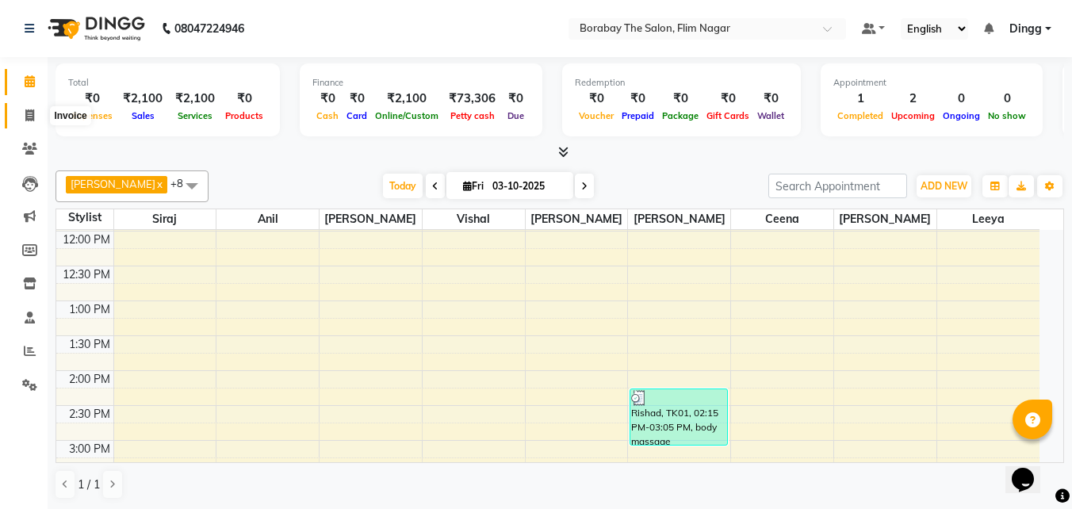
select select "service"
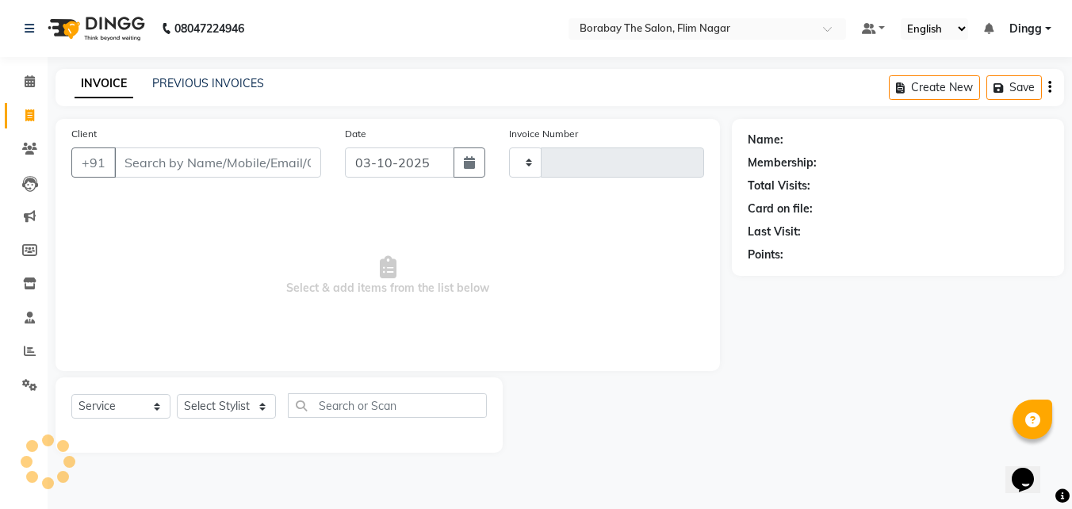
type input "0128"
select select "8731"
click at [34, 82] on icon at bounding box center [30, 81] width 10 height 12
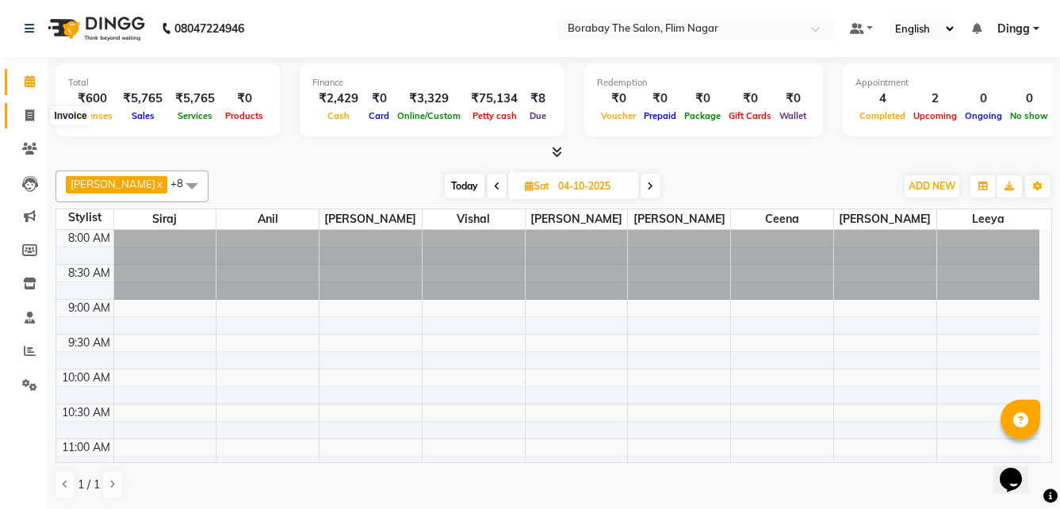
click at [23, 110] on span at bounding box center [30, 116] width 28 height 18
select select "service"
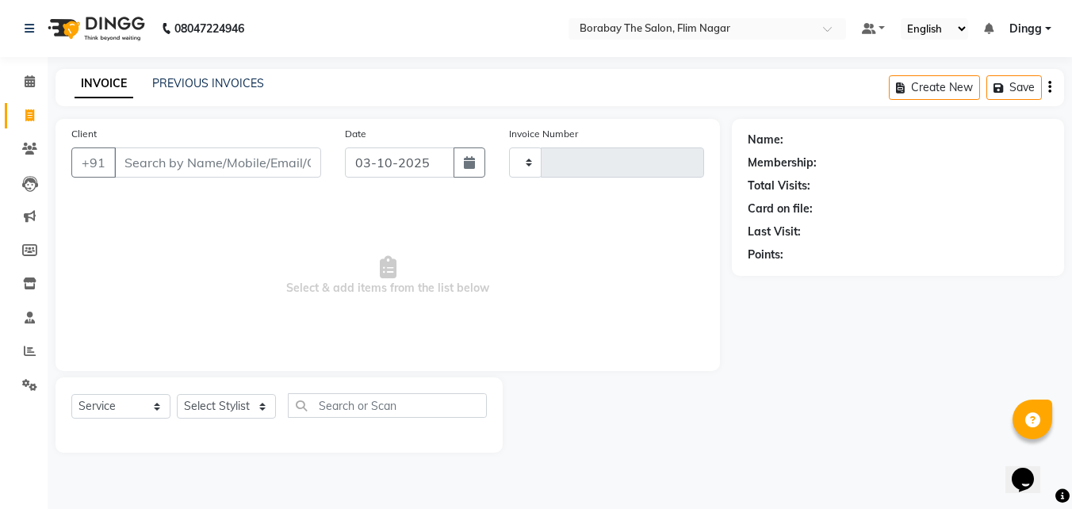
type input "0128"
select select "8731"
click at [202, 80] on link "PREVIOUS INVOICES" at bounding box center [208, 83] width 112 height 14
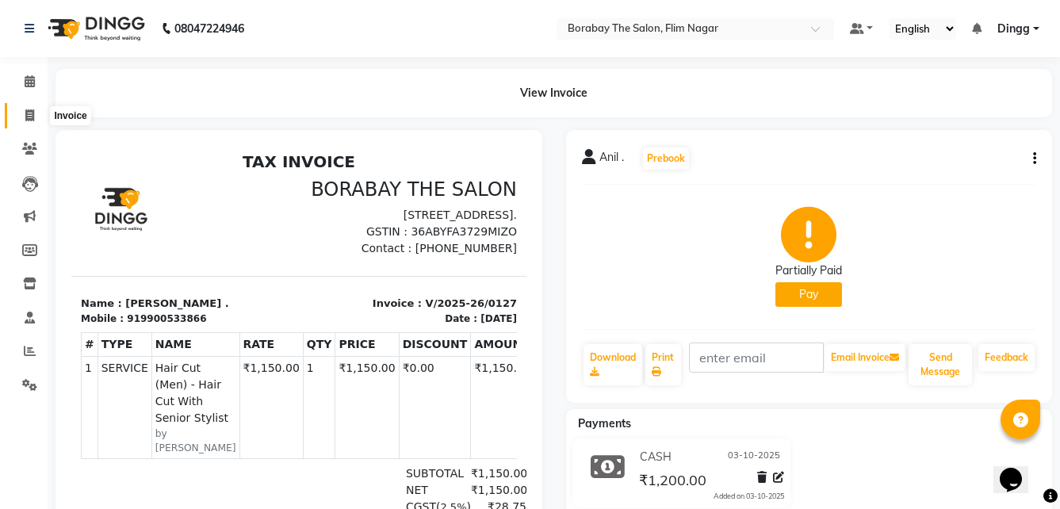
click at [32, 118] on icon at bounding box center [29, 115] width 9 height 12
select select "8731"
select select "service"
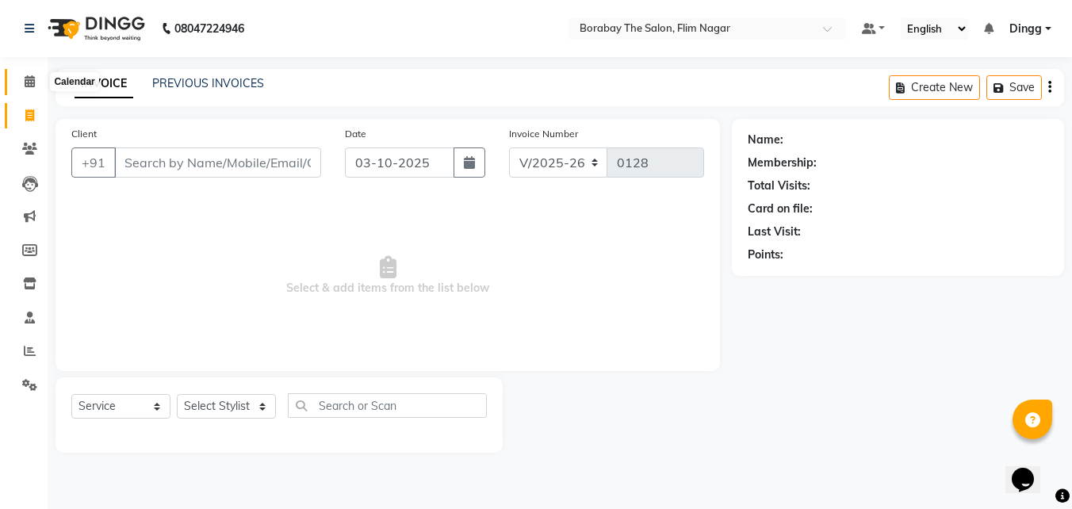
click at [29, 84] on icon at bounding box center [30, 81] width 10 height 12
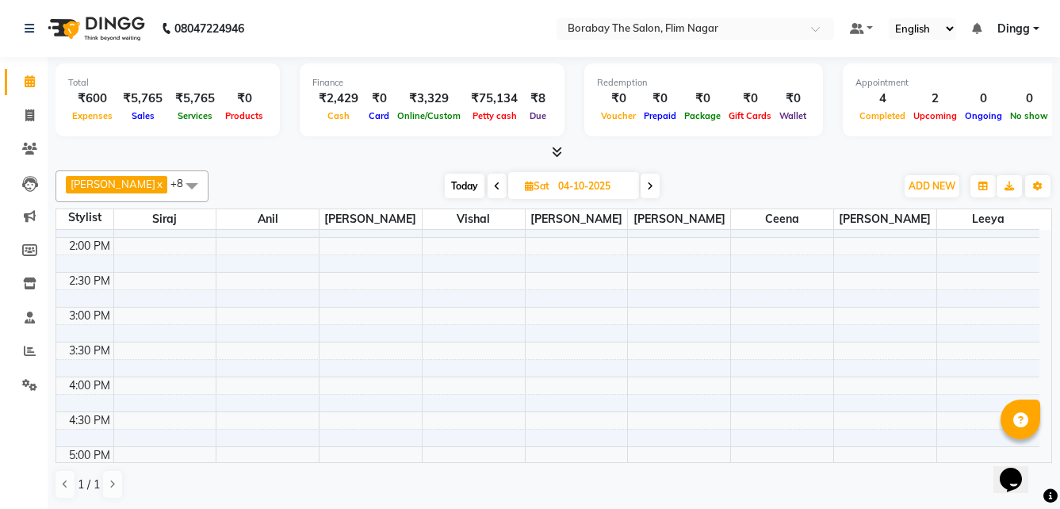
scroll to position [357, 0]
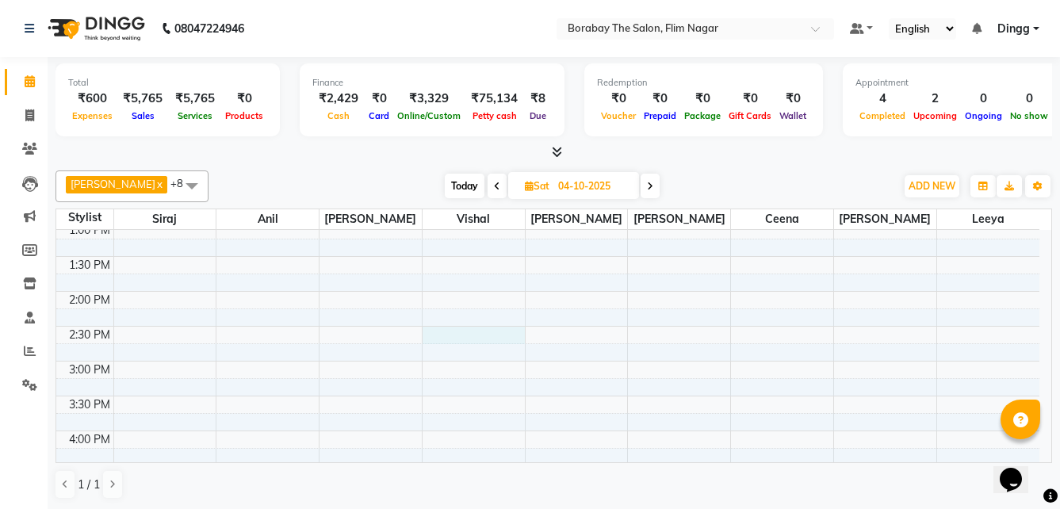
click at [442, 342] on div "8:00 AM 8:30 AM 9:00 AM 9:30 AM 10:00 AM 10:30 AM 11:00 AM 11:30 AM 12:00 PM 12…" at bounding box center [547, 326] width 983 height 906
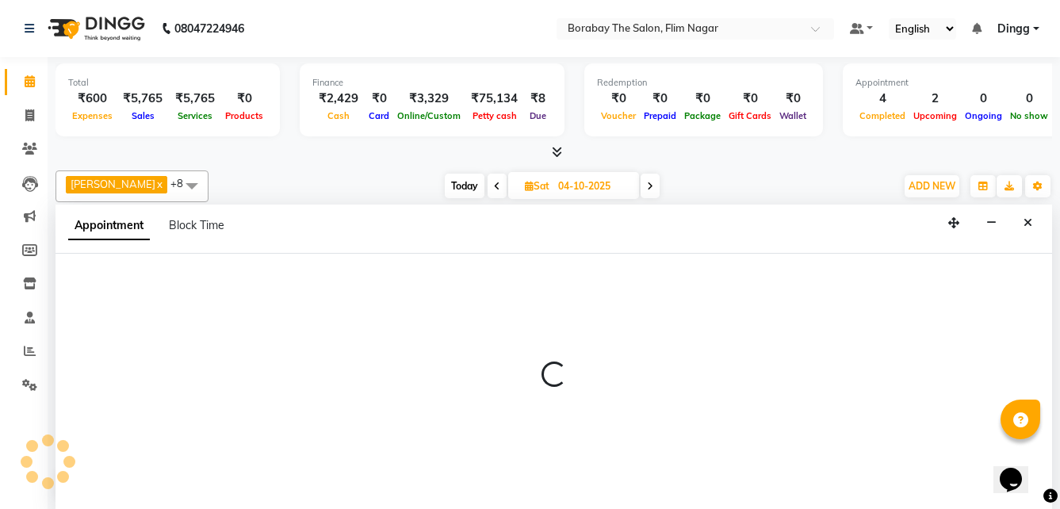
scroll to position [1, 0]
select select "88471"
select select "870"
select select "tentative"
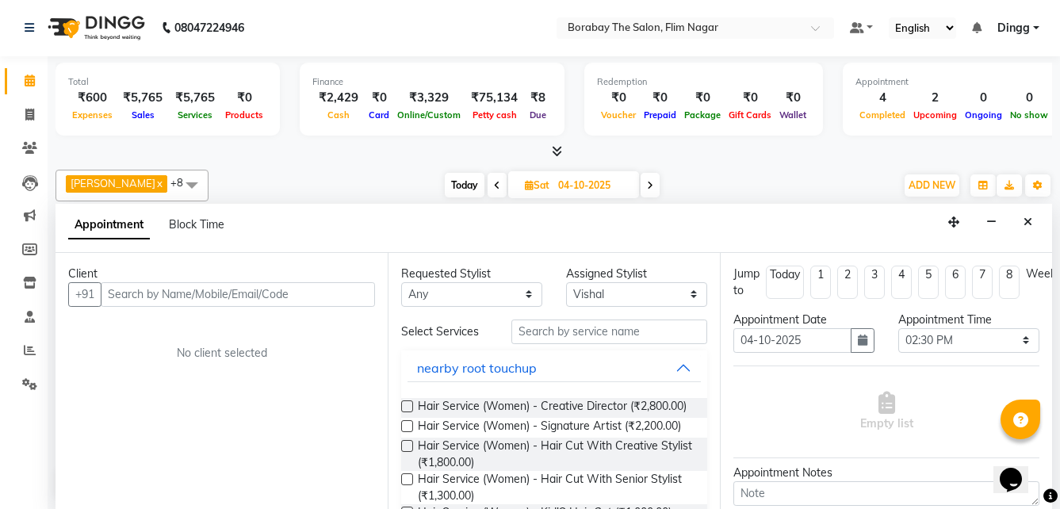
click at [235, 285] on input "text" at bounding box center [238, 294] width 274 height 25
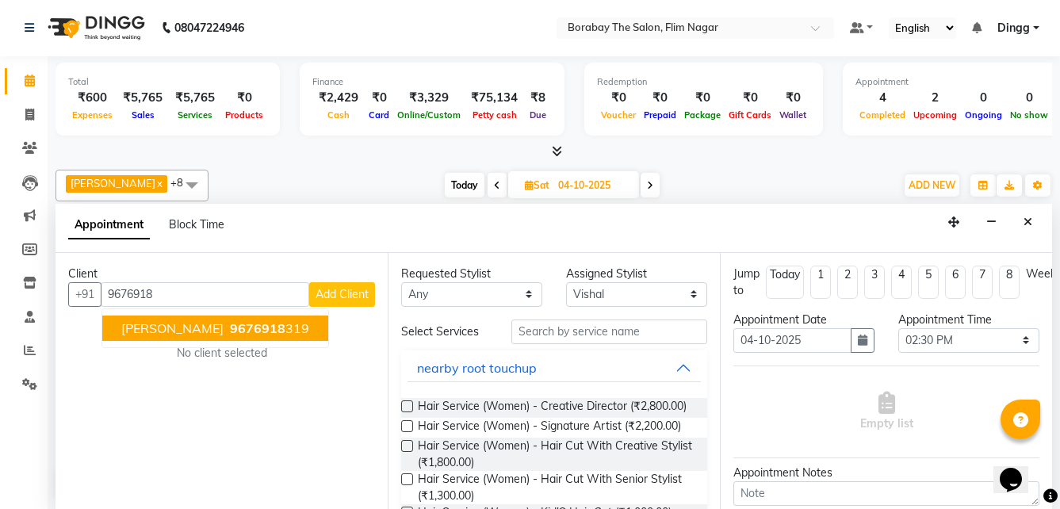
click at [269, 329] on span "9676918" at bounding box center [257, 328] width 55 height 16
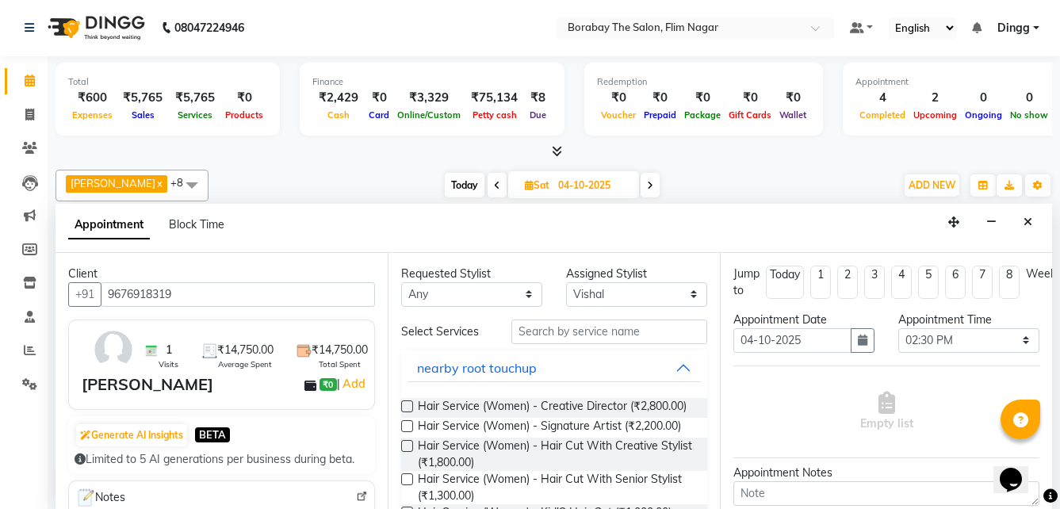
type input "9676918319"
click at [553, 330] on input "text" at bounding box center [609, 331] width 196 height 25
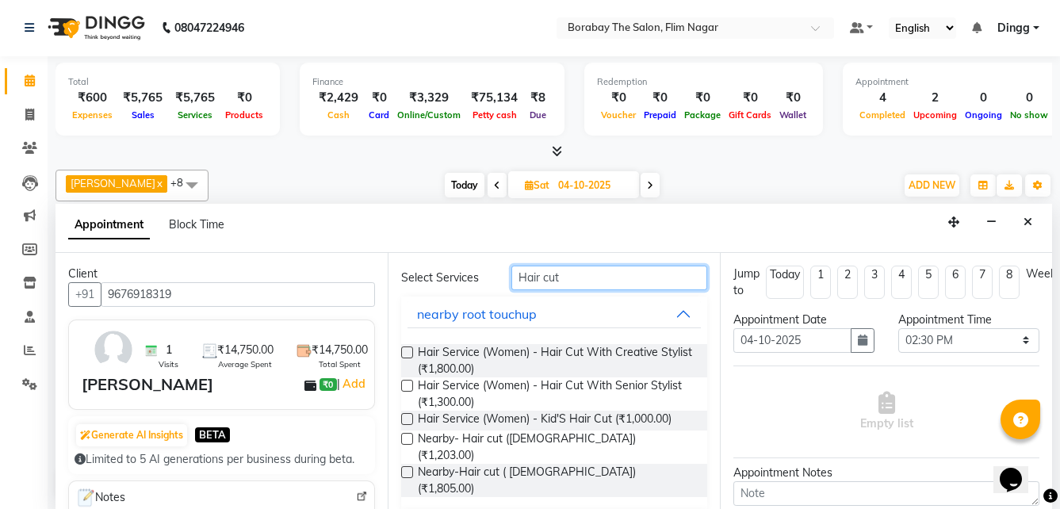
scroll to position [75, 0]
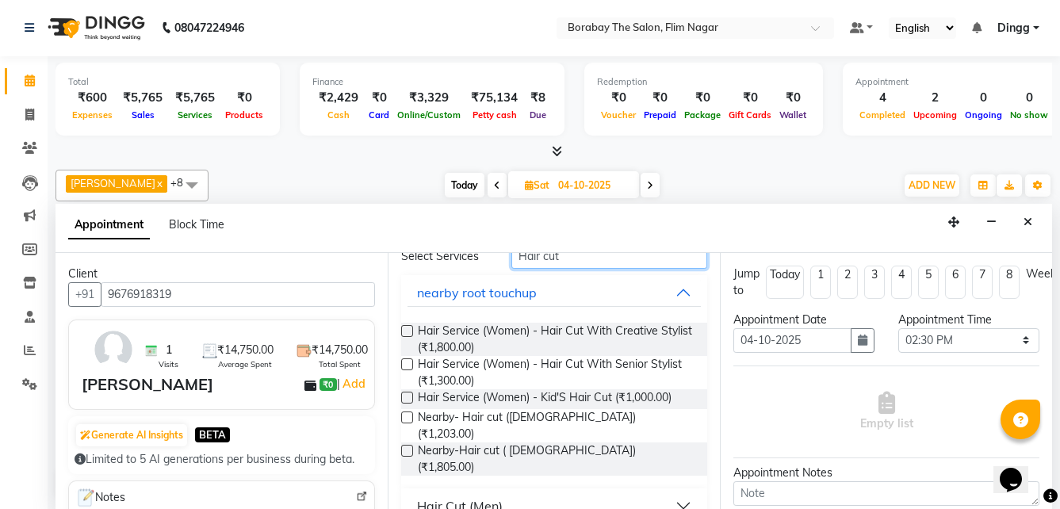
type input "Hair cut"
click at [670, 491] on button "Hair Cut (Men)" at bounding box center [553, 505] width 293 height 29
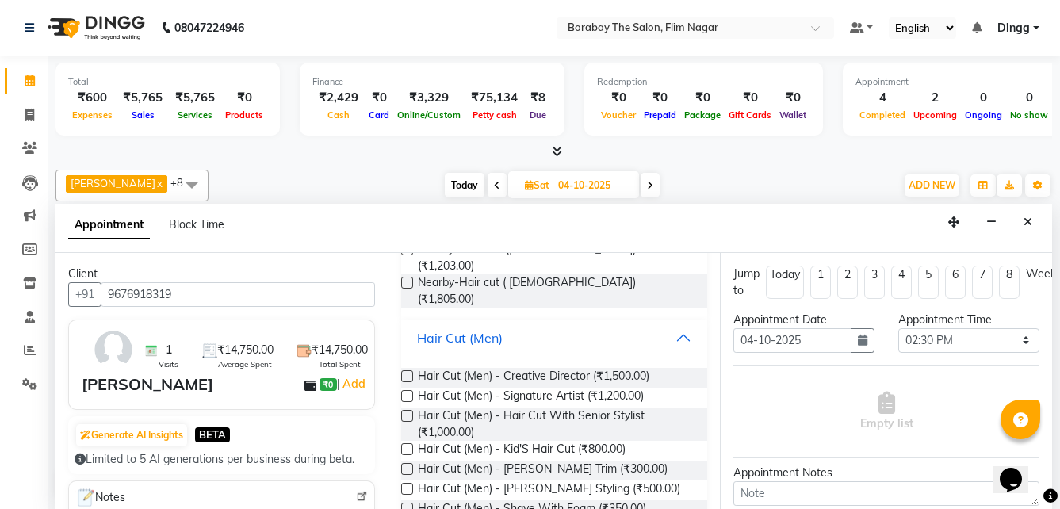
scroll to position [253, 0]
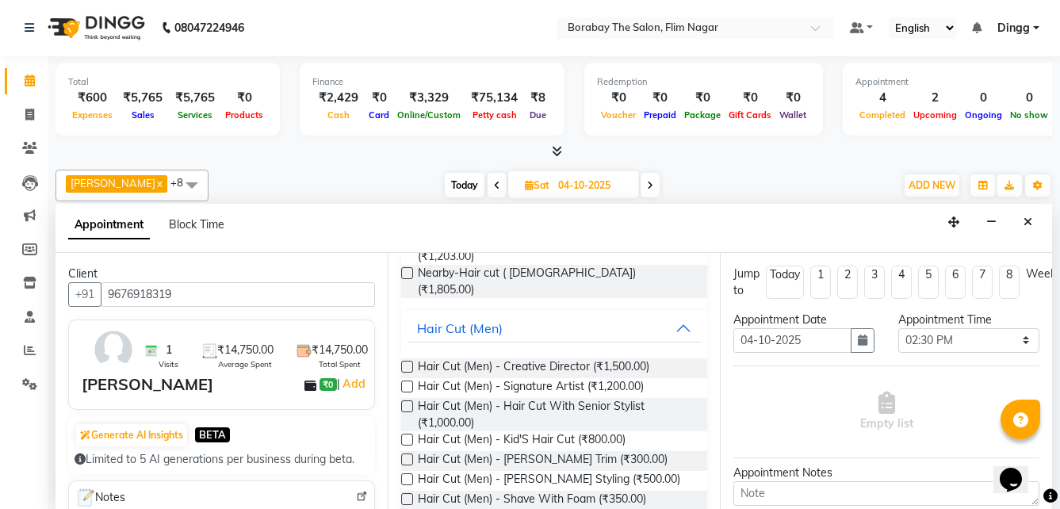
click at [406, 380] on label at bounding box center [407, 386] width 12 height 12
click at [406, 383] on input "checkbox" at bounding box center [406, 388] width 10 height 10
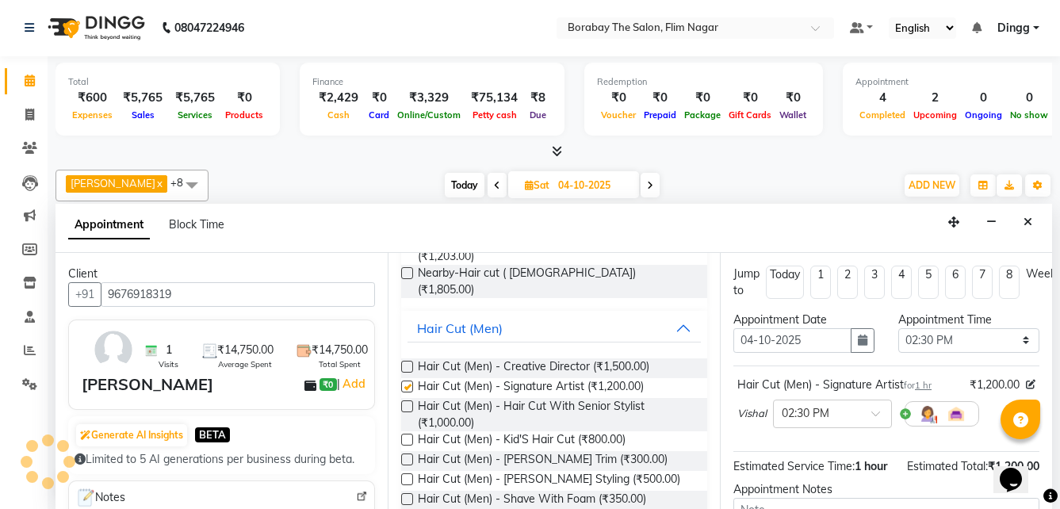
checkbox input "false"
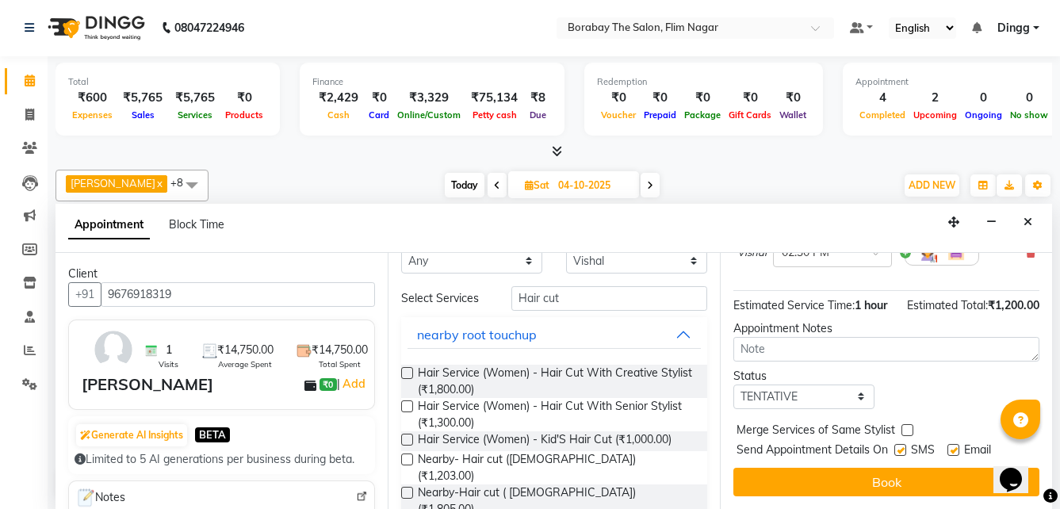
scroll to position [0, 0]
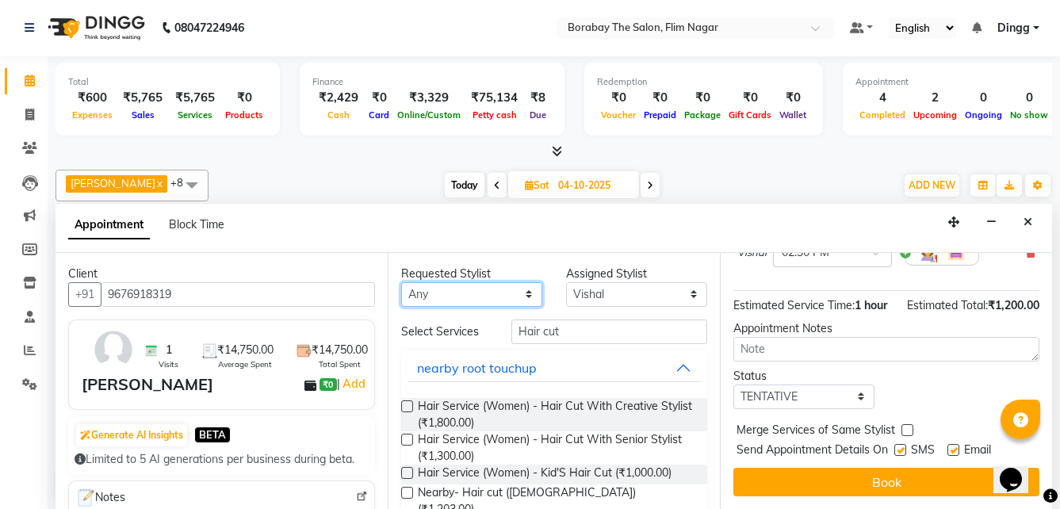
click at [526, 292] on select "Any [PERSON_NAME] [PERSON_NAME] [PERSON_NAME] Borabay the salon [PERSON_NAME] […" at bounding box center [471, 294] width 141 height 25
select select "88475"
click at [401, 282] on select "Any [PERSON_NAME] [PERSON_NAME] [PERSON_NAME] Borabay the salon [PERSON_NAME] […" at bounding box center [471, 294] width 141 height 25
select select "88475"
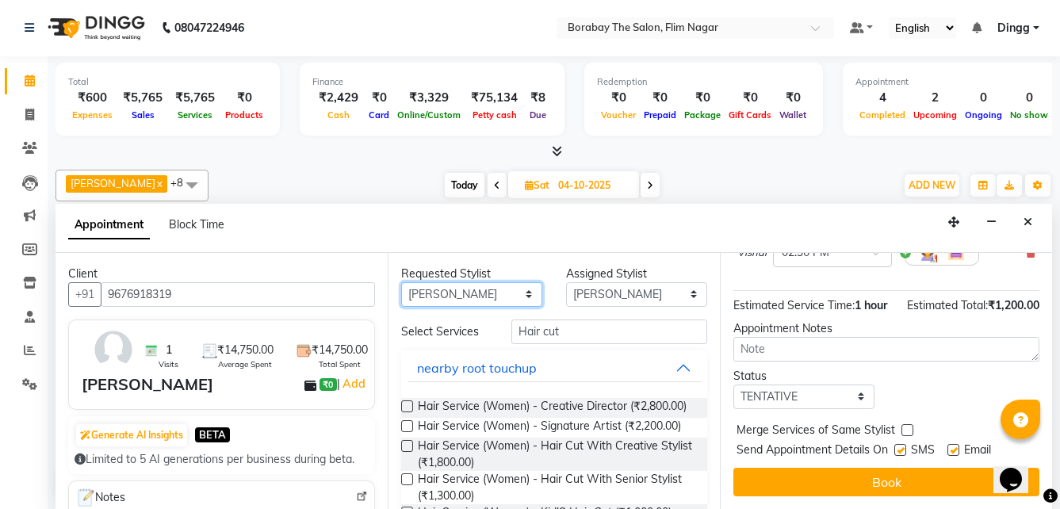
scroll to position [189, 0]
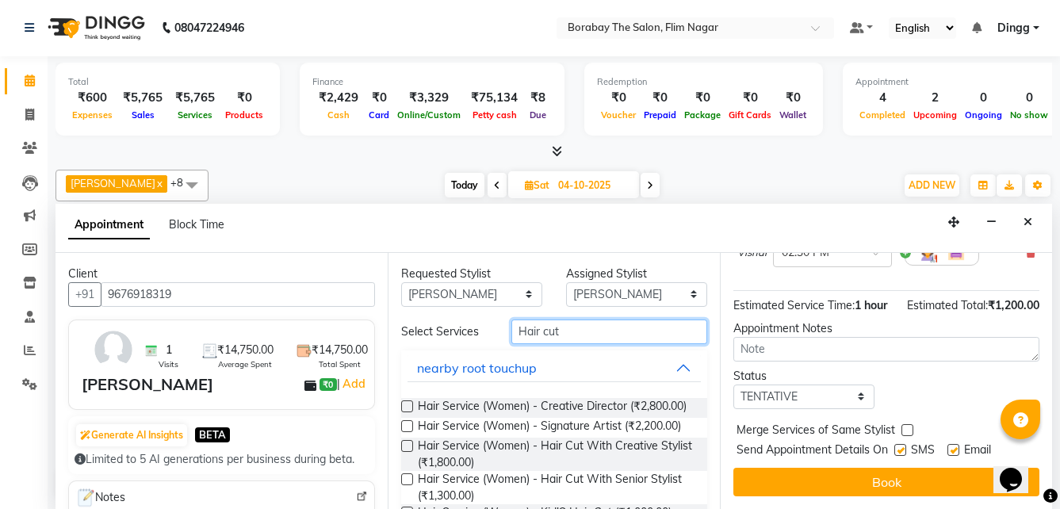
click at [624, 332] on input "Hair cut" at bounding box center [609, 331] width 196 height 25
type input "H"
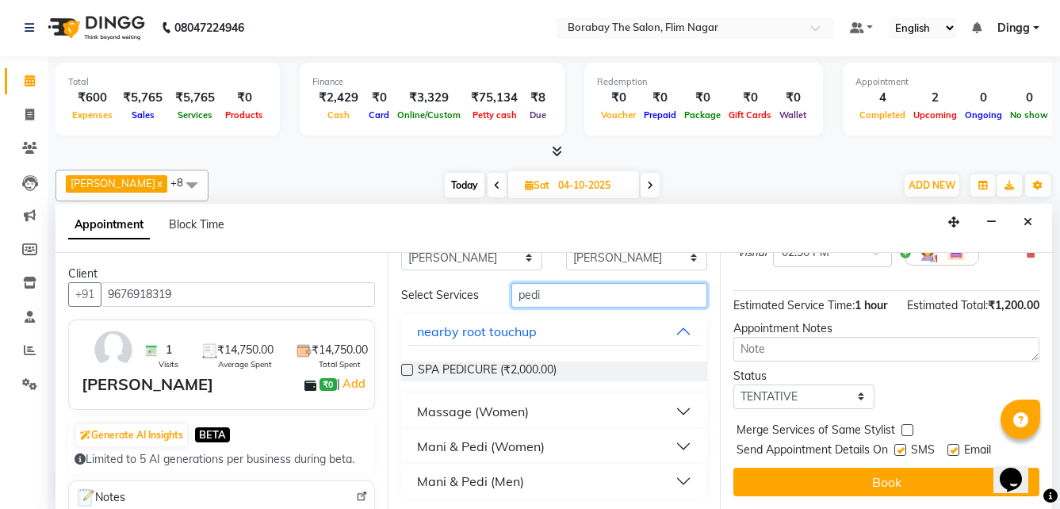
scroll to position [39, 0]
type input "pedi"
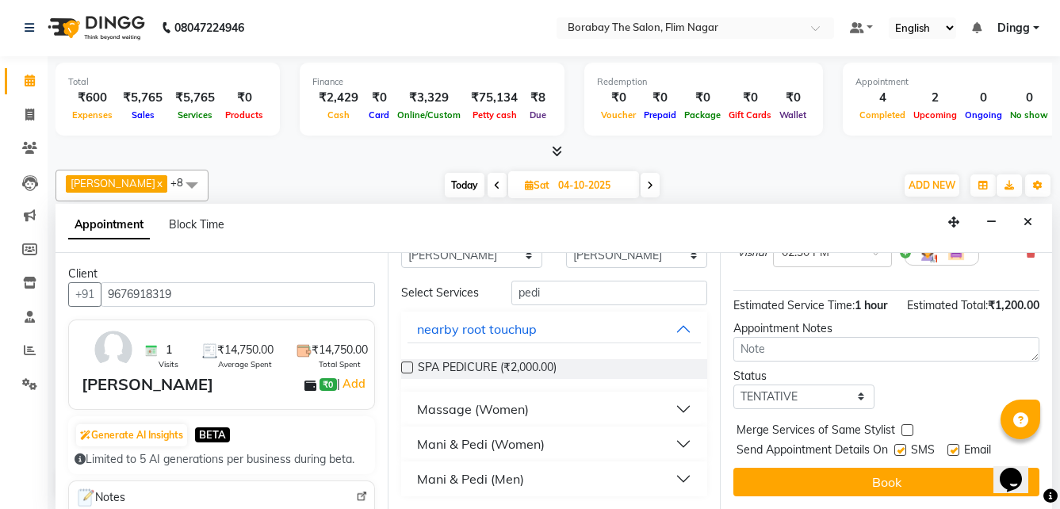
click at [664, 442] on button "Mani & Pedi (Women)" at bounding box center [553, 444] width 293 height 29
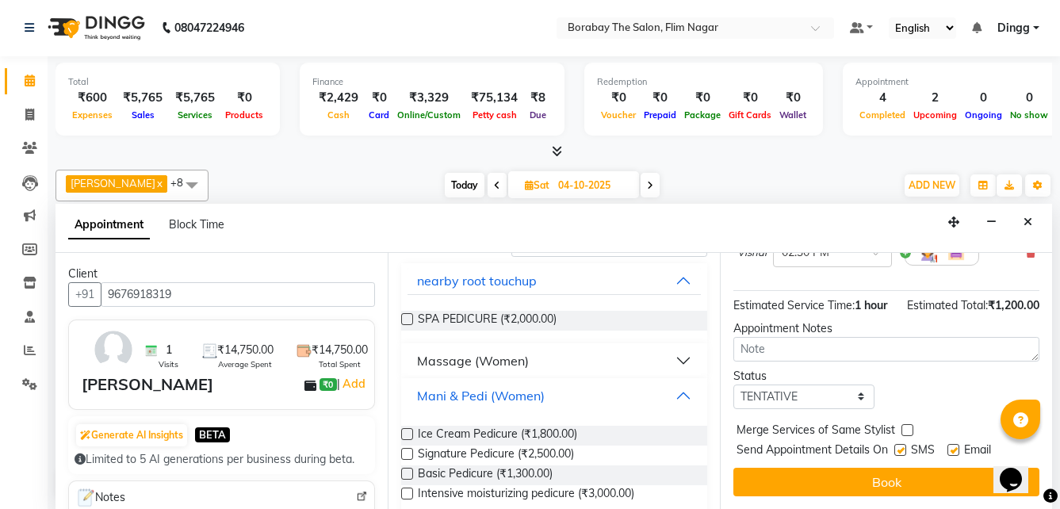
scroll to position [143, 0]
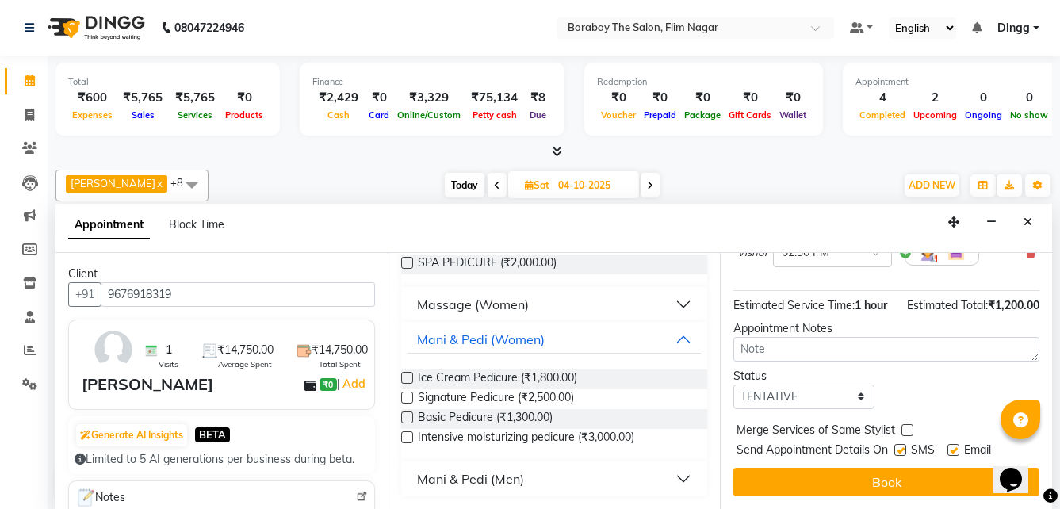
click at [404, 414] on label at bounding box center [407, 417] width 12 height 12
click at [404, 414] on input "checkbox" at bounding box center [406, 419] width 10 height 10
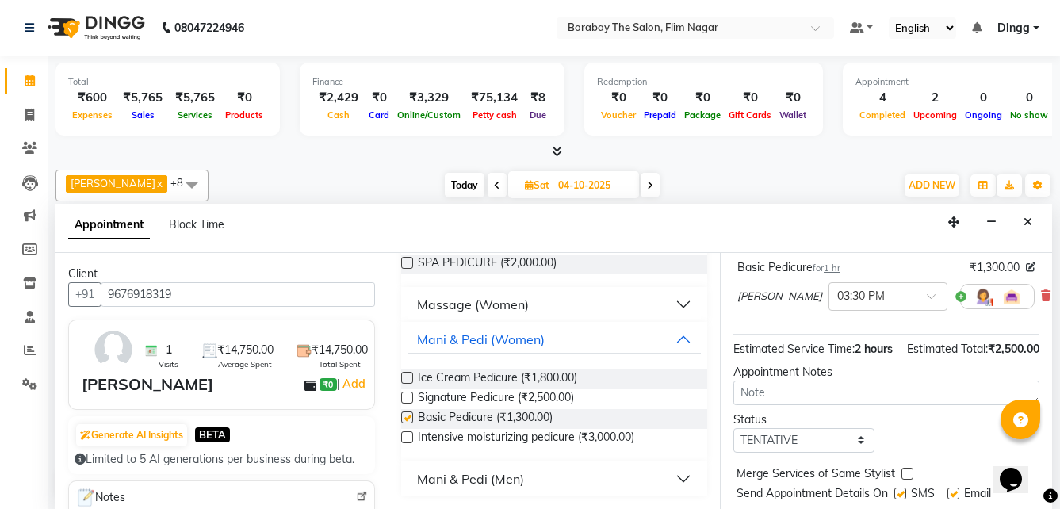
checkbox input "false"
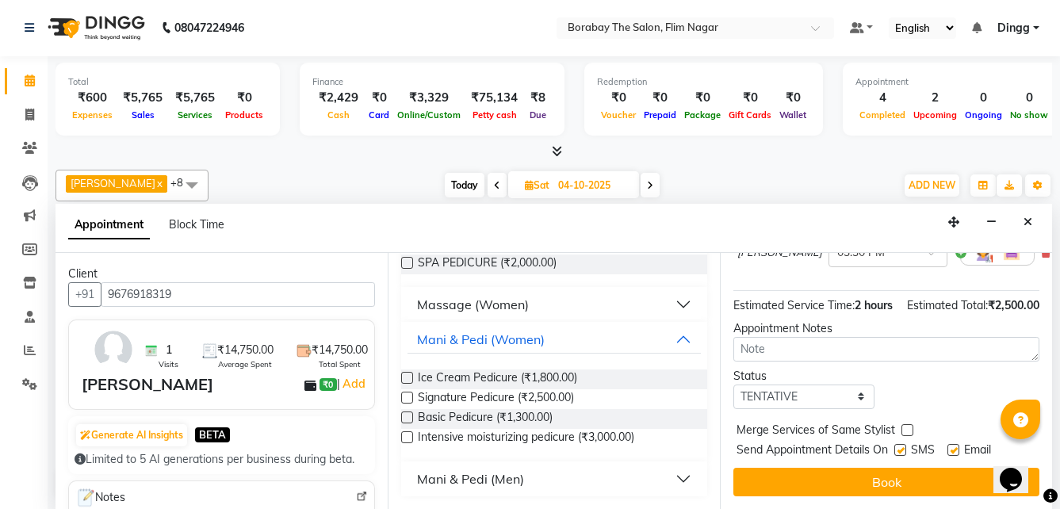
scroll to position [182, 0]
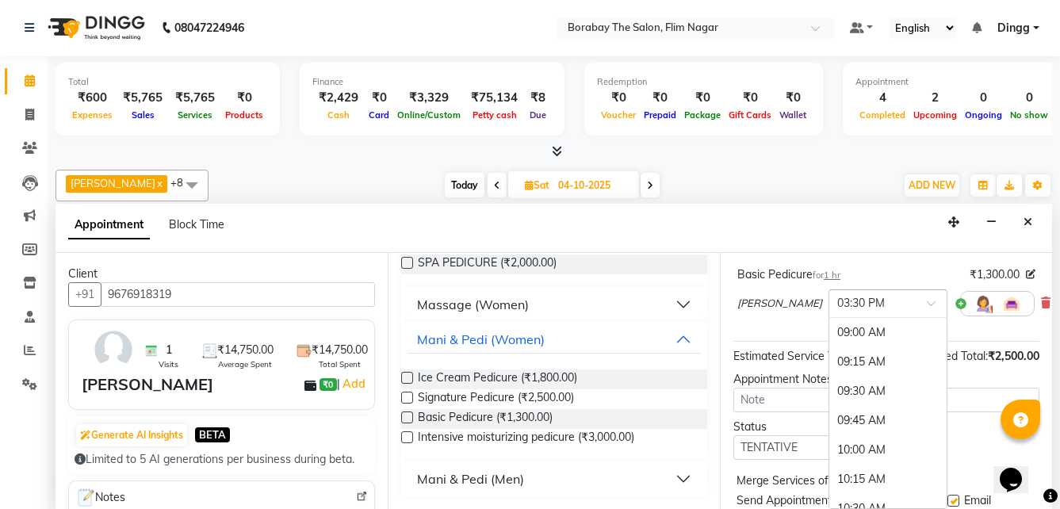
click at [927, 300] on span at bounding box center [937, 308] width 20 height 17
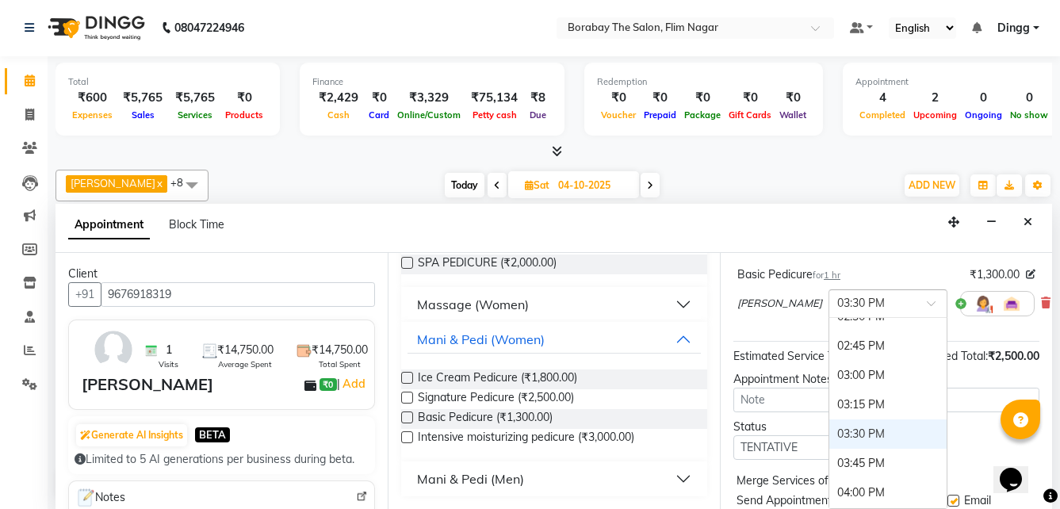
scroll to position [648, 0]
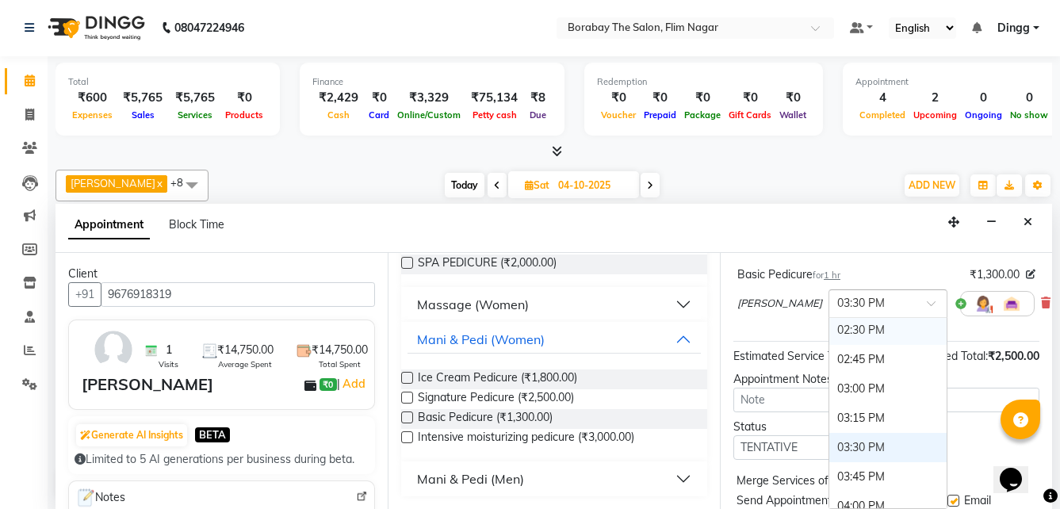
click at [829, 328] on div "02:30 PM" at bounding box center [887, 329] width 117 height 29
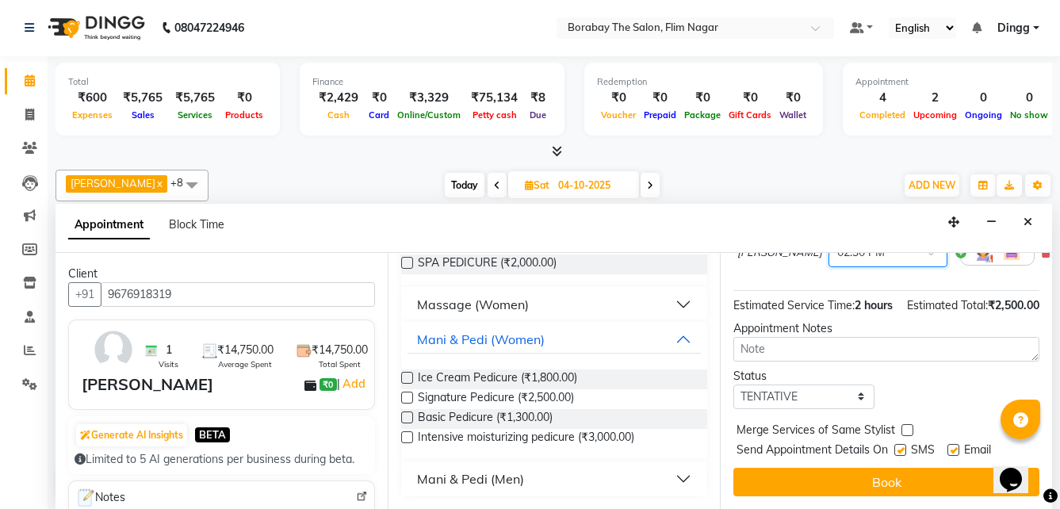
scroll to position [264, 0]
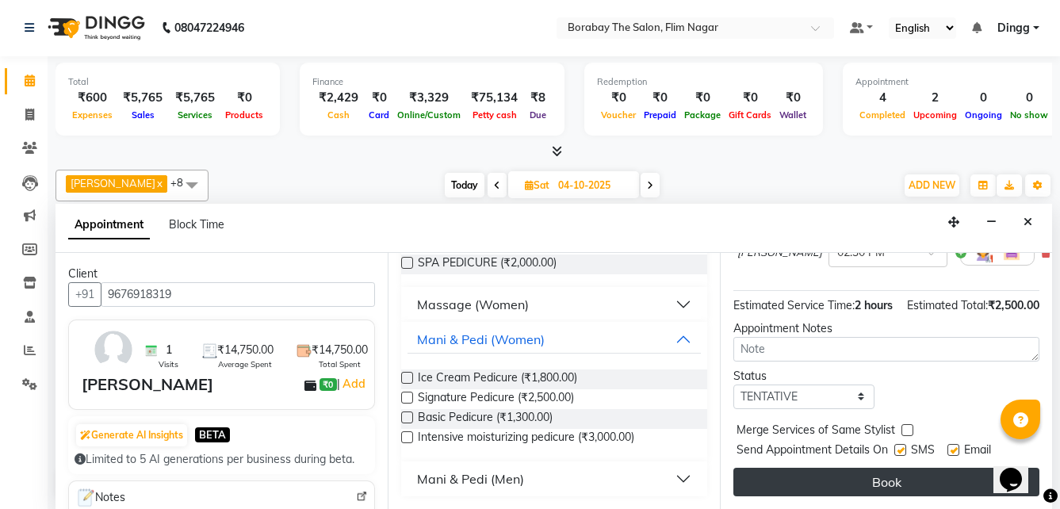
click at [859, 481] on button "Book" at bounding box center [886, 482] width 306 height 29
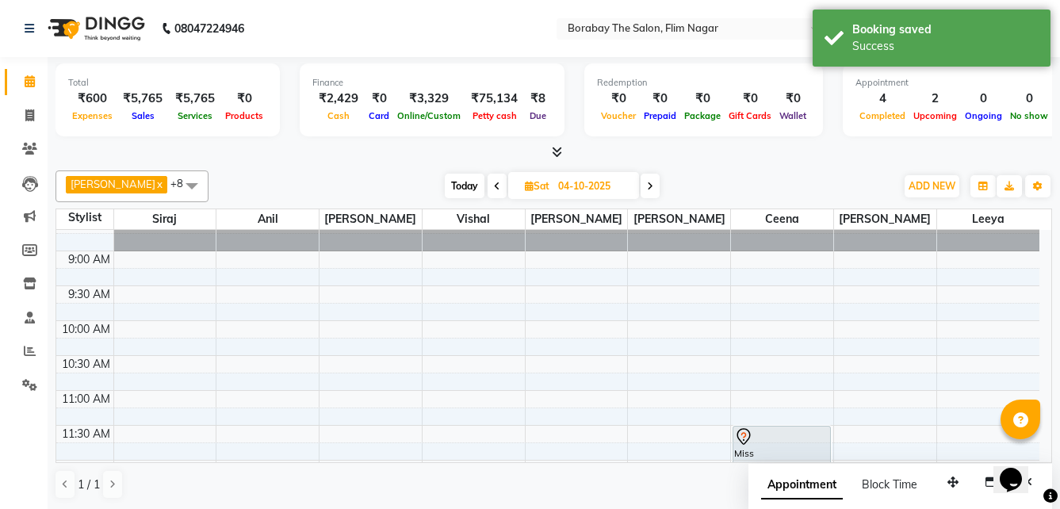
scroll to position [0, 0]
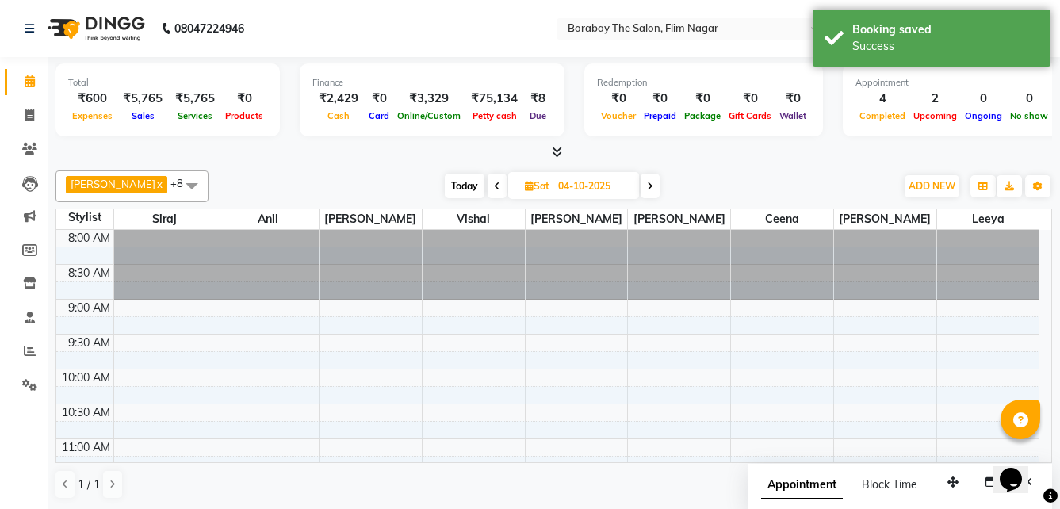
click at [487, 184] on span at bounding box center [496, 186] width 19 height 25
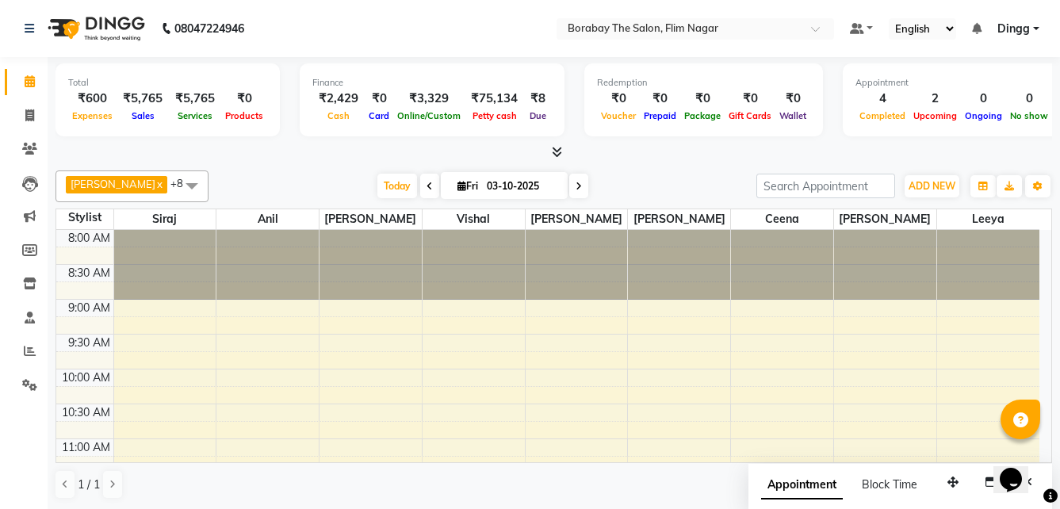
click at [575, 184] on icon at bounding box center [578, 187] width 6 height 10
type input "04-10-2025"
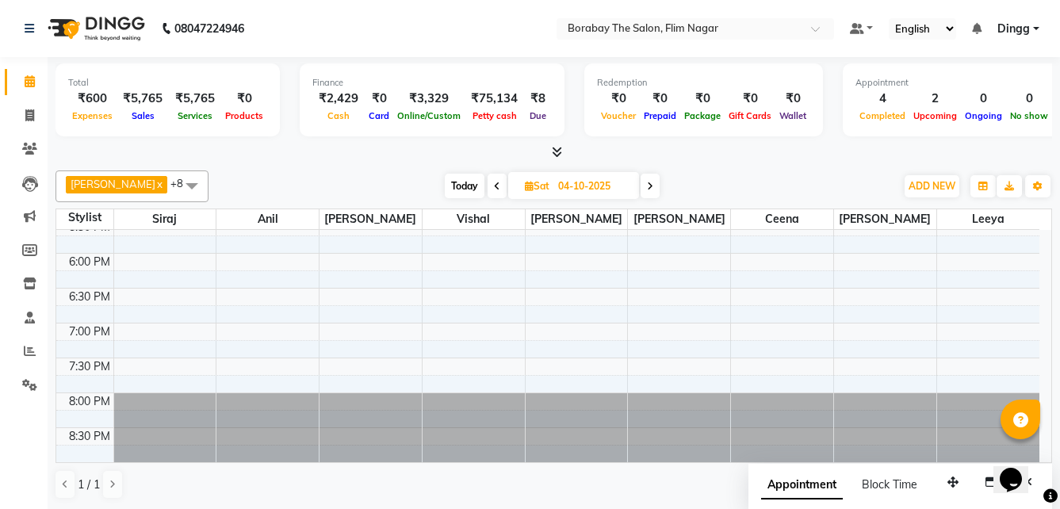
scroll to position [40, 0]
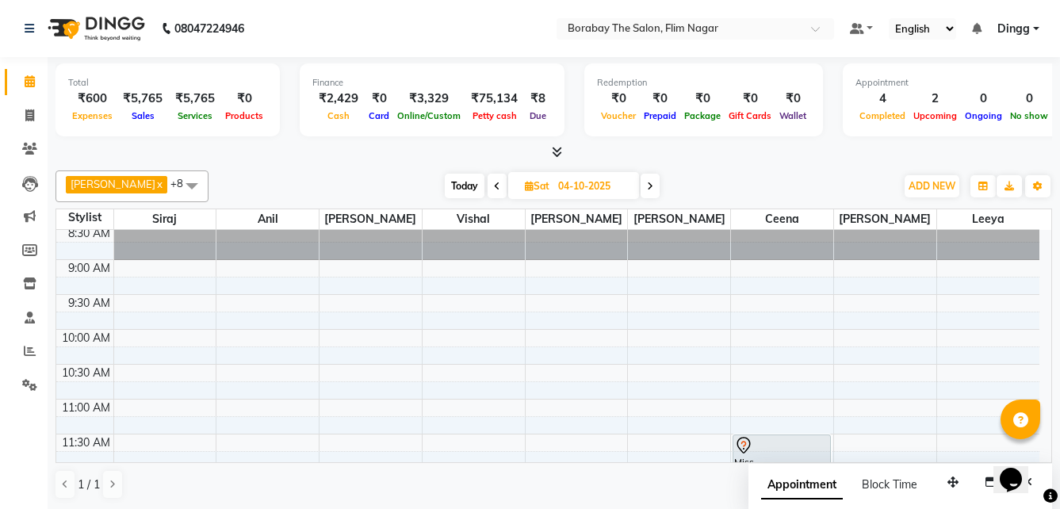
click at [170, 184] on span "+8" at bounding box center [182, 183] width 25 height 13
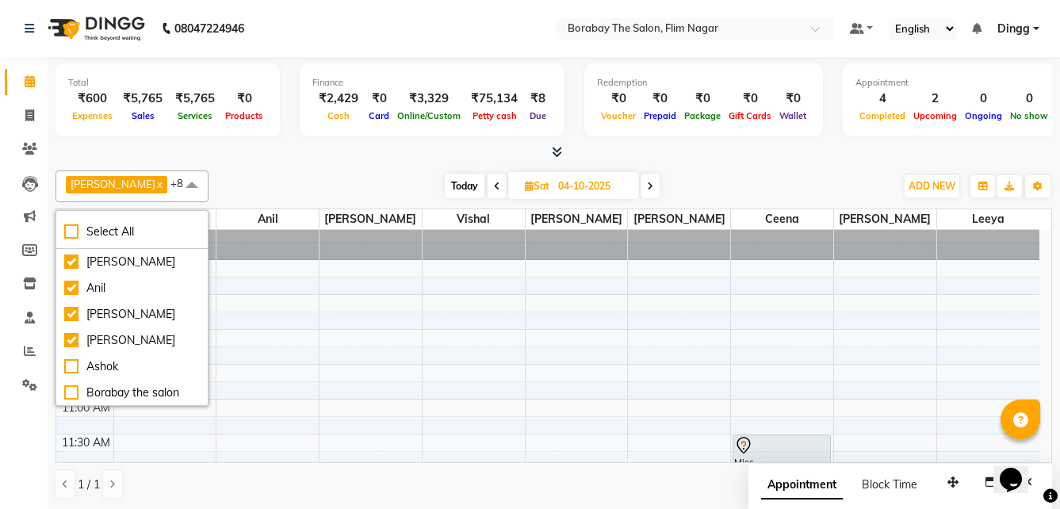
click at [170, 185] on span "+8" at bounding box center [182, 183] width 25 height 13
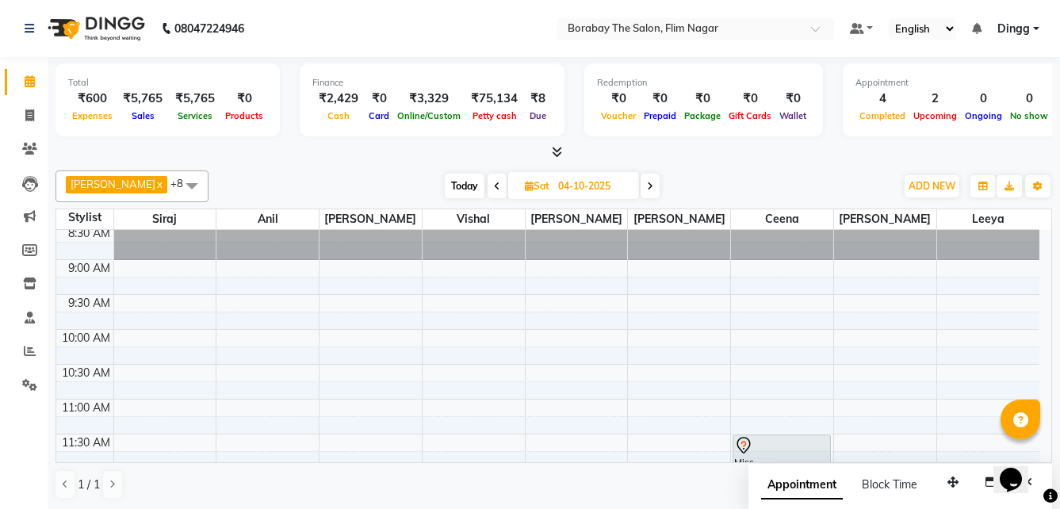
click at [170, 185] on span "+8" at bounding box center [182, 183] width 25 height 13
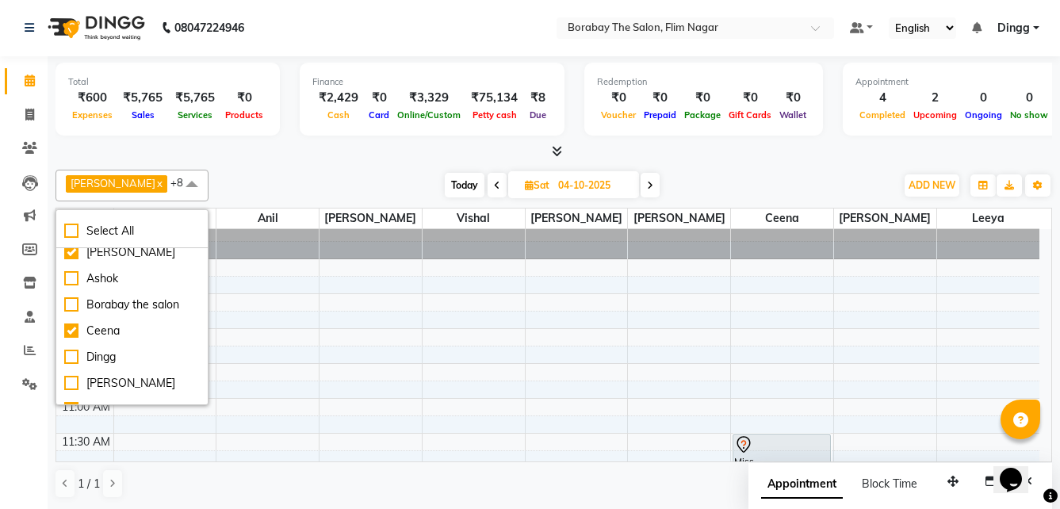
scroll to position [71, 0]
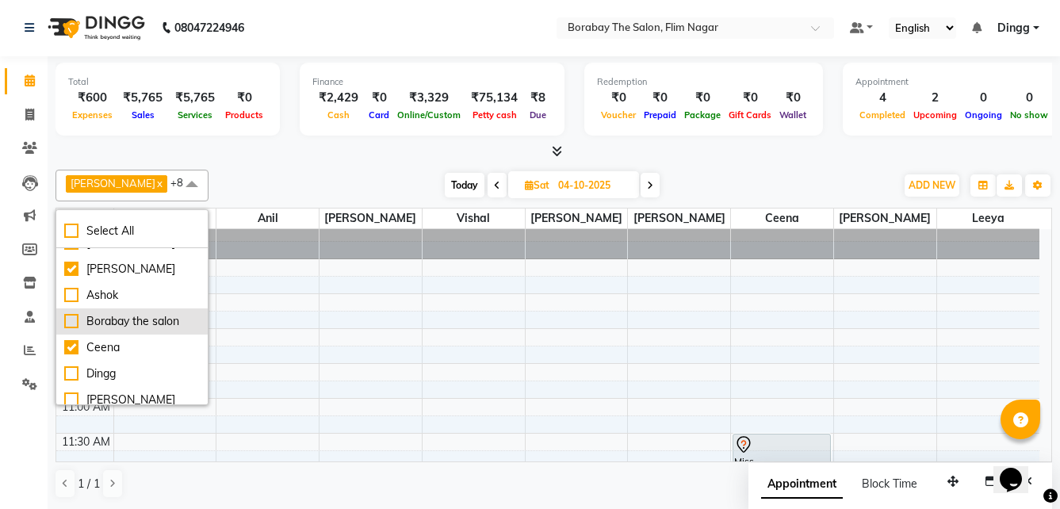
click at [136, 319] on div "Borabay the salon" at bounding box center [132, 321] width 136 height 17
checkbox input "true"
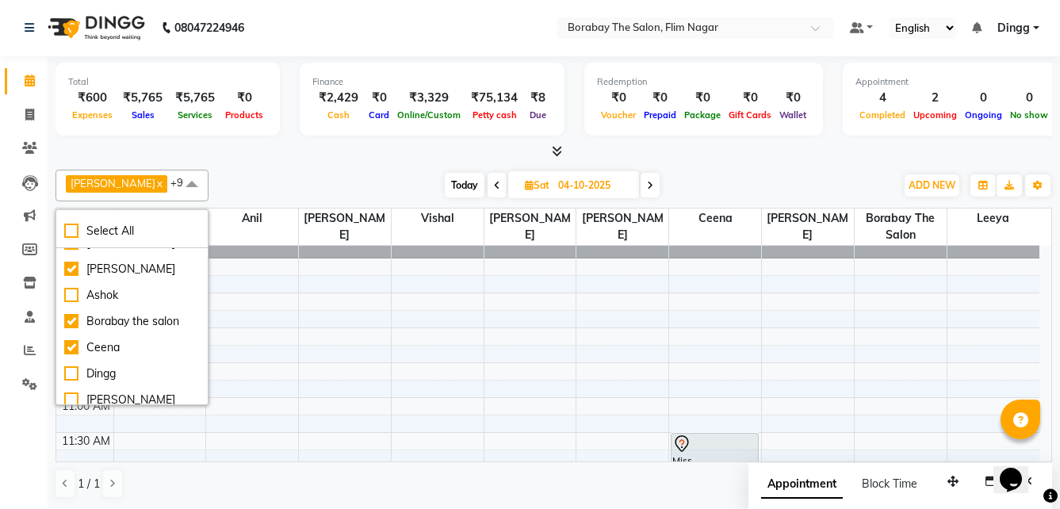
scroll to position [0, 0]
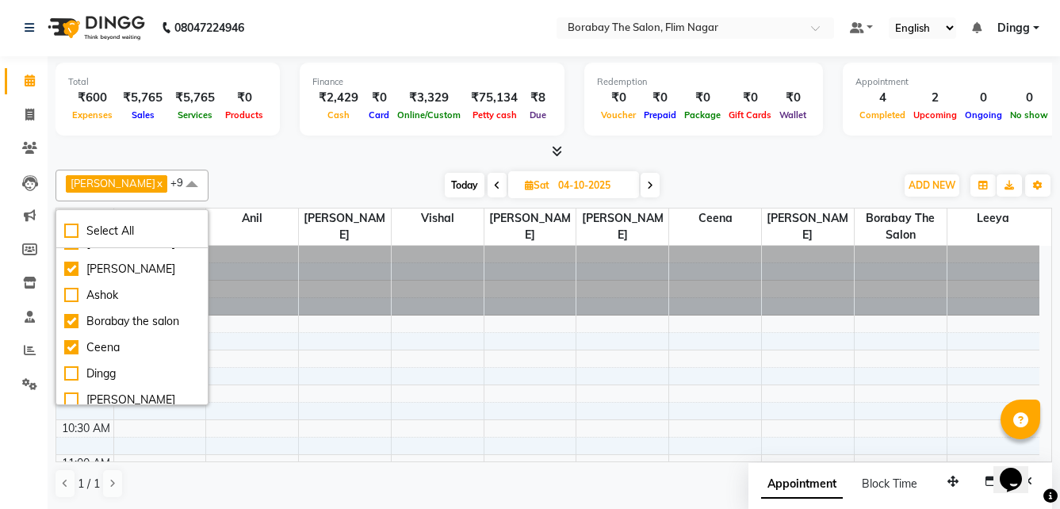
click at [812, 151] on div at bounding box center [553, 151] width 996 height 17
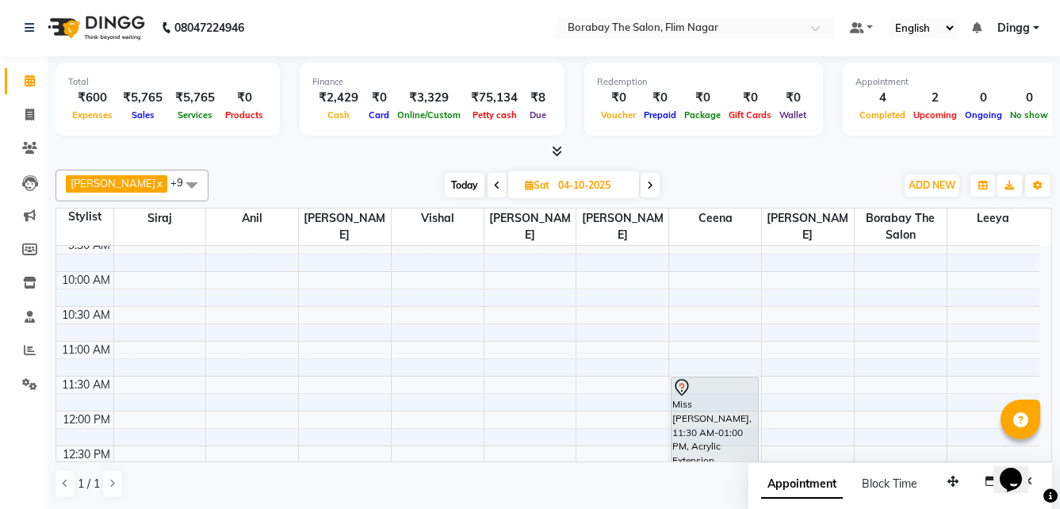
scroll to position [97, 0]
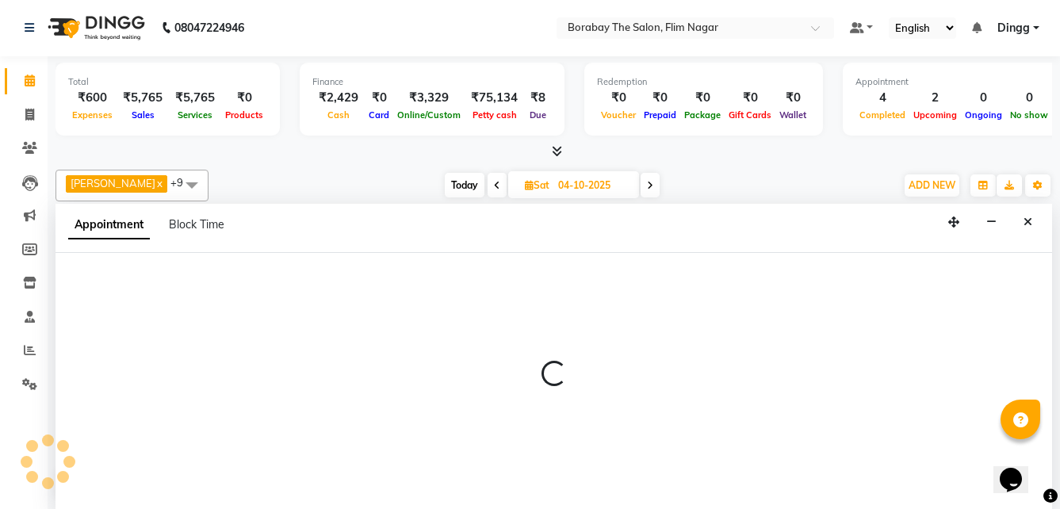
select select "88593"
select select "600"
select select "tentative"
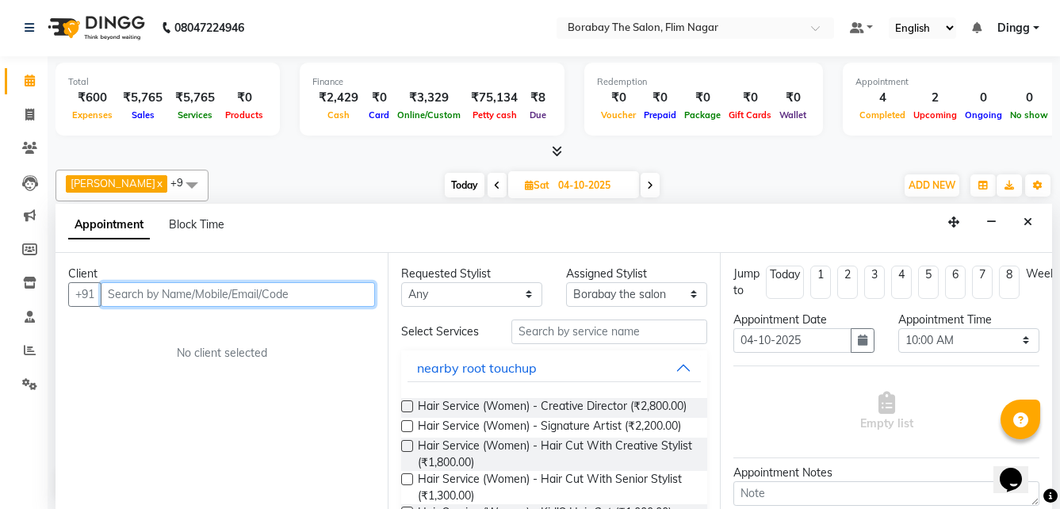
click at [285, 294] on input "text" at bounding box center [238, 294] width 274 height 25
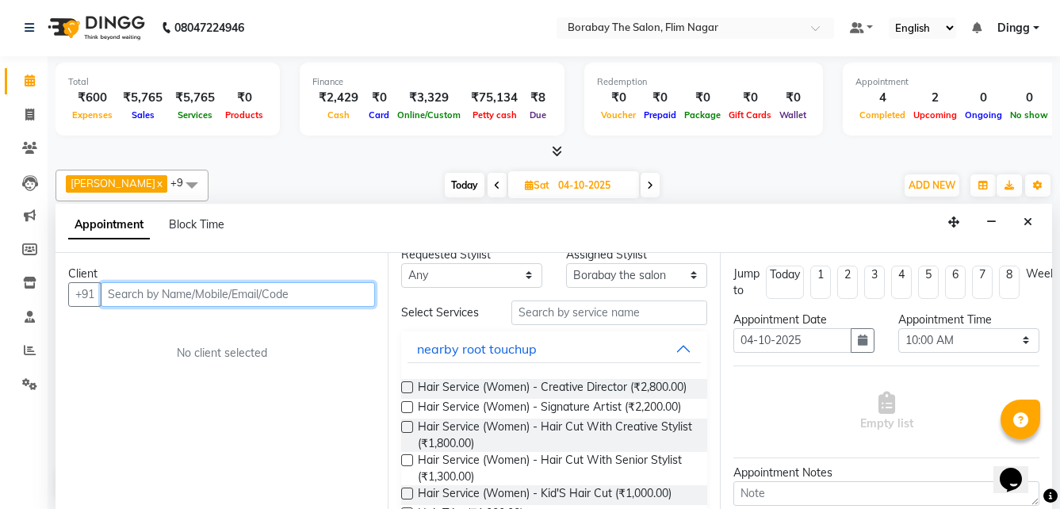
scroll to position [0, 0]
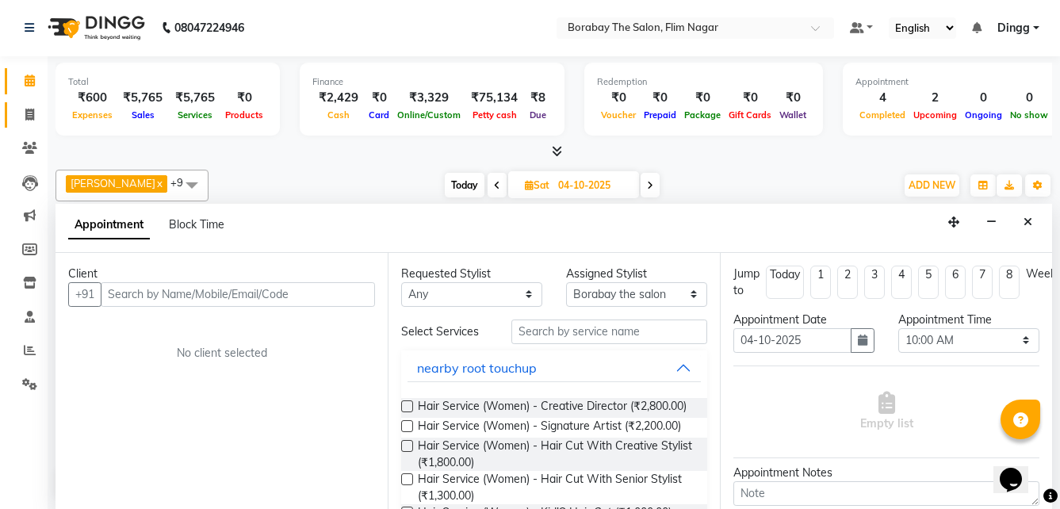
click at [26, 104] on link "Invoice" at bounding box center [24, 115] width 38 height 26
select select "service"
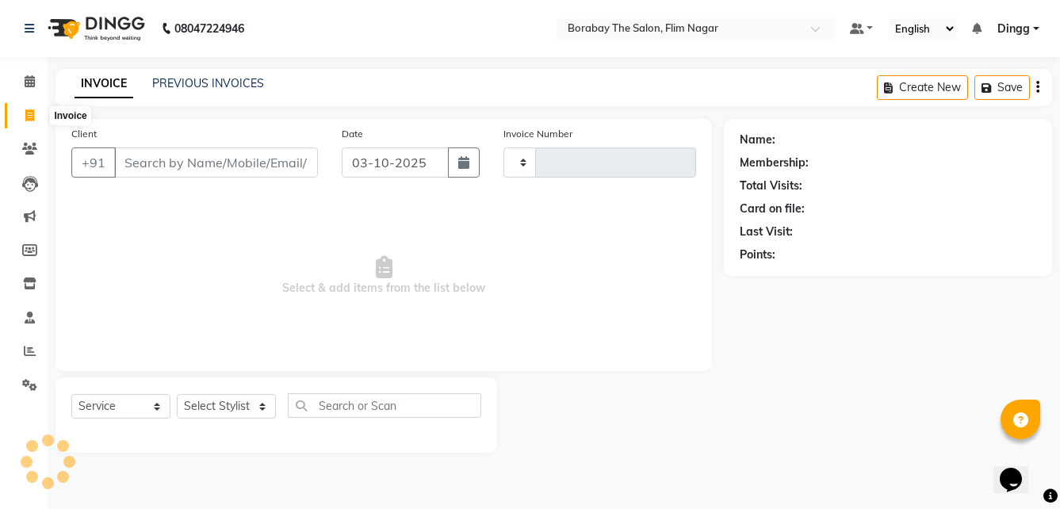
type input "0128"
select select "8731"
click at [26, 117] on icon at bounding box center [29, 115] width 9 height 12
select select "service"
type input "0128"
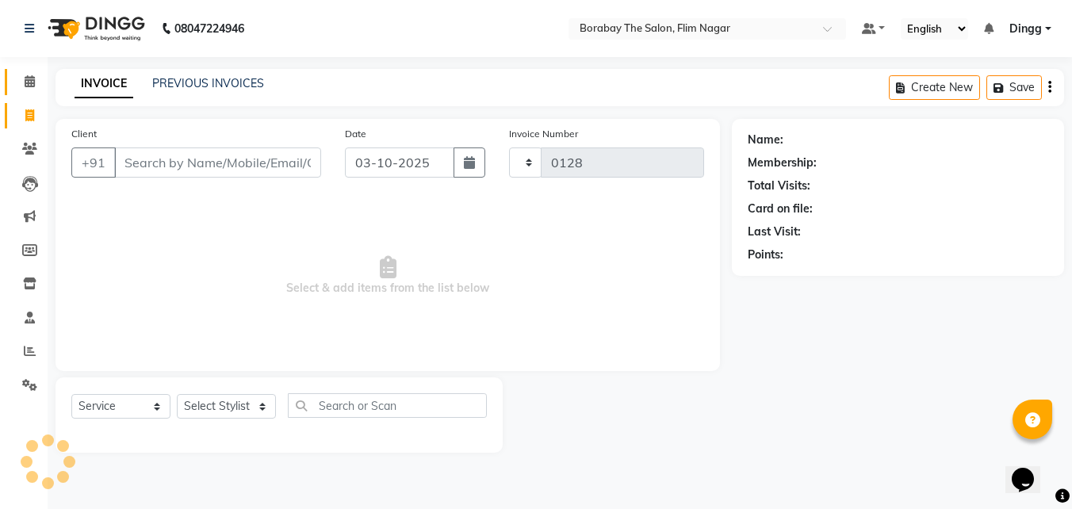
select select "8731"
click at [26, 85] on icon at bounding box center [30, 81] width 10 height 12
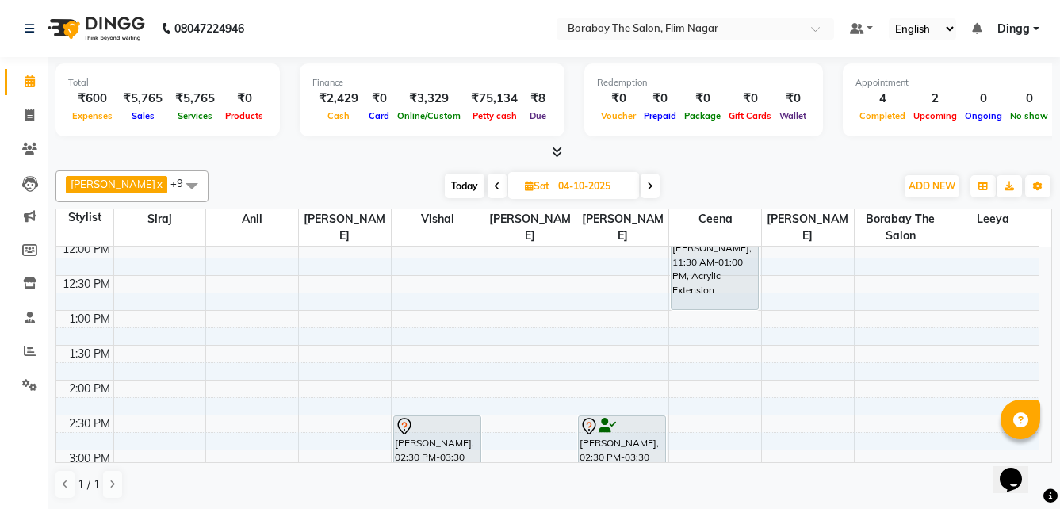
scroll to position [317, 0]
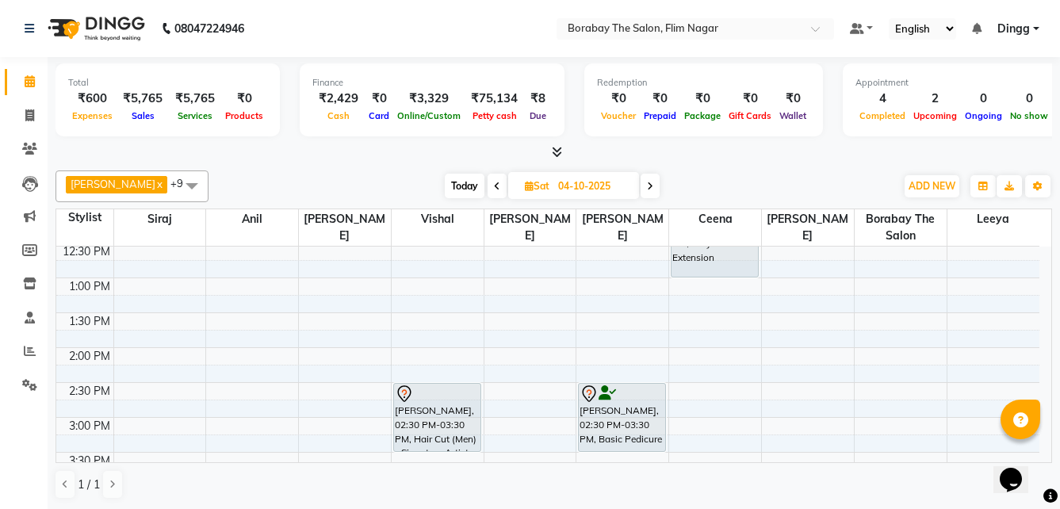
click at [487, 187] on span at bounding box center [496, 186] width 19 height 25
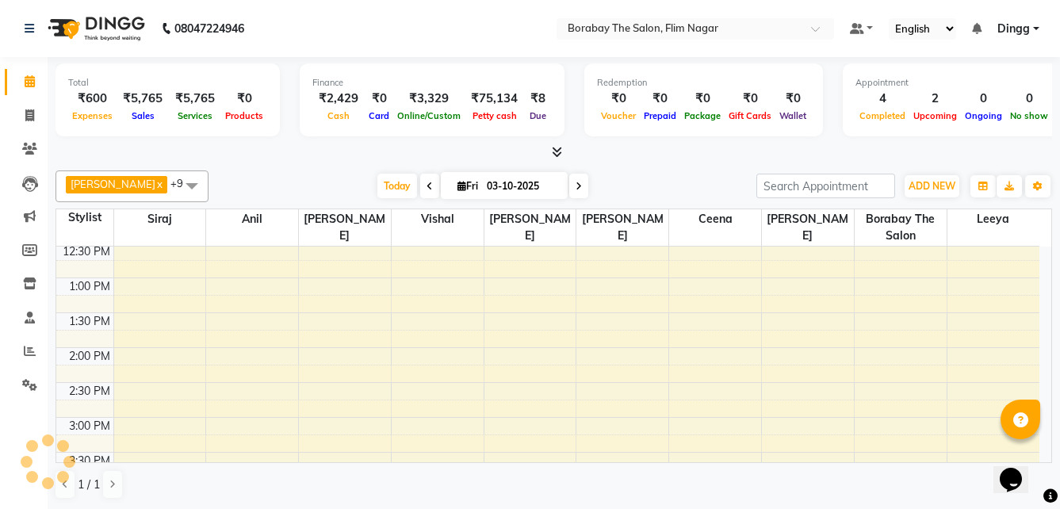
scroll to position [690, 0]
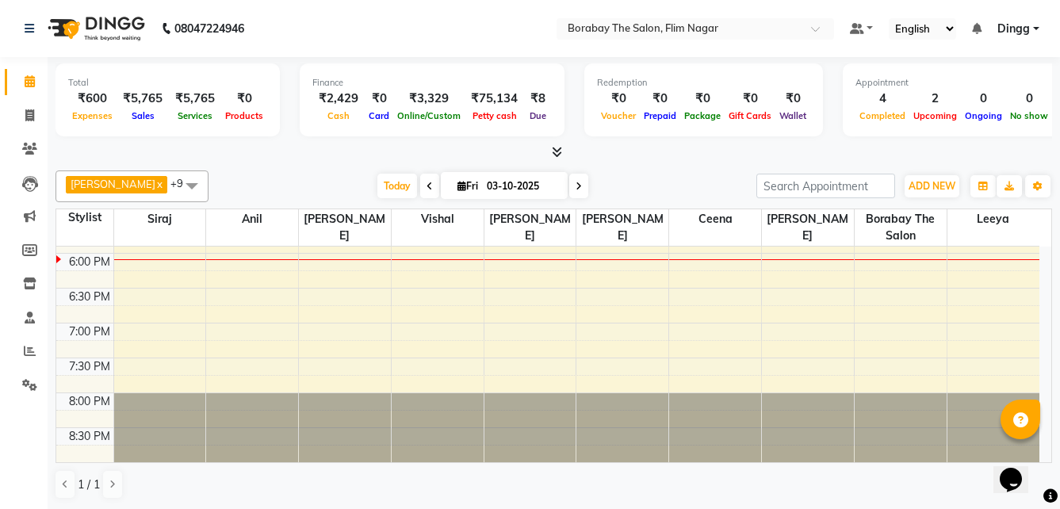
click at [575, 185] on icon at bounding box center [578, 187] width 6 height 10
type input "04-10-2025"
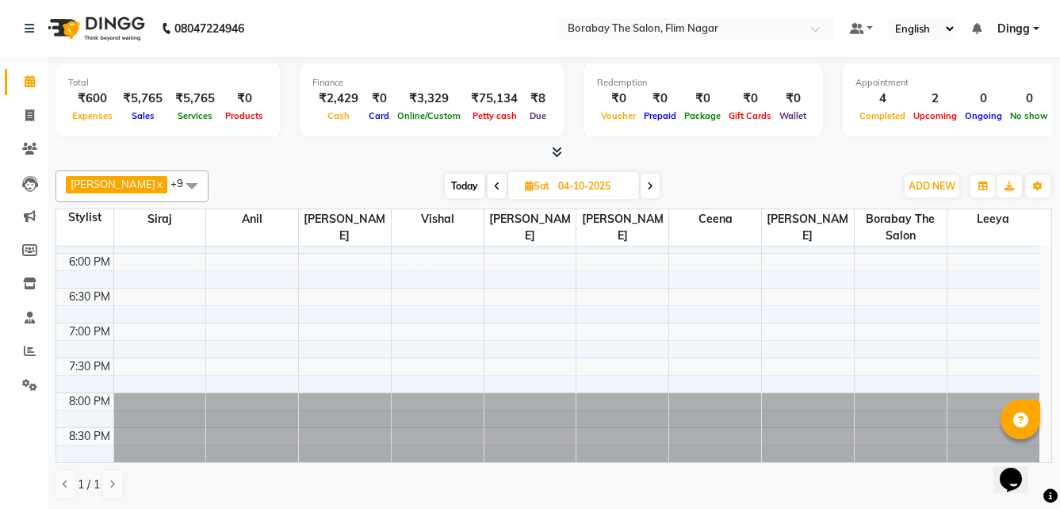
click at [136, 185] on span "Anthony x Ceena x Eunice x Leeya x Siraj x Ali x Aravind x Vishal x Anil x Bora…" at bounding box center [131, 186] width 153 height 32
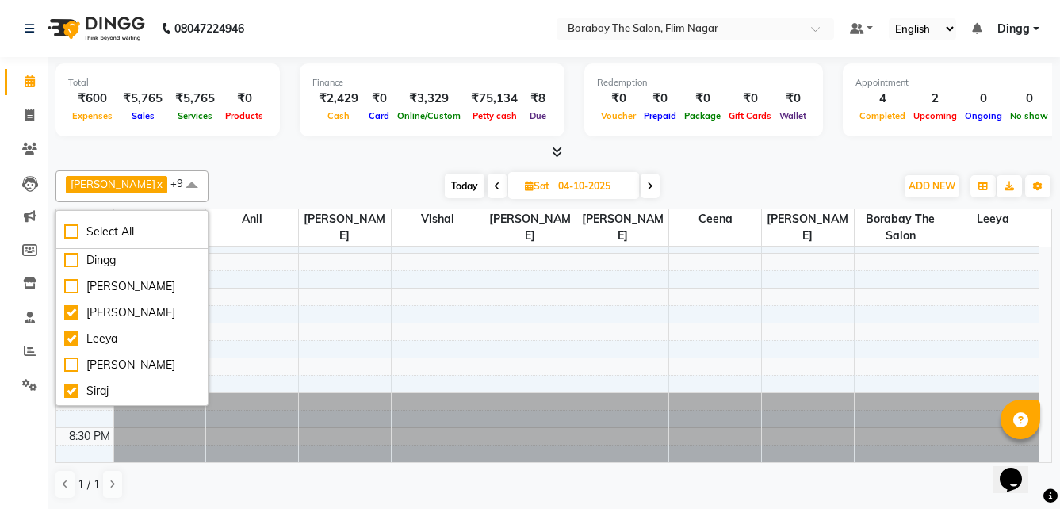
scroll to position [193, 0]
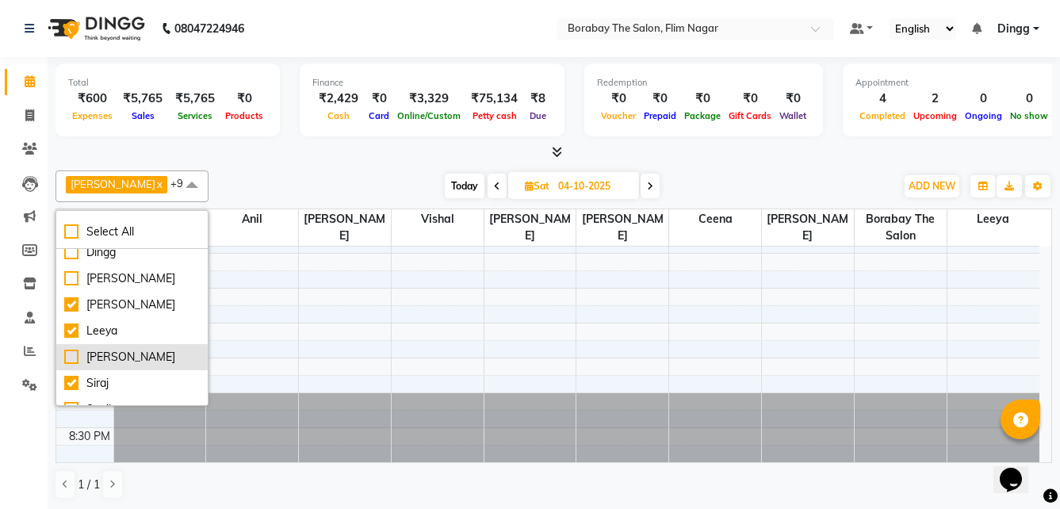
click at [73, 365] on div "[PERSON_NAME]" at bounding box center [132, 357] width 136 height 17
checkbox input "true"
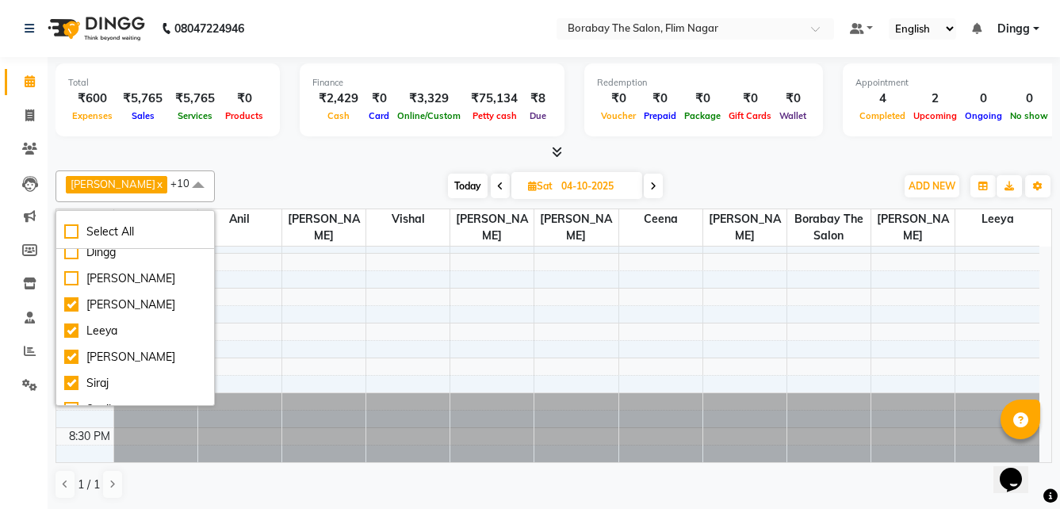
click at [331, 147] on div at bounding box center [553, 152] width 996 height 17
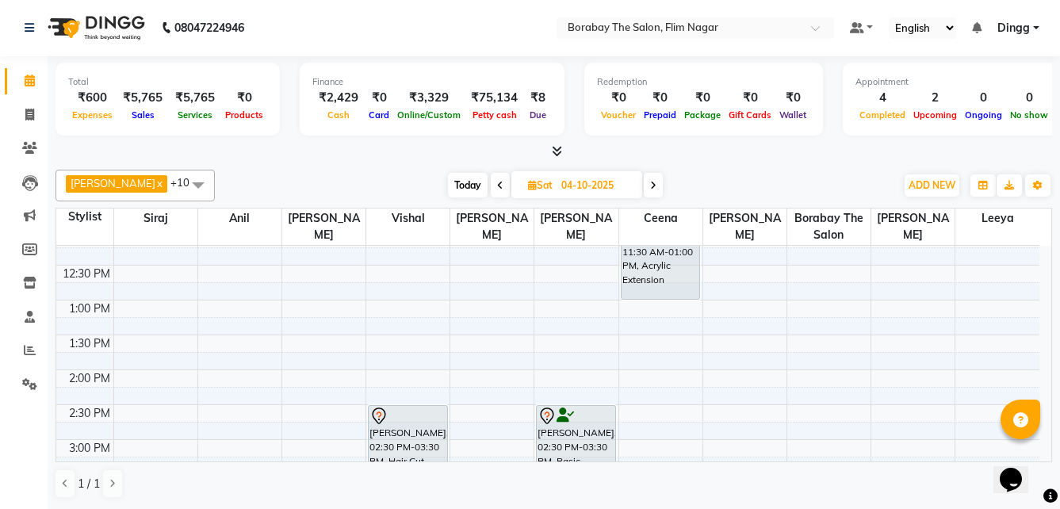
scroll to position [56, 0]
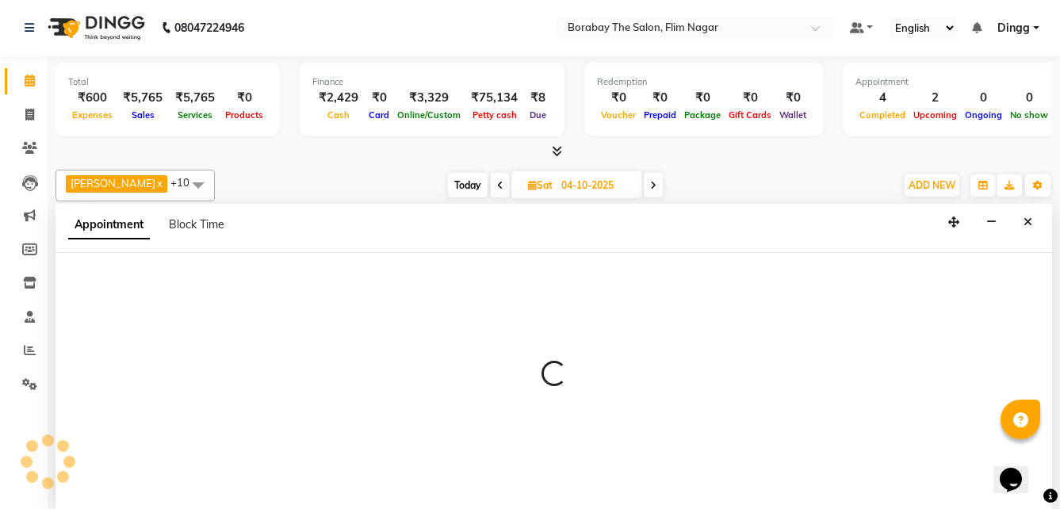
select select "88593"
select select "600"
select select "tentative"
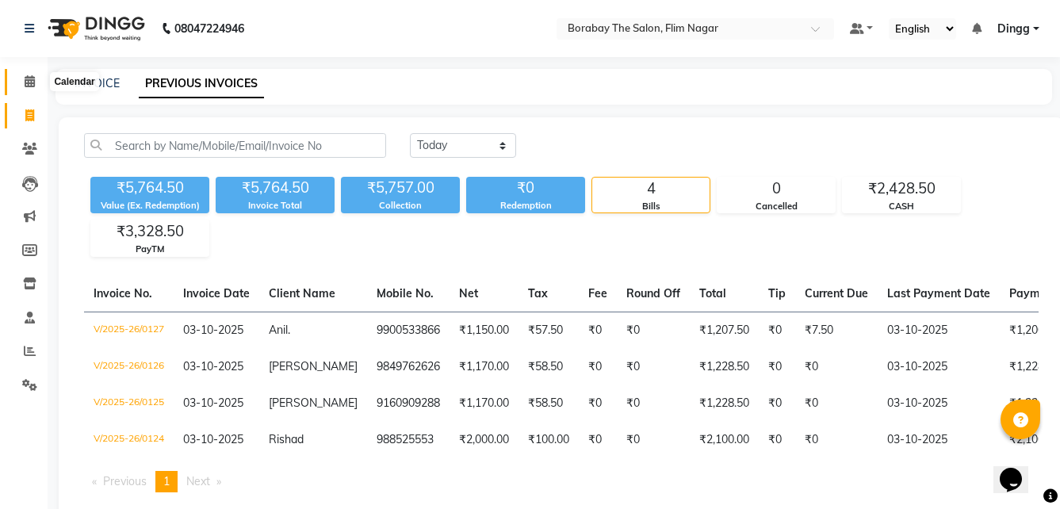
click at [28, 85] on icon at bounding box center [30, 81] width 10 height 12
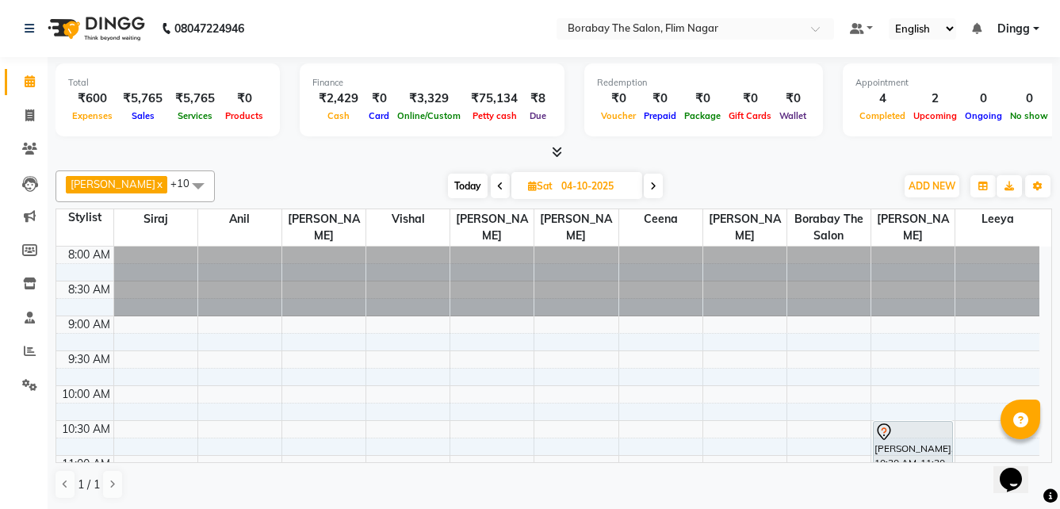
click at [170, 182] on span "+10" at bounding box center [185, 183] width 31 height 13
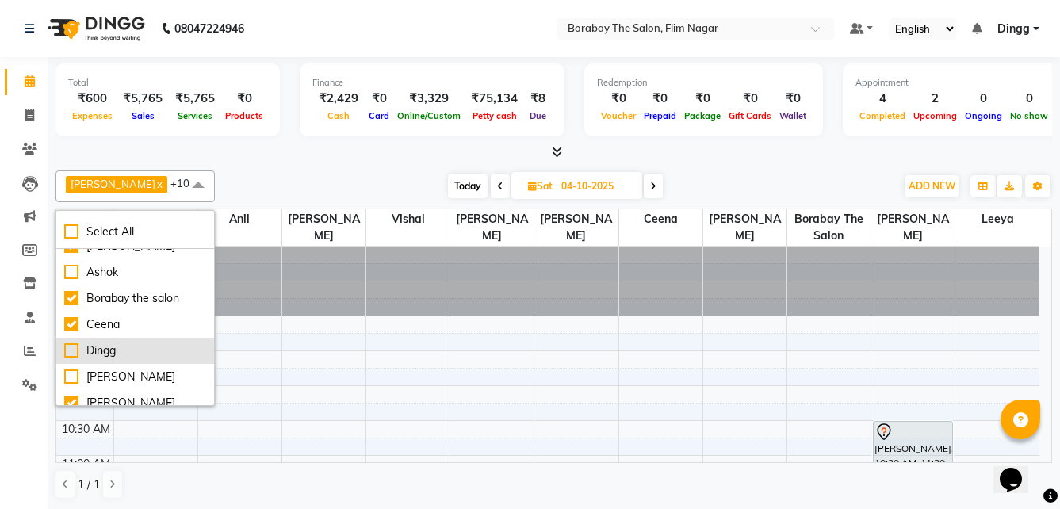
scroll to position [253, 0]
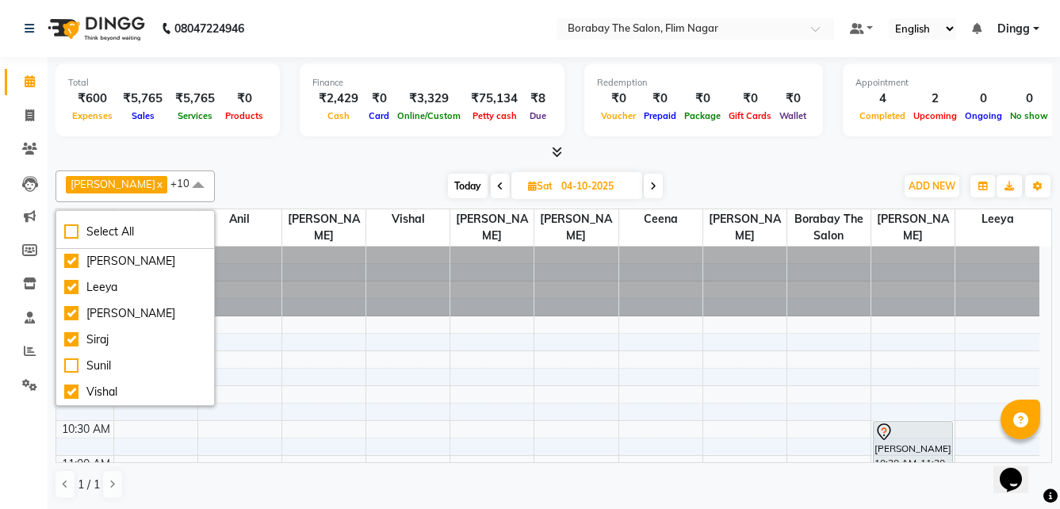
click at [182, 185] on span at bounding box center [198, 185] width 32 height 30
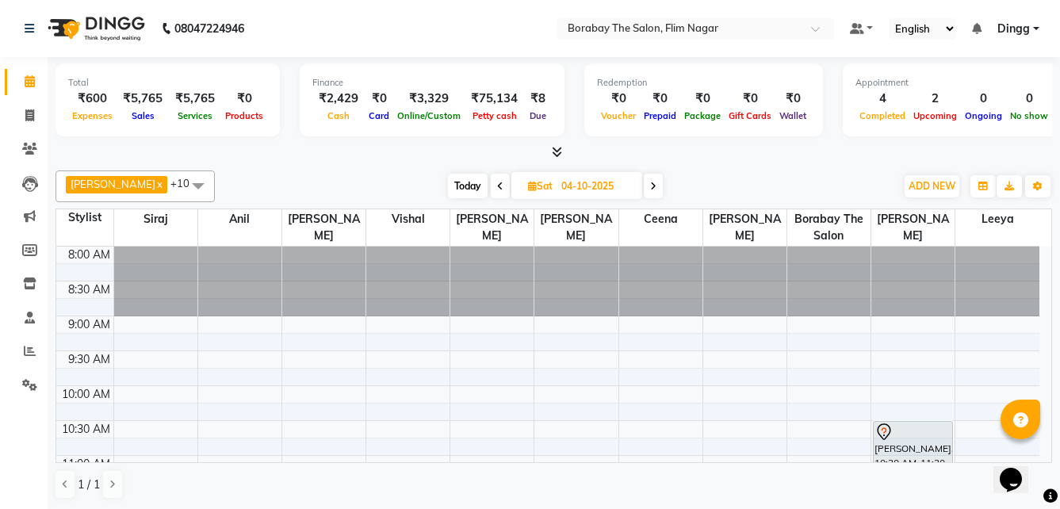
click at [182, 185] on span at bounding box center [198, 185] width 32 height 30
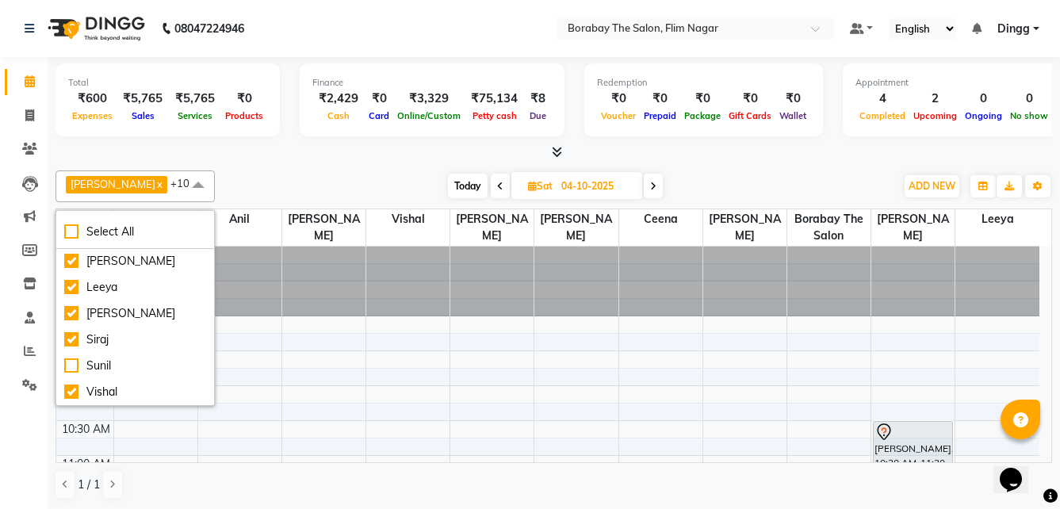
click at [112, 185] on span "[PERSON_NAME]" at bounding box center [113, 184] width 85 height 13
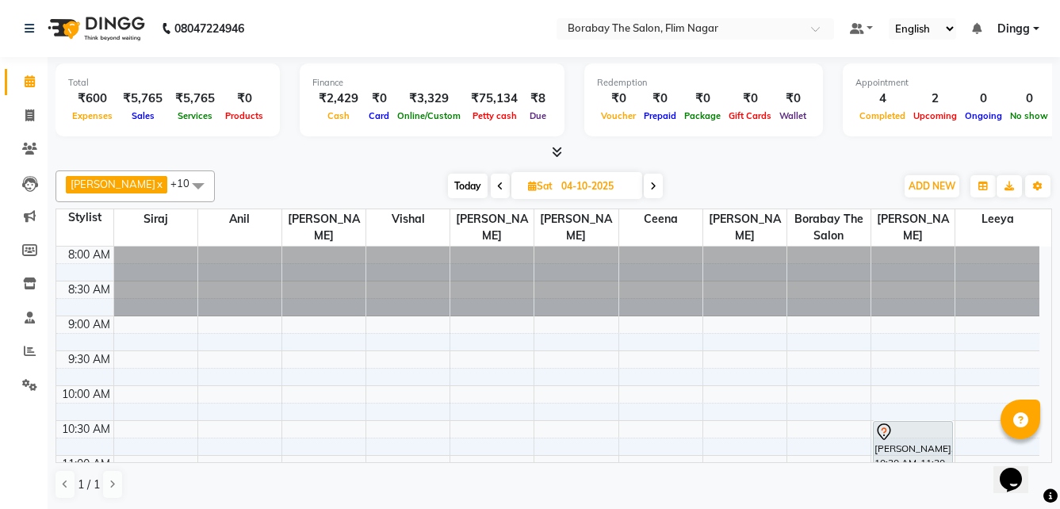
click at [155, 185] on link "x" at bounding box center [158, 184] width 7 height 13
checkbox input "false"
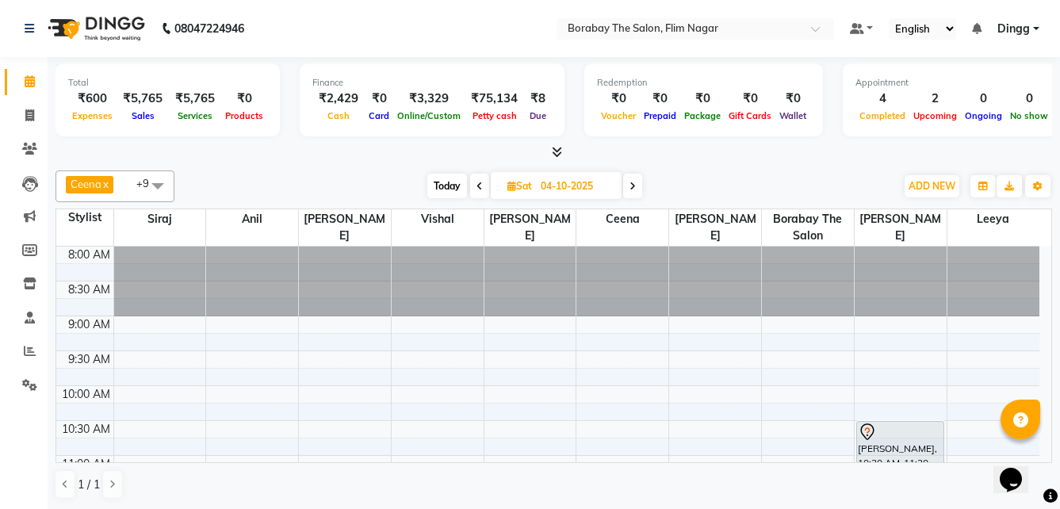
click at [117, 185] on span "Ceena x" at bounding box center [91, 186] width 51 height 21
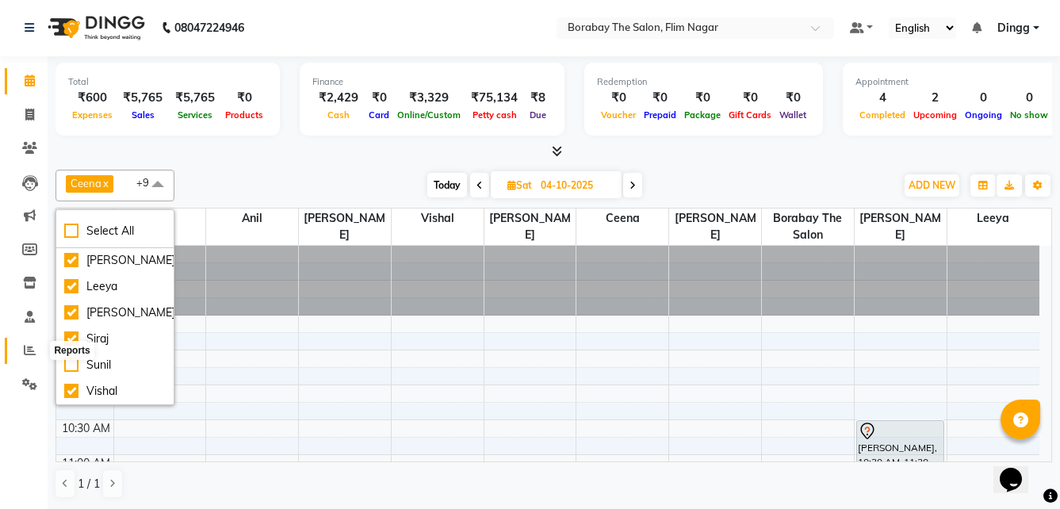
click at [28, 347] on icon at bounding box center [30, 350] width 12 height 12
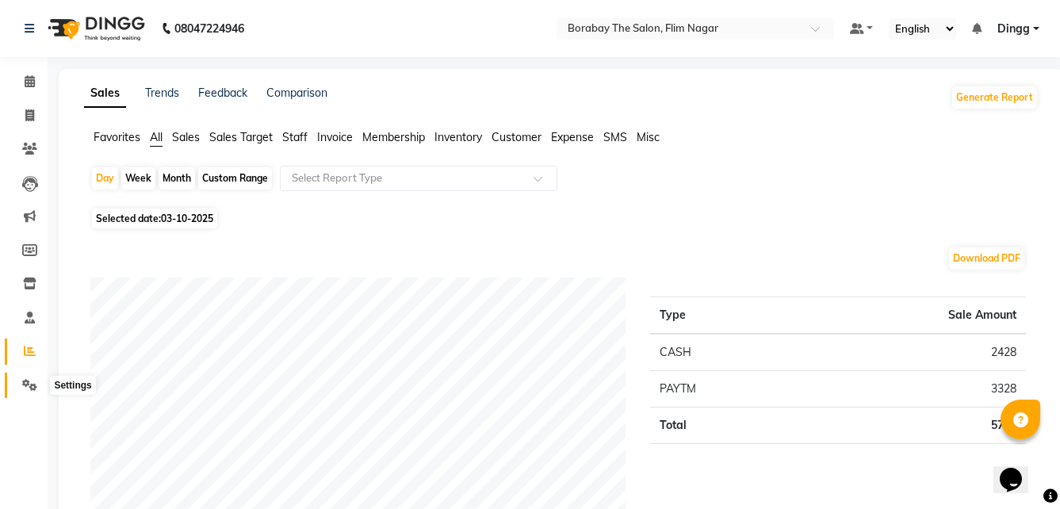
click at [28, 384] on icon at bounding box center [29, 385] width 15 height 12
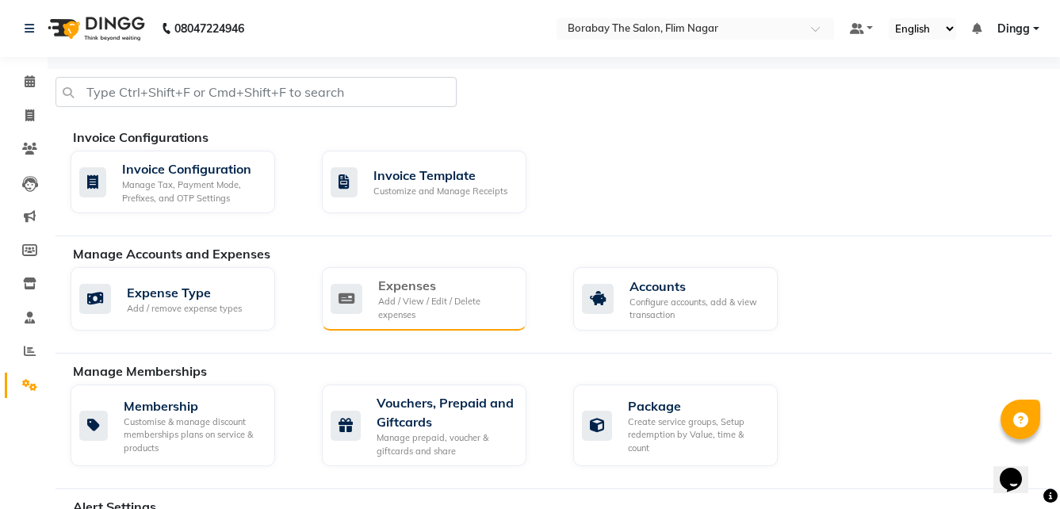
click at [449, 309] on div "Add / View / Edit / Delete expenses" at bounding box center [446, 308] width 136 height 26
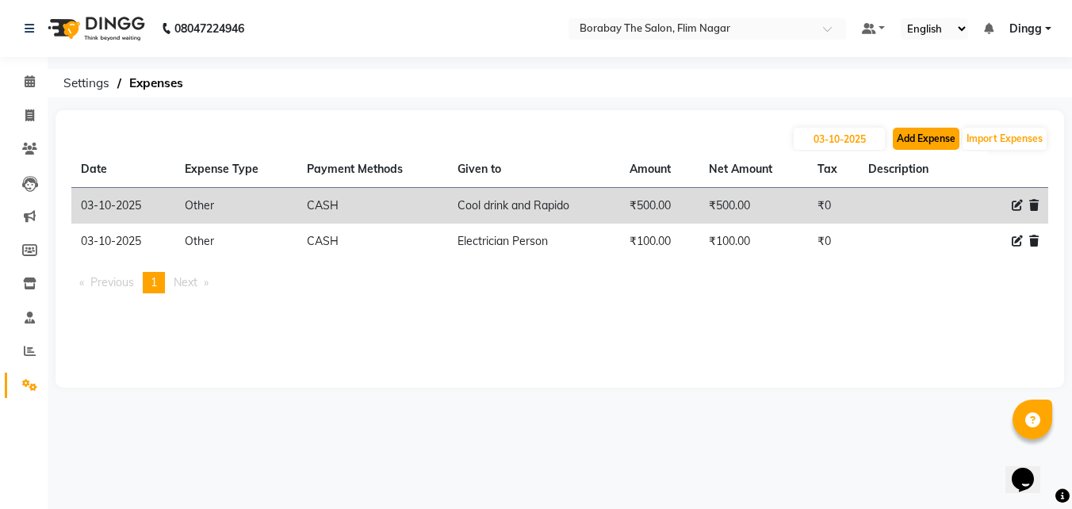
click at [924, 136] on button "Add Expense" at bounding box center [926, 139] width 67 height 22
select select "1"
select select "8008"
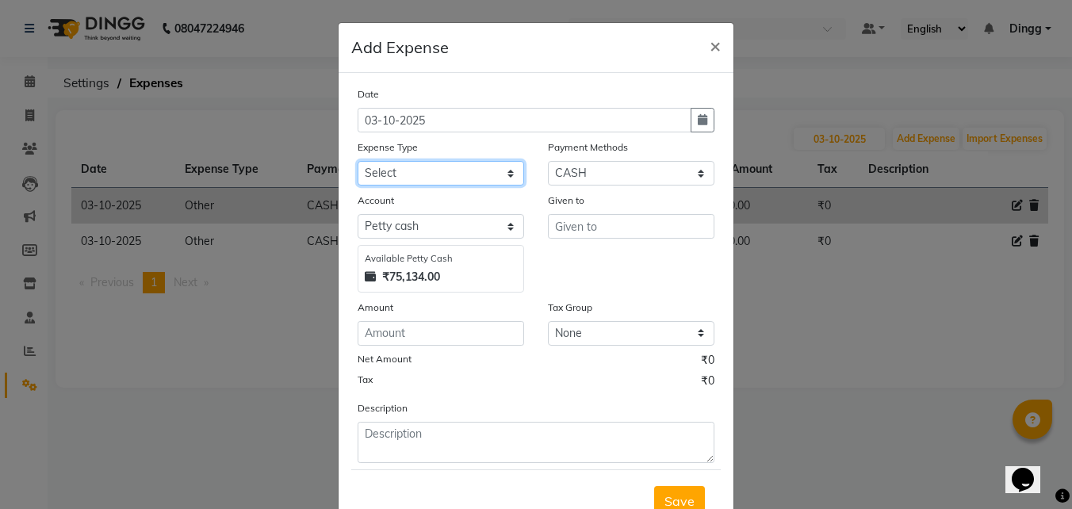
click at [401, 170] on select "Select Advance Salary Bank charges Cash transfer to bank Cash transfer to hub C…" at bounding box center [440, 173] width 166 height 25
select select "8462"
click at [357, 161] on select "Select Advance Salary Bank charges Cash transfer to bank Cash transfer to hub C…" at bounding box center [440, 173] width 166 height 25
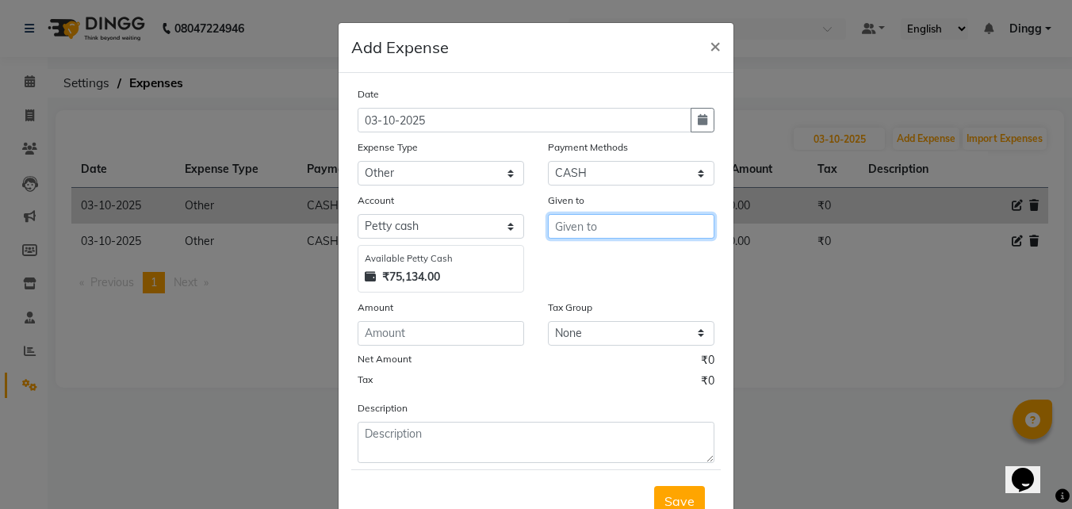
click at [580, 224] on input "text" at bounding box center [631, 226] width 166 height 25
type input "Porter for TV Stand"
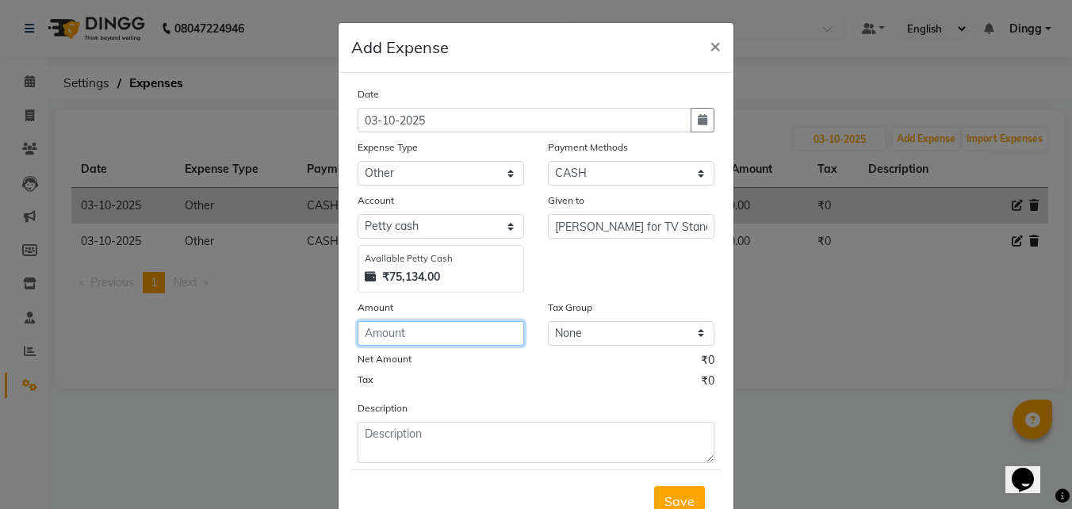
click at [452, 340] on input "number" at bounding box center [440, 333] width 166 height 25
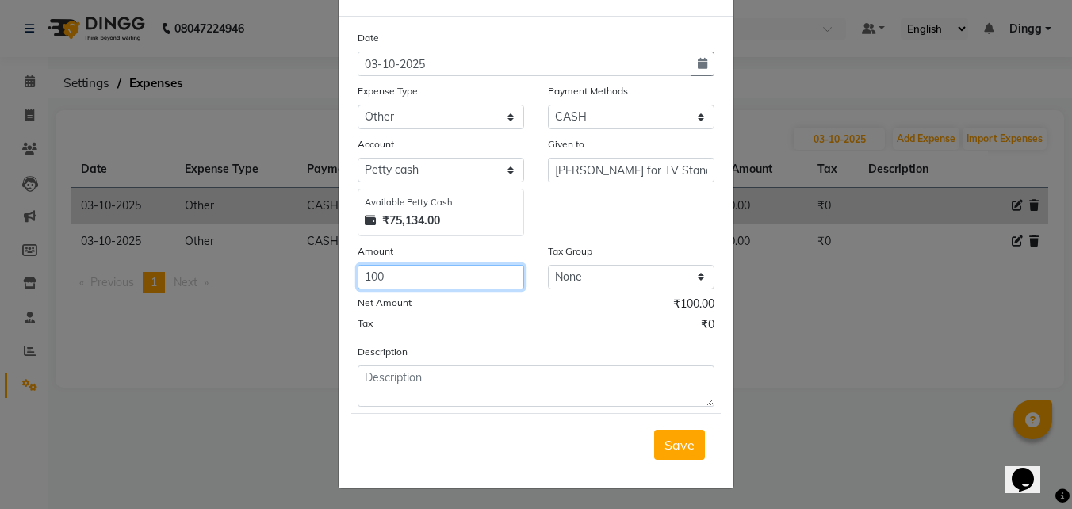
scroll to position [59, 0]
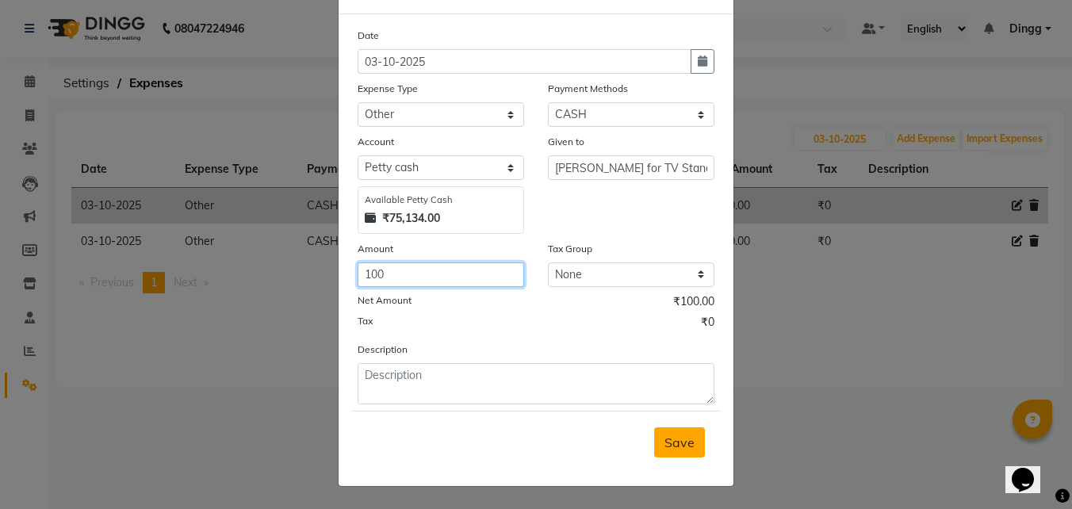
type input "100"
click at [676, 442] on span "Save" at bounding box center [679, 442] width 30 height 16
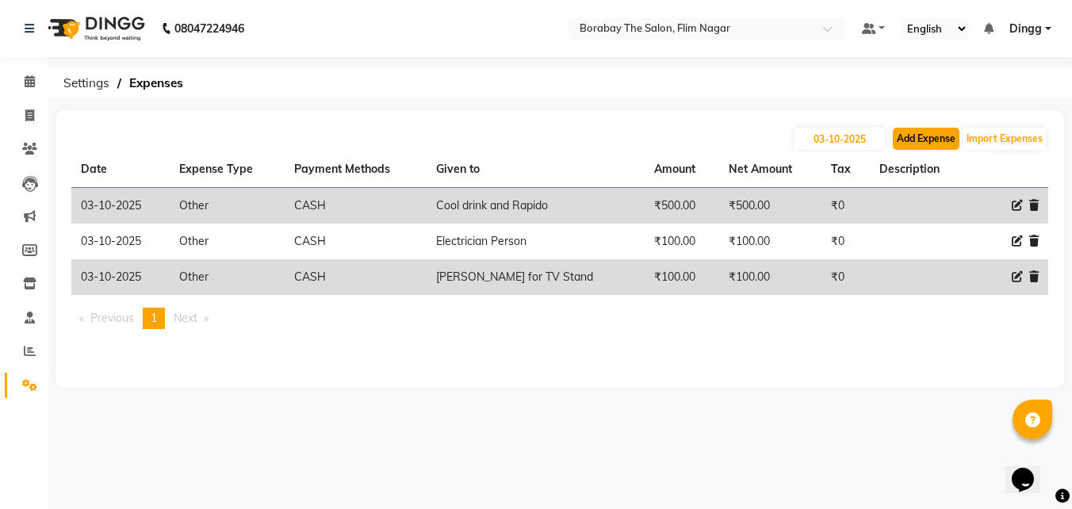
click at [908, 128] on button "Add Expense" at bounding box center [926, 139] width 67 height 22
select select "1"
select select "8008"
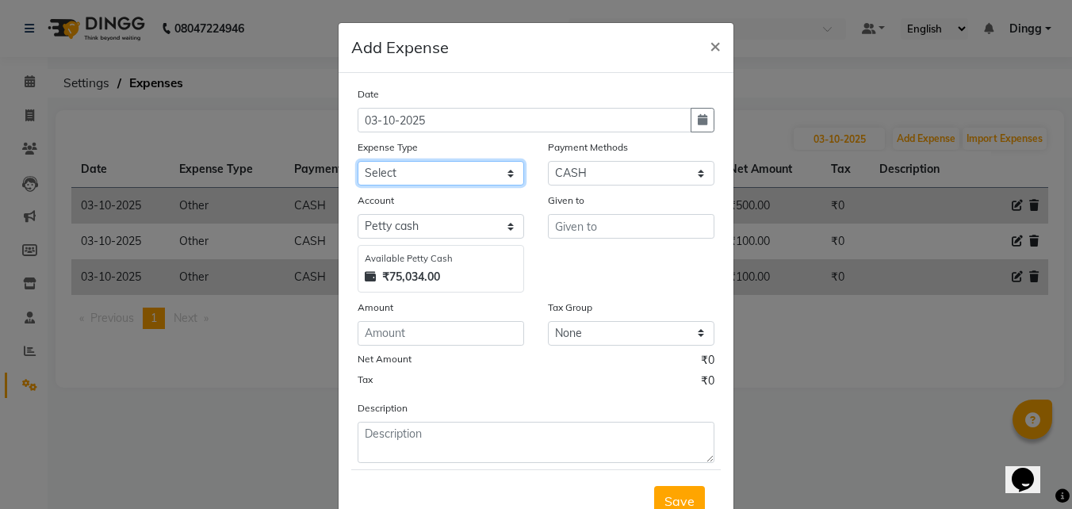
click at [495, 174] on select "Select Advance Salary Bank charges Cash transfer to bank Cash transfer to hub C…" at bounding box center [440, 173] width 166 height 25
select select "8462"
click at [357, 161] on select "Select Advance Salary Bank charges Cash transfer to bank Cash transfer to hub C…" at bounding box center [440, 173] width 166 height 25
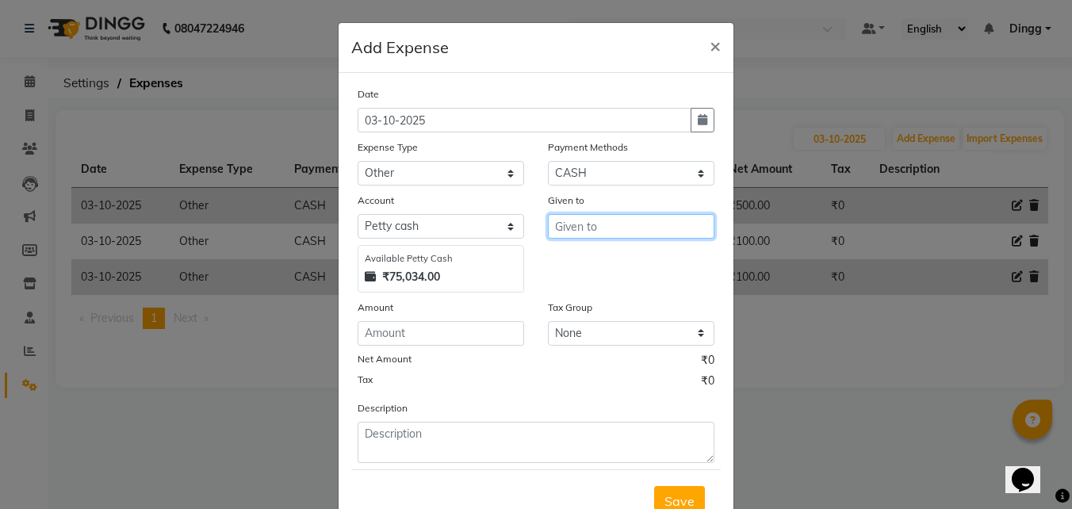
click at [567, 227] on input "text" at bounding box center [631, 226] width 166 height 25
type input "Garbage bags & Nail polish Remover"
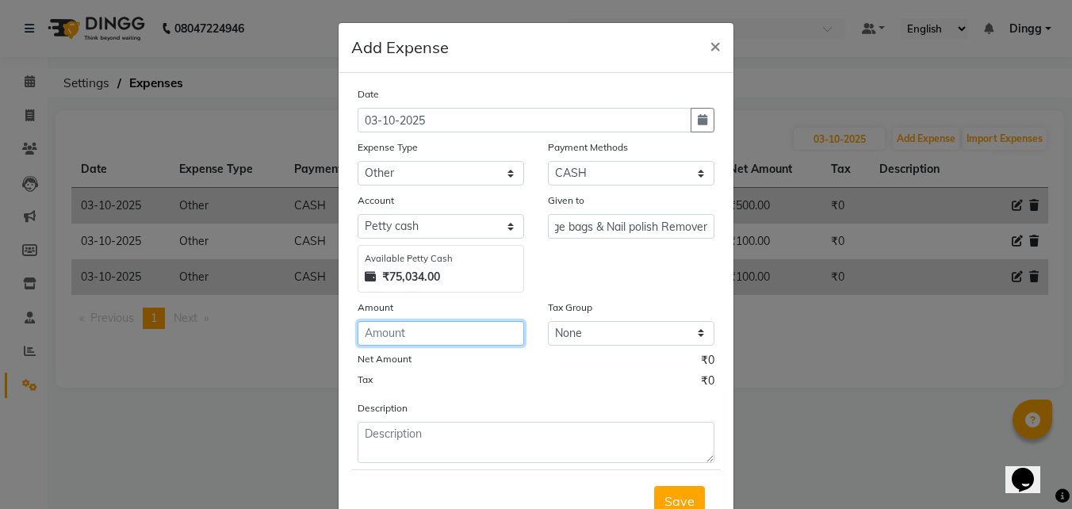
scroll to position [0, 0]
click at [472, 327] on input "number" at bounding box center [440, 333] width 166 height 25
type input "3"
type input "4"
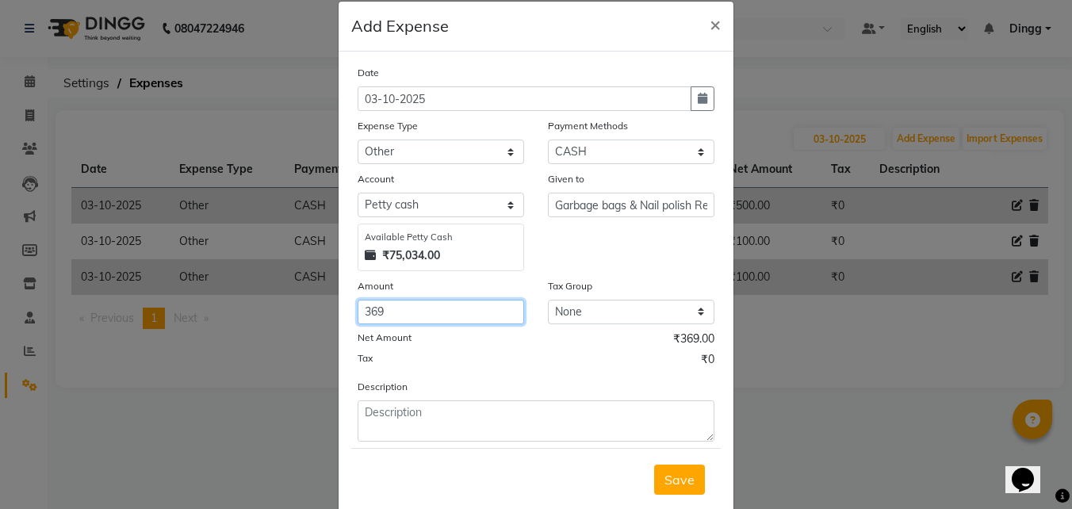
scroll to position [59, 0]
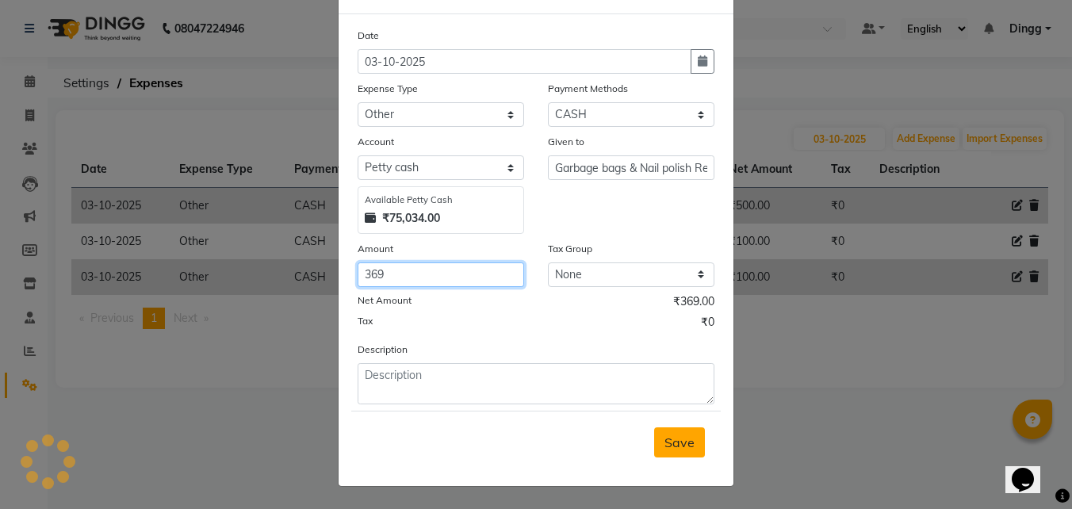
type input "369"
click at [676, 445] on span "Save" at bounding box center [679, 442] width 30 height 16
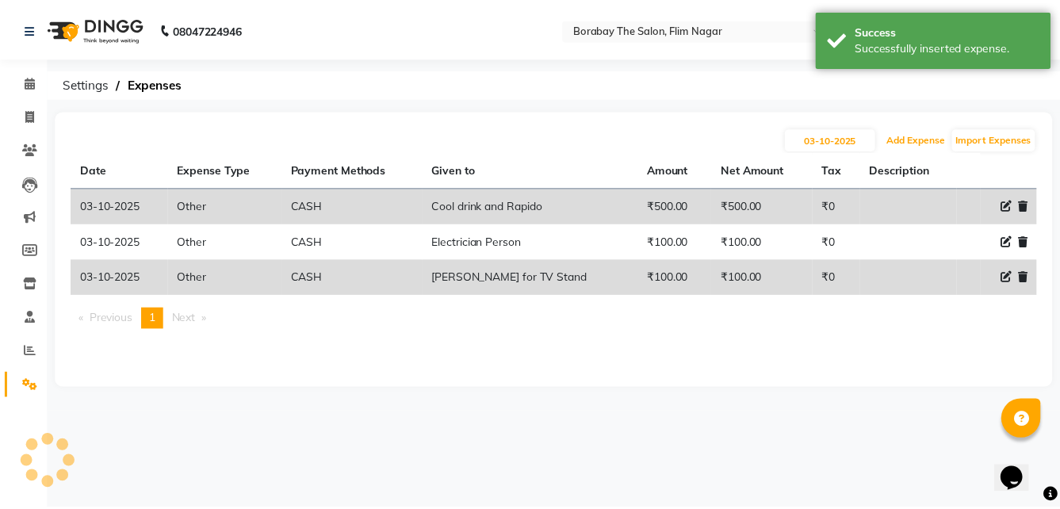
scroll to position [0, 0]
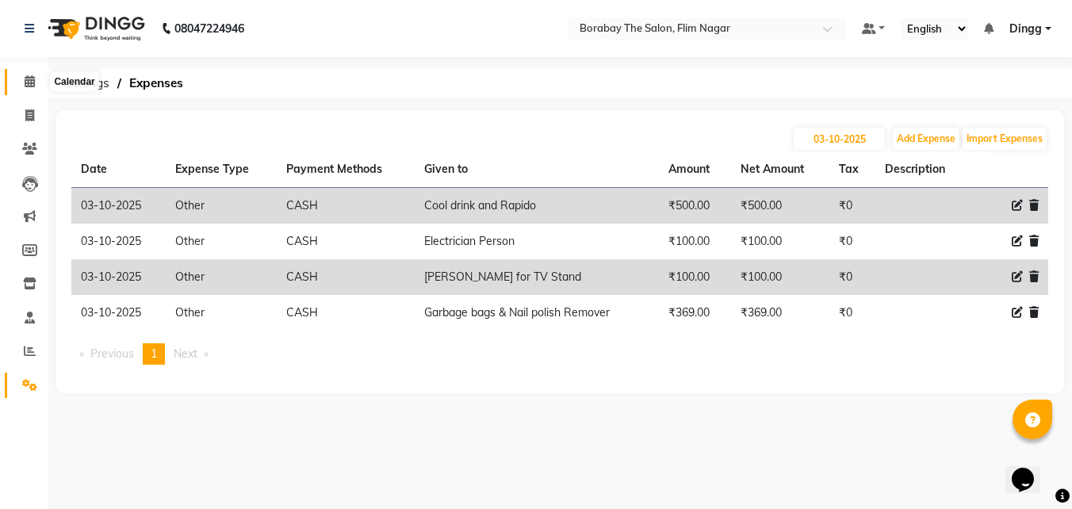
click at [25, 82] on icon at bounding box center [30, 81] width 10 height 12
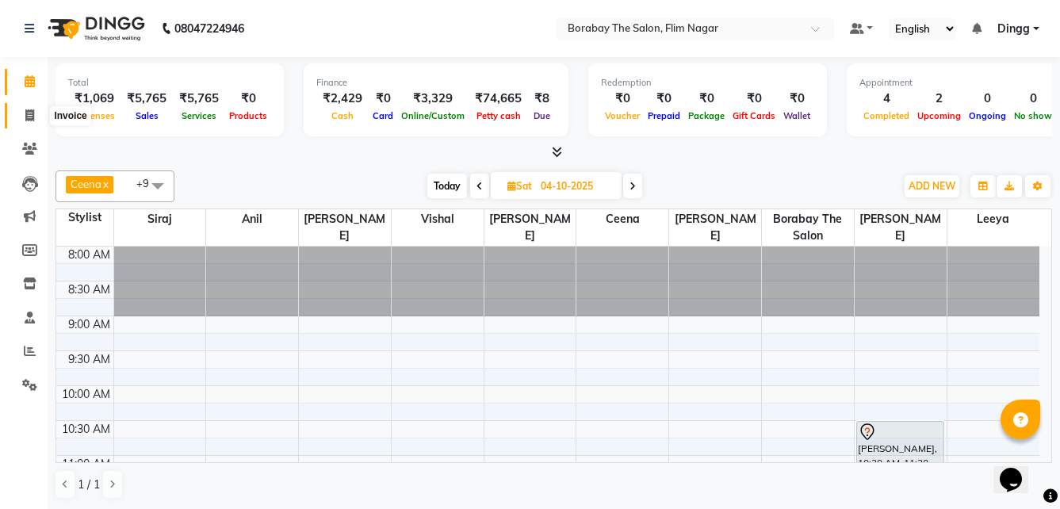
click at [32, 113] on icon at bounding box center [29, 115] width 9 height 12
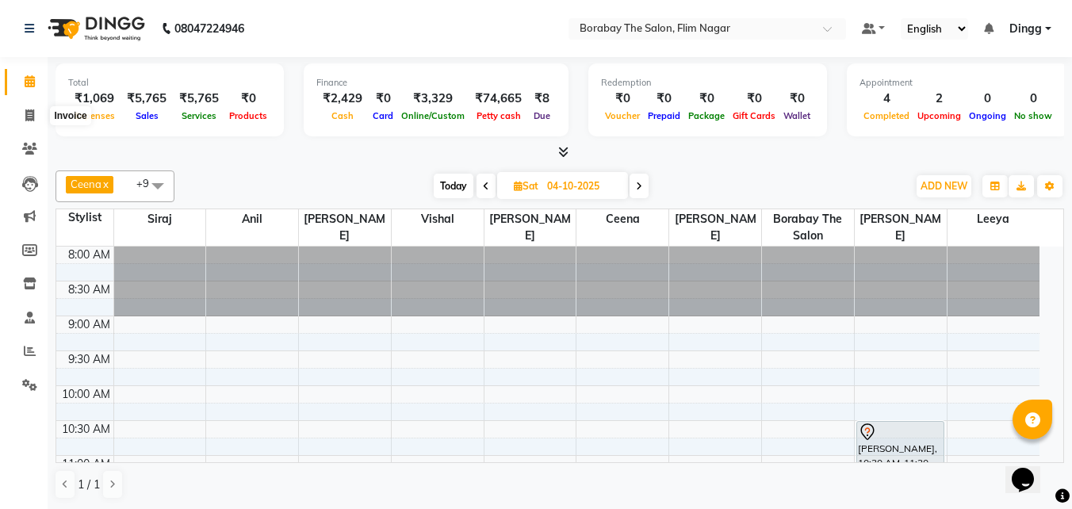
select select "8731"
select select "service"
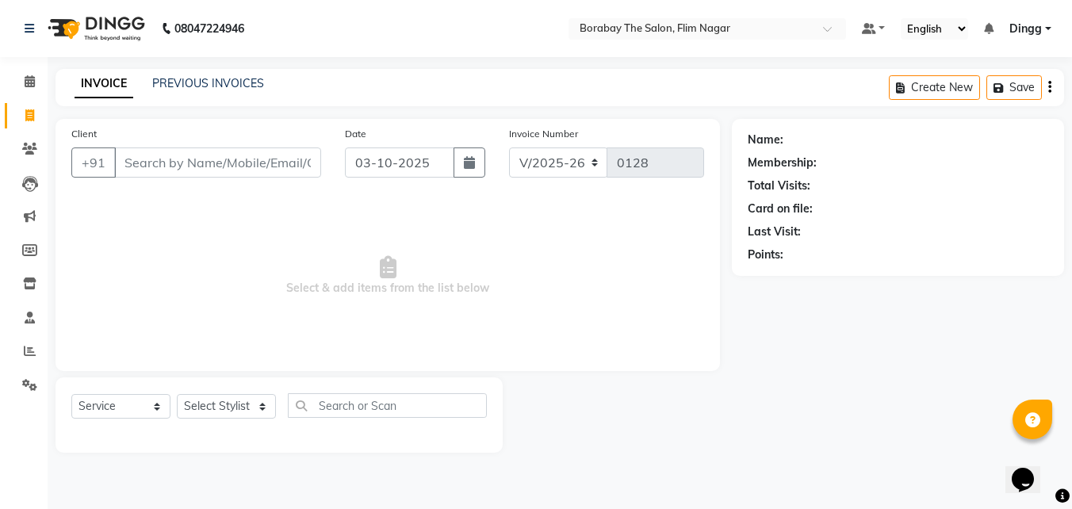
click at [205, 166] on input "Client" at bounding box center [217, 162] width 207 height 30
type input "9849475071"
click at [267, 171] on button "Add Client" at bounding box center [280, 162] width 82 height 30
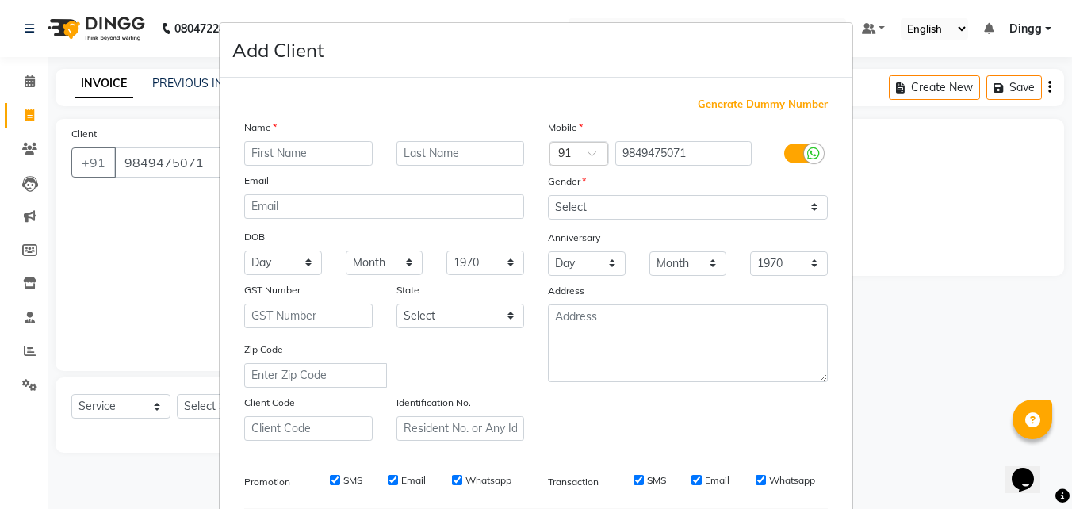
click at [305, 152] on input "text" at bounding box center [308, 153] width 128 height 25
type input "[PERSON_NAME]"
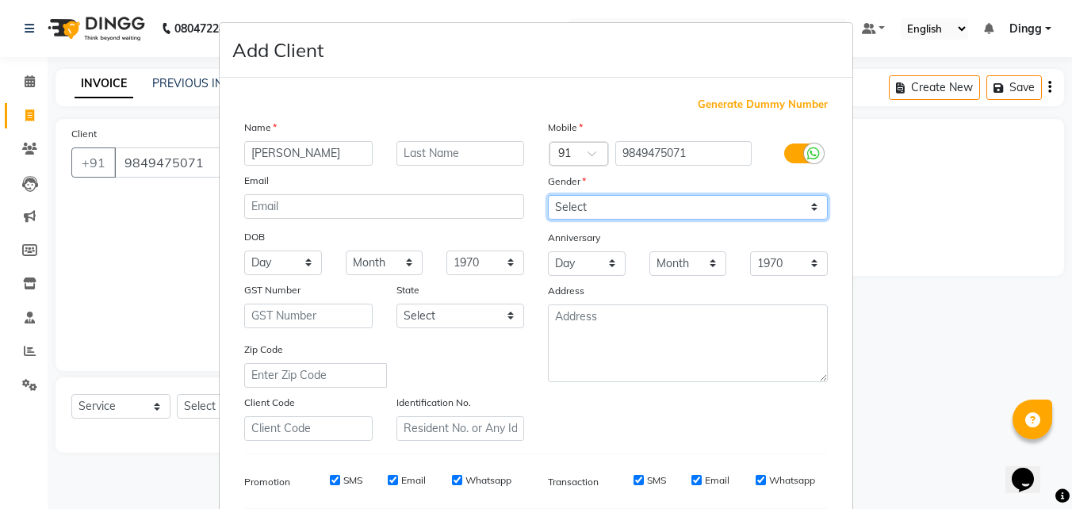
click at [614, 206] on select "Select Male Female Other Prefer Not To Say" at bounding box center [688, 207] width 280 height 25
select select "female"
click at [548, 195] on select "Select Male Female Other Prefer Not To Say" at bounding box center [688, 207] width 280 height 25
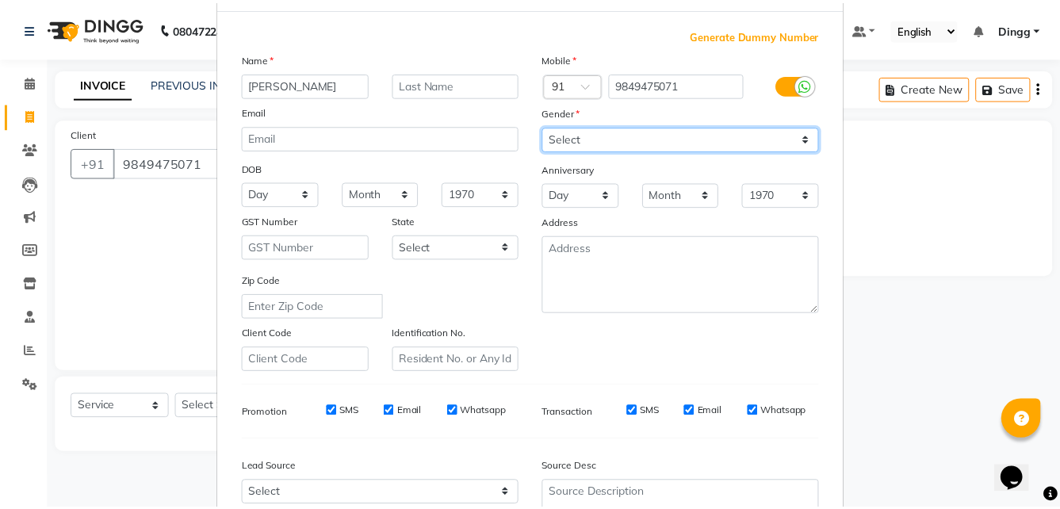
scroll to position [223, 0]
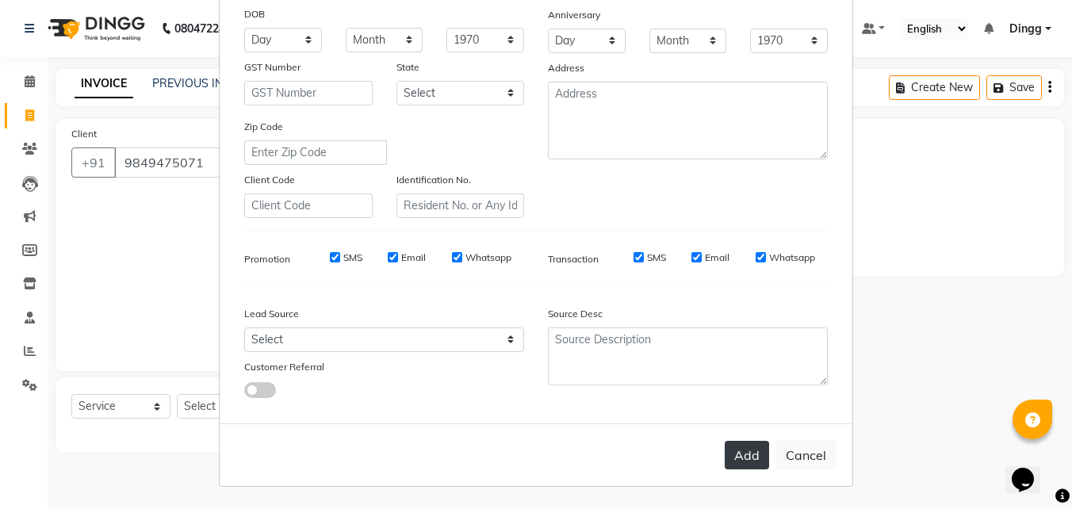
click at [730, 453] on button "Add" at bounding box center [746, 455] width 44 height 29
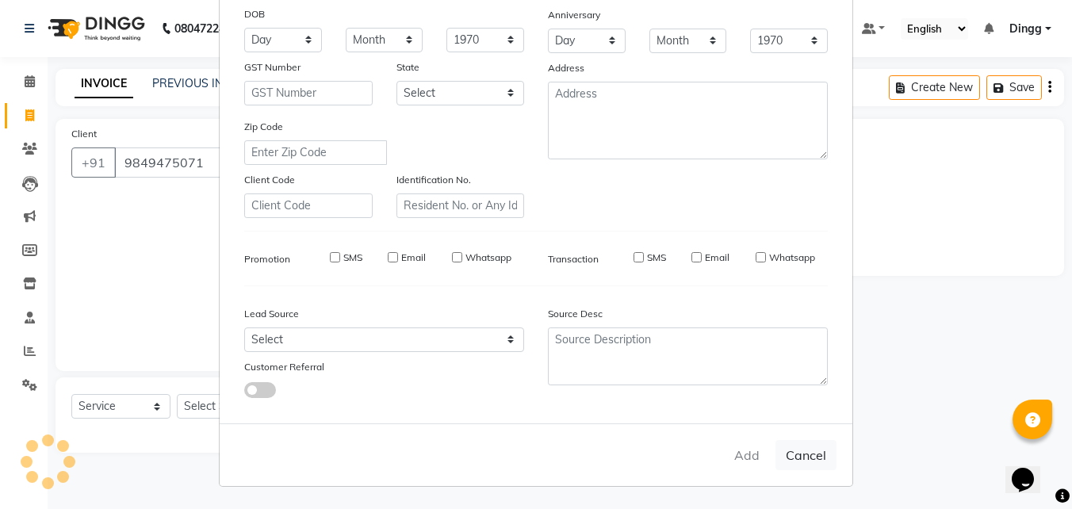
select select
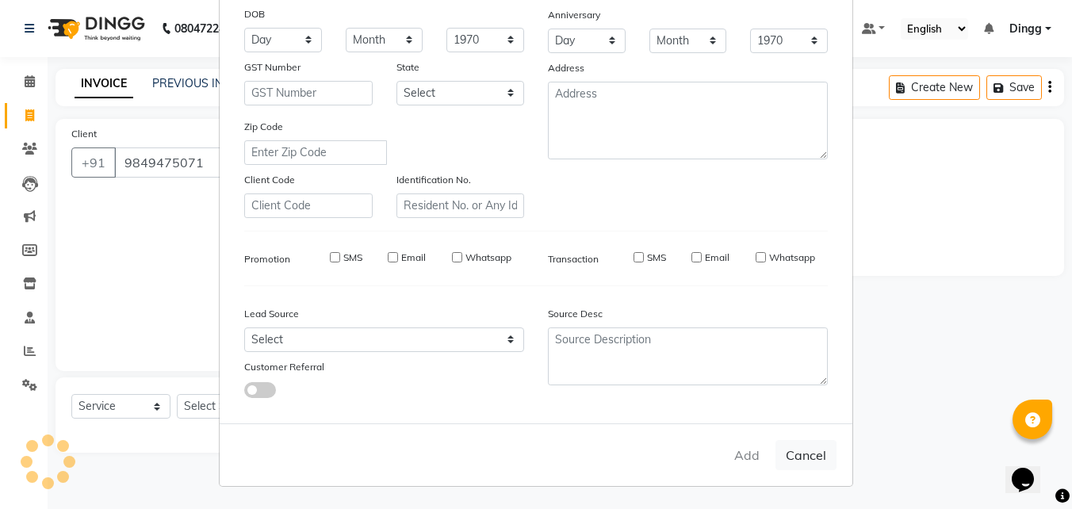
select select
checkbox input "false"
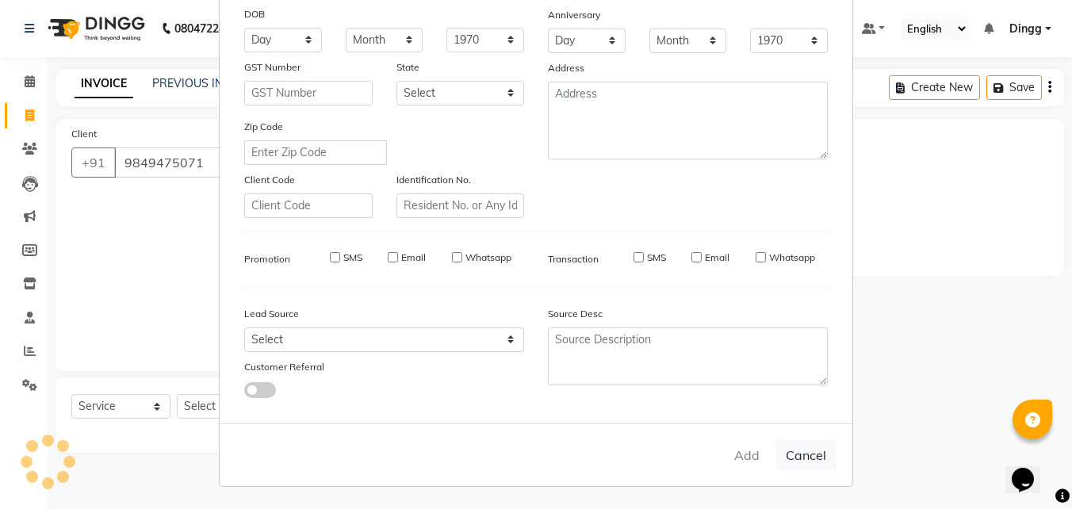
checkbox input "false"
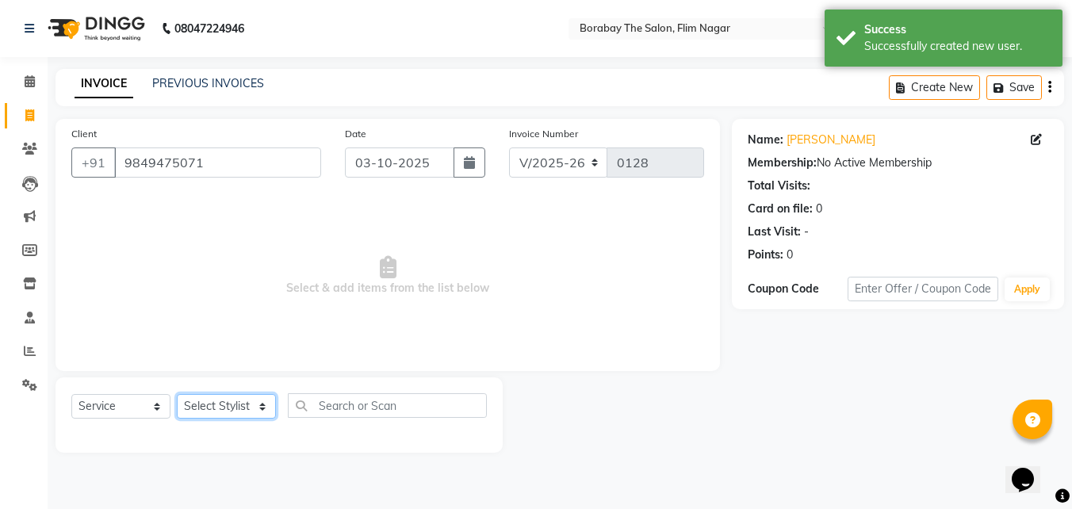
click at [262, 404] on select "Select Stylist Ali Anil Anthony Aravind Ashok Borabay the salon Ceena Dingg Est…" at bounding box center [226, 406] width 99 height 25
select select "88642"
click at [177, 394] on select "Select Stylist Ali Anil Anthony Aravind Ashok Borabay the salon Ceena Dingg Est…" at bounding box center [226, 406] width 99 height 25
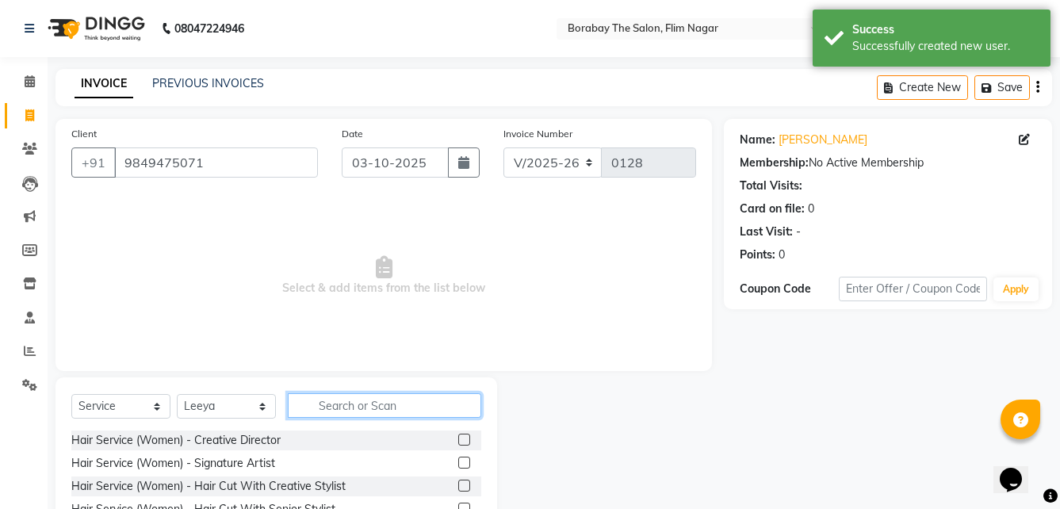
click at [346, 409] on input "text" at bounding box center [384, 405] width 193 height 25
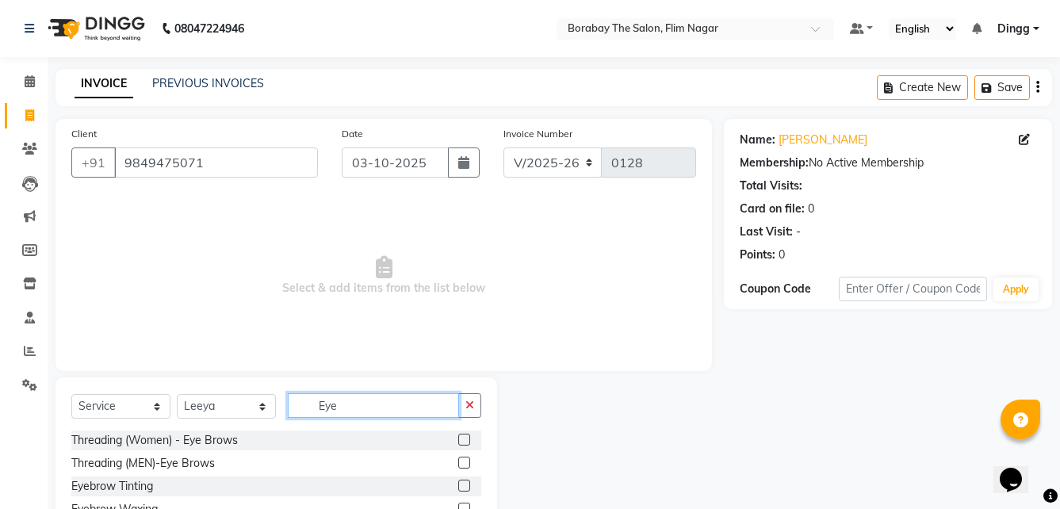
type input "Eye"
click at [458, 435] on label at bounding box center [464, 440] width 12 height 12
click at [458, 435] on input "checkbox" at bounding box center [463, 440] width 10 height 10
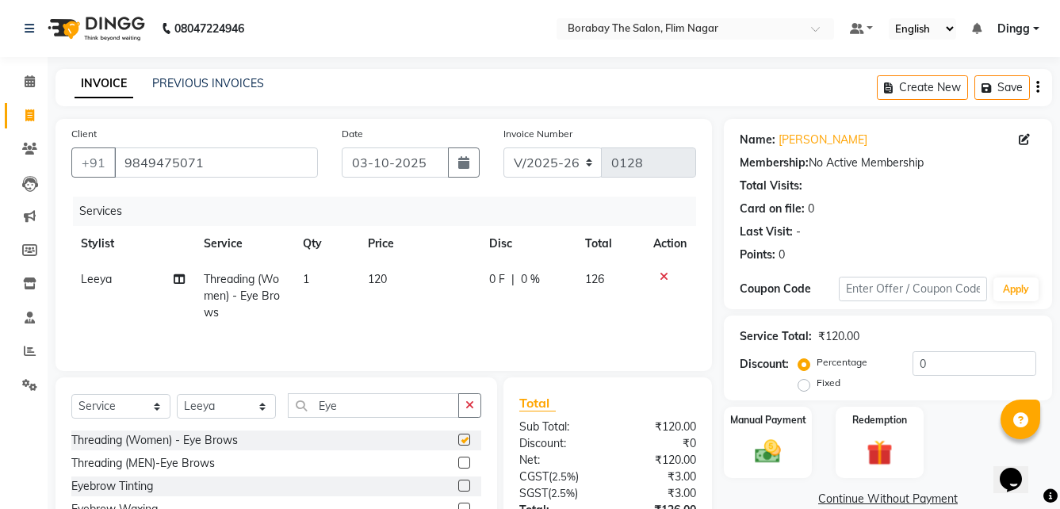
checkbox input "false"
click at [388, 409] on input "Eye" at bounding box center [373, 405] width 171 height 25
type input "E"
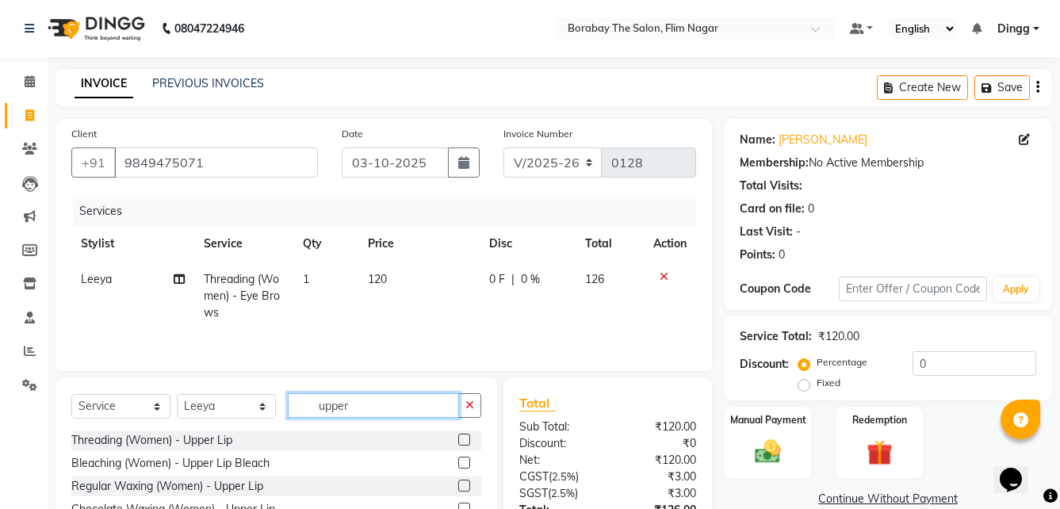
type input "upper"
click at [461, 440] on label at bounding box center [464, 440] width 12 height 12
click at [461, 440] on input "checkbox" at bounding box center [463, 440] width 10 height 10
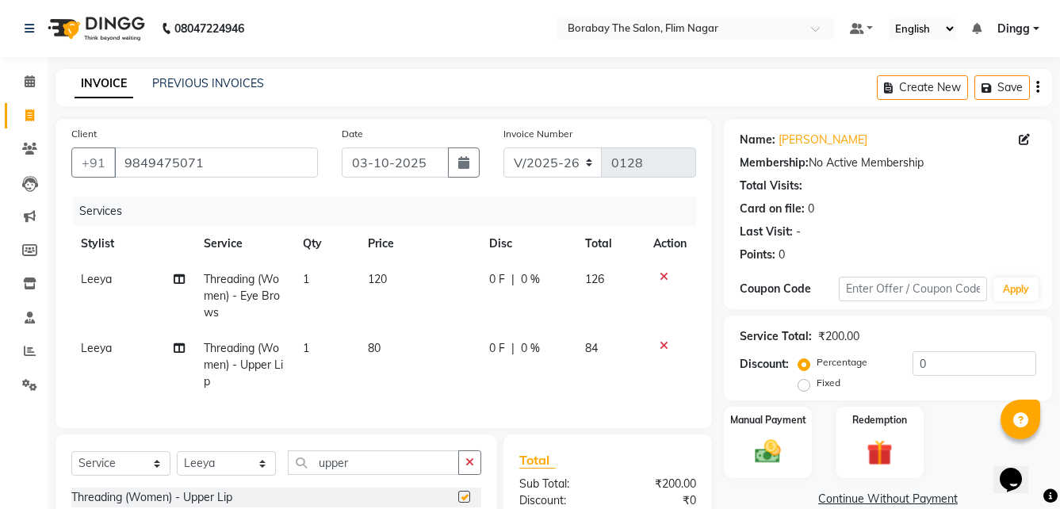
checkbox input "false"
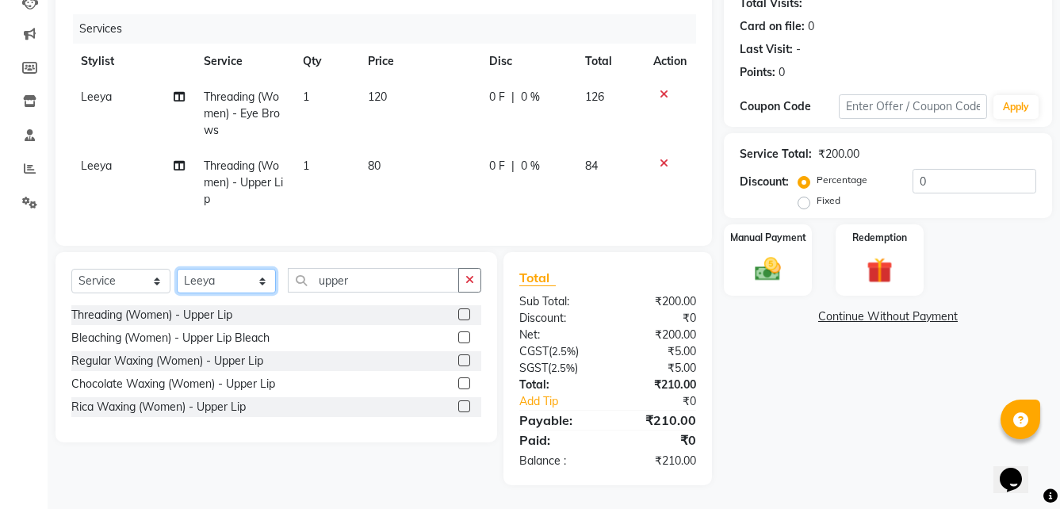
click at [254, 278] on select "Select Stylist Ali Anil Anthony Aravind Ashok Borabay the salon Ceena Dingg Est…" at bounding box center [226, 281] width 99 height 25
select select "88593"
click at [177, 269] on select "Select Stylist Ali Anil Anthony Aravind Ashok Borabay the salon Ceena Dingg Est…" at bounding box center [226, 281] width 99 height 25
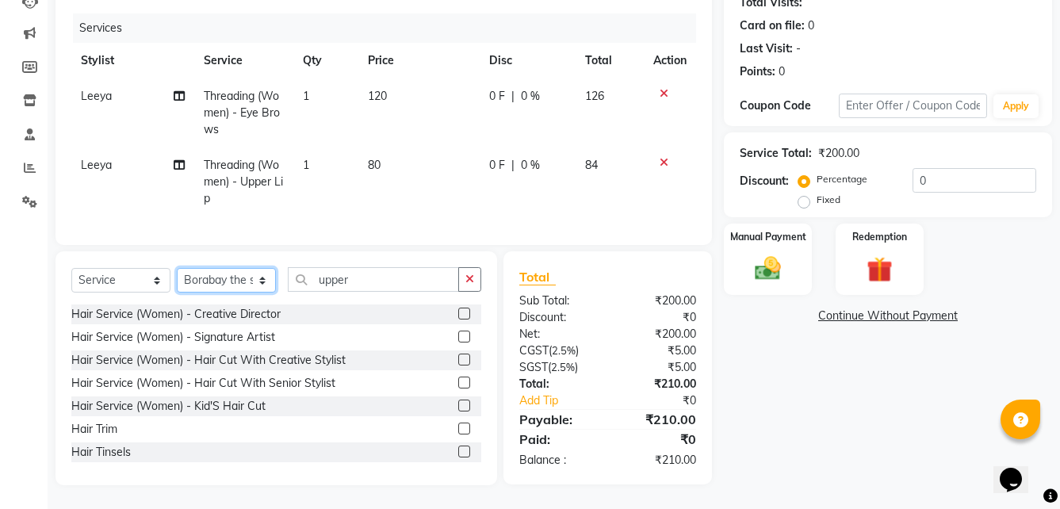
click at [262, 279] on select "Select Stylist Ali Anil Anthony Aravind Ashok Borabay the salon Ceena Dingg Est…" at bounding box center [226, 280] width 99 height 25
click at [835, 408] on div "Name: Miss Kavitha Membership: No Active Membership Total Visits: Card on file:…" at bounding box center [894, 210] width 340 height 549
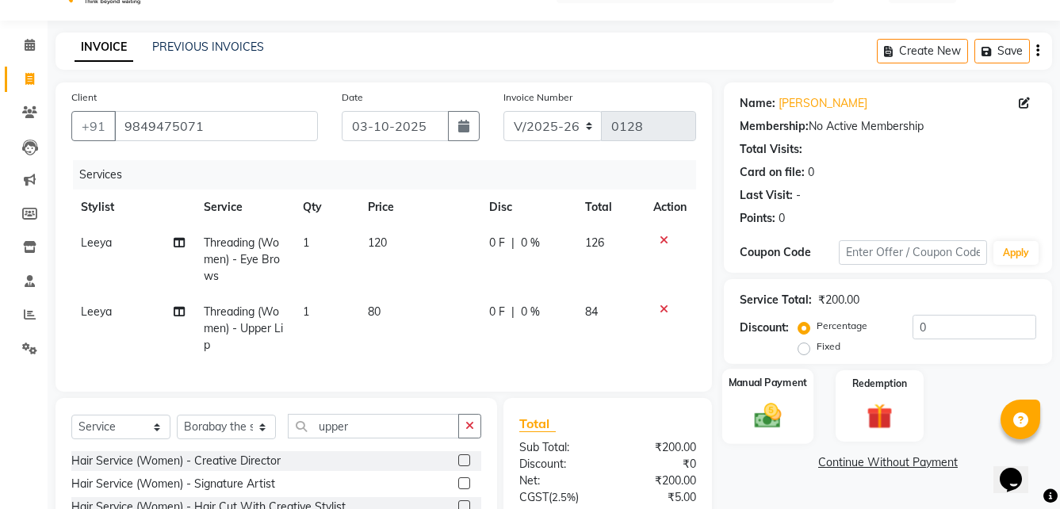
click at [778, 413] on img at bounding box center [768, 415] width 44 height 31
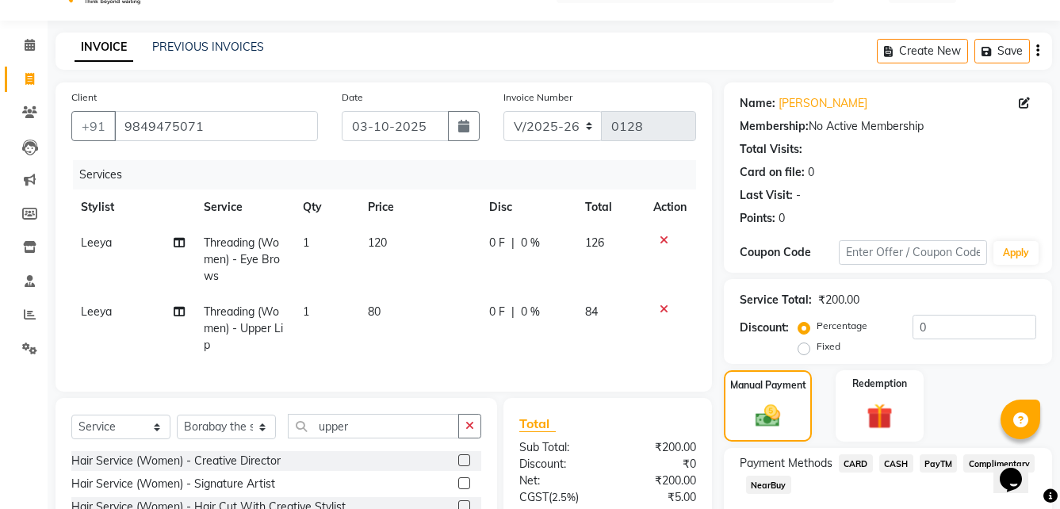
click at [939, 464] on span "PayTM" at bounding box center [938, 463] width 38 height 18
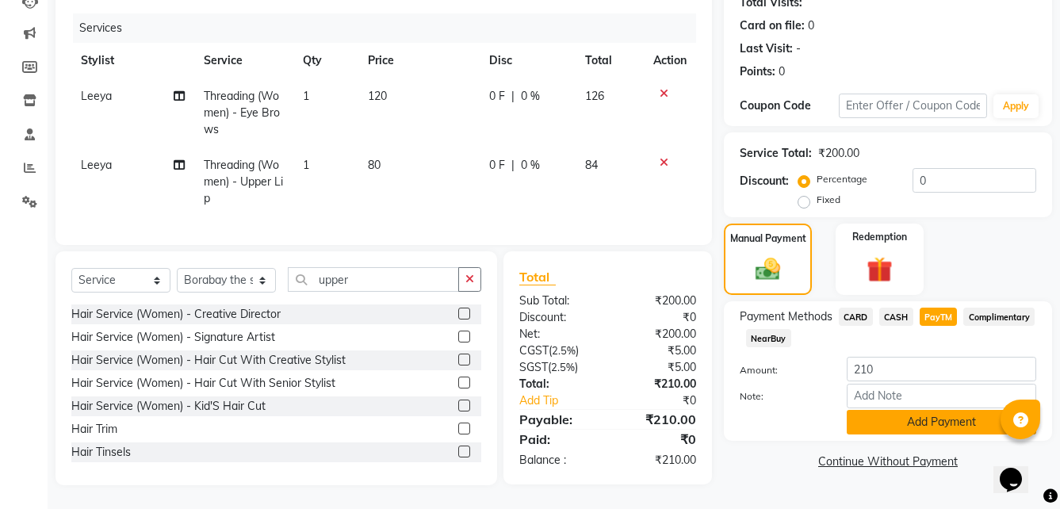
click at [910, 411] on button "Add Payment" at bounding box center [941, 422] width 189 height 25
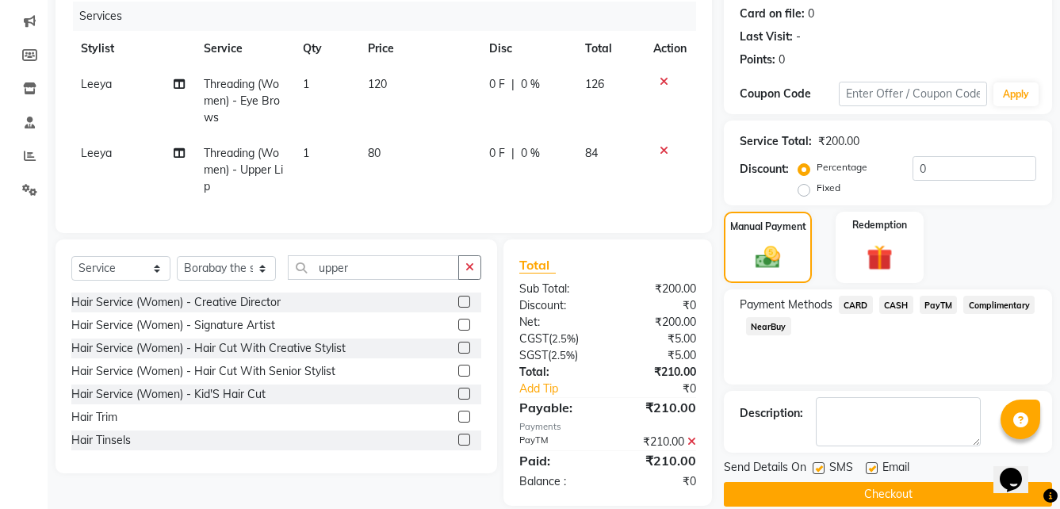
scroll to position [227, 0]
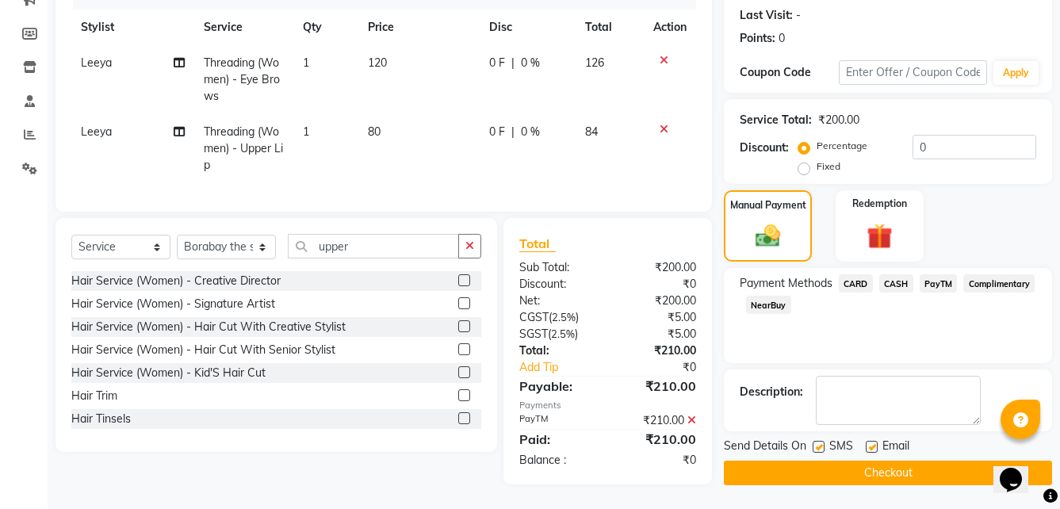
click at [839, 462] on button "Checkout" at bounding box center [888, 473] width 328 height 25
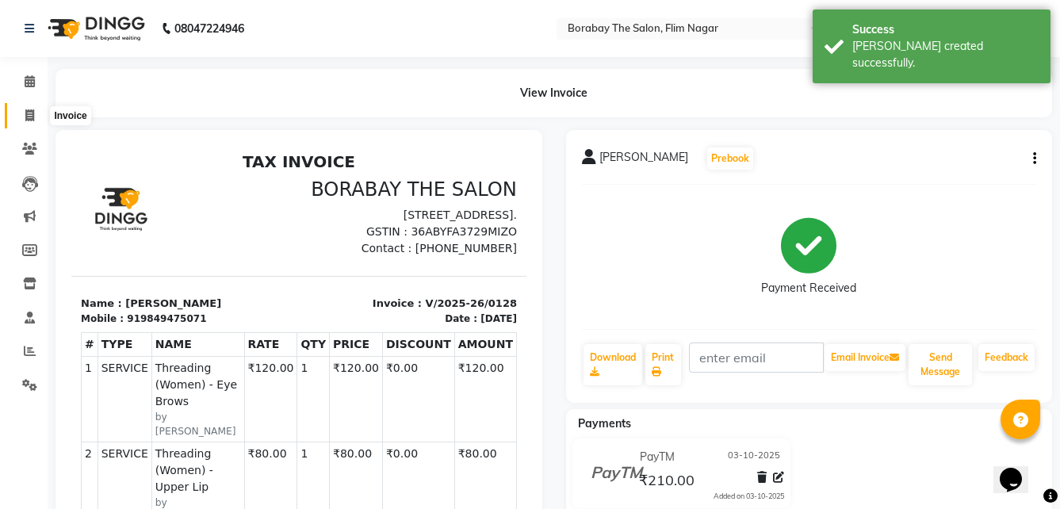
click at [34, 112] on icon at bounding box center [29, 115] width 9 height 12
select select "service"
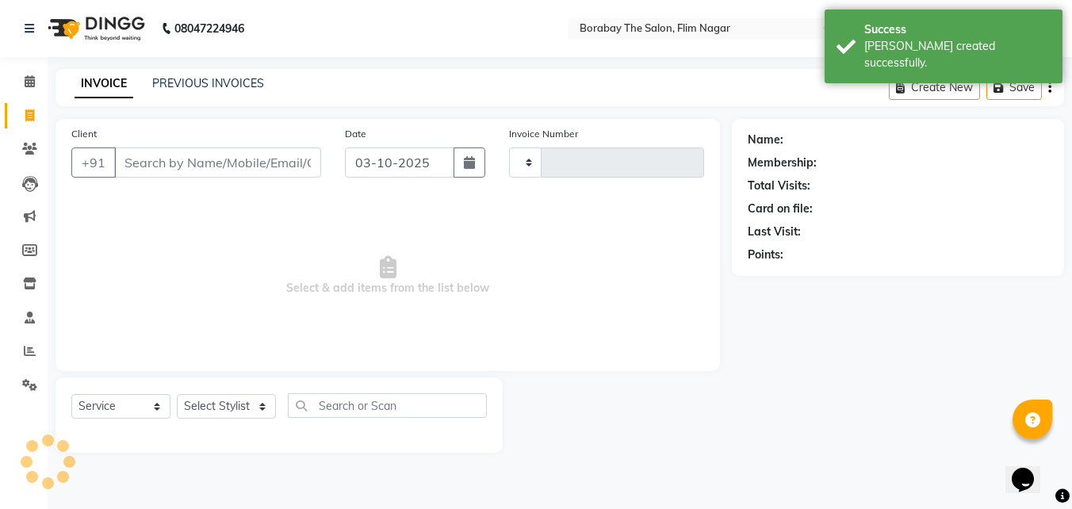
type input "0129"
select select "8731"
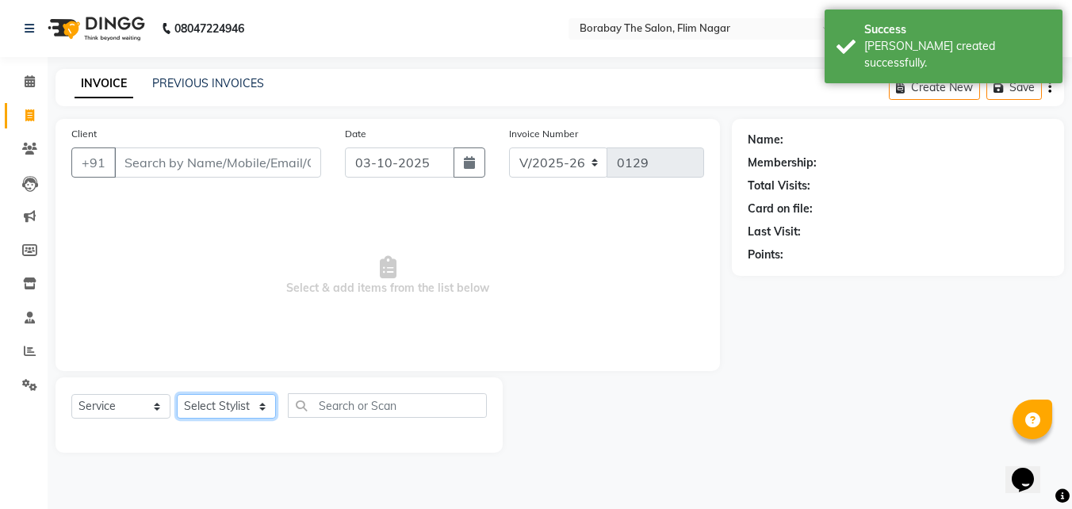
click at [237, 407] on select "Select Stylist Ali Anil Anthony Aravind Ashok Borabay the salon Ceena Dingg Est…" at bounding box center [226, 406] width 99 height 25
select select "88470"
click at [177, 394] on select "Select Stylist Ali Anil Anthony Aravind Ashok Borabay the salon Ceena Dingg Est…" at bounding box center [226, 406] width 99 height 25
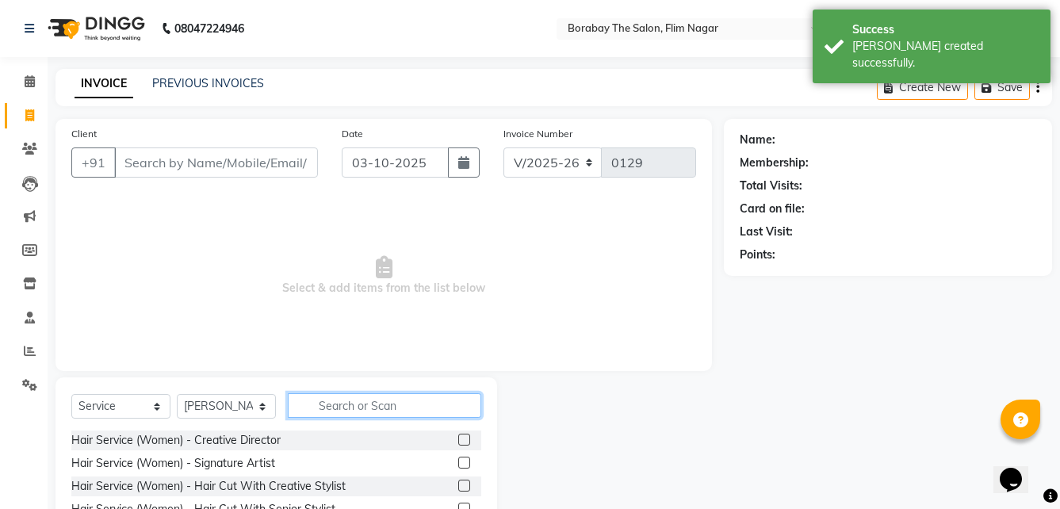
click at [373, 408] on input "text" at bounding box center [384, 405] width 193 height 25
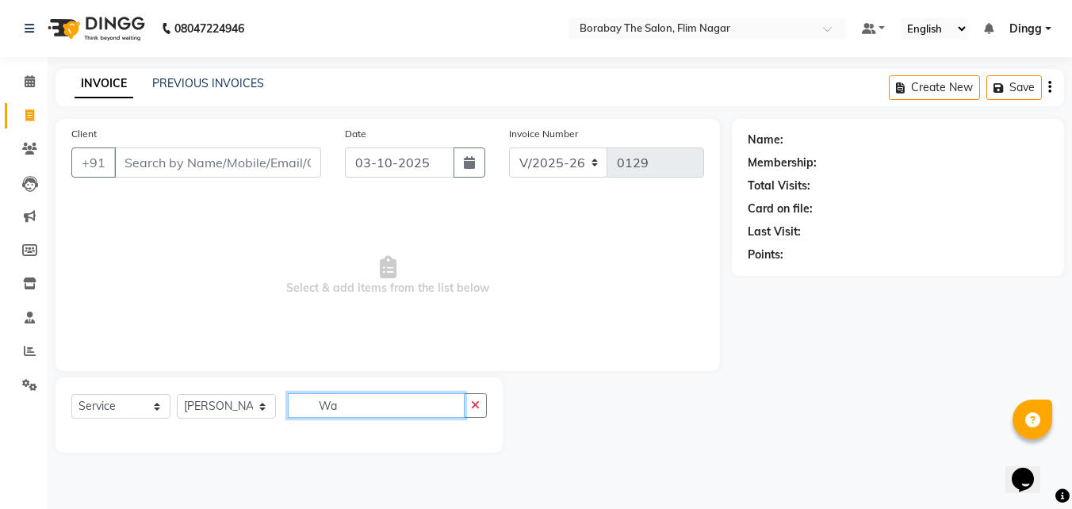
type input "W"
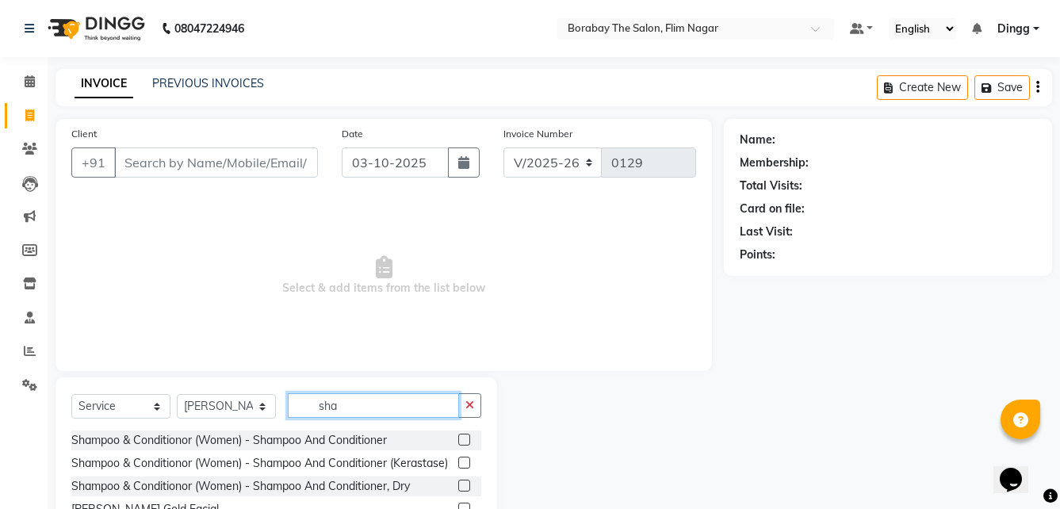
type input "sha"
click at [458, 434] on label at bounding box center [464, 440] width 12 height 12
click at [458, 435] on input "checkbox" at bounding box center [463, 440] width 10 height 10
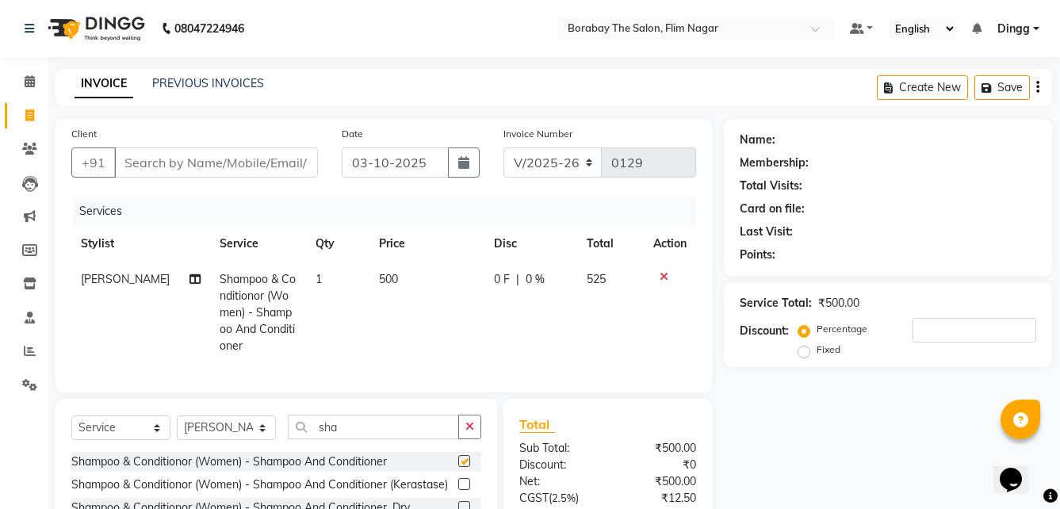
checkbox input "false"
click at [408, 439] on input "sha" at bounding box center [373, 427] width 171 height 25
type input "s"
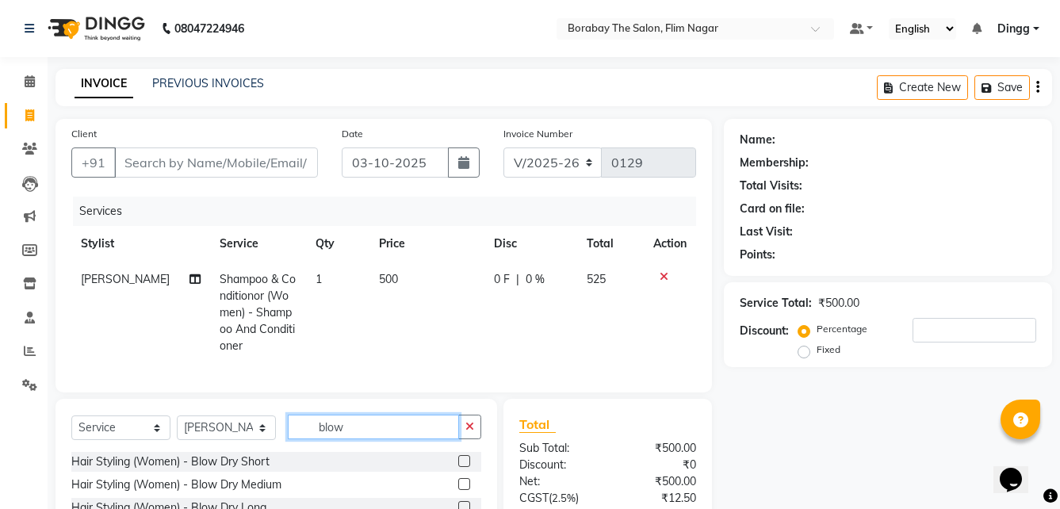
type input "blow"
click at [461, 490] on label at bounding box center [464, 484] width 12 height 12
click at [461, 490] on input "checkbox" at bounding box center [463, 485] width 10 height 10
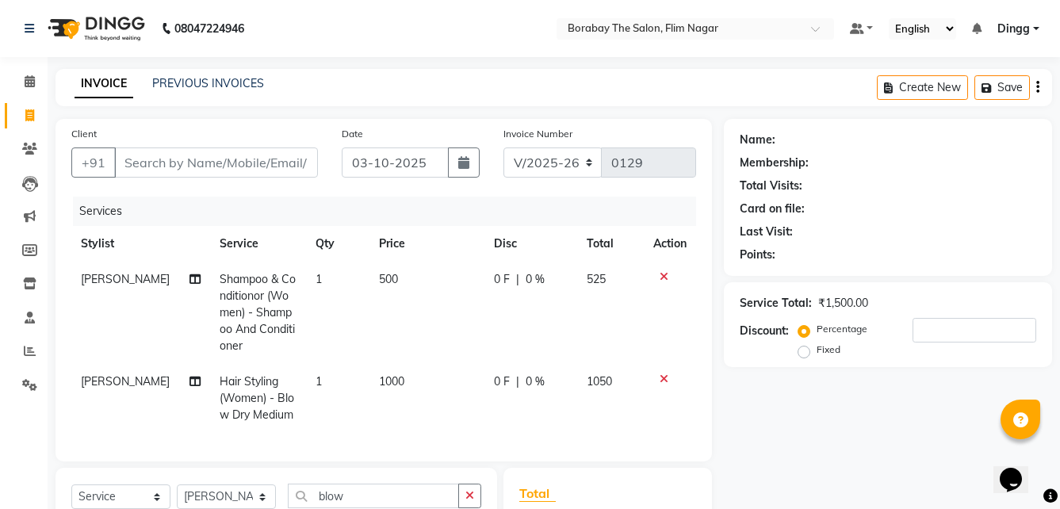
checkbox input "false"
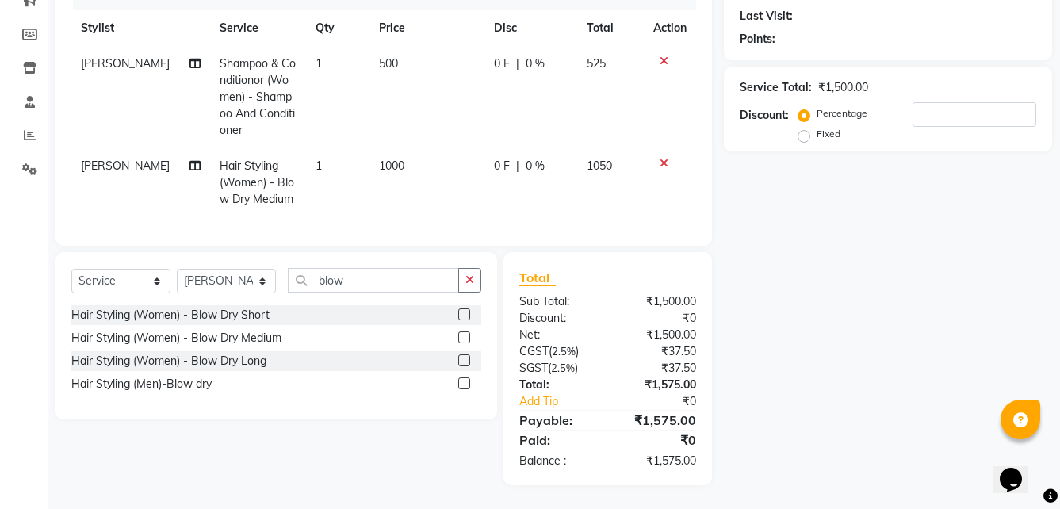
scroll to position [79, 0]
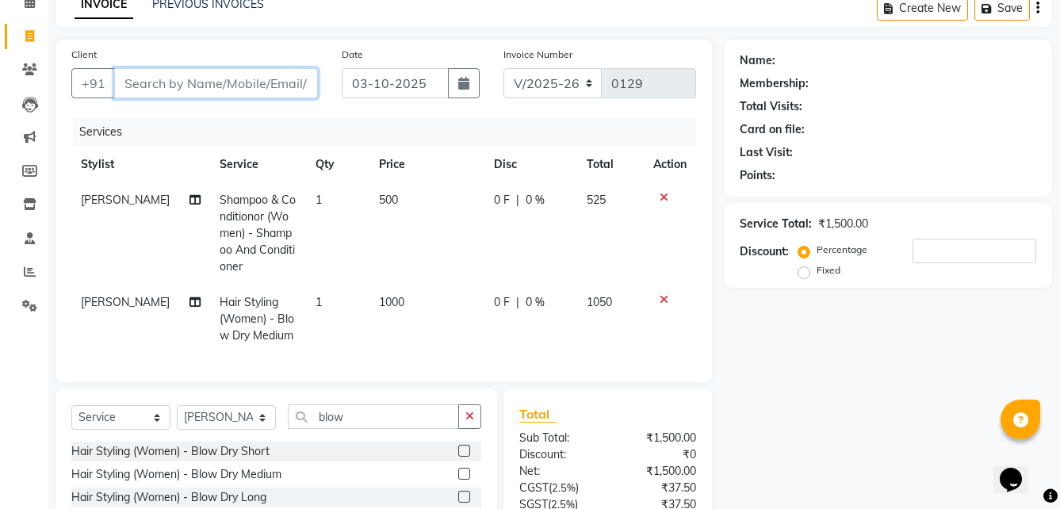
click at [195, 88] on input "Client" at bounding box center [216, 83] width 204 height 30
type input "9"
type input "0"
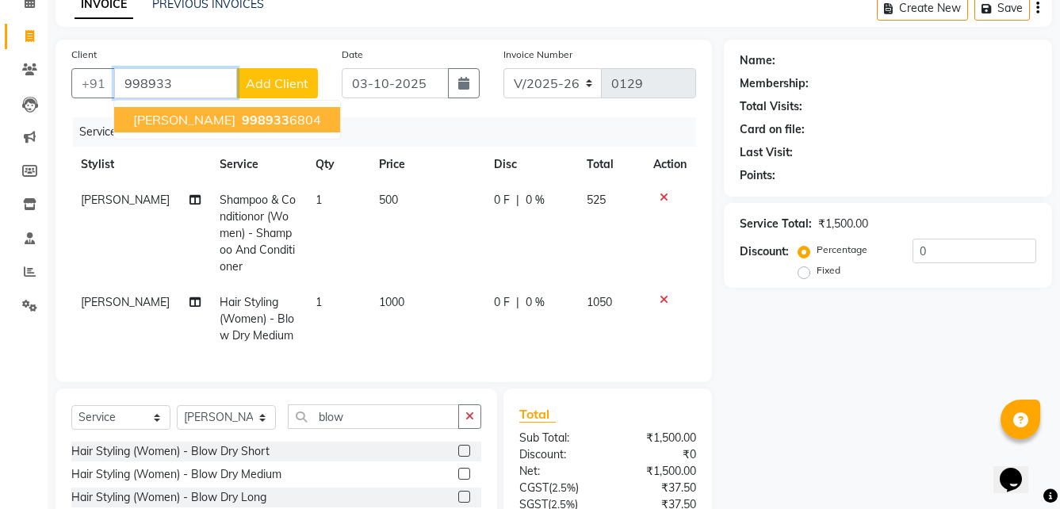
click at [242, 122] on span "998933" at bounding box center [266, 120] width 48 height 16
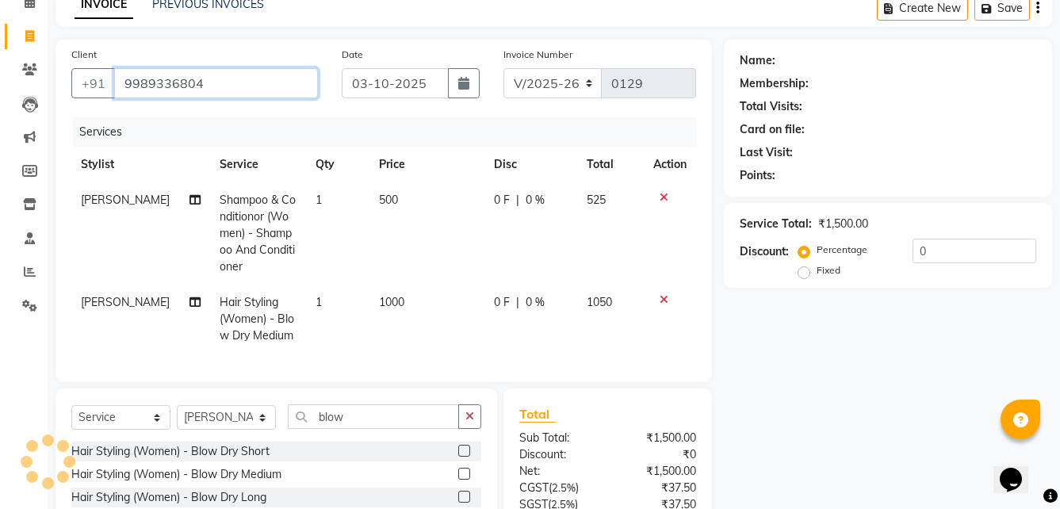
type input "9989336804"
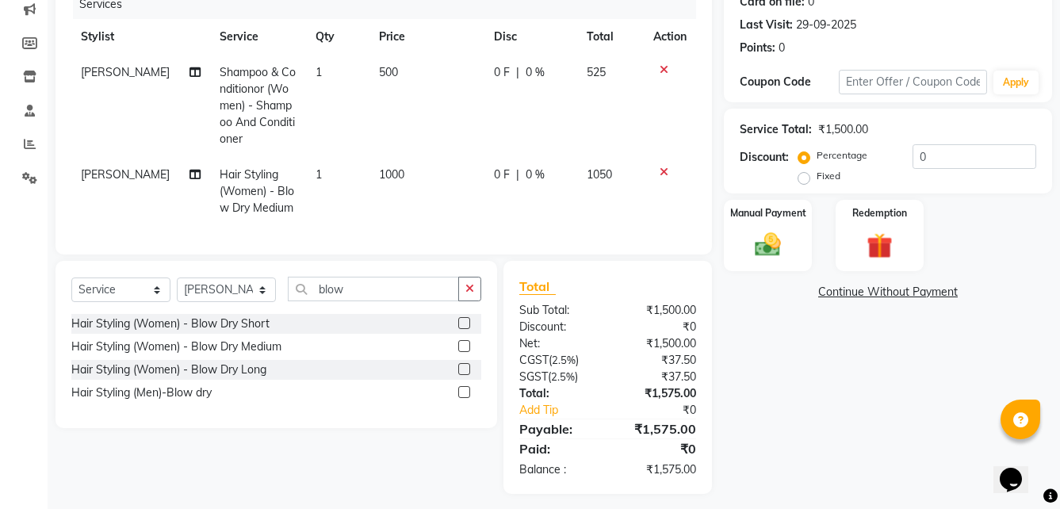
scroll to position [227, 0]
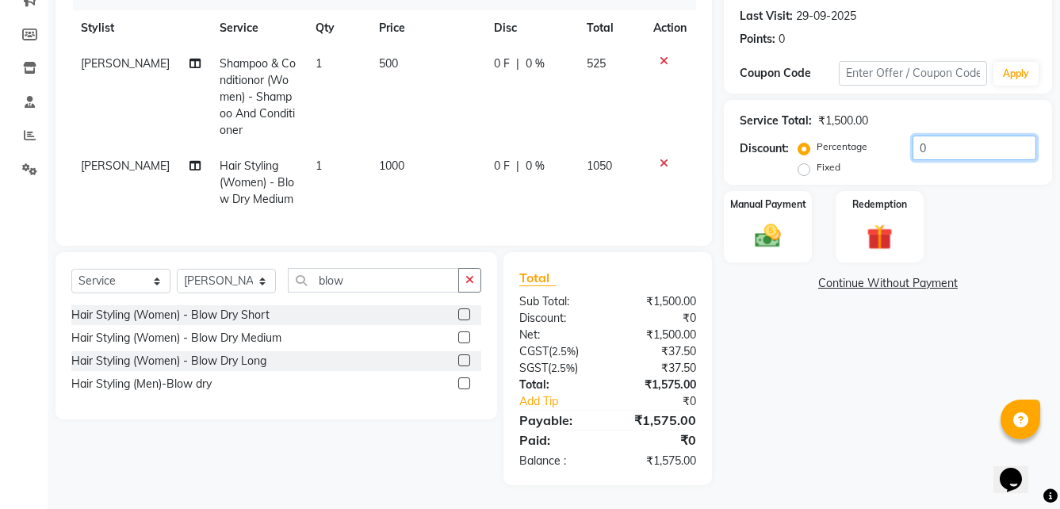
click at [957, 140] on input "0" at bounding box center [974, 148] width 124 height 25
type input "10"
click at [759, 235] on img at bounding box center [768, 235] width 44 height 31
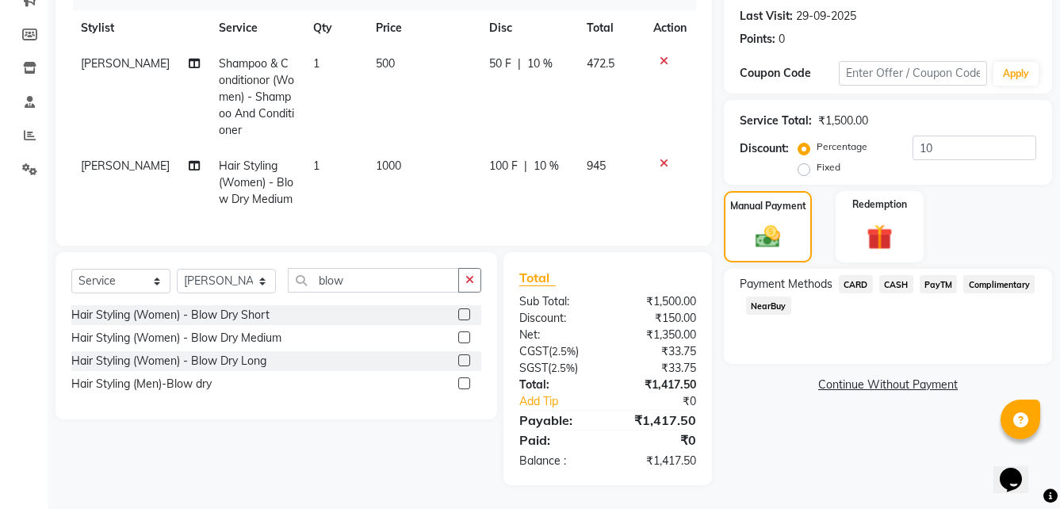
click at [942, 275] on span "PayTM" at bounding box center [938, 284] width 38 height 18
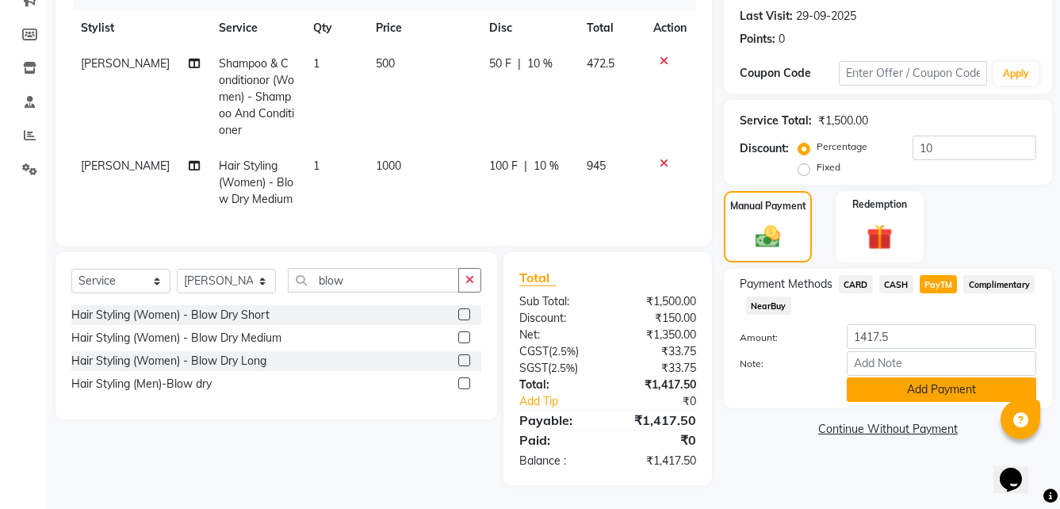
click at [927, 380] on button "Add Payment" at bounding box center [941, 389] width 189 height 25
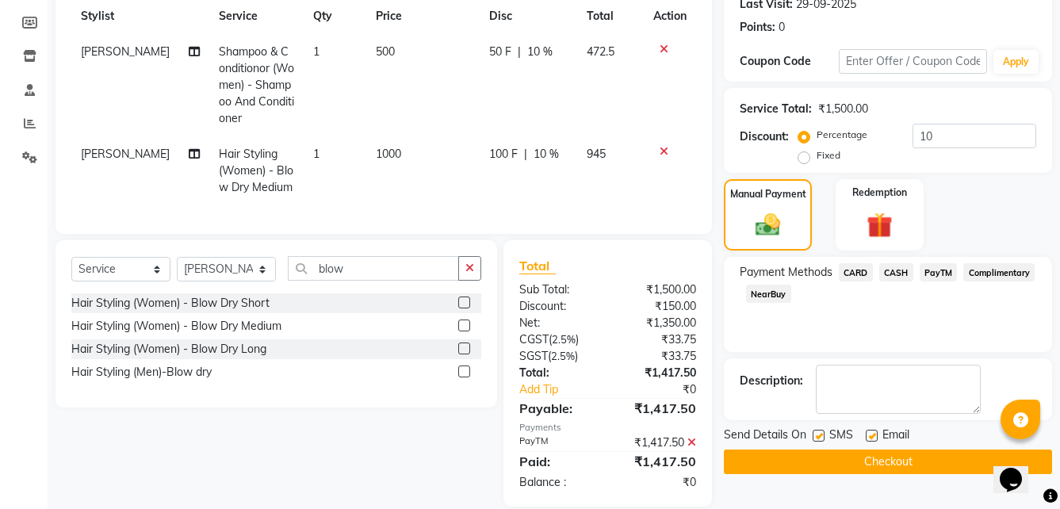
scroll to position [261, 0]
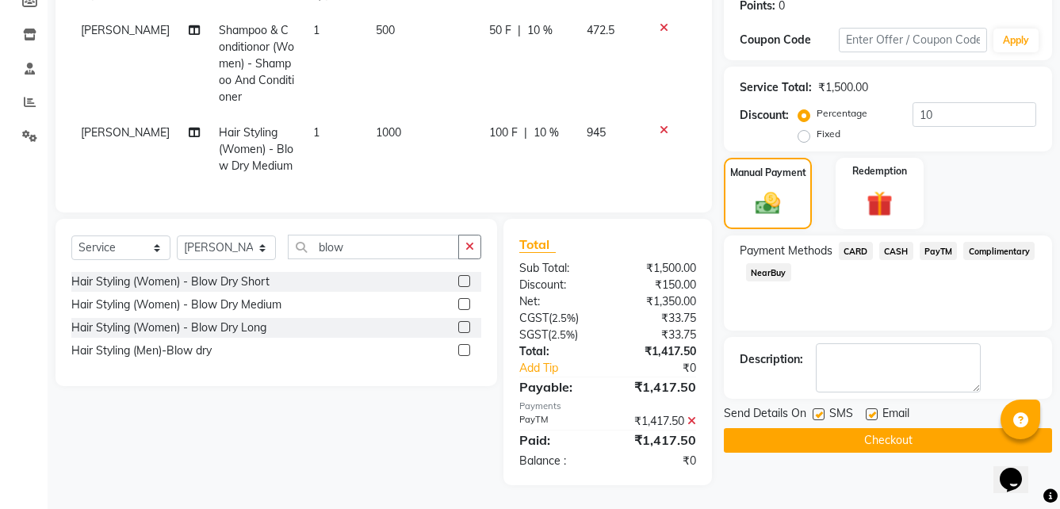
click at [861, 428] on button "Checkout" at bounding box center [888, 440] width 328 height 25
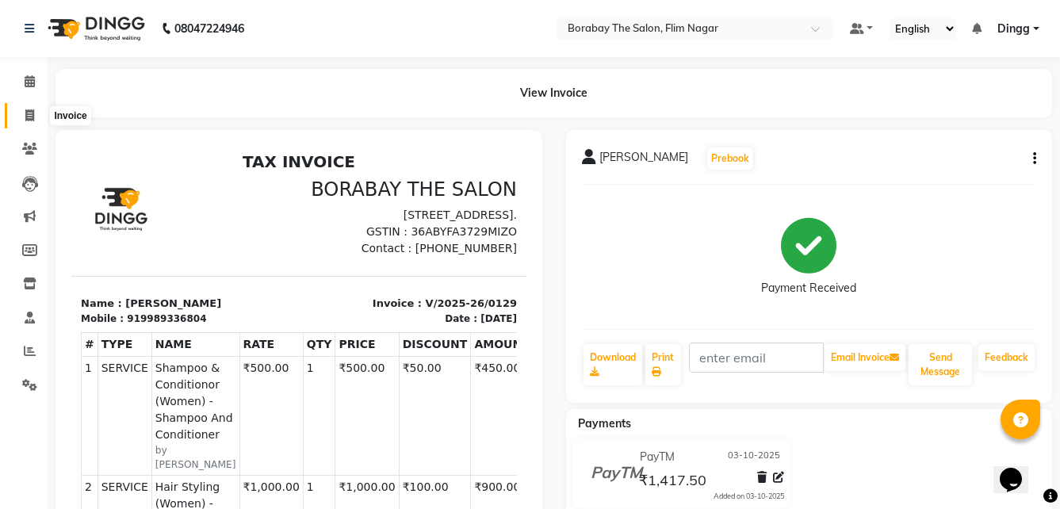
click at [24, 114] on span at bounding box center [30, 116] width 28 height 18
select select "service"
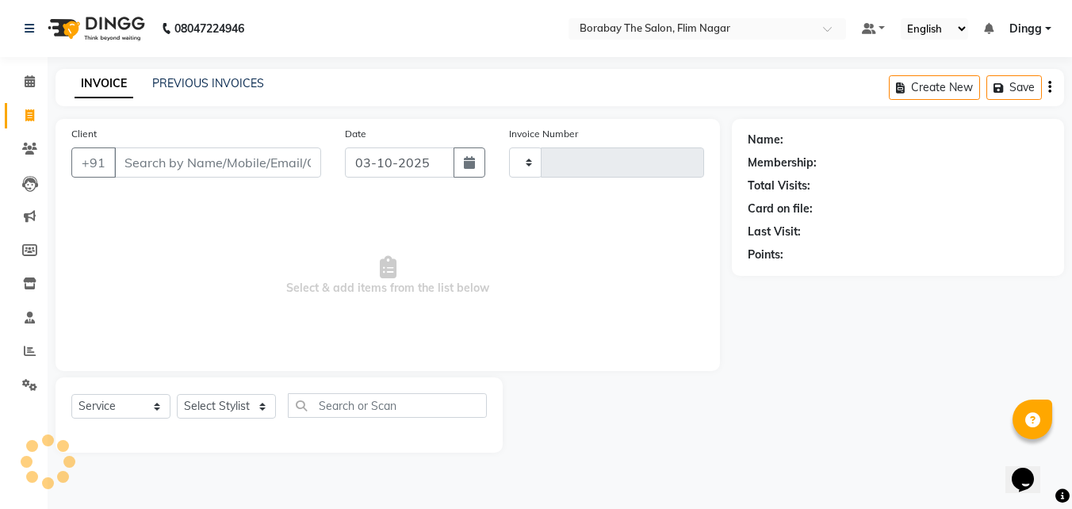
type input "0130"
select select "8731"
click at [28, 85] on icon at bounding box center [30, 81] width 10 height 12
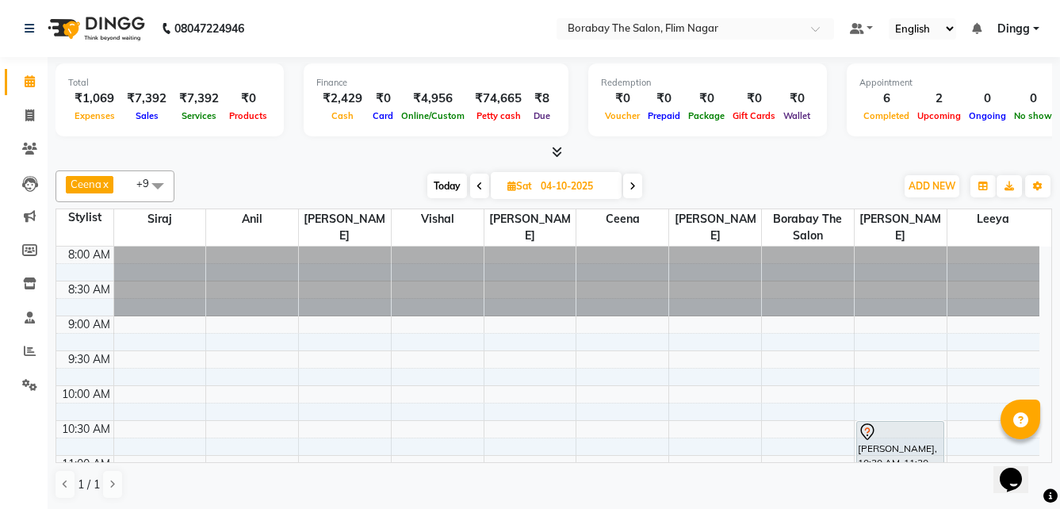
click at [479, 189] on icon at bounding box center [479, 187] width 6 height 10
type input "03-10-2025"
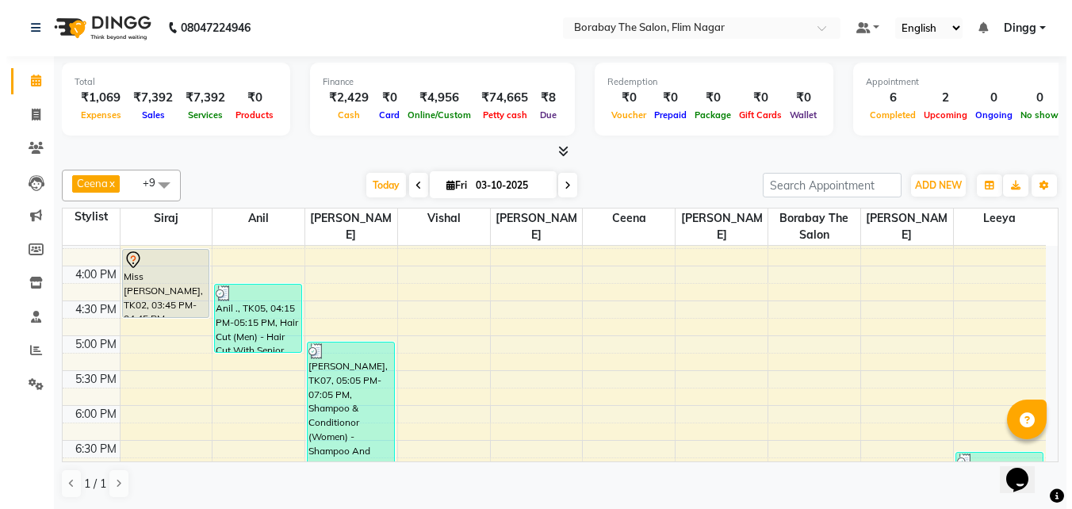
scroll to position [481, 0]
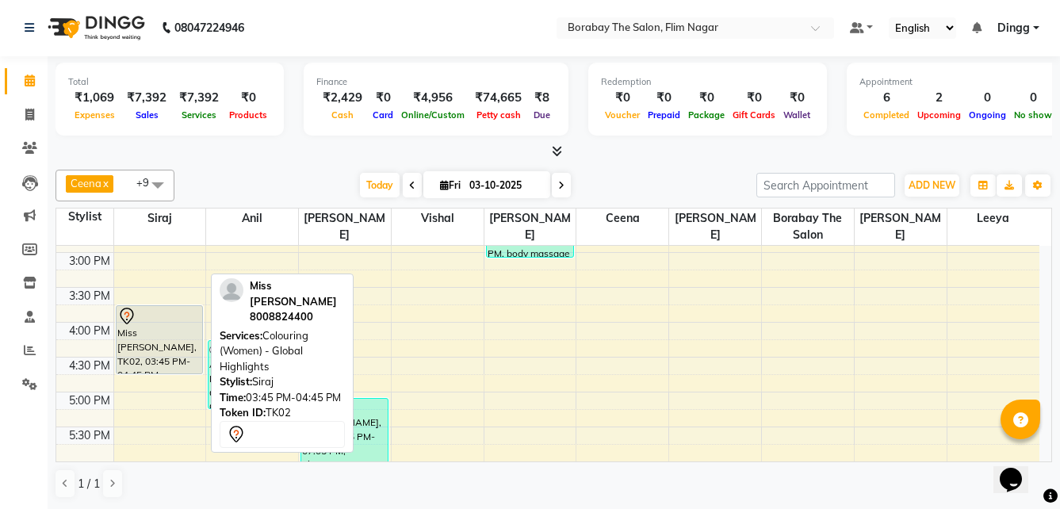
click at [156, 343] on div "Miss Neha, TK02, 03:45 PM-04:45 PM, Colouring (Women) - Global Highlights" at bounding box center [160, 339] width 86 height 67
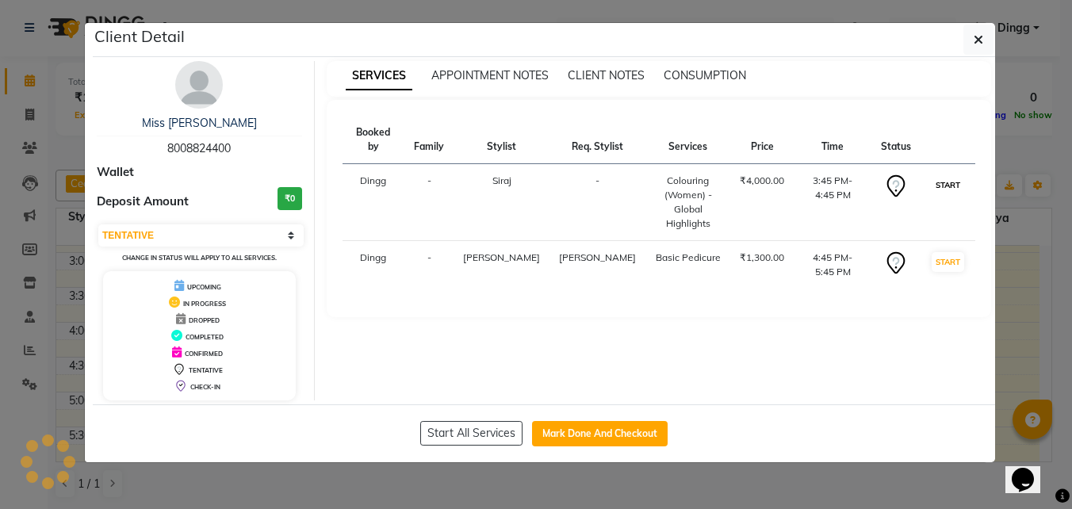
click at [939, 175] on button "START" at bounding box center [947, 185] width 32 height 20
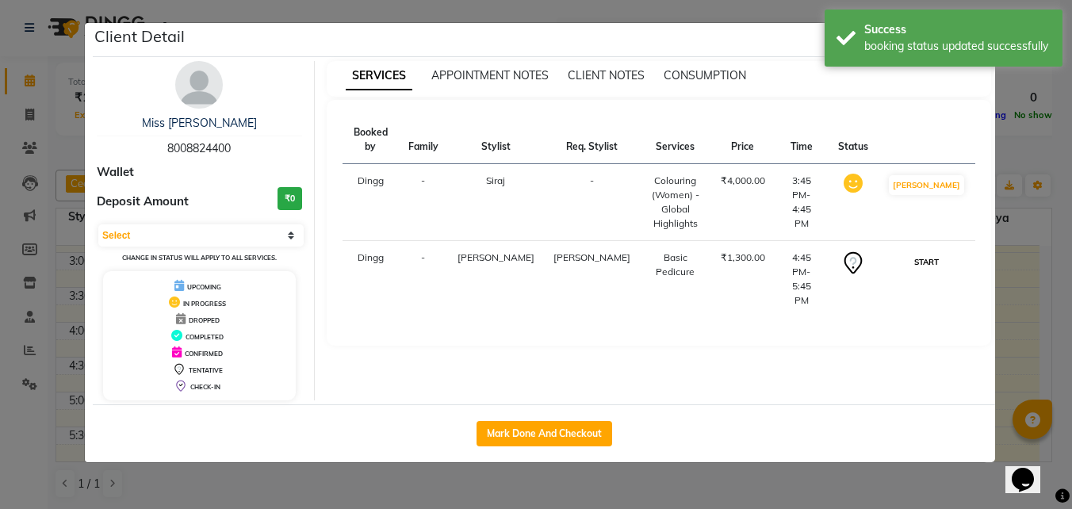
click at [935, 252] on button "START" at bounding box center [926, 262] width 32 height 20
select select "1"
click at [573, 434] on button "Mark Done And Checkout" at bounding box center [544, 433] width 136 height 25
select select "service"
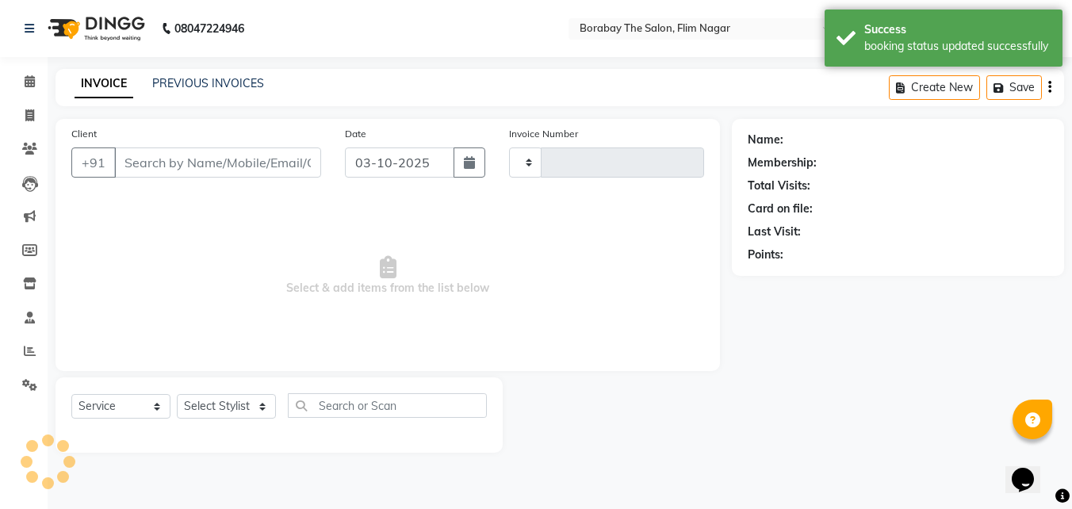
type input "8008824400"
select select "88473"
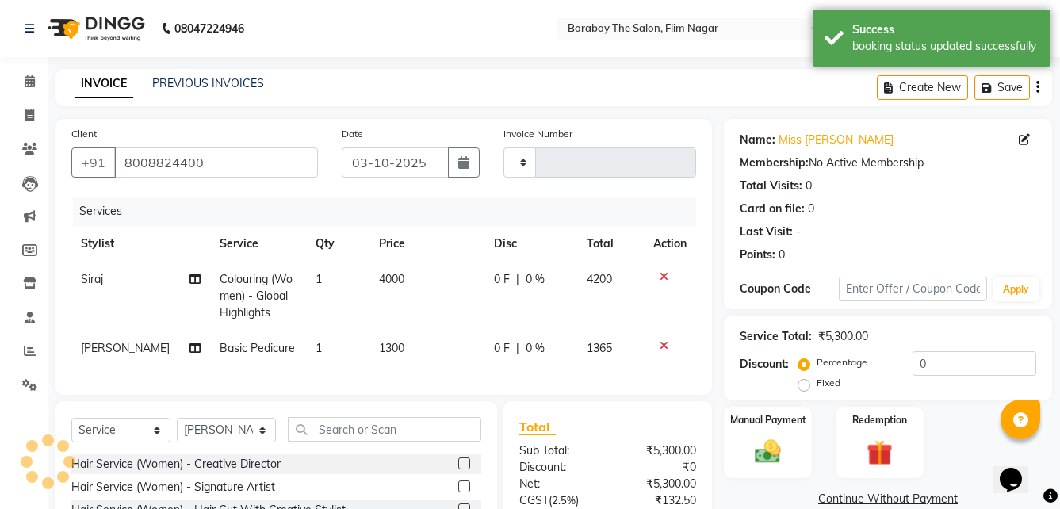
type input "0130"
select select "8731"
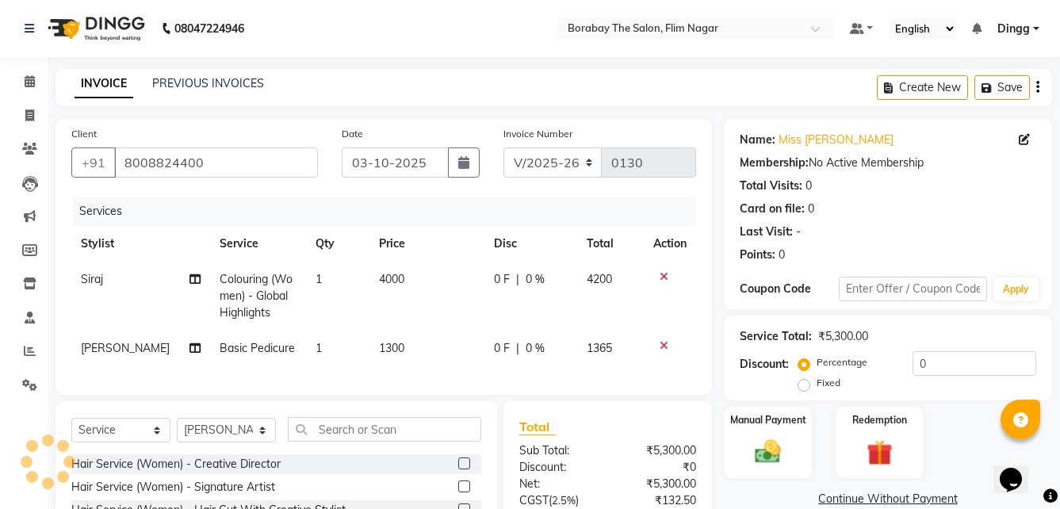
click at [661, 343] on icon at bounding box center [664, 345] width 9 height 11
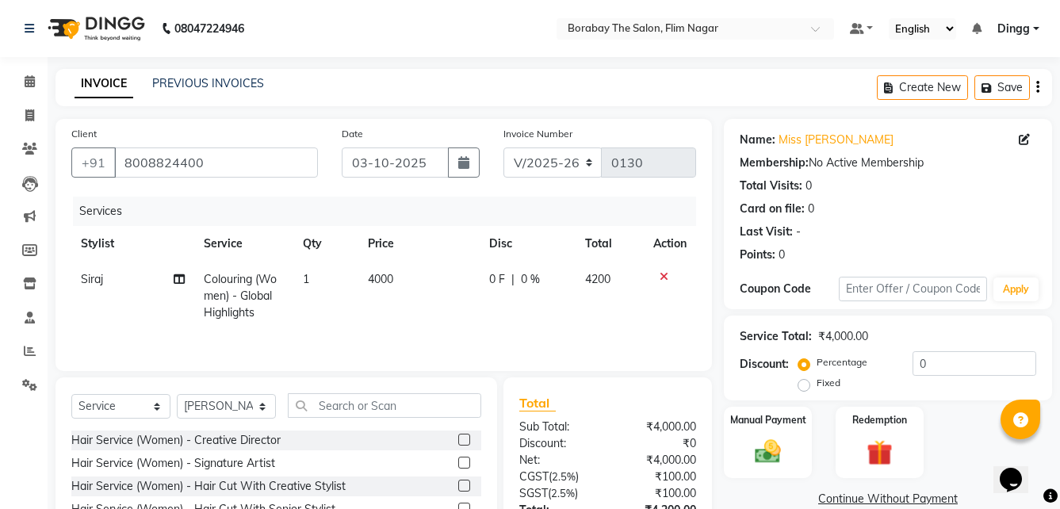
click at [398, 277] on td "4000" at bounding box center [418, 296] width 120 height 69
select select "88468"
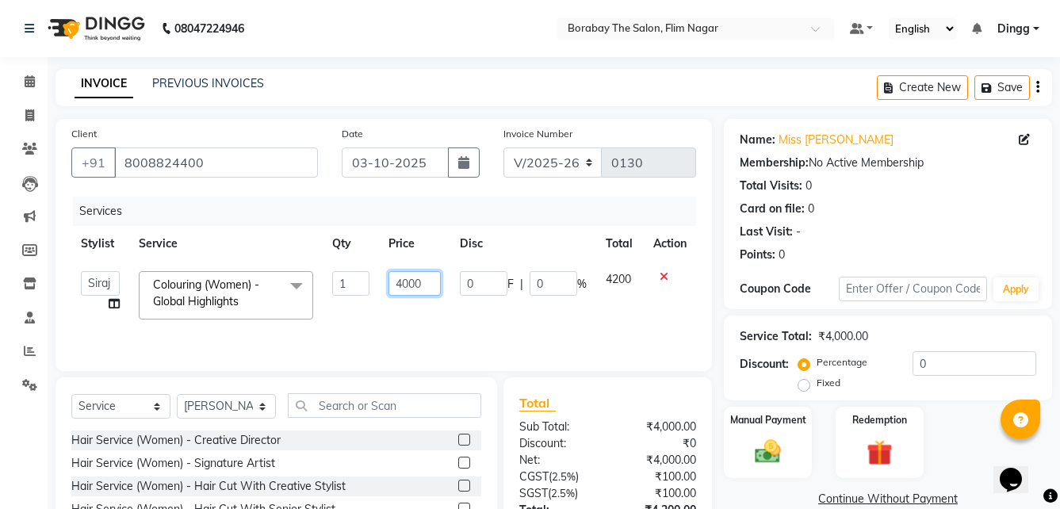
click at [427, 286] on input "4000" at bounding box center [414, 283] width 52 height 25
type input "4"
type input "6000"
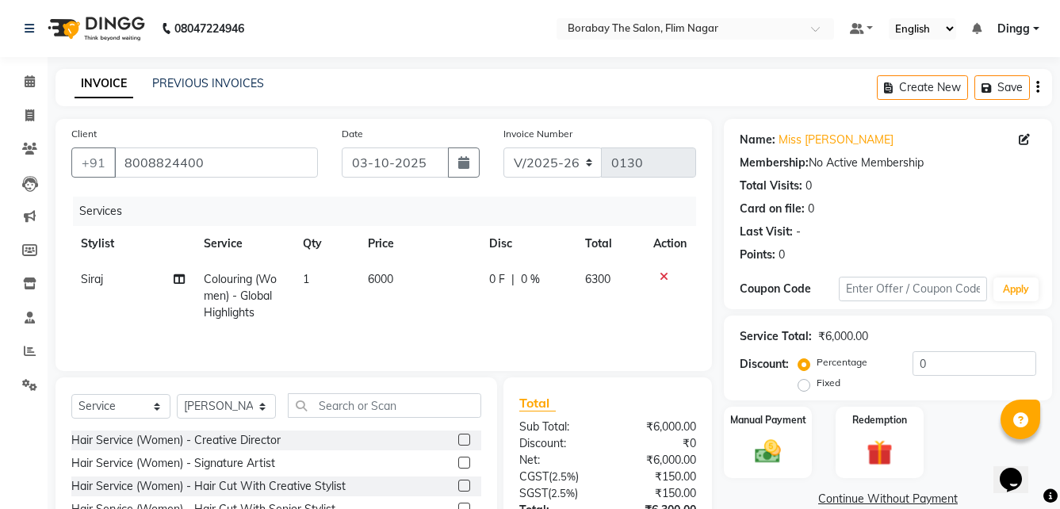
click at [398, 314] on td "6000" at bounding box center [418, 296] width 120 height 69
select select "88468"
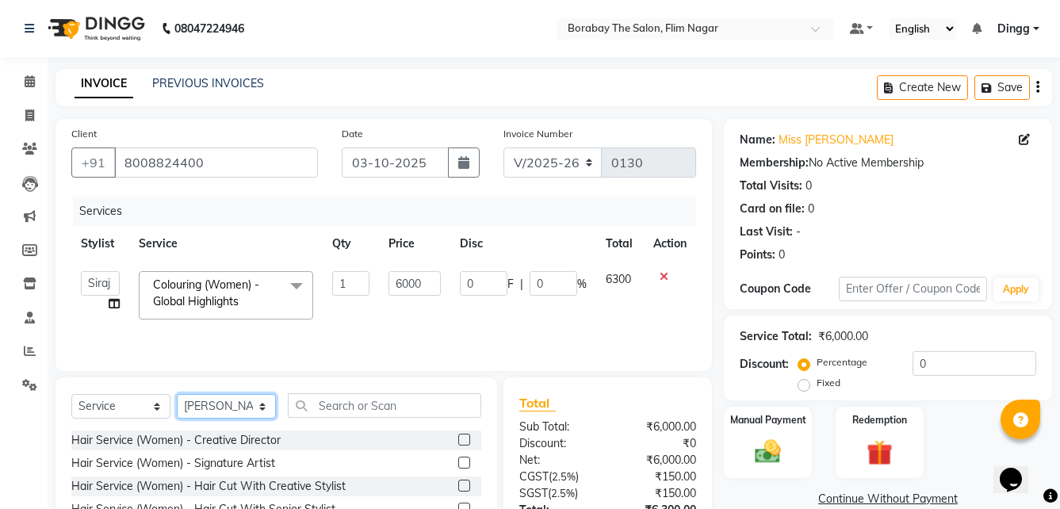
click at [249, 404] on select "Select Stylist Ali Anil Anthony Aravind Ashok Borabay the salon Ceena Dingg Est…" at bounding box center [226, 406] width 99 height 25
select select "88475"
click at [177, 394] on select "Select Stylist Ali Anil Anthony Aravind Ashok Borabay the salon Ceena Dingg Est…" at bounding box center [226, 406] width 99 height 25
click at [344, 411] on input "text" at bounding box center [384, 405] width 193 height 25
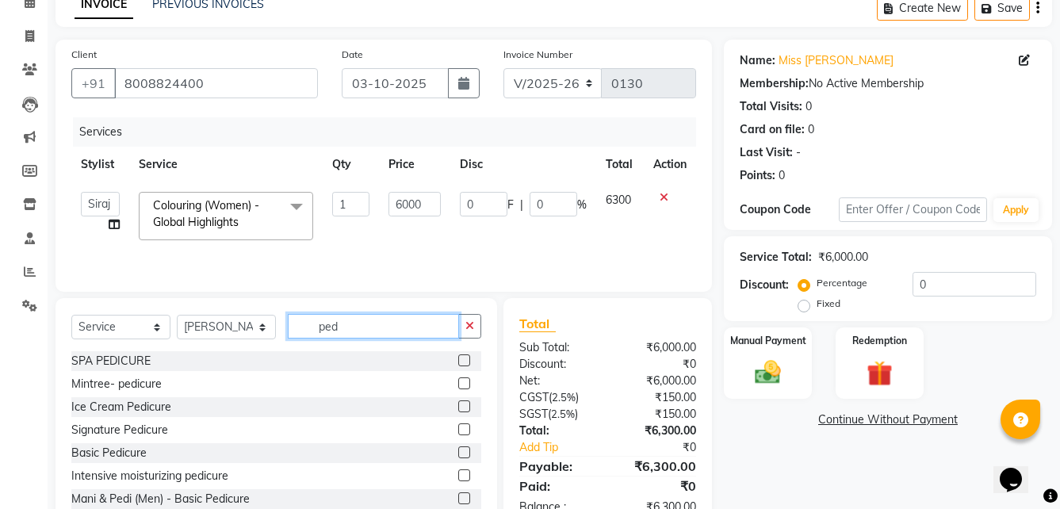
type input "ped"
click at [458, 476] on label at bounding box center [464, 475] width 12 height 12
click at [458, 476] on input "checkbox" at bounding box center [463, 476] width 10 height 10
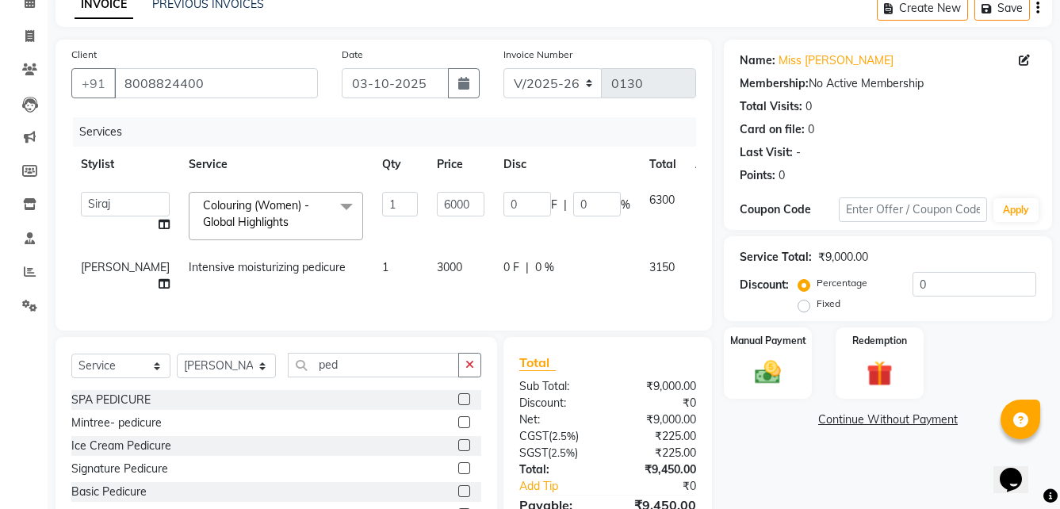
checkbox input "false"
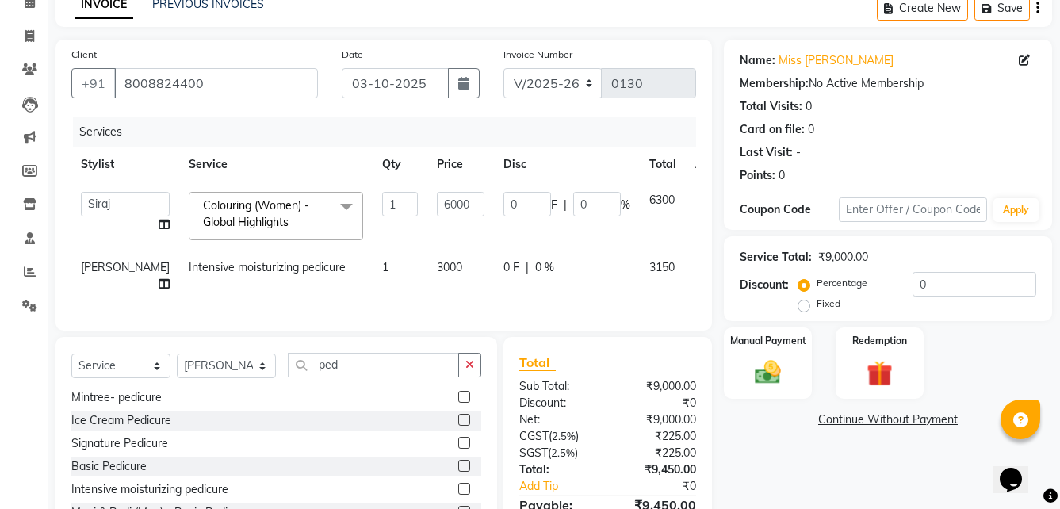
scroll to position [160, 0]
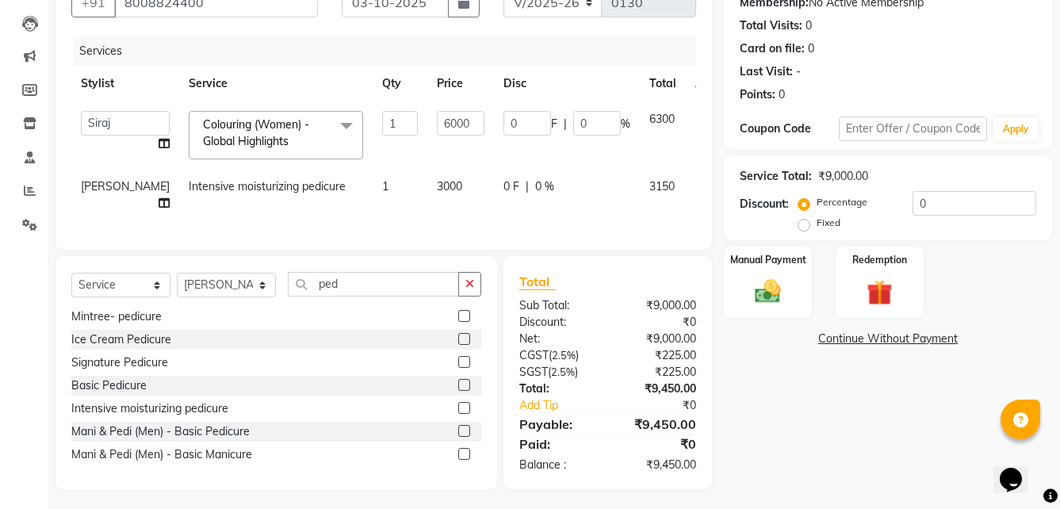
click at [458, 312] on label at bounding box center [464, 316] width 12 height 12
click at [458, 312] on input "checkbox" at bounding box center [463, 317] width 10 height 10
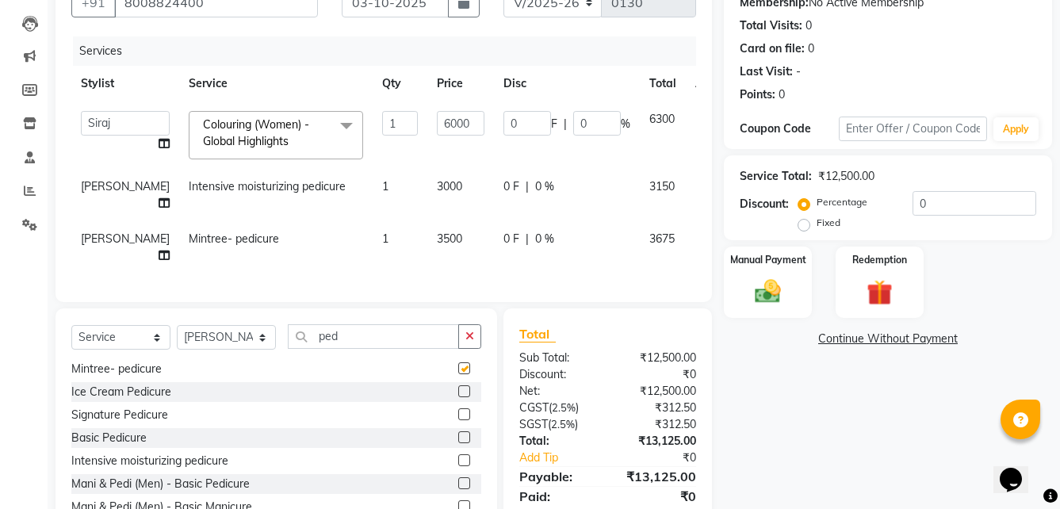
checkbox input "false"
click at [702, 181] on icon at bounding box center [706, 183] width 9 height 11
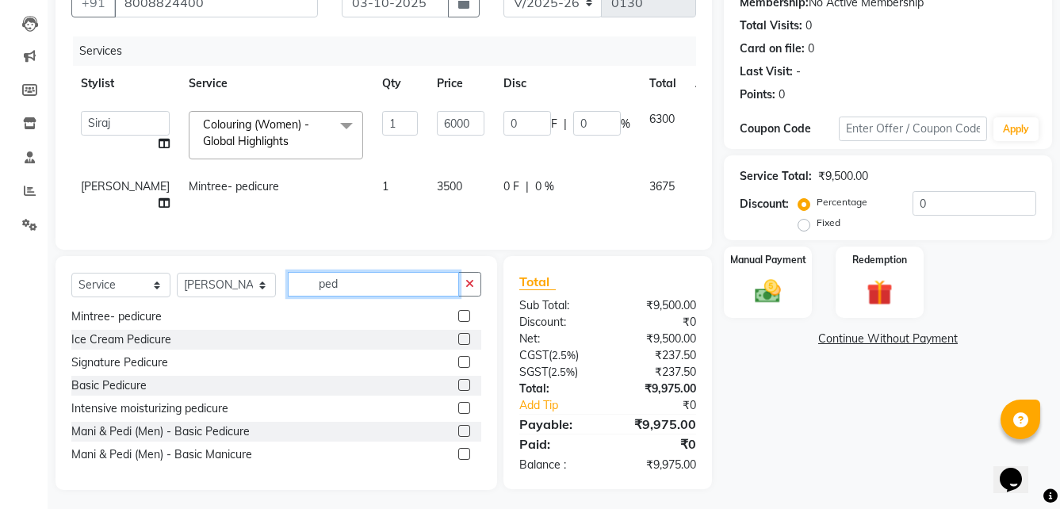
click at [412, 276] on input "ped" at bounding box center [373, 284] width 171 height 25
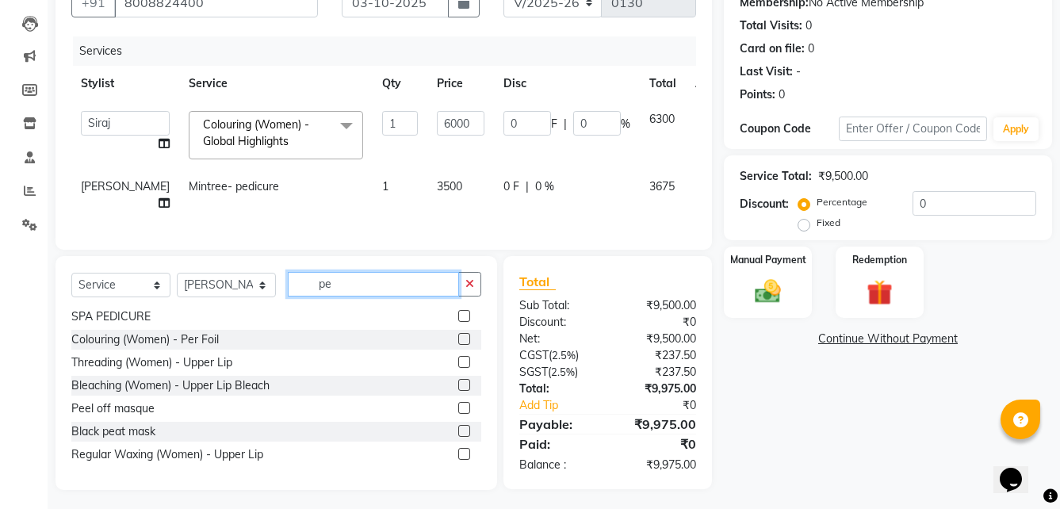
type input "p"
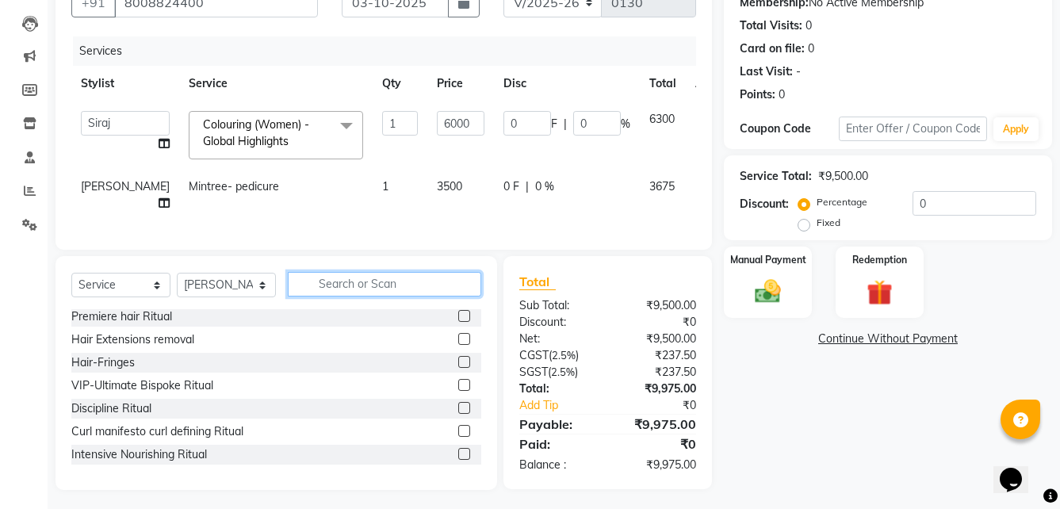
scroll to position [830, 0]
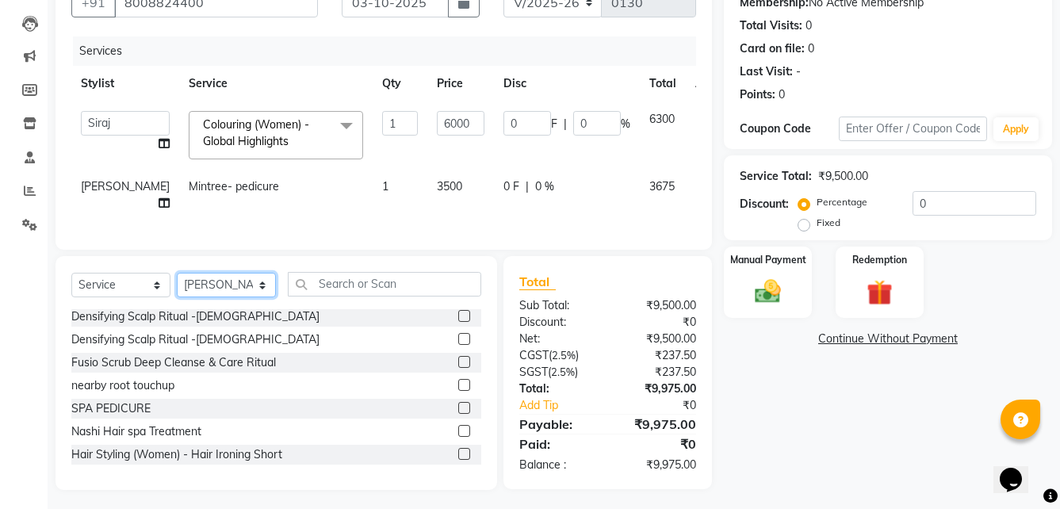
click at [262, 276] on select "Select Stylist Ali Anil Anthony Aravind Ashok Borabay the salon Ceena Dingg Est…" at bounding box center [226, 285] width 99 height 25
click at [357, 279] on input "text" at bounding box center [384, 284] width 193 height 25
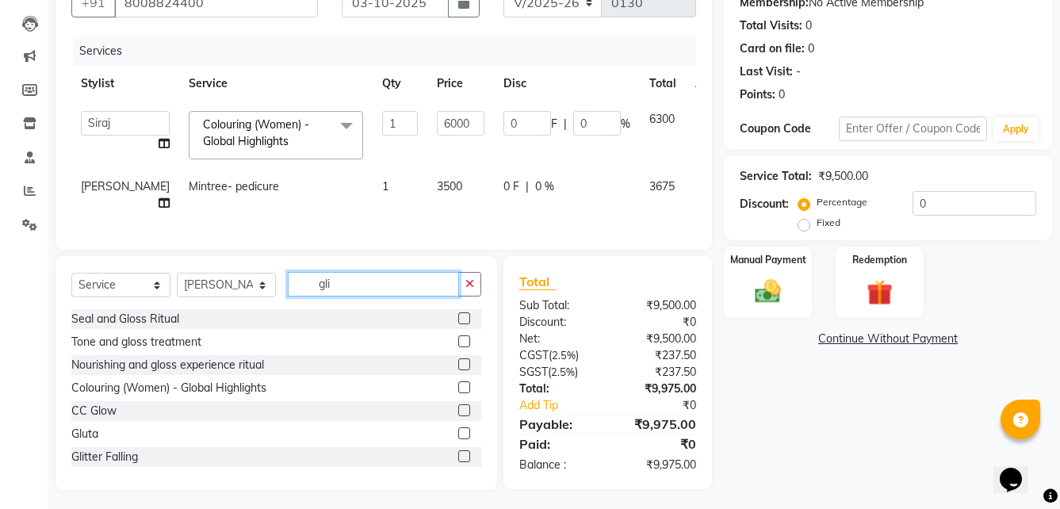
scroll to position [159, 0]
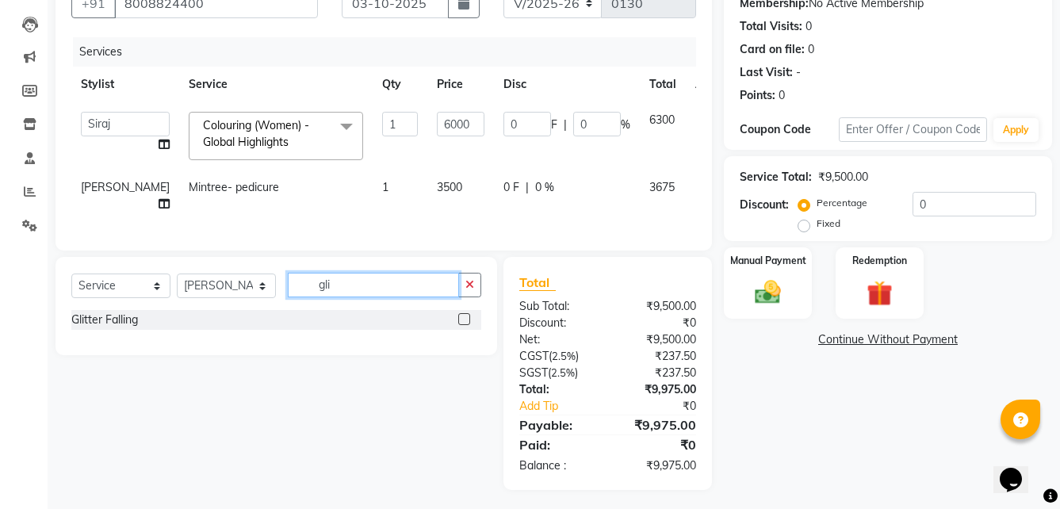
type input "gli"
click at [465, 314] on label at bounding box center [464, 319] width 12 height 12
click at [465, 315] on input "checkbox" at bounding box center [463, 320] width 10 height 10
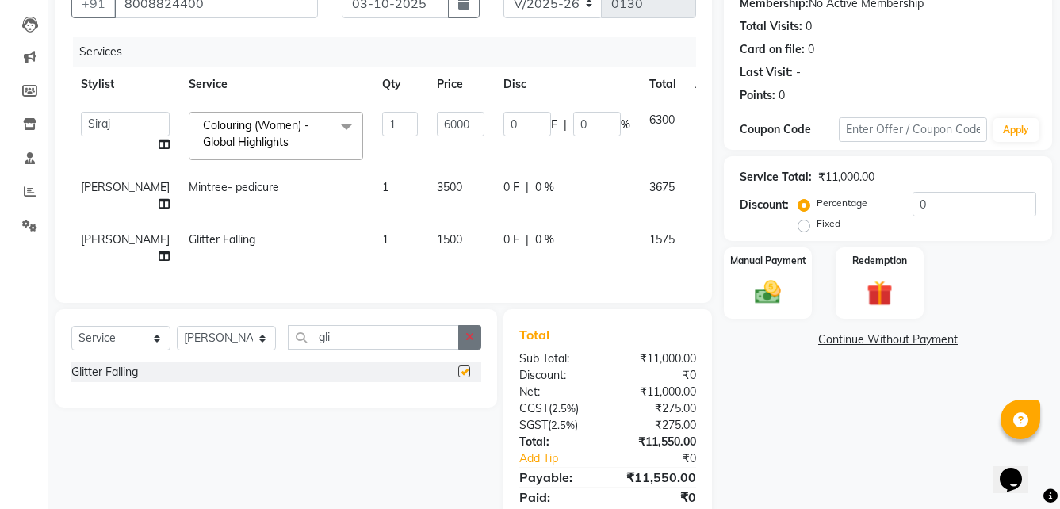
checkbox input "false"
click at [260, 326] on select "Select Stylist Ali Anil Anthony Aravind Ashok Borabay the salon Ceena Dingg Est…" at bounding box center [226, 338] width 99 height 25
select select "88642"
click at [177, 326] on select "Select Stylist Ali Anil Anthony Aravind Ashok Borabay the salon Ceena Dingg Est…" at bounding box center [226, 338] width 99 height 25
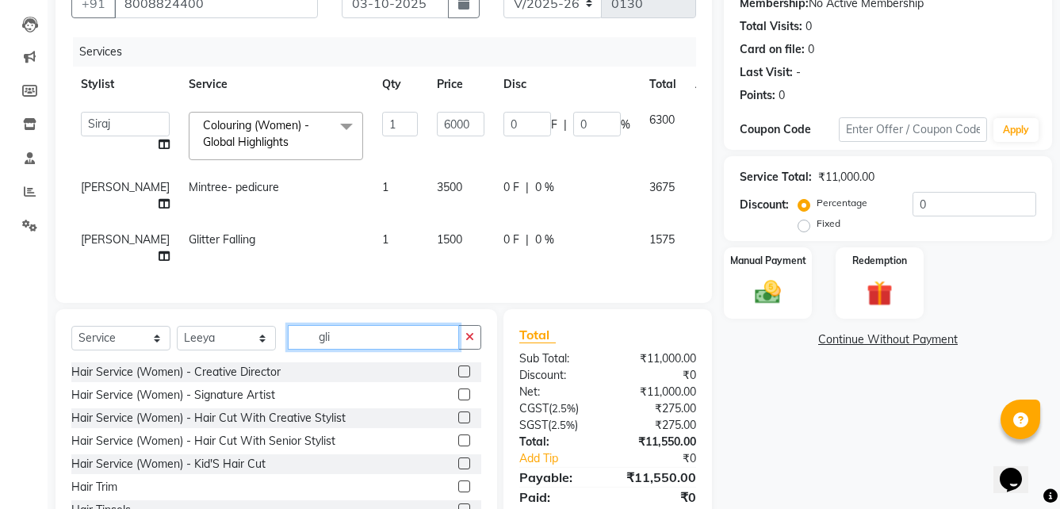
click at [354, 325] on input "gli" at bounding box center [373, 337] width 171 height 25
type input "g"
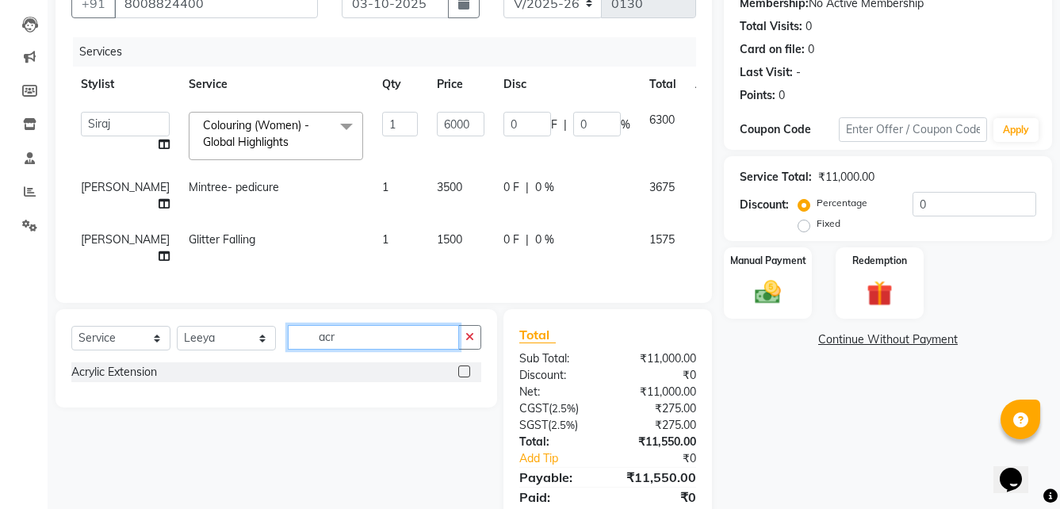
type input "acr"
click at [468, 365] on label at bounding box center [464, 371] width 12 height 12
click at [468, 367] on input "checkbox" at bounding box center [463, 372] width 10 height 10
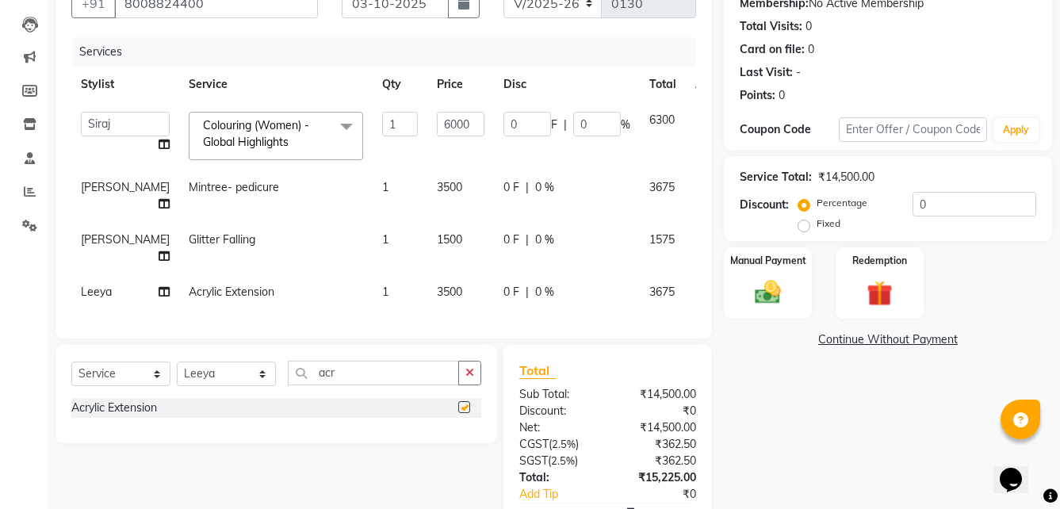
checkbox input "false"
click at [395, 367] on input "acr" at bounding box center [373, 373] width 171 height 25
type input "a"
type input "gli"
click at [461, 401] on label at bounding box center [464, 407] width 12 height 12
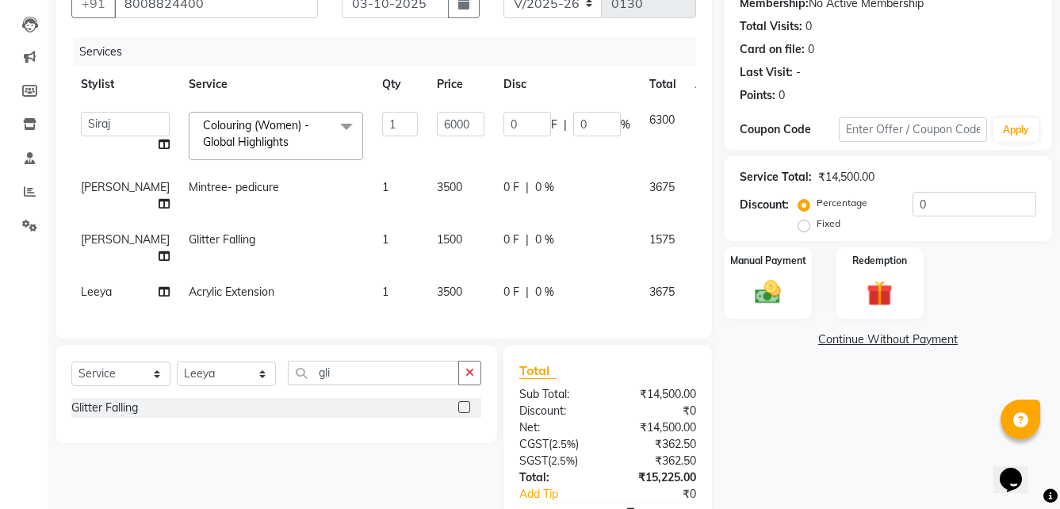
click at [461, 403] on input "checkbox" at bounding box center [463, 408] width 10 height 10
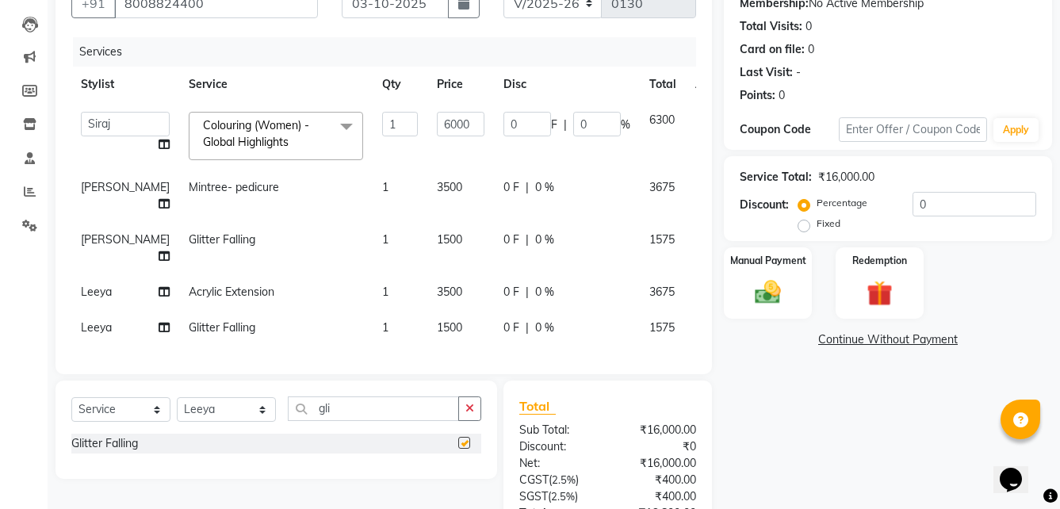
checkbox input "false"
click at [259, 422] on select "Select Stylist Ali Anil Anthony Aravind Ashok Borabay the salon Ceena Dingg Est…" at bounding box center [226, 409] width 99 height 25
select select "88468"
click at [177, 409] on select "Select Stylist Ali Anil Anthony Aravind Ashok Borabay the salon Ceena Dingg Est…" at bounding box center [226, 409] width 99 height 25
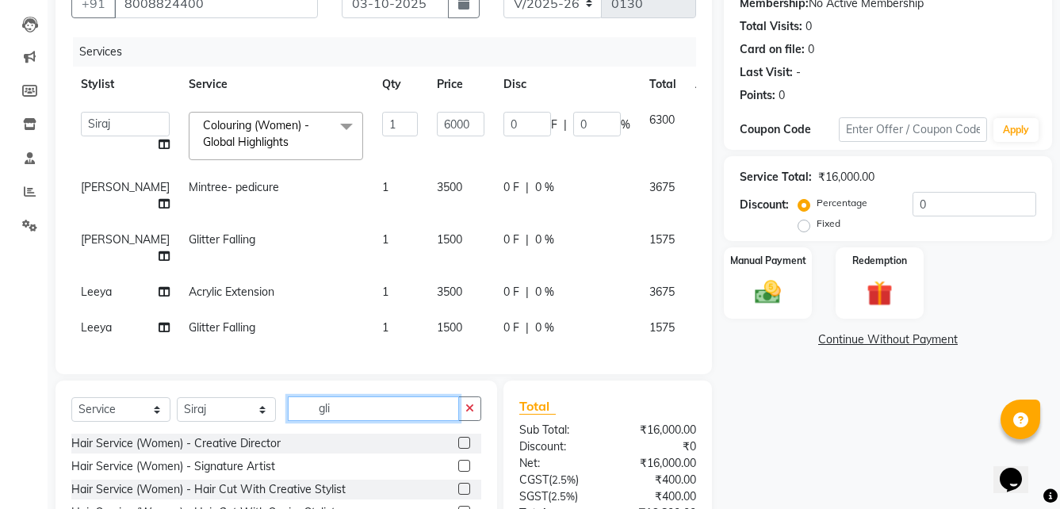
drag, startPoint x: 329, startPoint y: 422, endPoint x: 341, endPoint y: 420, distance: 12.1
click at [330, 421] on input "gli" at bounding box center [373, 408] width 171 height 25
click at [358, 421] on input "gli" at bounding box center [373, 408] width 171 height 25
type input "g"
type input "ol"
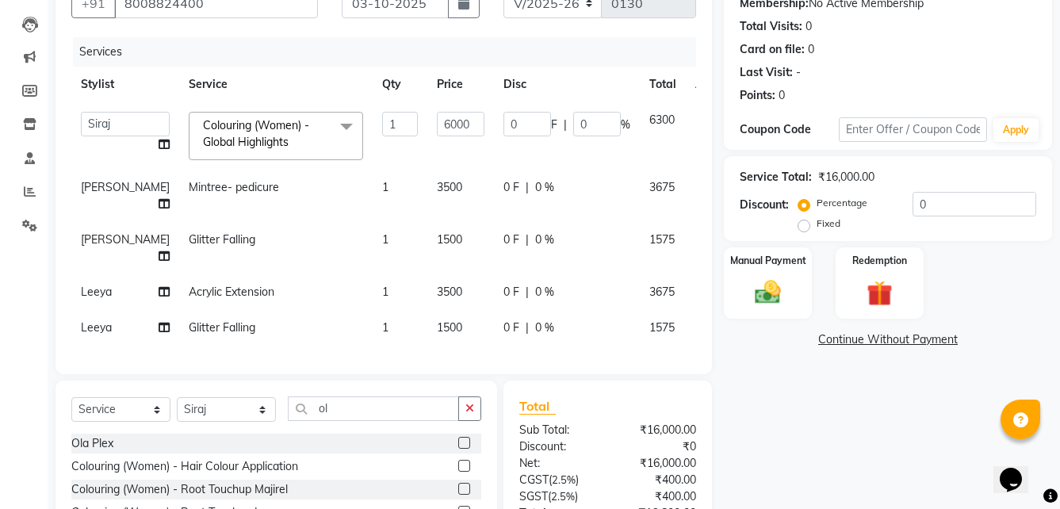
click at [458, 449] on label at bounding box center [464, 443] width 12 height 12
click at [458, 449] on input "checkbox" at bounding box center [463, 443] width 10 height 10
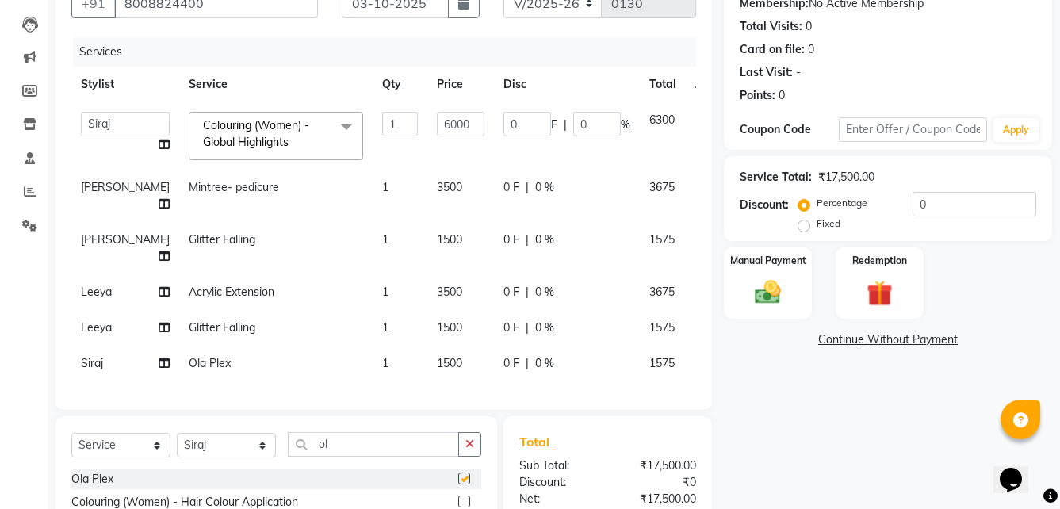
checkbox input "false"
click at [427, 363] on td "1500" at bounding box center [460, 364] width 67 height 36
select select "88468"
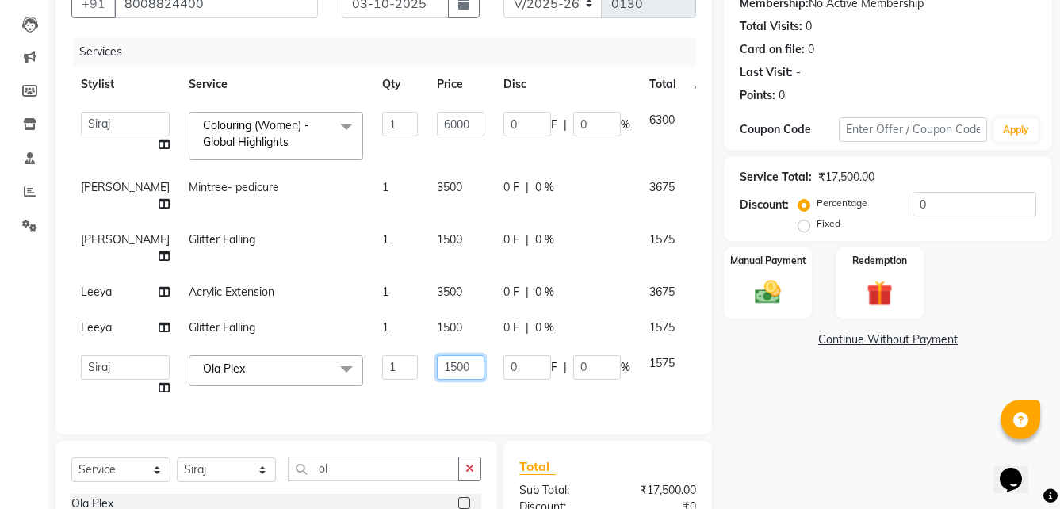
click at [437, 365] on input "1500" at bounding box center [461, 367] width 48 height 25
type input "1"
type input "3500"
click at [414, 398] on div "Services Stylist Service Qty Price Disc Total Action Ali Anil Anthony Aravind A…" at bounding box center [383, 227] width 625 height 381
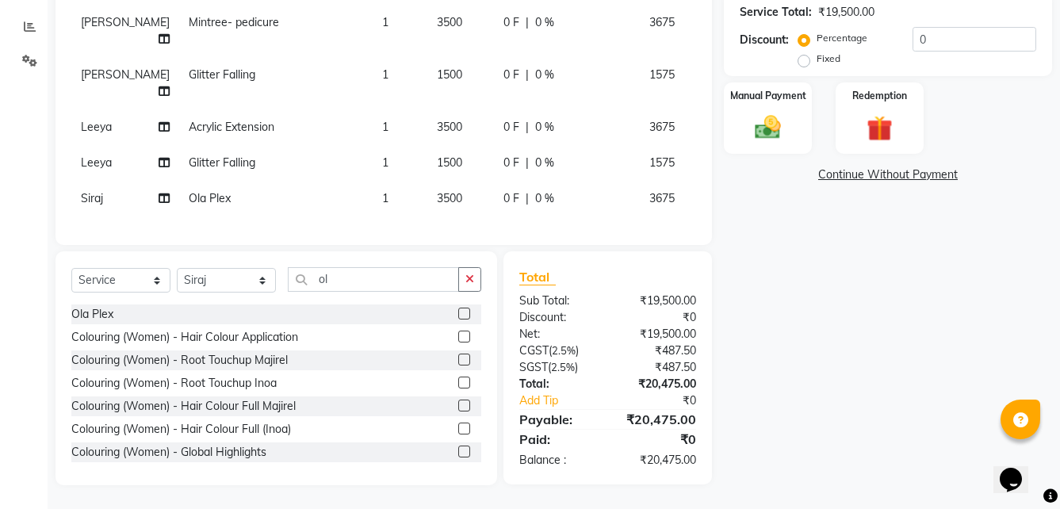
scroll to position [98, 0]
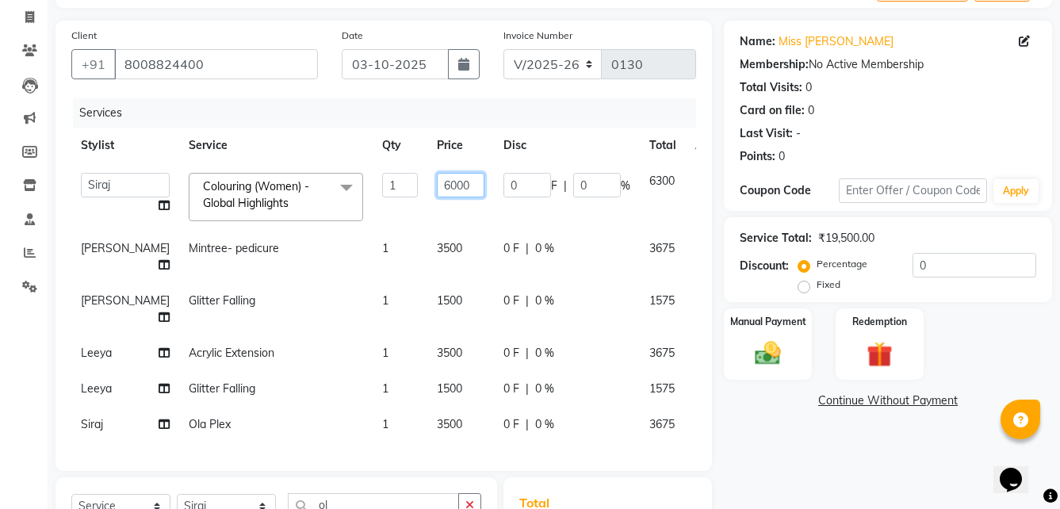
click at [437, 181] on input "6000" at bounding box center [461, 185] width 48 height 25
type input "6"
type input "5000"
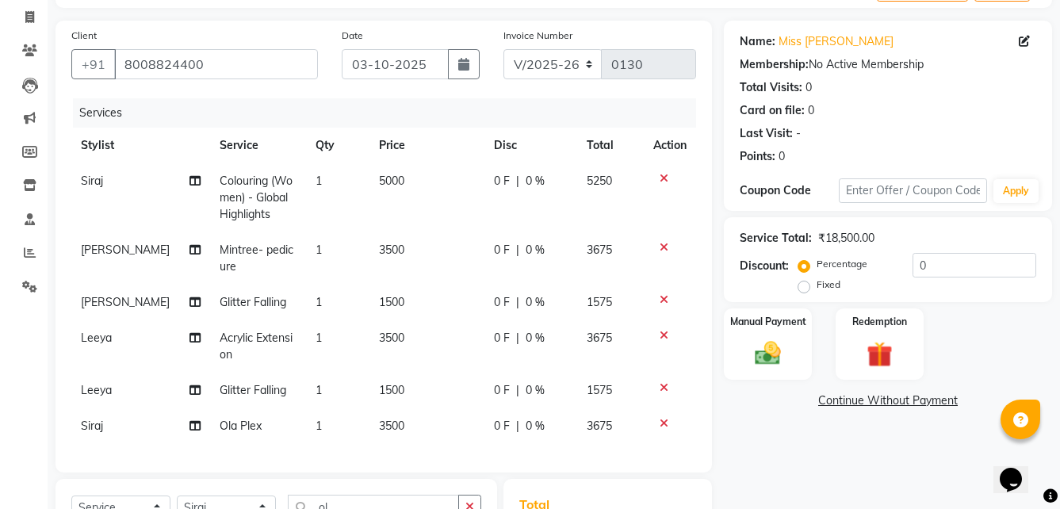
click at [555, 396] on td "0 F | 0 %" at bounding box center [530, 391] width 93 height 36
select select "88642"
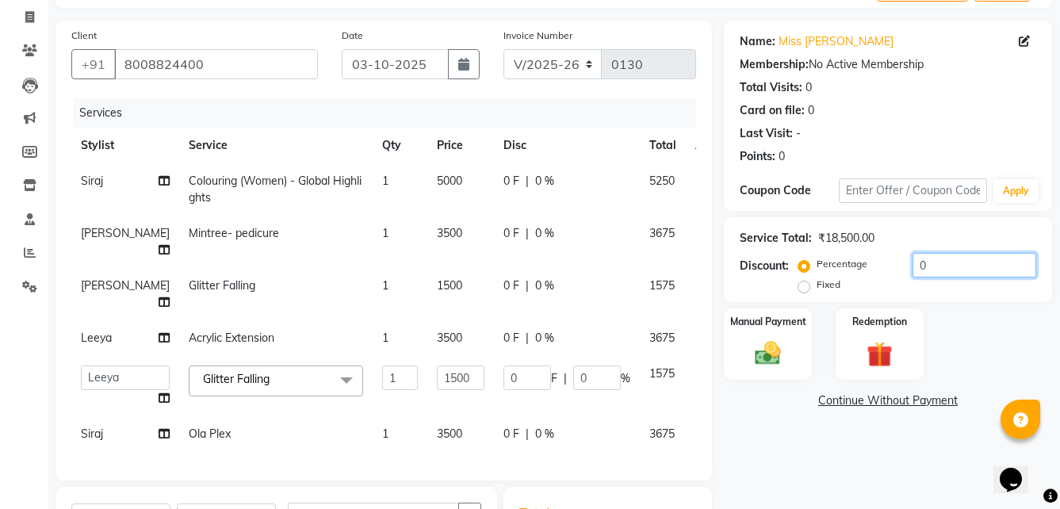
click at [933, 265] on input "0" at bounding box center [974, 265] width 124 height 25
type input "1"
type input "15"
type input "1"
type input "10"
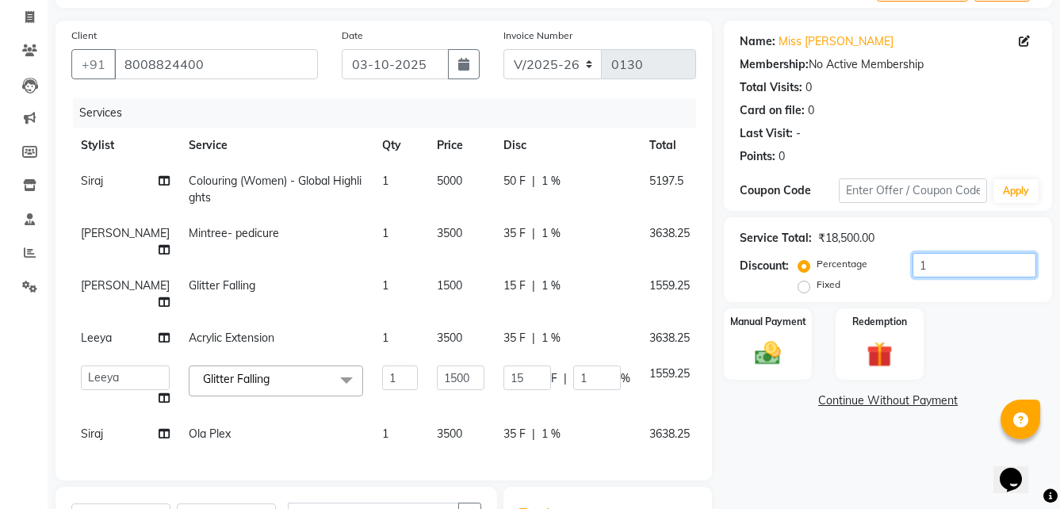
type input "150"
type input "10"
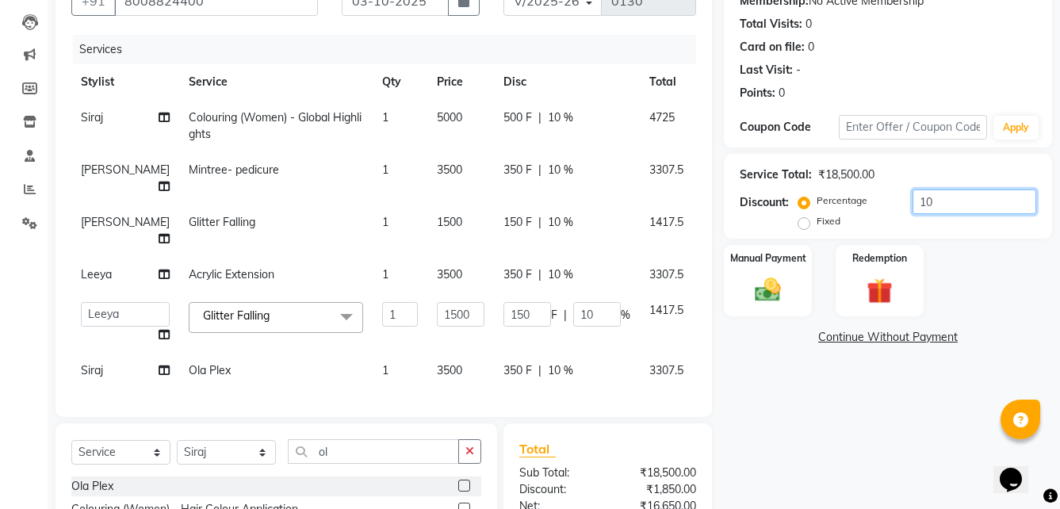
scroll to position [12, 0]
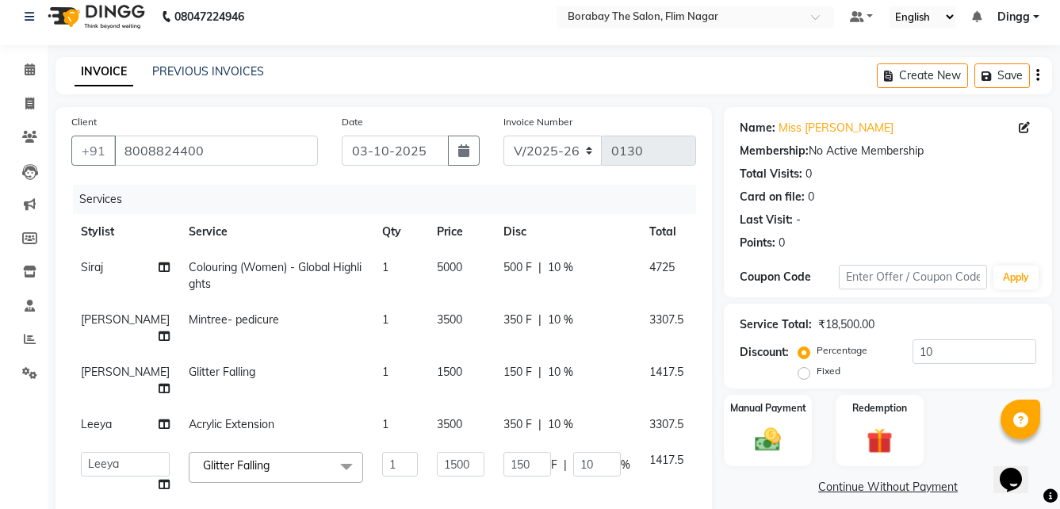
click at [965, 338] on div "Service Total: ₹18,500.00 Discount: Percentage Fixed 10" at bounding box center [888, 346] width 296 height 72
click at [946, 346] on input "10" at bounding box center [974, 351] width 124 height 25
type input "1"
type input "15"
type input "1"
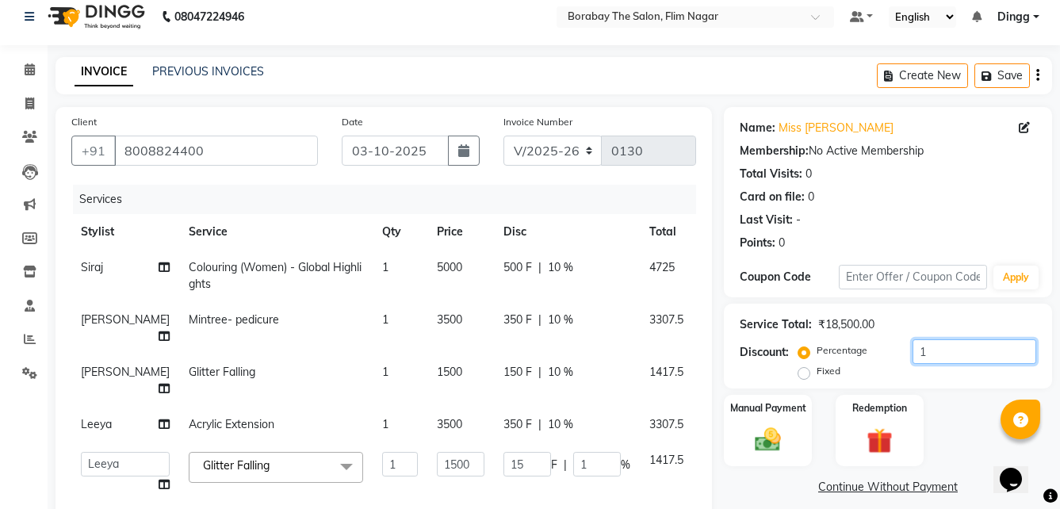
type input "0"
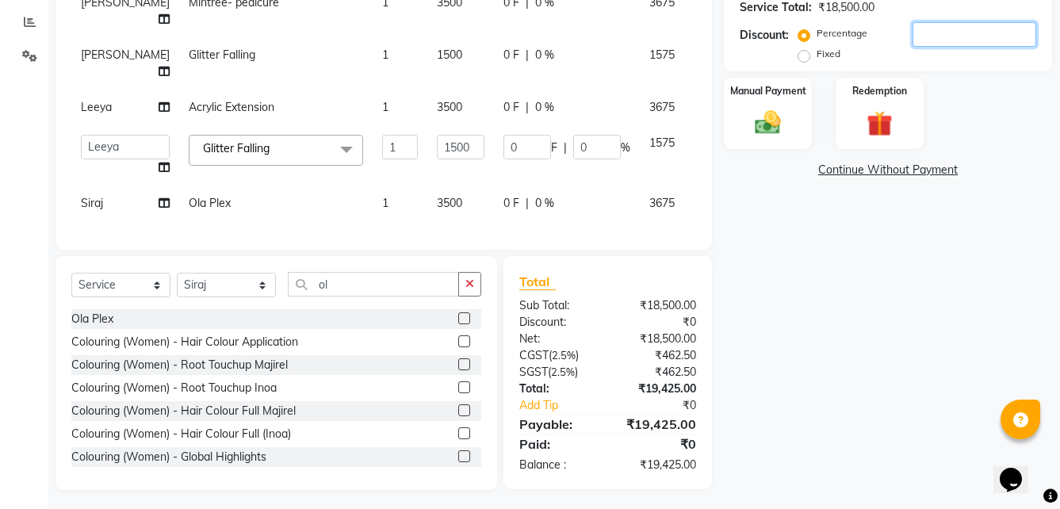
click at [936, 22] on input "number" at bounding box center [974, 34] width 124 height 25
type input "1"
type input "15"
type input "1"
type input "10"
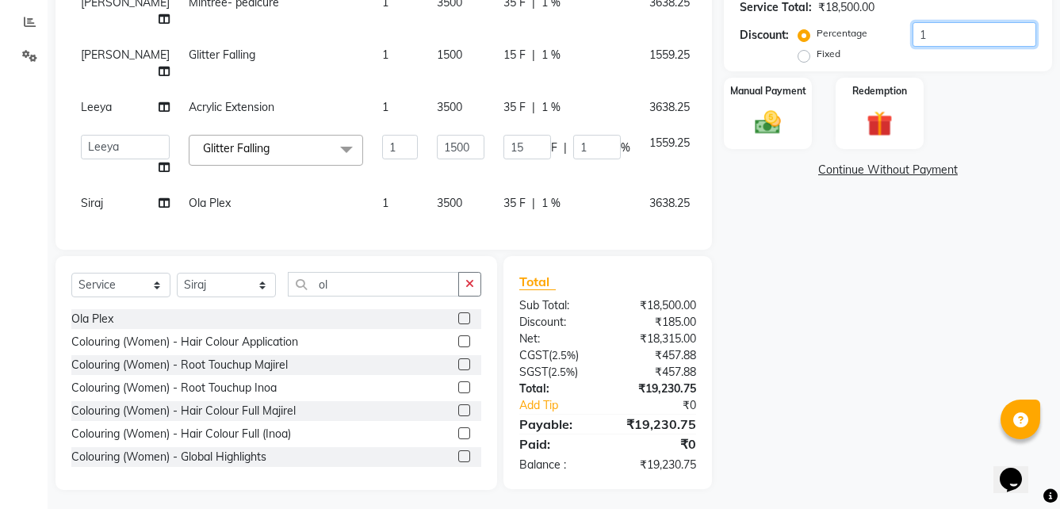
type input "150"
type input "10"
type input "1"
type input "15"
type input "1"
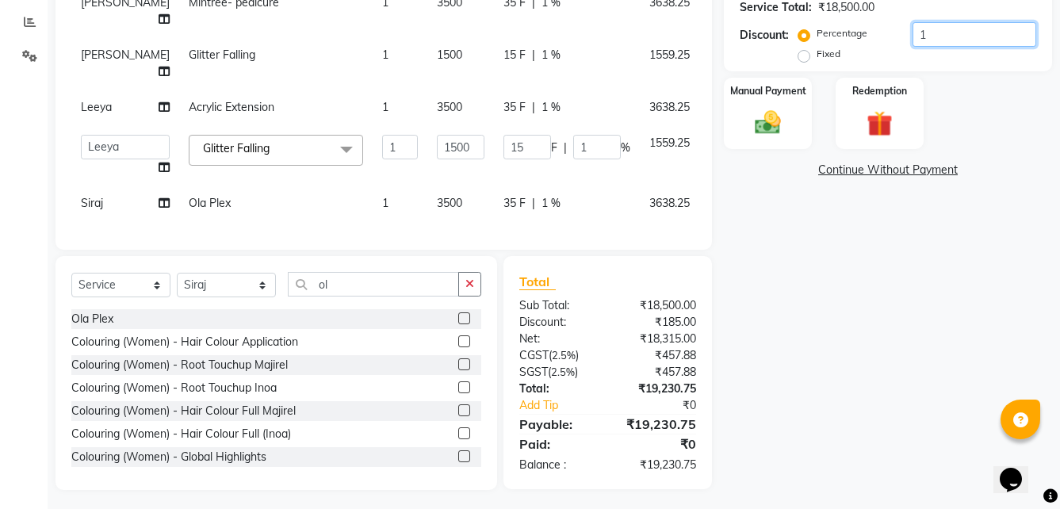
type input "0"
click at [934, 23] on input "number" at bounding box center [974, 34] width 124 height 25
type input "1"
type input "15"
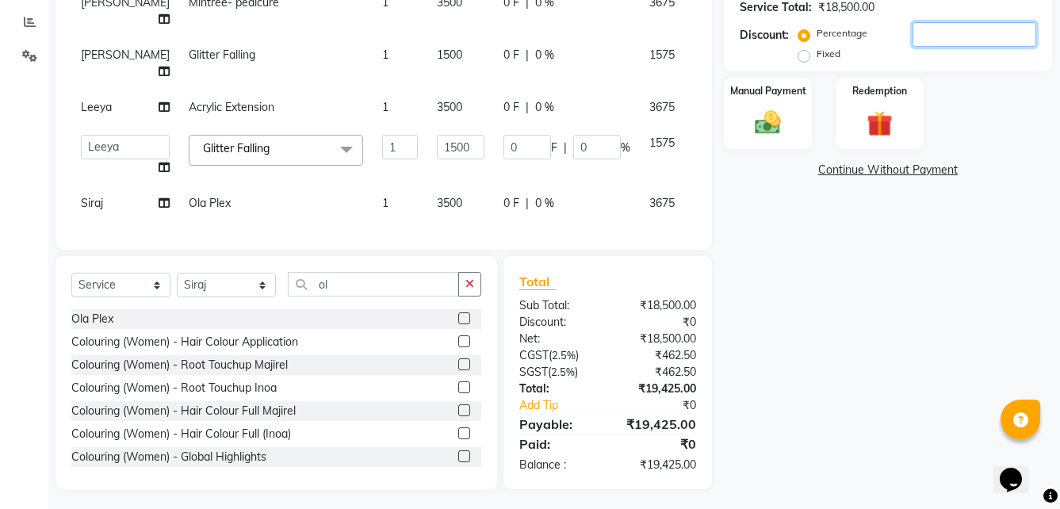
type input "1"
type input "10"
type input "150"
type input "10"
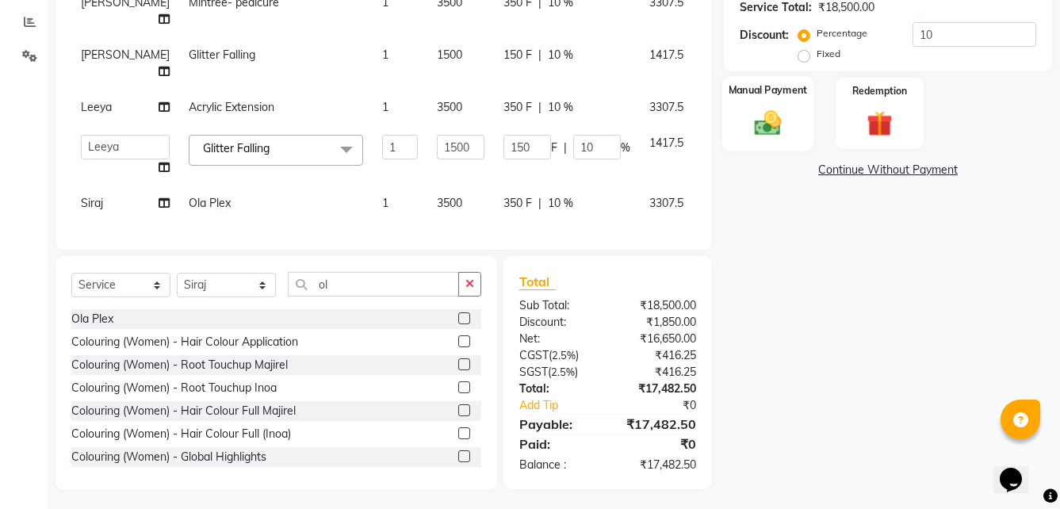
click at [748, 118] on img at bounding box center [768, 122] width 44 height 31
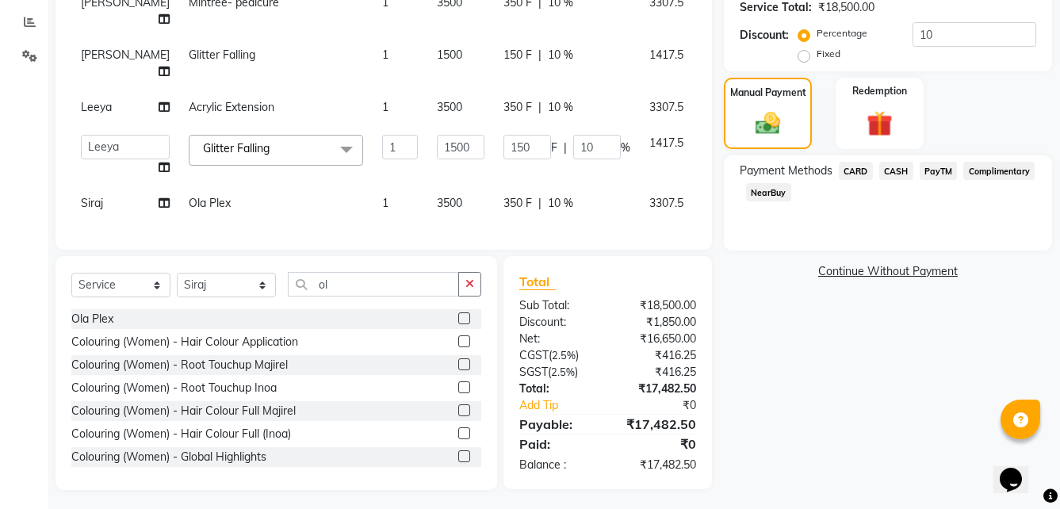
click at [897, 171] on span "CASH" at bounding box center [896, 171] width 34 height 18
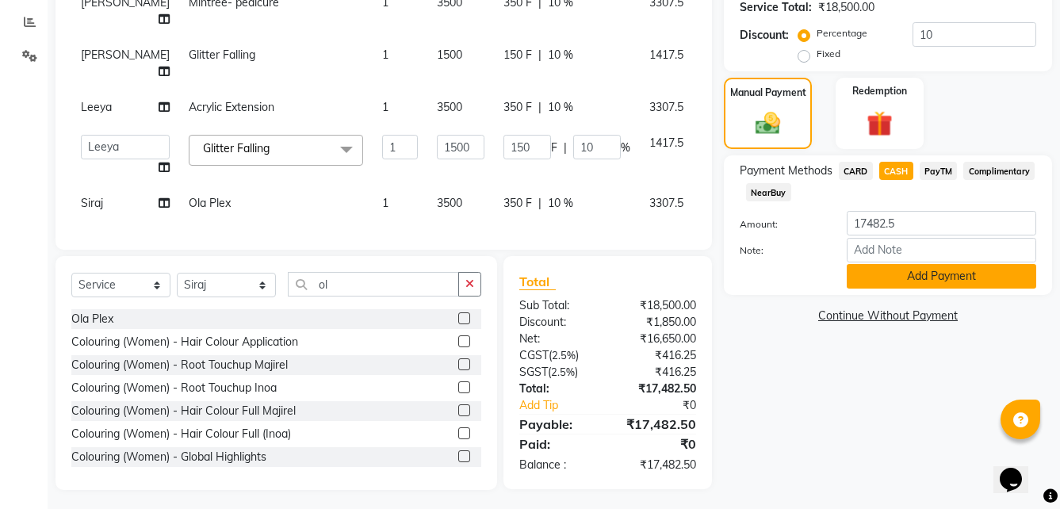
click at [899, 273] on button "Add Payment" at bounding box center [941, 276] width 189 height 25
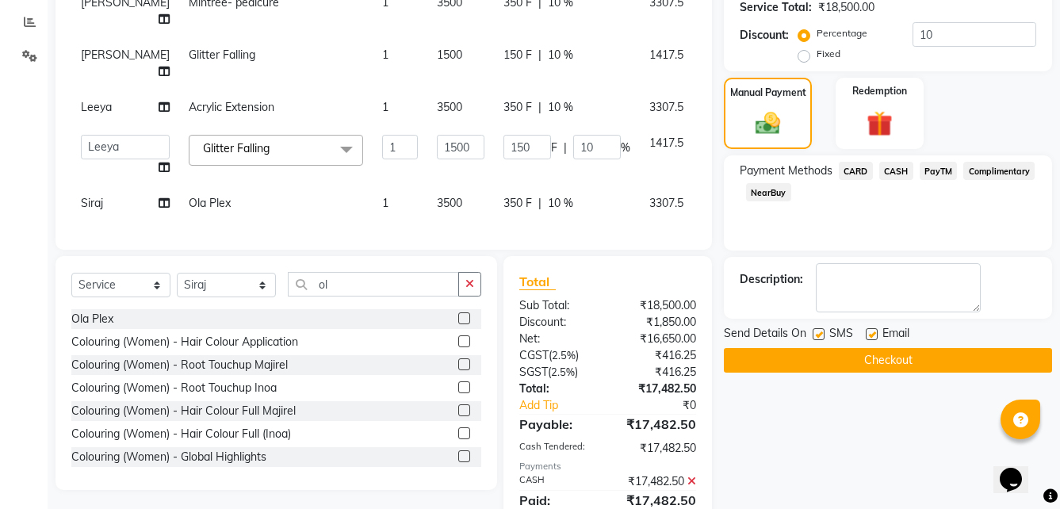
scroll to position [384, 0]
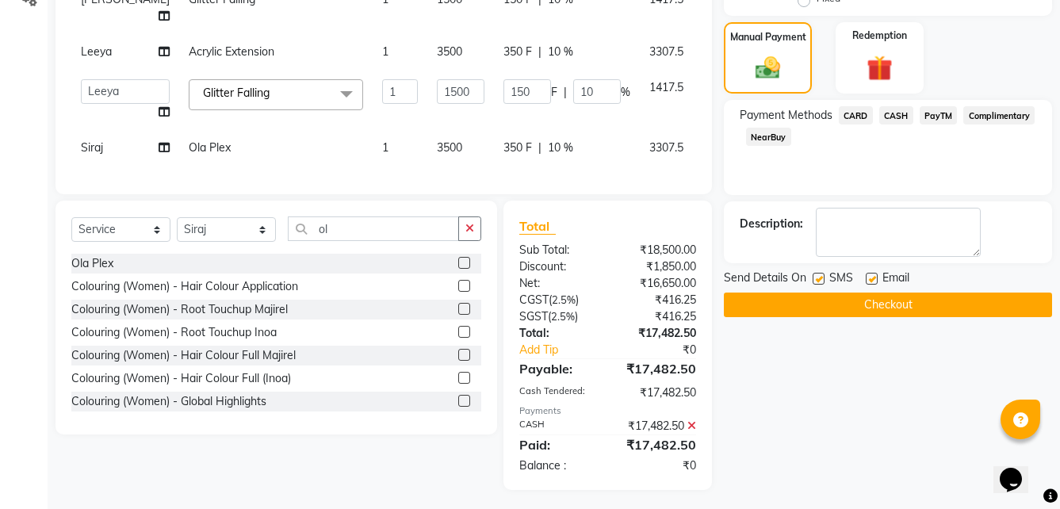
click at [854, 296] on button "Checkout" at bounding box center [888, 304] width 328 height 25
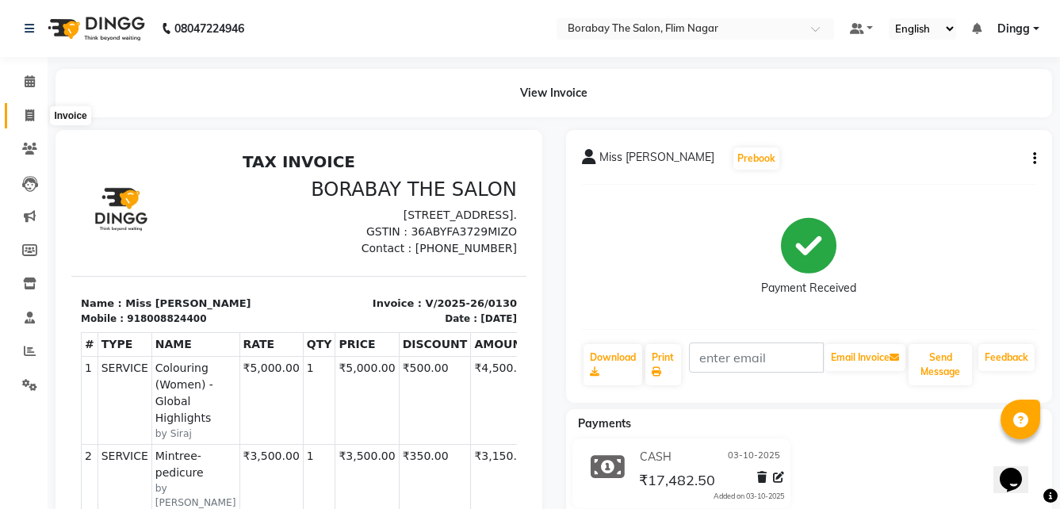
click at [36, 117] on span at bounding box center [30, 116] width 28 height 18
select select "service"
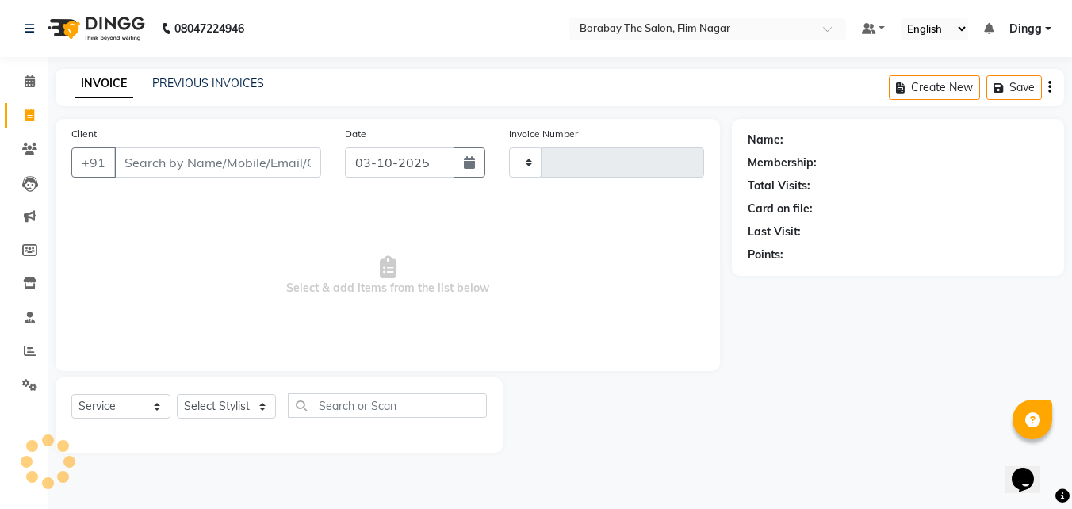
type input "0131"
select select "8731"
click at [31, 86] on icon at bounding box center [30, 81] width 10 height 12
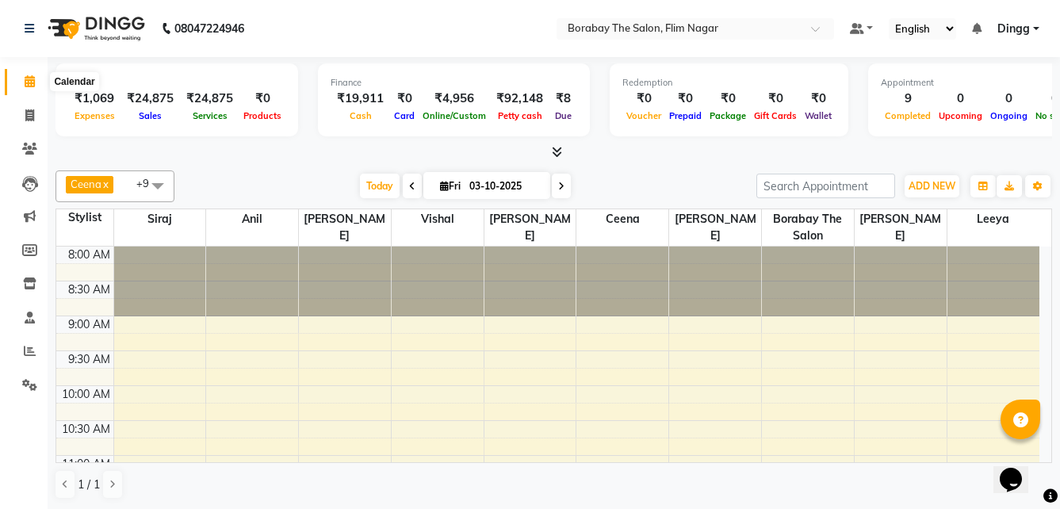
click at [29, 80] on icon at bounding box center [30, 81] width 10 height 12
click at [25, 117] on icon at bounding box center [29, 115] width 9 height 12
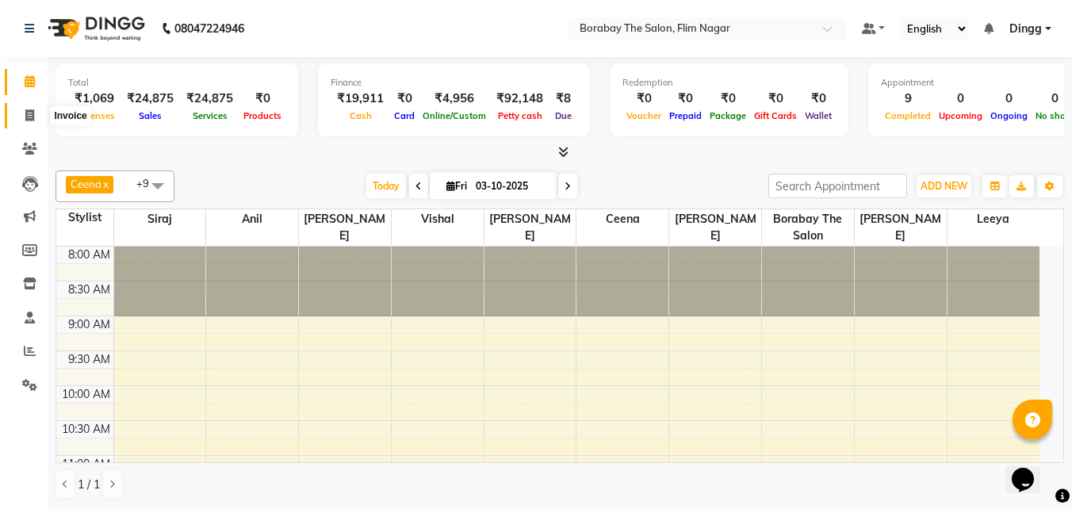
select select "8731"
select select "service"
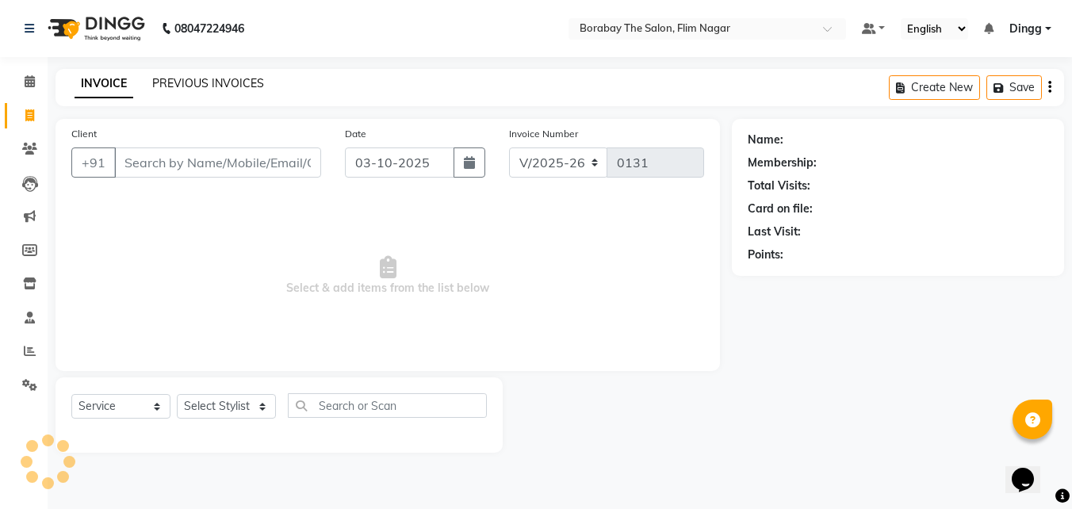
click at [197, 86] on link "PREVIOUS INVOICES" at bounding box center [208, 83] width 112 height 14
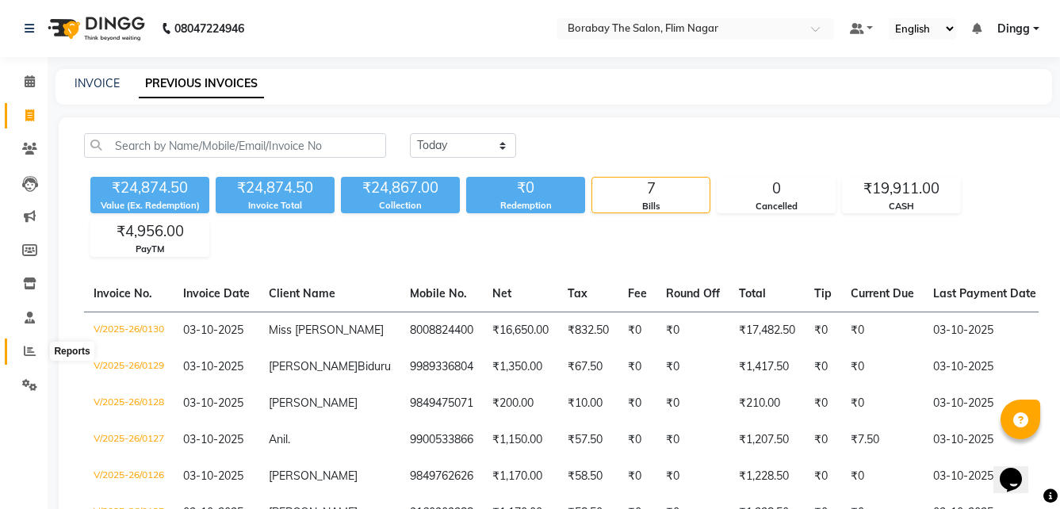
click at [25, 346] on icon at bounding box center [30, 351] width 12 height 12
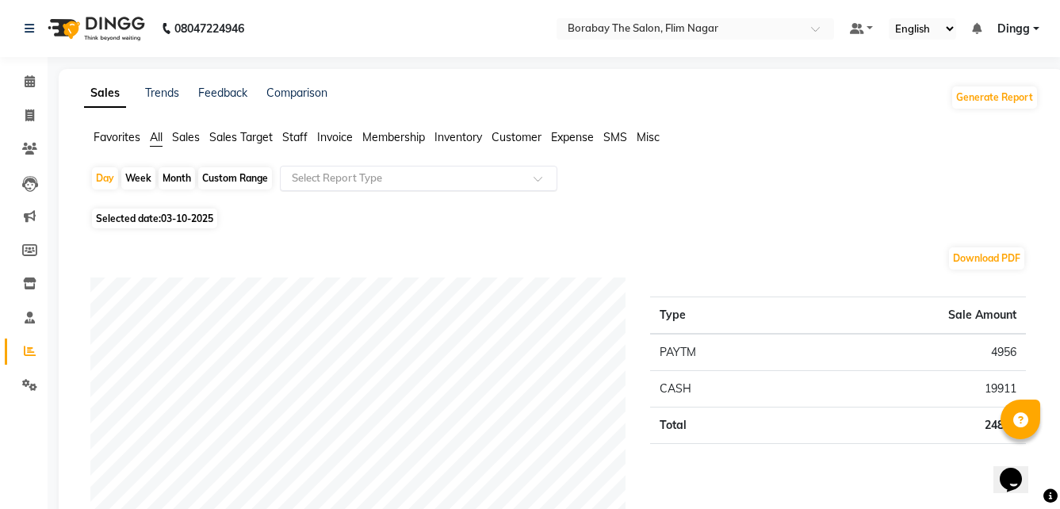
click at [365, 175] on input "text" at bounding box center [403, 178] width 228 height 16
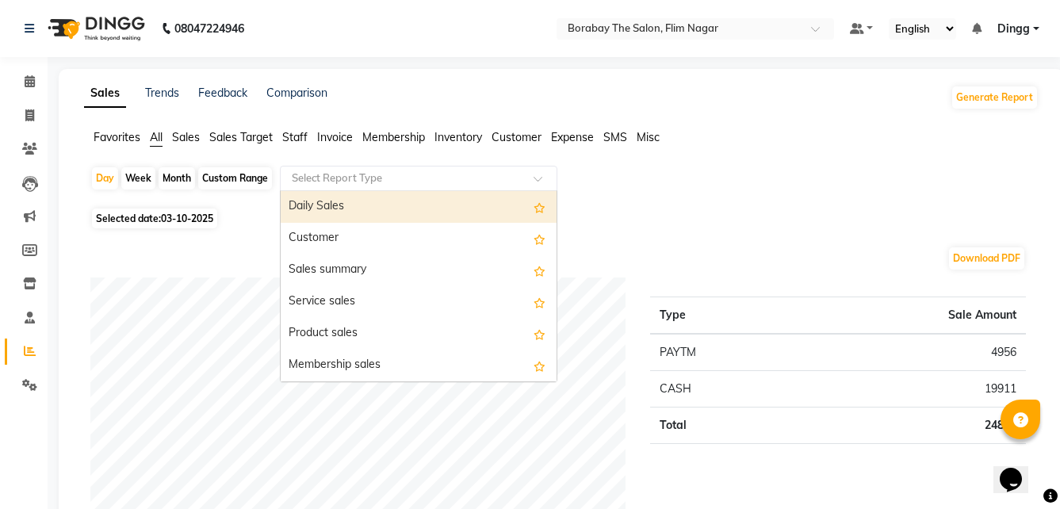
click at [297, 135] on span "Staff" at bounding box center [294, 137] width 25 height 14
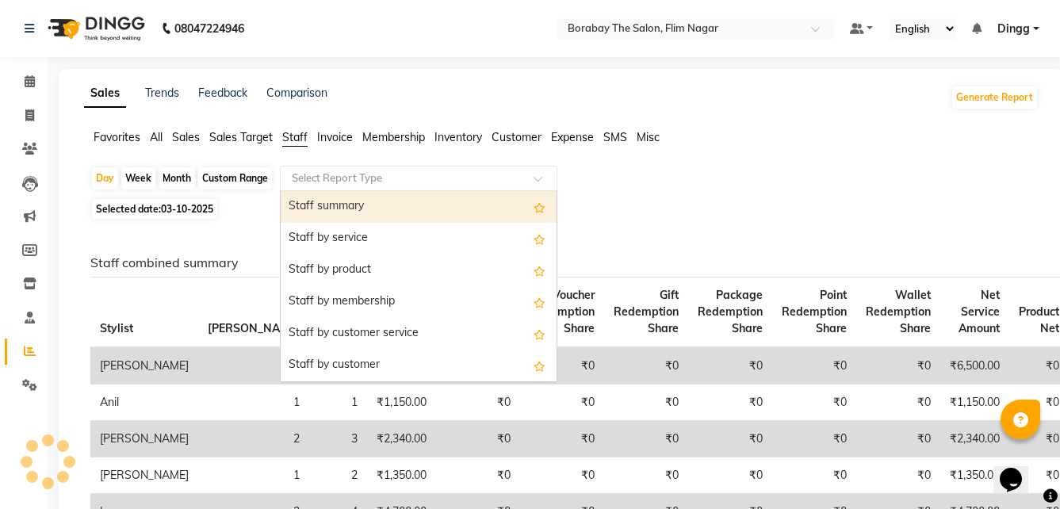
click at [331, 174] on input "text" at bounding box center [403, 178] width 228 height 16
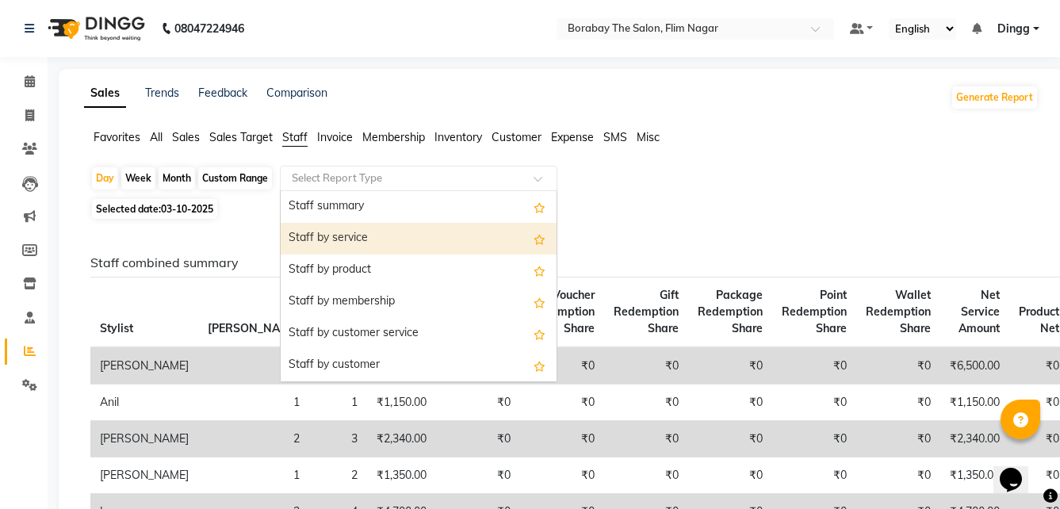
click at [327, 241] on div "Staff by service" at bounding box center [419, 239] width 276 height 32
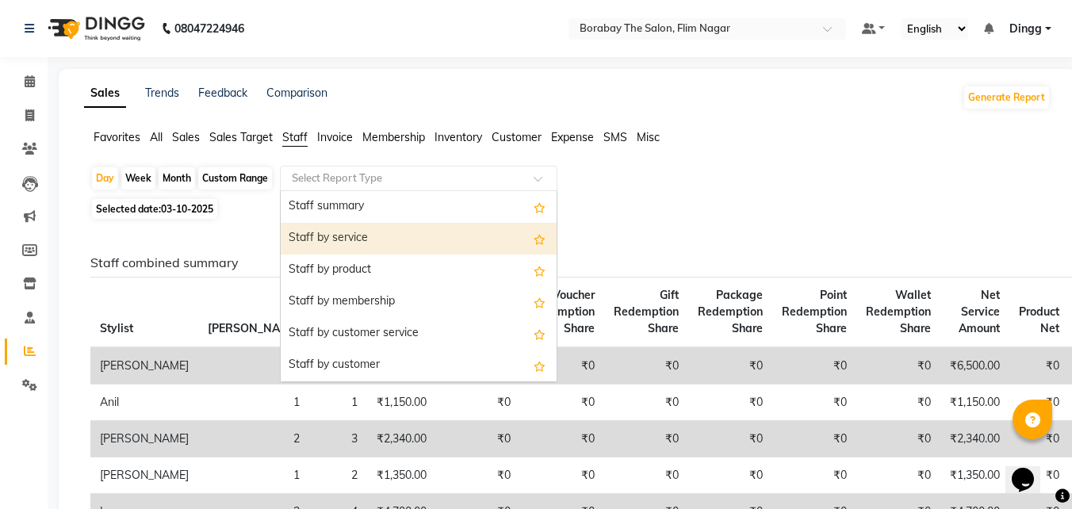
select select "full_report"
select select "csv"
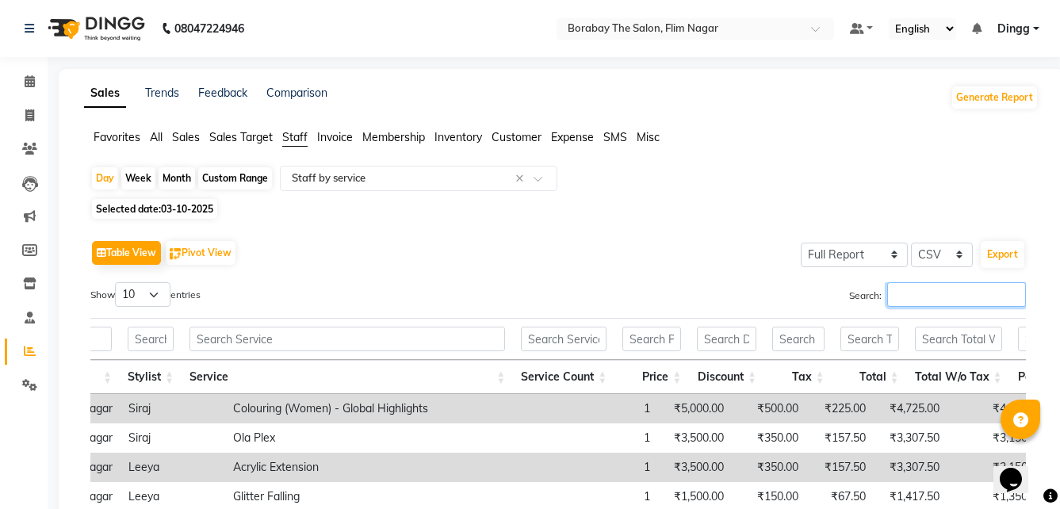
click at [900, 292] on input "Search:" at bounding box center [956, 294] width 139 height 25
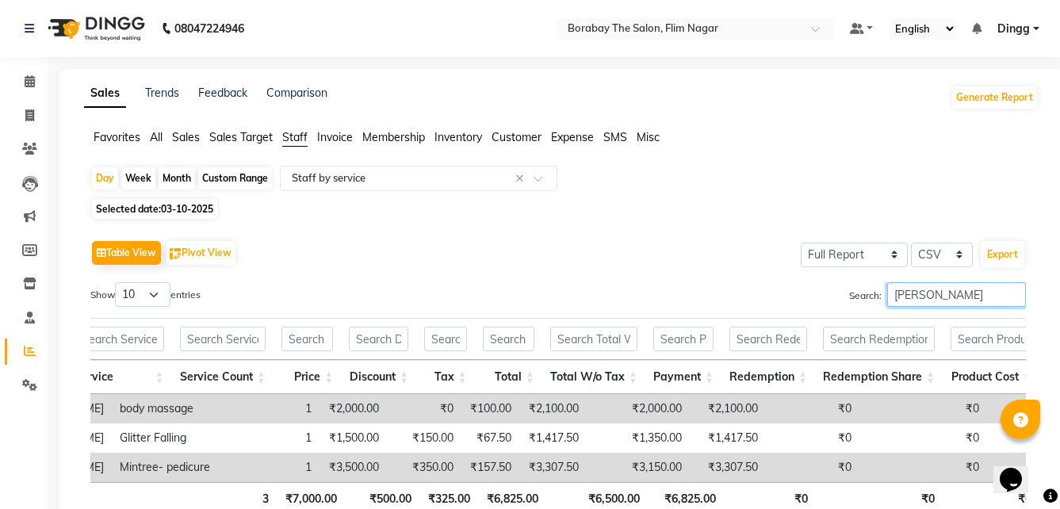
scroll to position [0, 292]
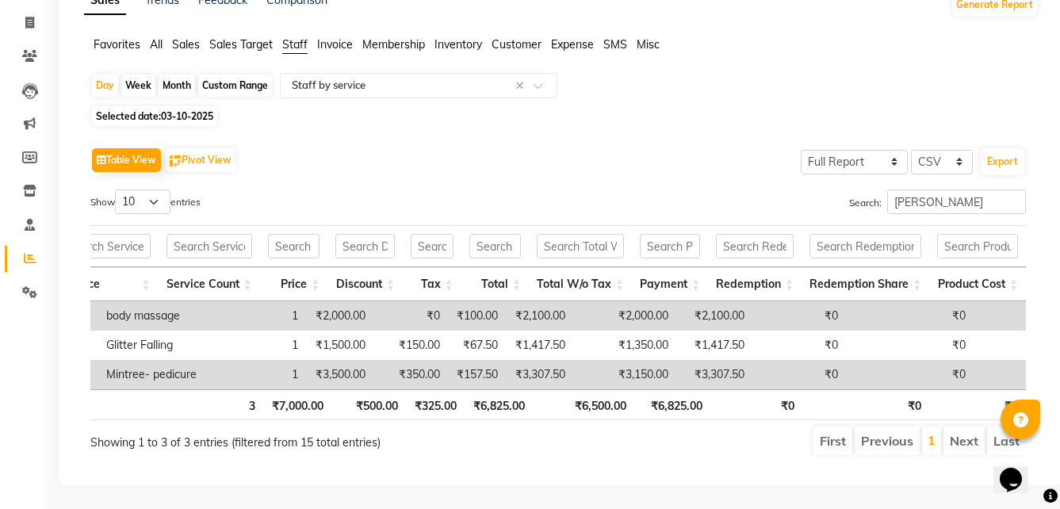
click at [909, 165] on div "Table View Pivot View Select Full Report Filtered Report Select CSV PDF Export …" at bounding box center [557, 299] width 935 height 313
click at [926, 189] on input "[PERSON_NAME]" at bounding box center [956, 201] width 139 height 25
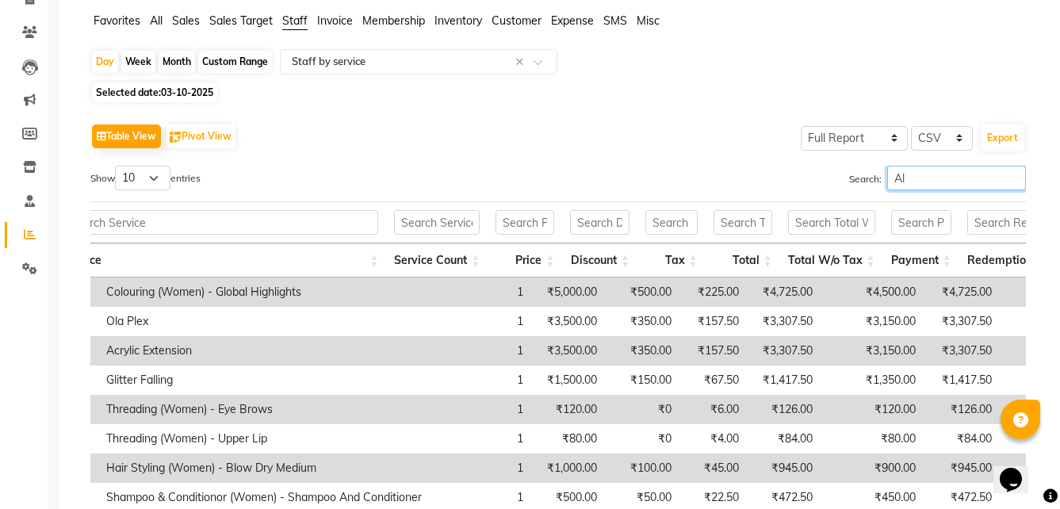
type input "A"
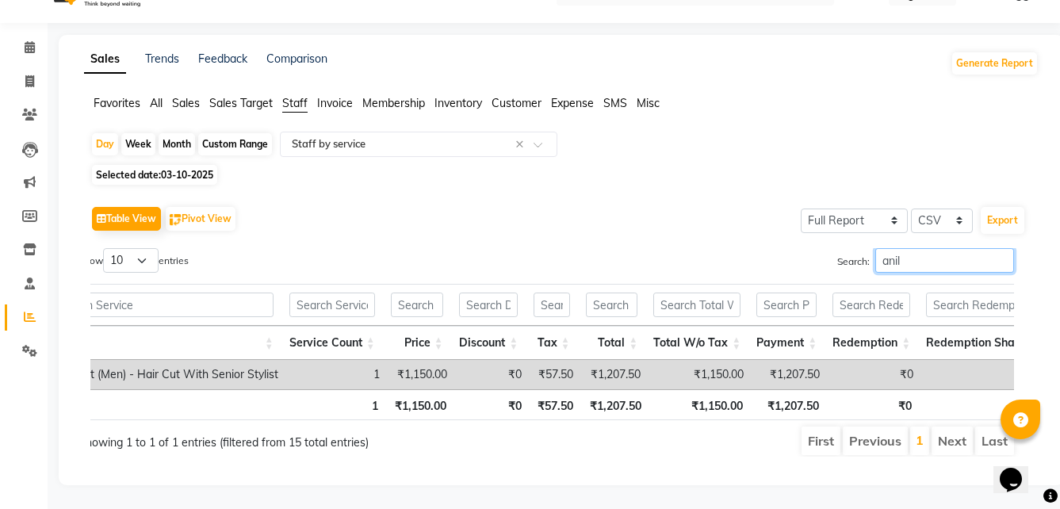
click at [911, 248] on input "anil" at bounding box center [944, 260] width 139 height 25
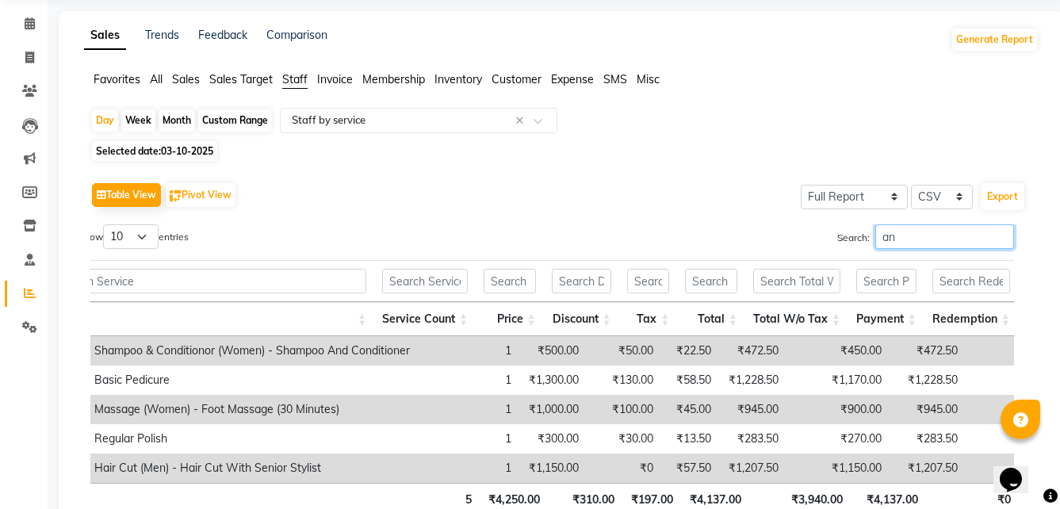
type input "a"
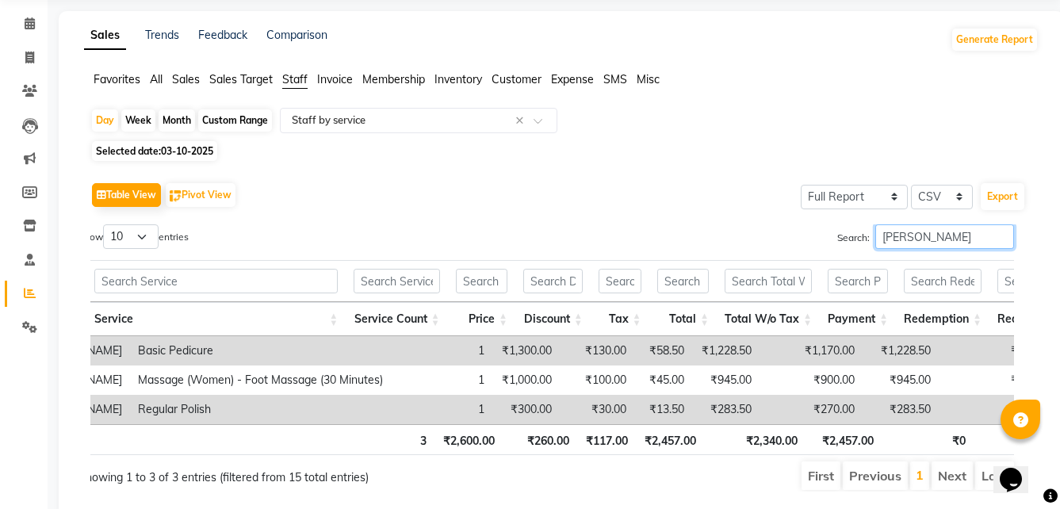
scroll to position [0, 234]
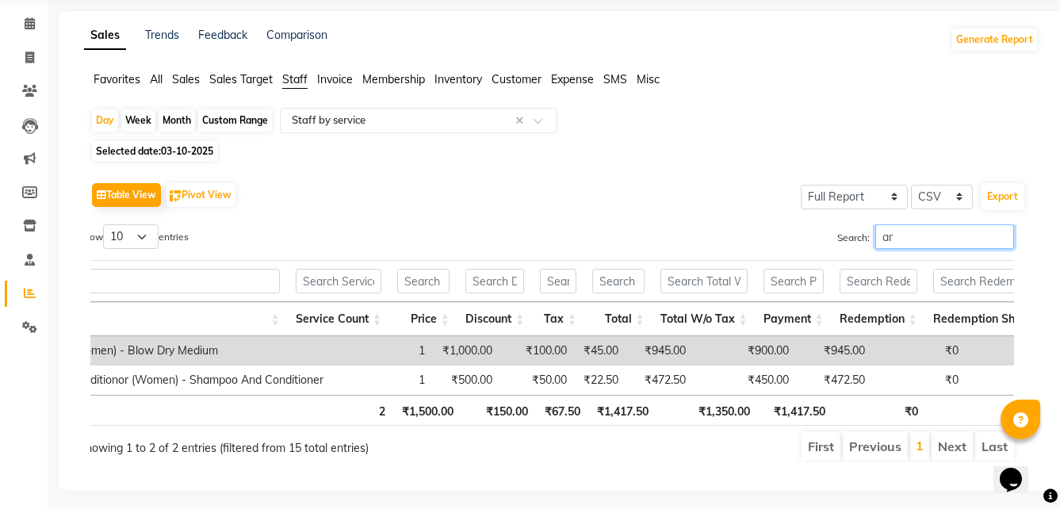
type input "a"
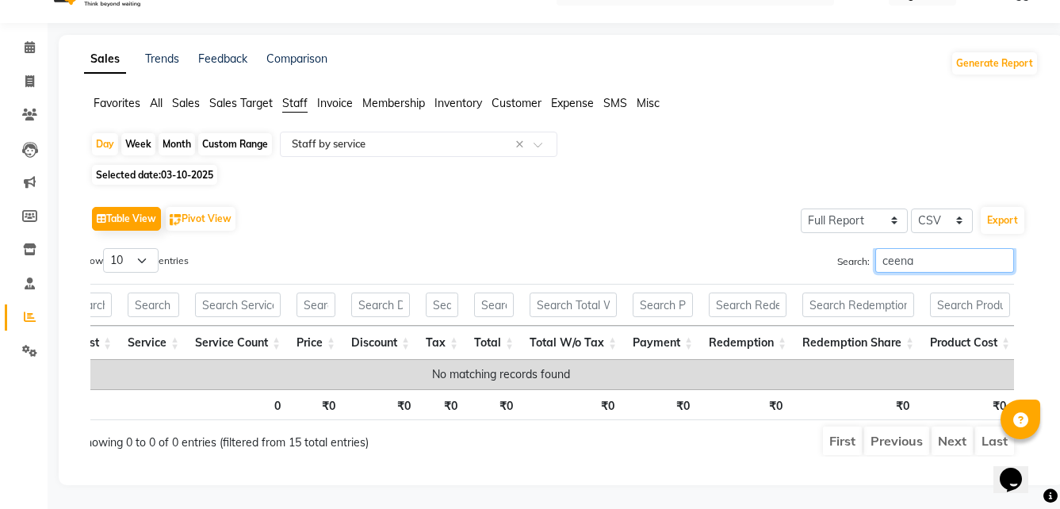
type input "ceena"
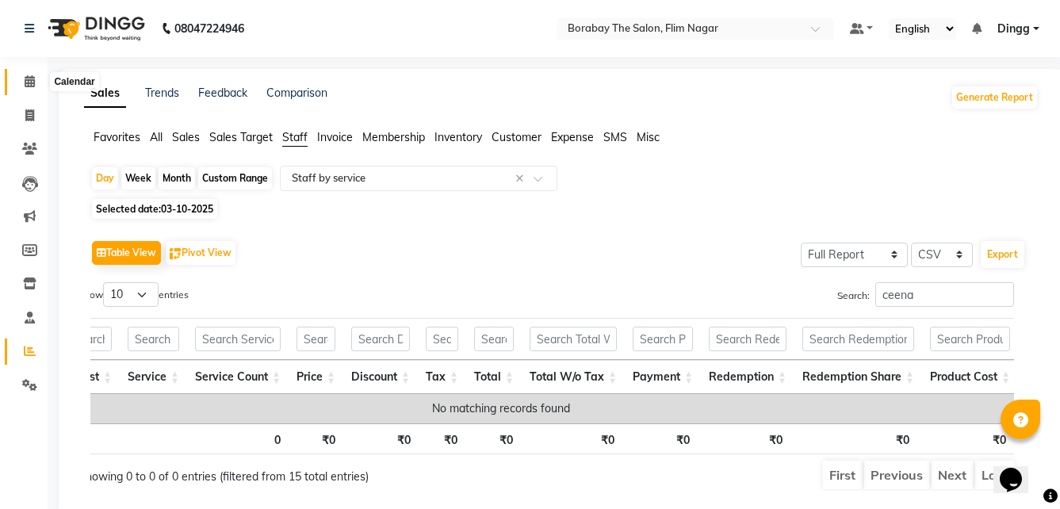
click at [29, 85] on icon at bounding box center [30, 81] width 10 height 12
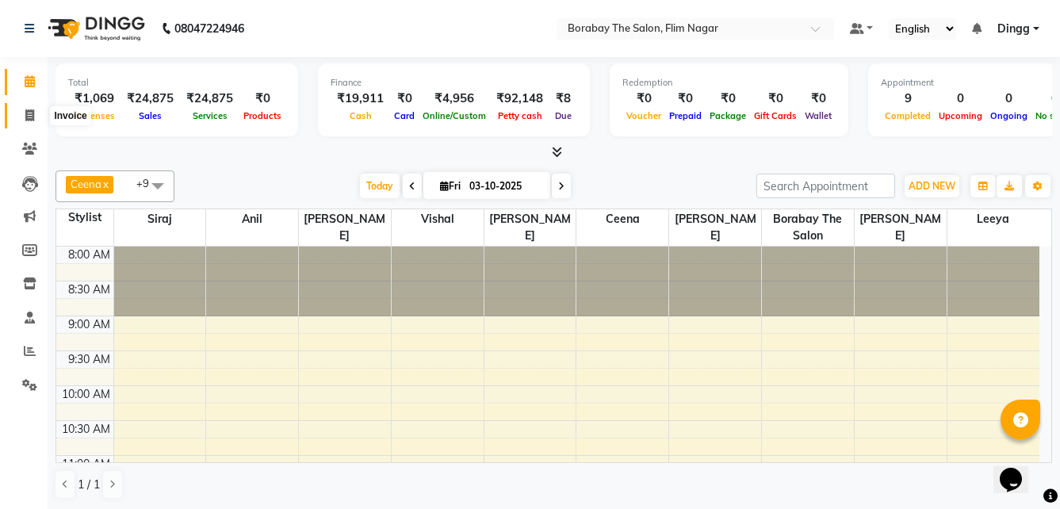
click at [27, 112] on icon at bounding box center [29, 115] width 9 height 12
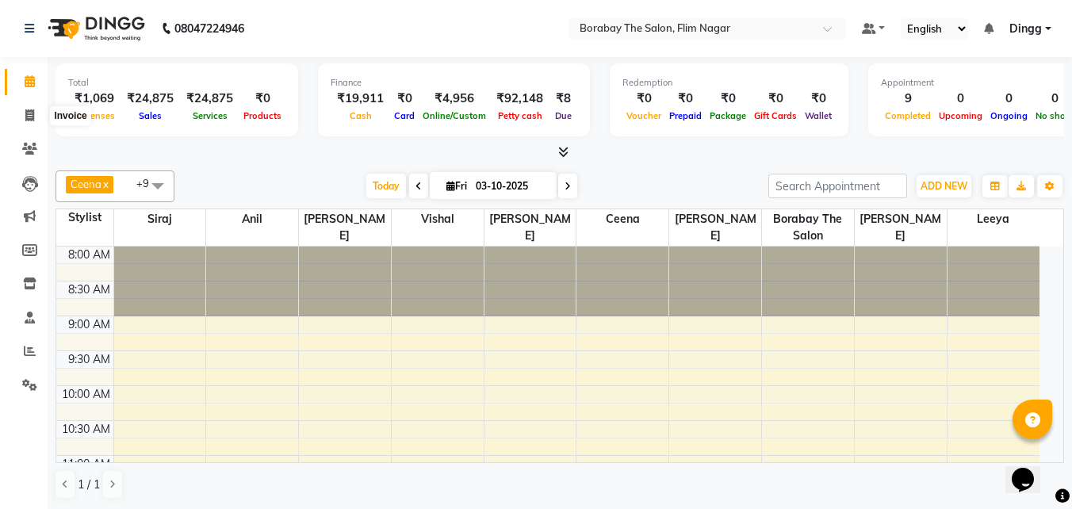
select select "8731"
select select "service"
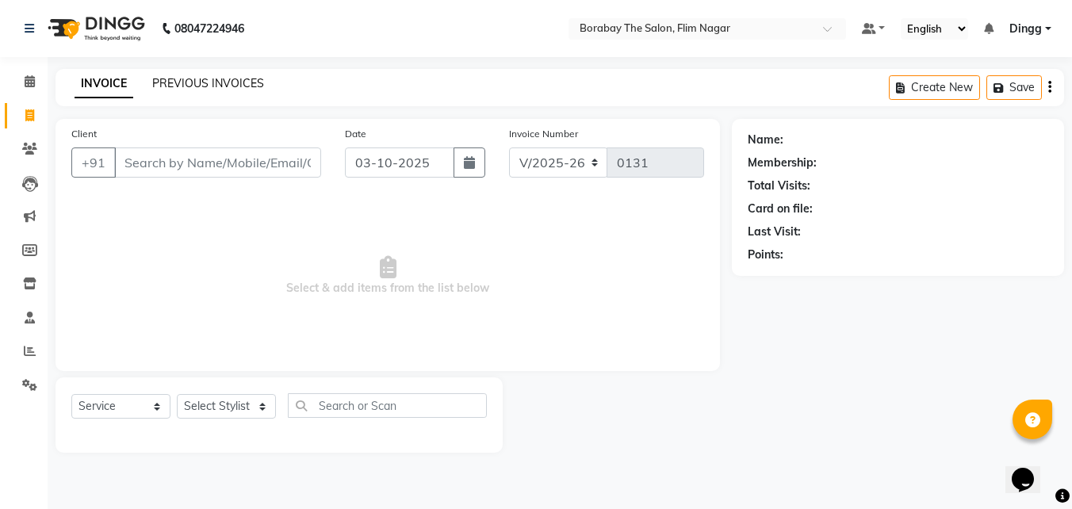
click at [201, 84] on link "PREVIOUS INVOICES" at bounding box center [208, 83] width 112 height 14
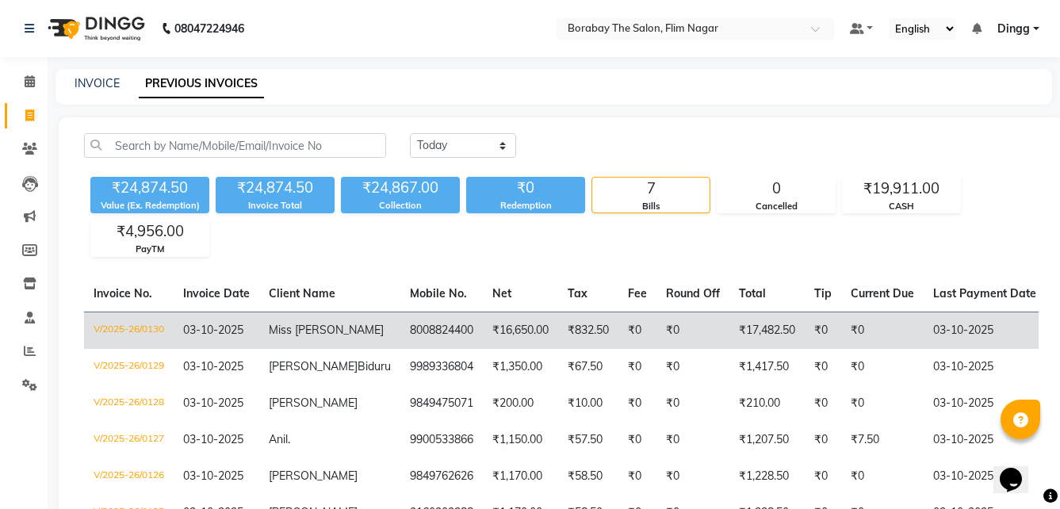
click at [311, 336] on span "Miss [PERSON_NAME]" at bounding box center [326, 330] width 115 height 14
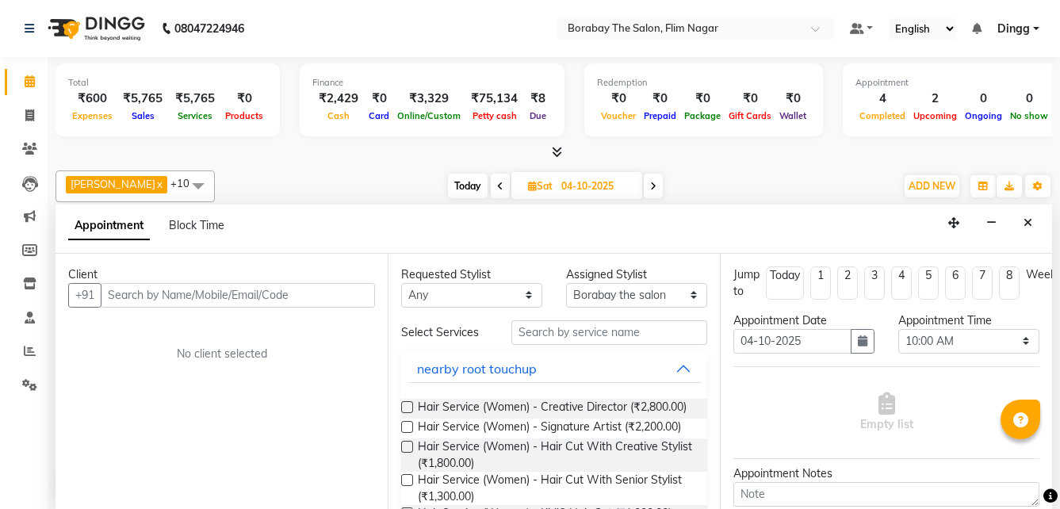
select select "88593"
select select "600"
select select "tentative"
click at [35, 386] on icon at bounding box center [29, 384] width 15 height 12
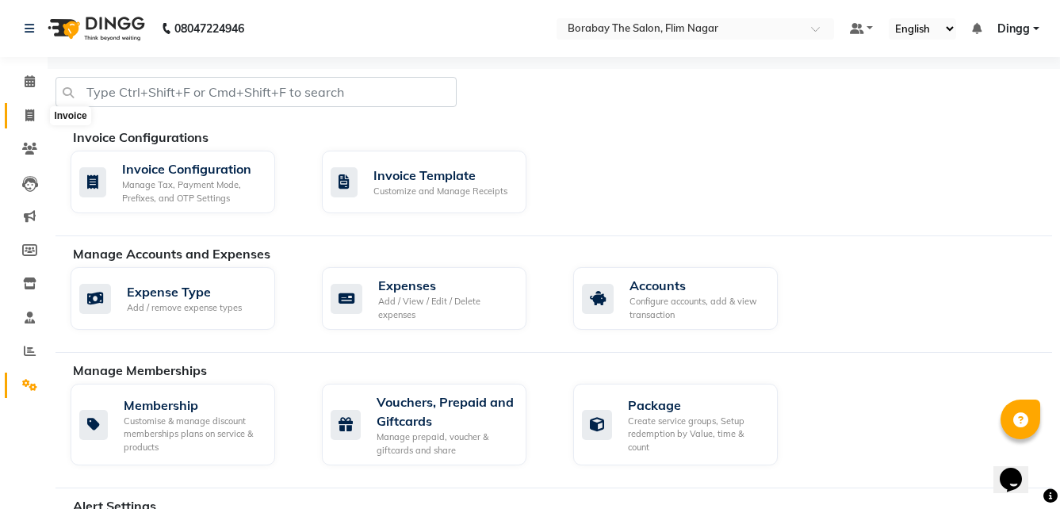
click at [30, 113] on icon at bounding box center [29, 115] width 9 height 12
select select "8731"
select select "service"
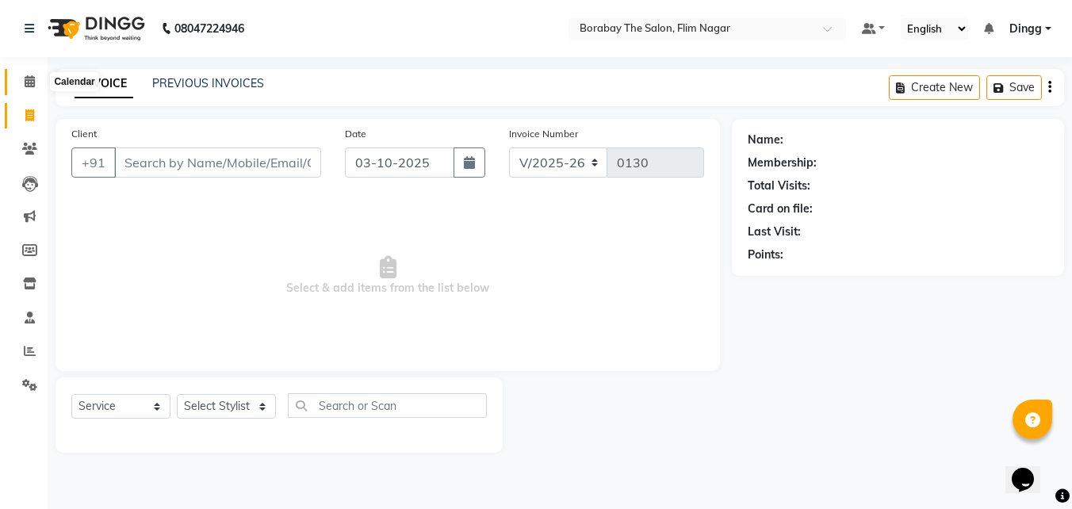
click at [30, 89] on span at bounding box center [30, 82] width 28 height 18
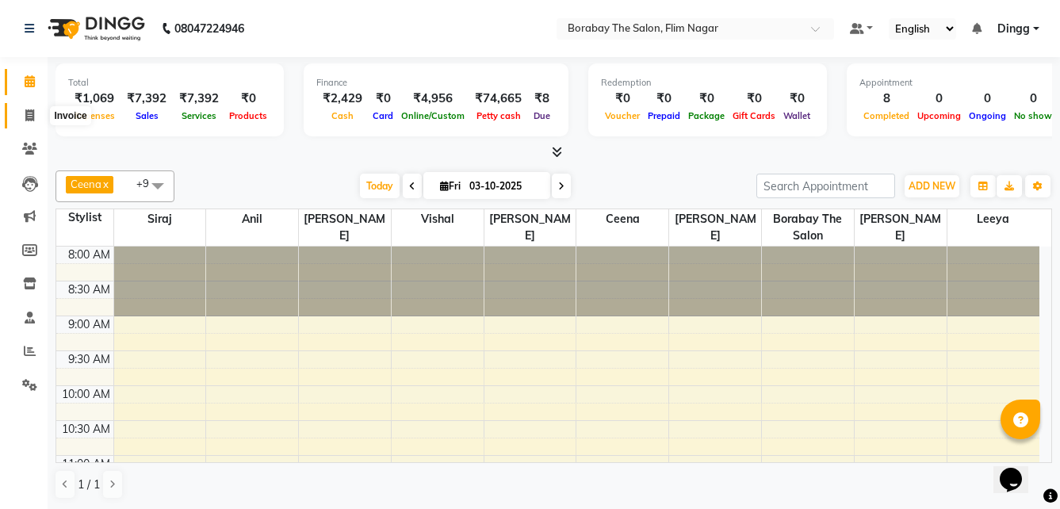
click at [37, 117] on span at bounding box center [30, 116] width 28 height 18
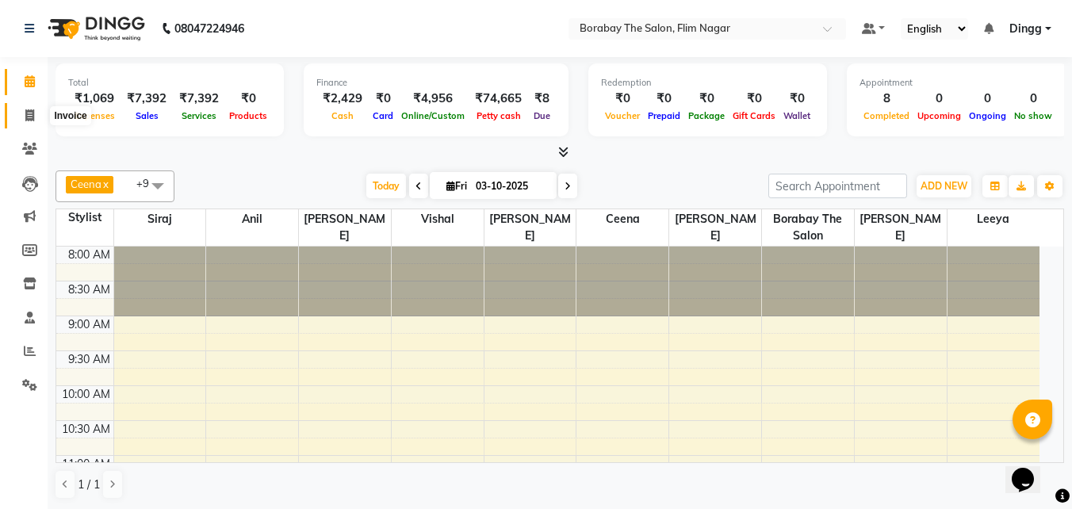
select select "8731"
select select "service"
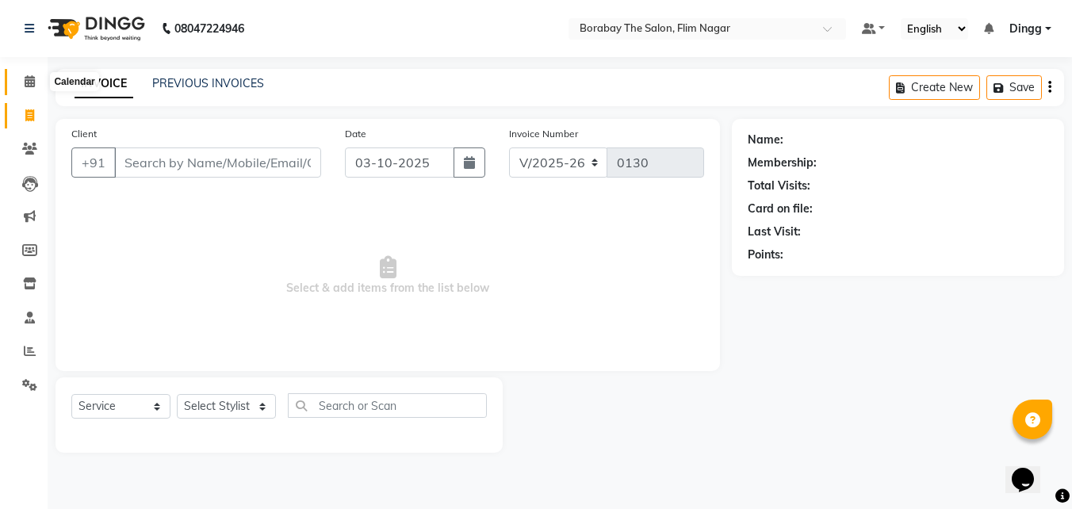
click at [25, 86] on icon at bounding box center [30, 81] width 10 height 12
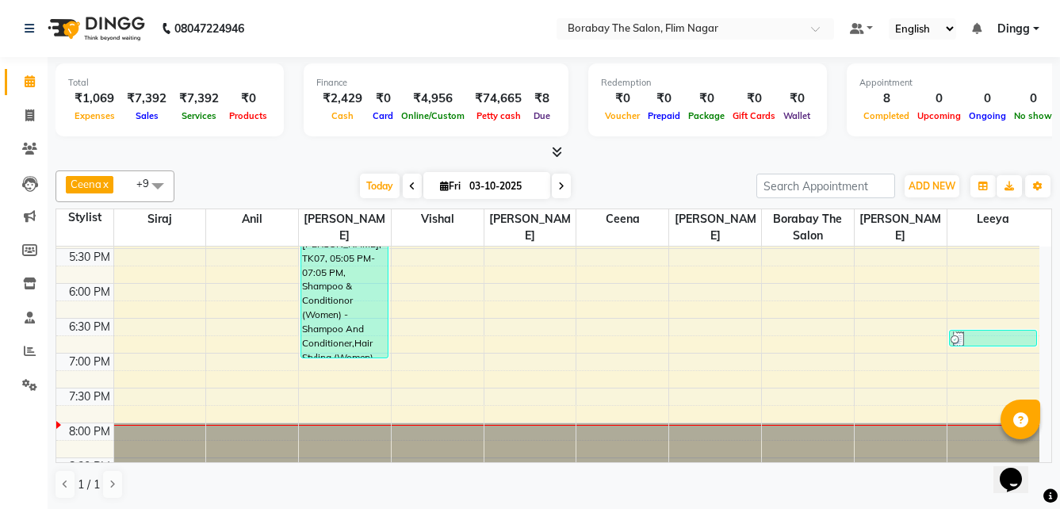
scroll to position [1, 0]
click at [30, 114] on icon at bounding box center [29, 115] width 9 height 12
select select "8731"
select select "service"
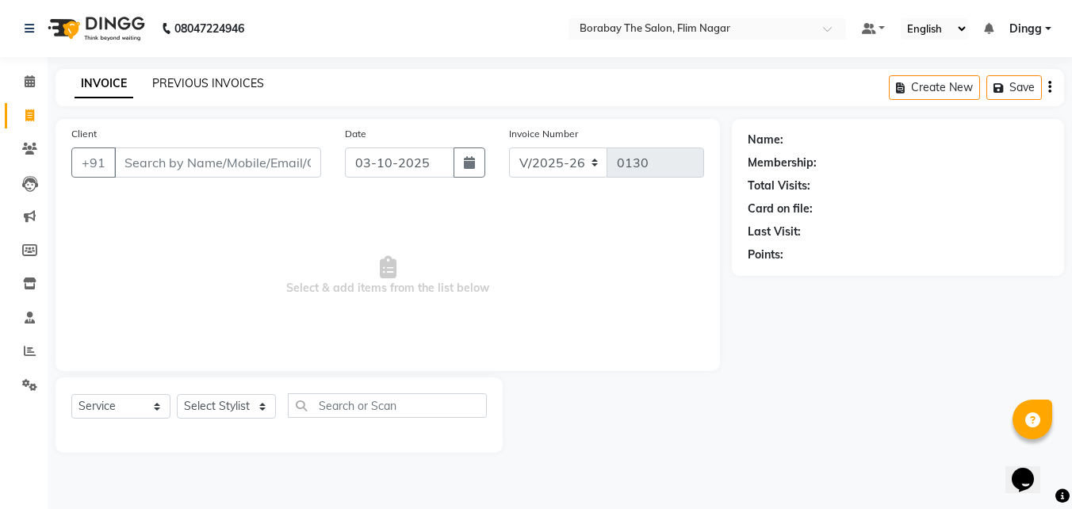
click at [222, 87] on link "PREVIOUS INVOICES" at bounding box center [208, 83] width 112 height 14
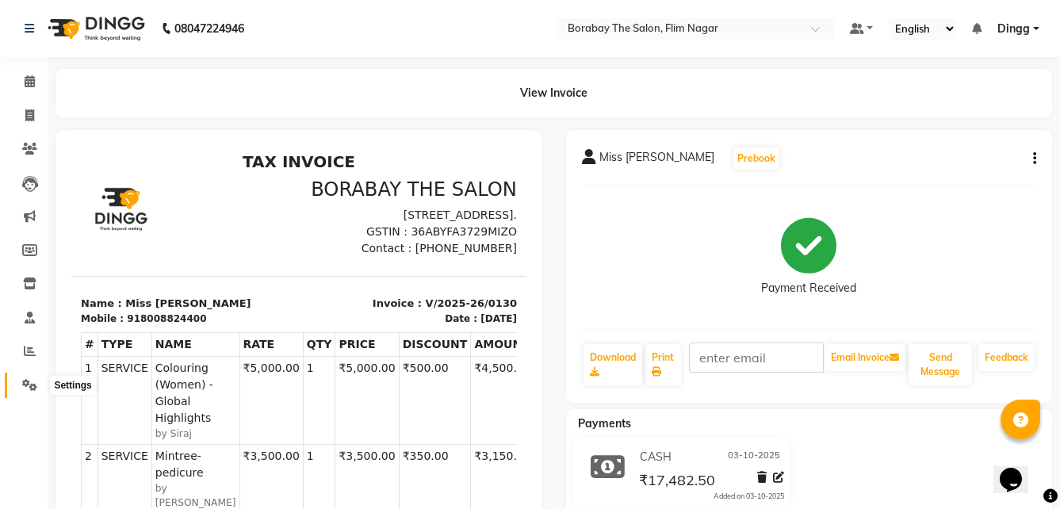
click at [36, 384] on icon at bounding box center [29, 385] width 15 height 12
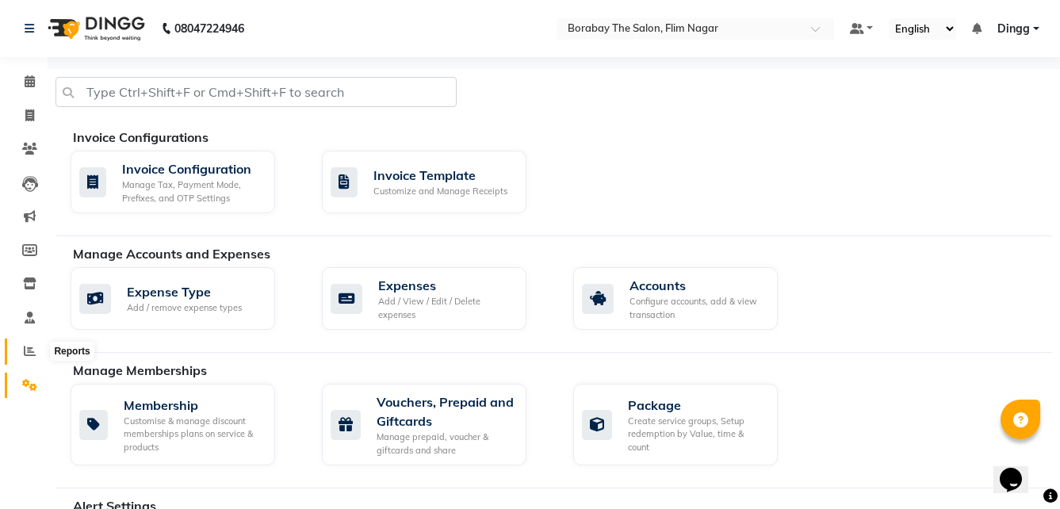
click at [36, 353] on span at bounding box center [30, 351] width 28 height 18
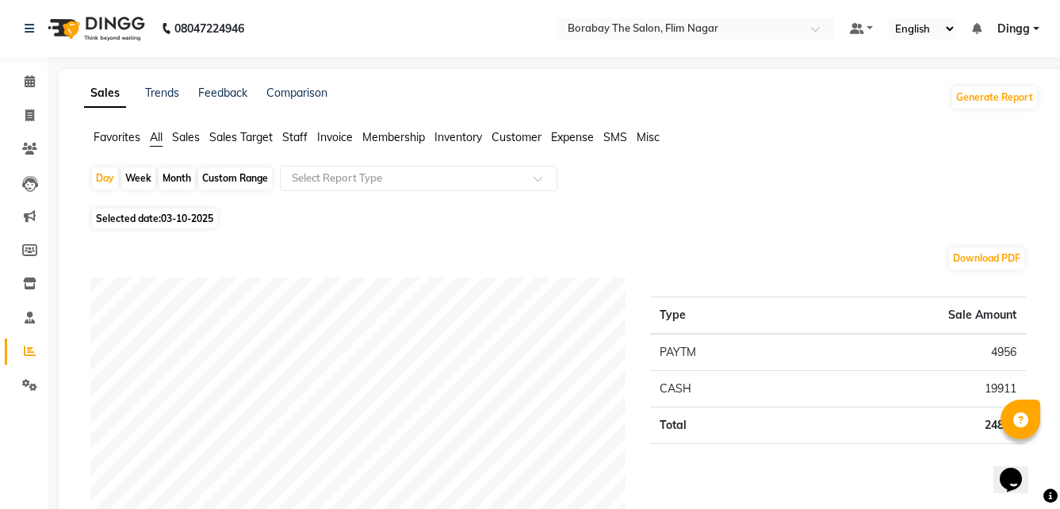
click at [300, 141] on span "Staff" at bounding box center [294, 137] width 25 height 14
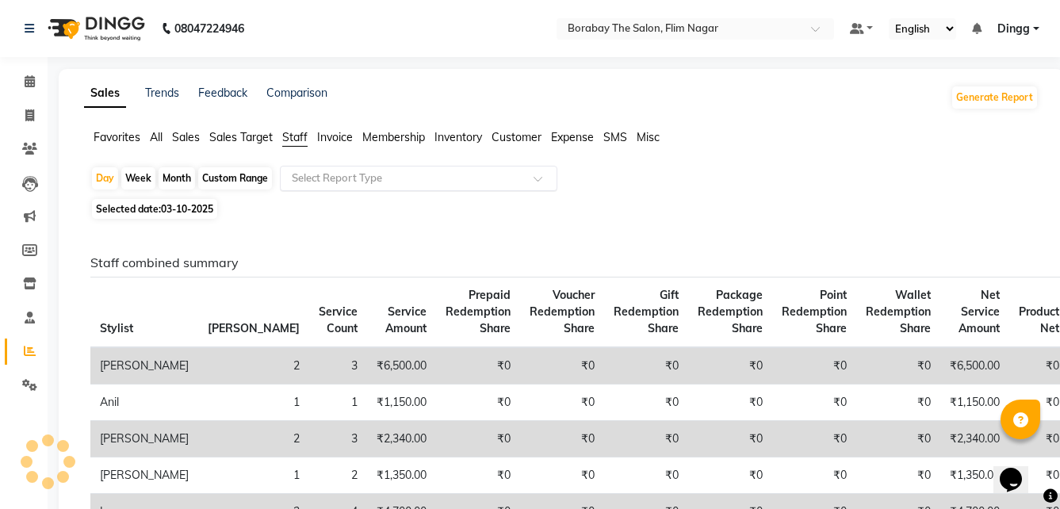
click at [317, 169] on div "Select Report Type" at bounding box center [418, 178] width 277 height 25
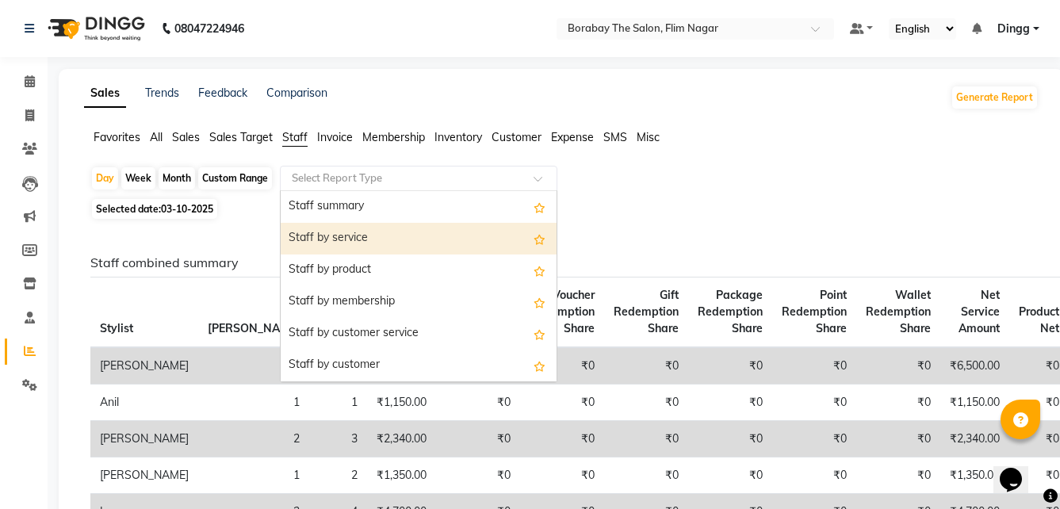
click at [335, 239] on div "Staff by service" at bounding box center [419, 239] width 276 height 32
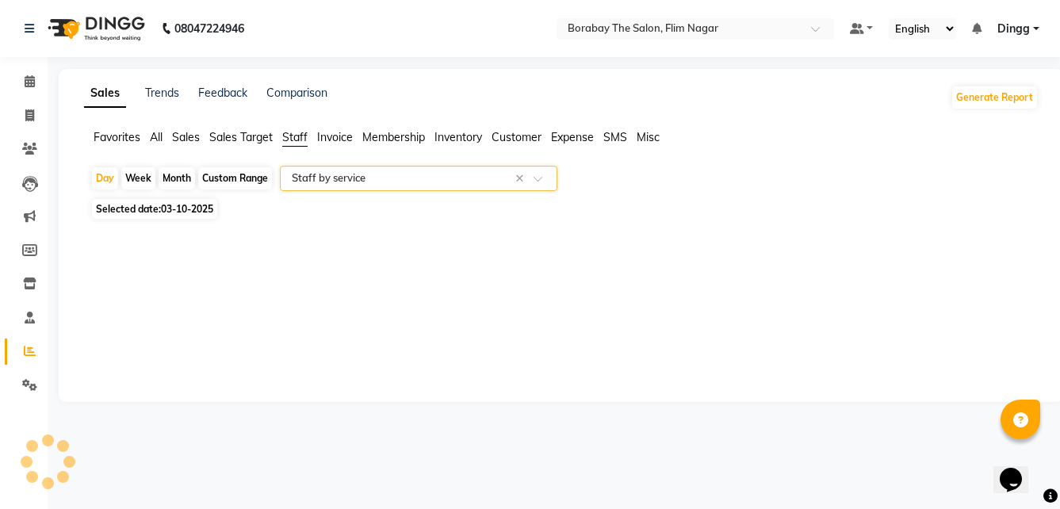
select select "full_report"
select select "csv"
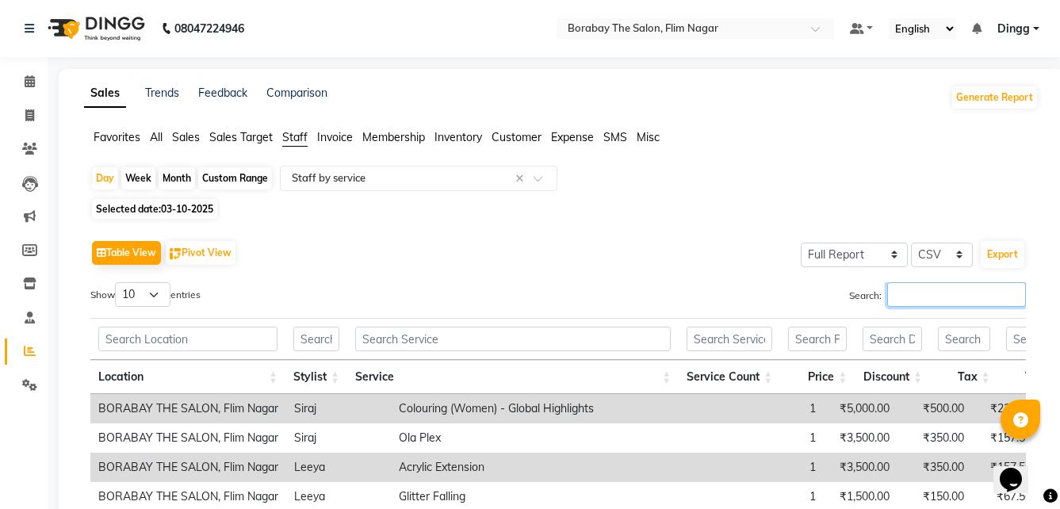
click at [942, 298] on input "Search:" at bounding box center [956, 294] width 139 height 25
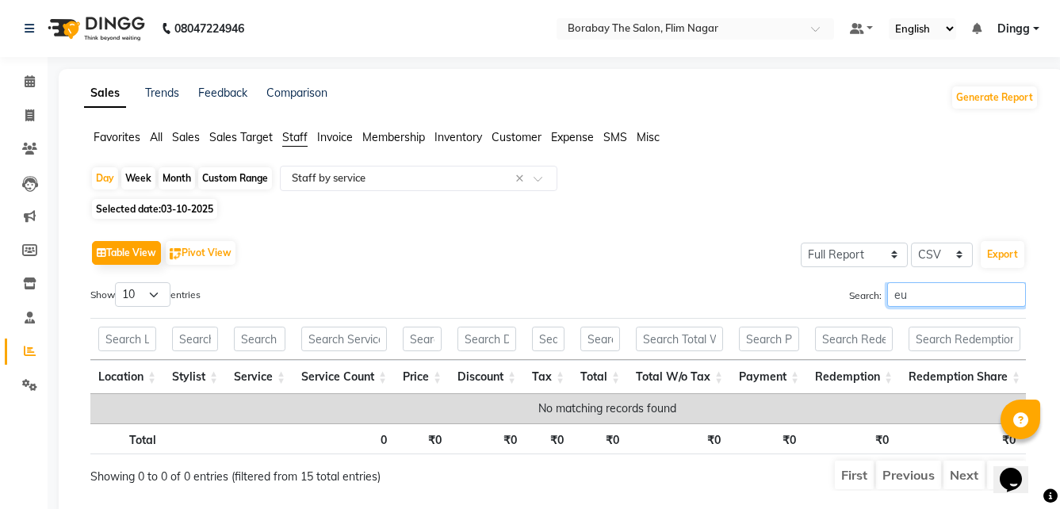
type input "e"
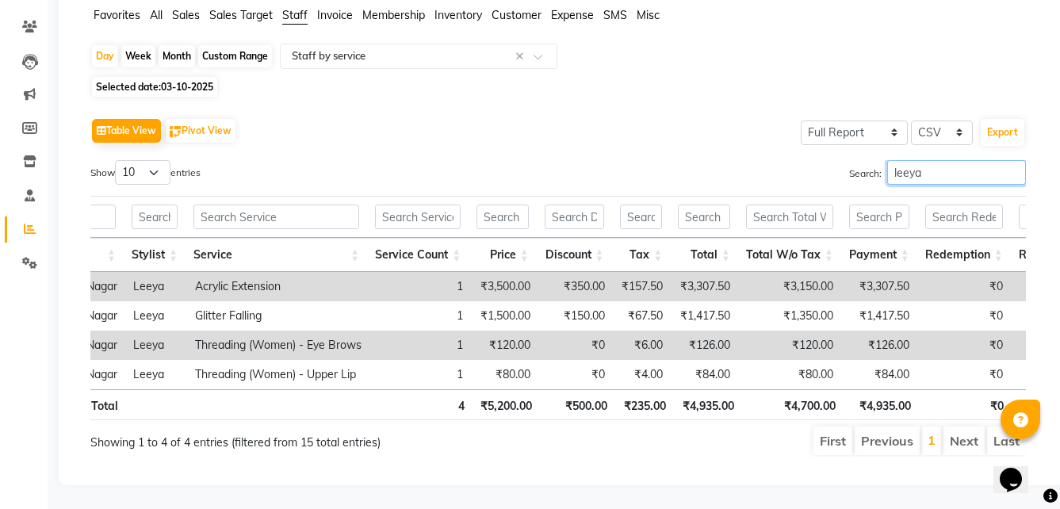
scroll to position [0, 181]
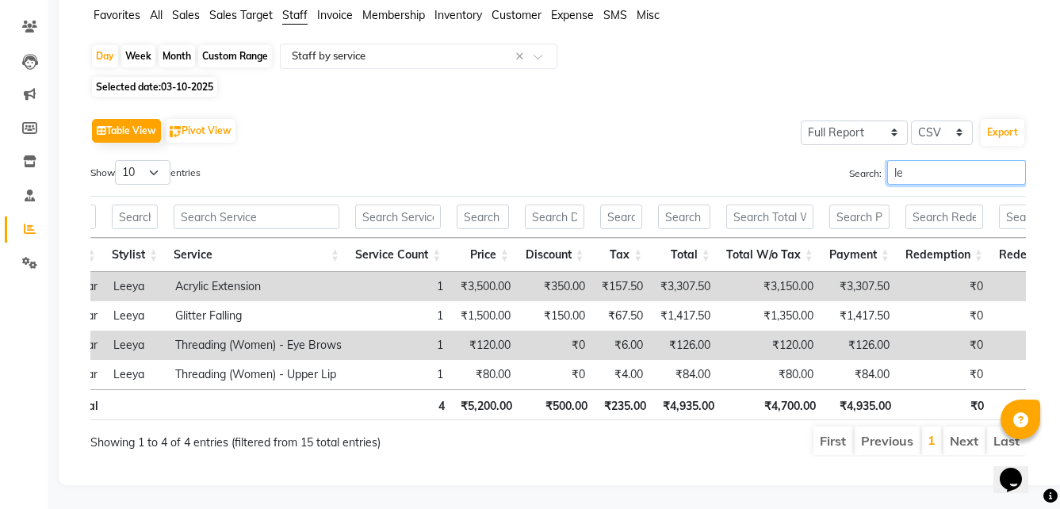
type input "l"
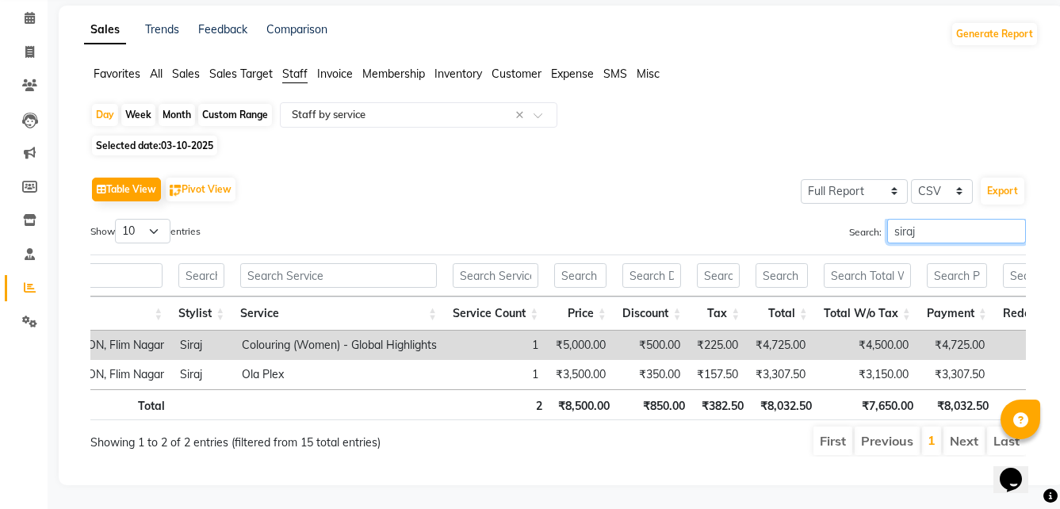
scroll to position [0, 136]
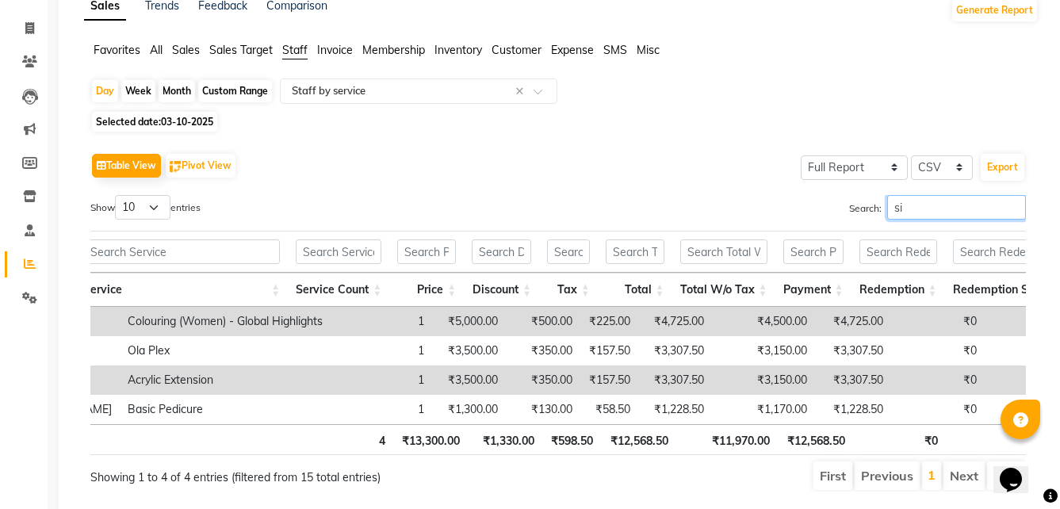
type input "s"
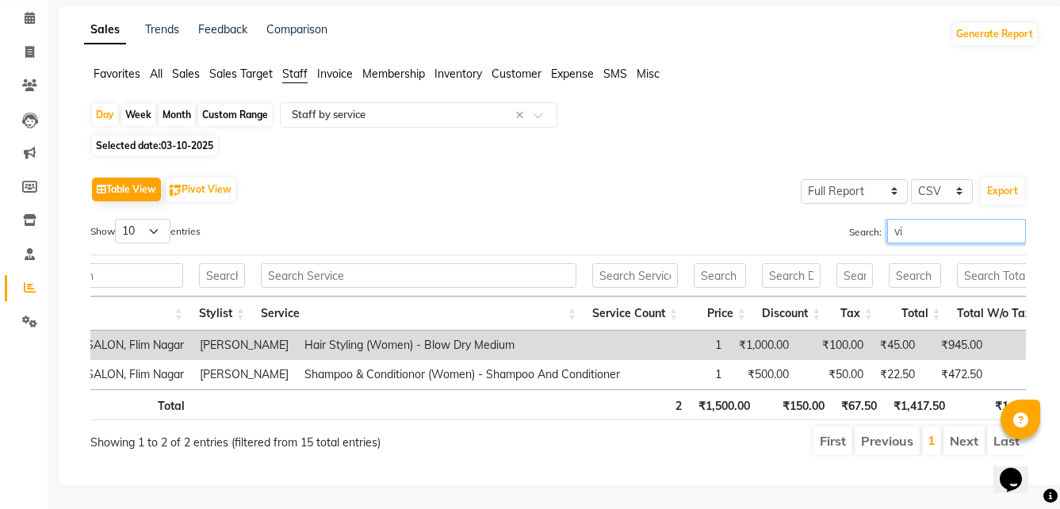
type input "v"
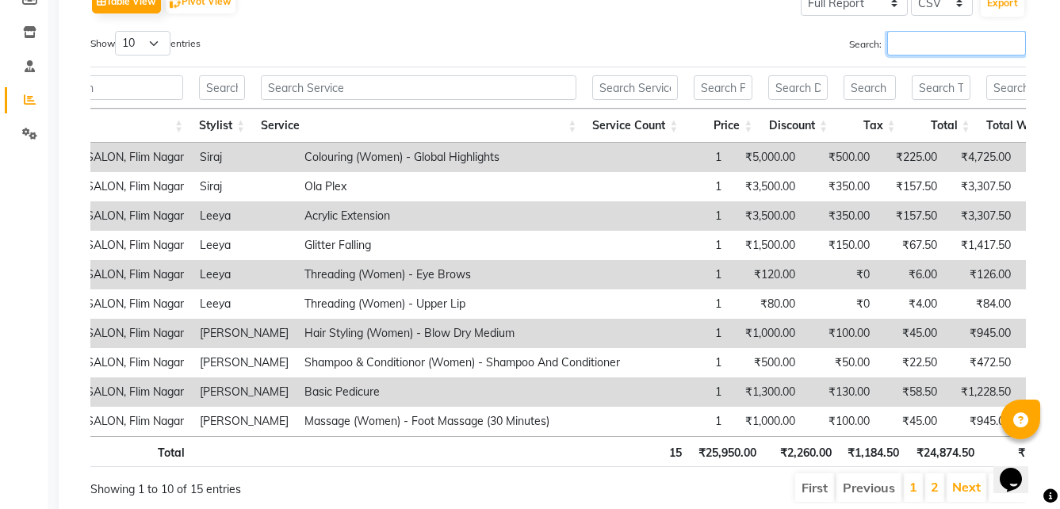
scroll to position [5, 0]
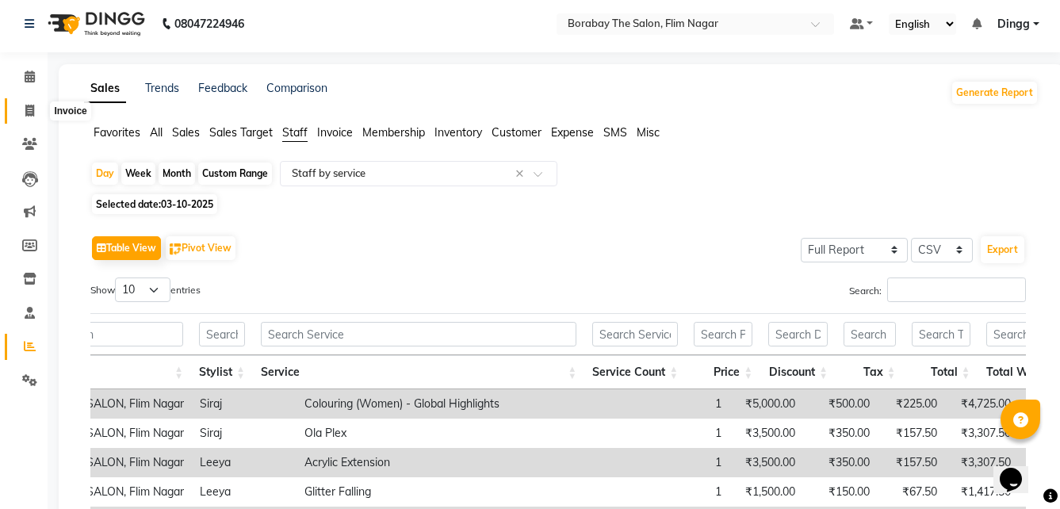
click at [29, 106] on icon at bounding box center [29, 111] width 9 height 12
select select "8731"
select select "service"
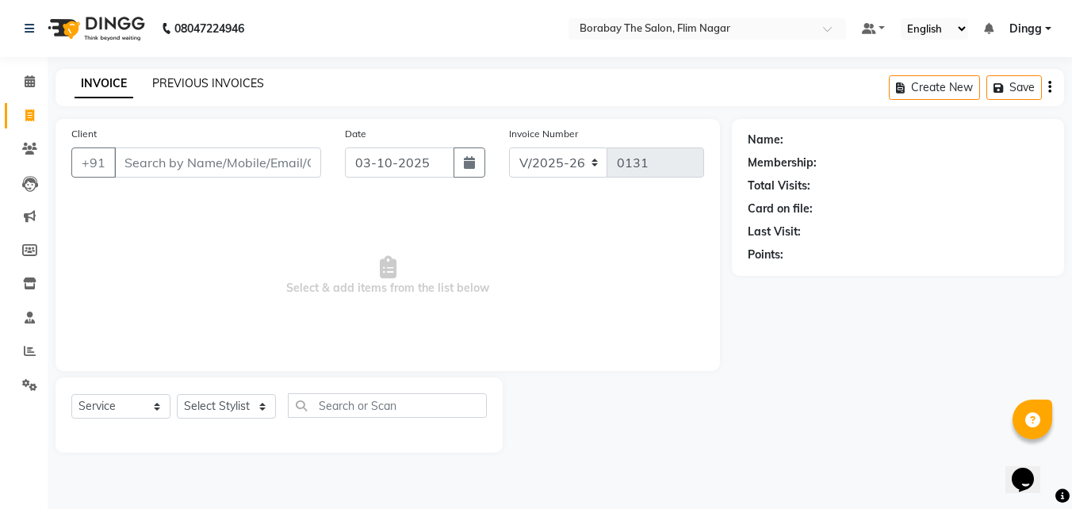
click at [192, 78] on link "PREVIOUS INVOICES" at bounding box center [208, 83] width 112 height 14
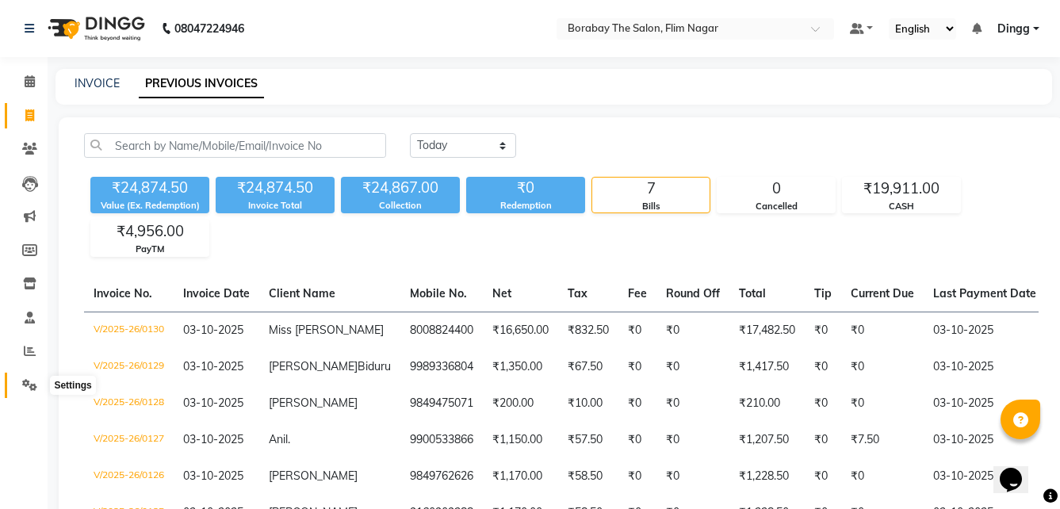
click at [27, 377] on span at bounding box center [30, 386] width 28 height 18
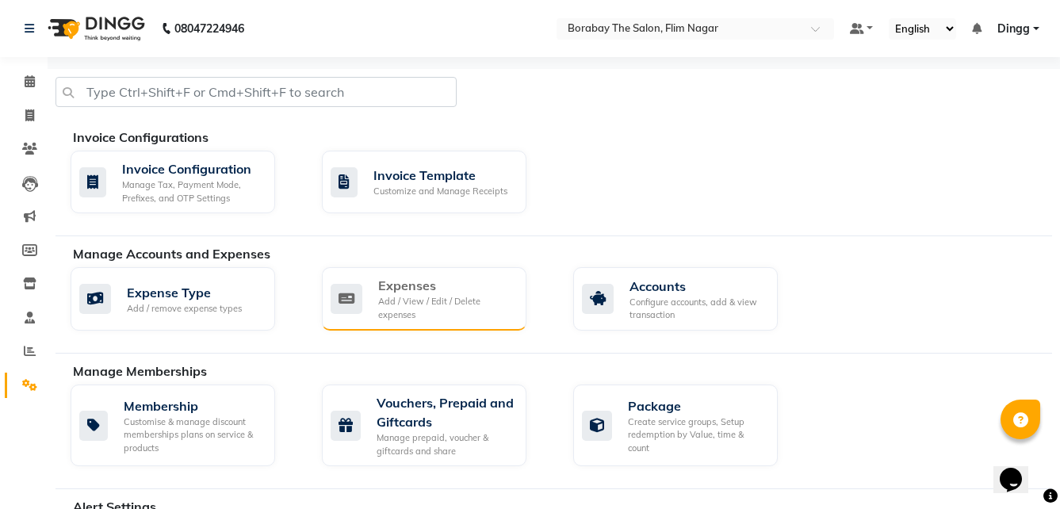
click at [396, 304] on div "Add / View / Edit / Delete expenses" at bounding box center [446, 308] width 136 height 26
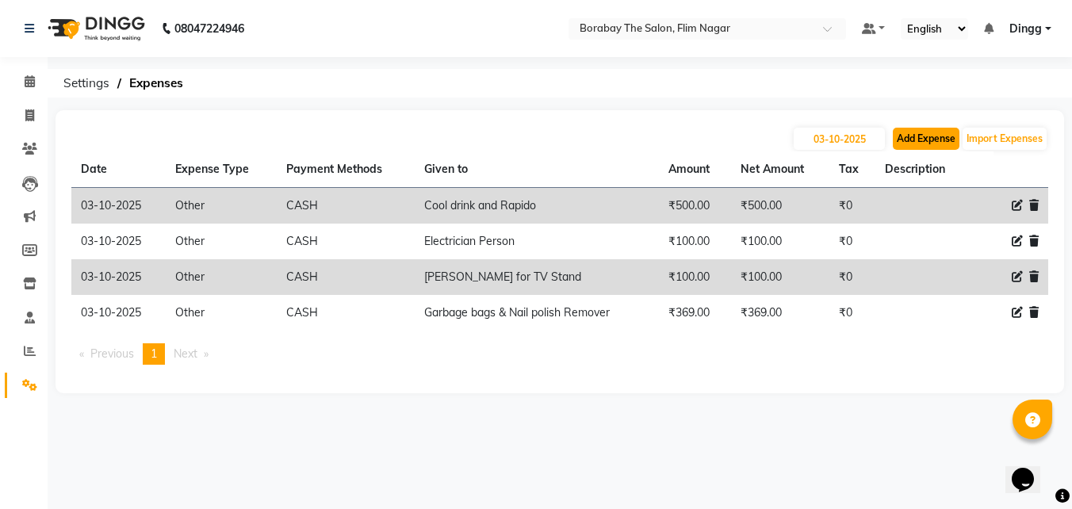
click at [946, 143] on button "Add Expense" at bounding box center [926, 139] width 67 height 22
select select "1"
select select "8008"
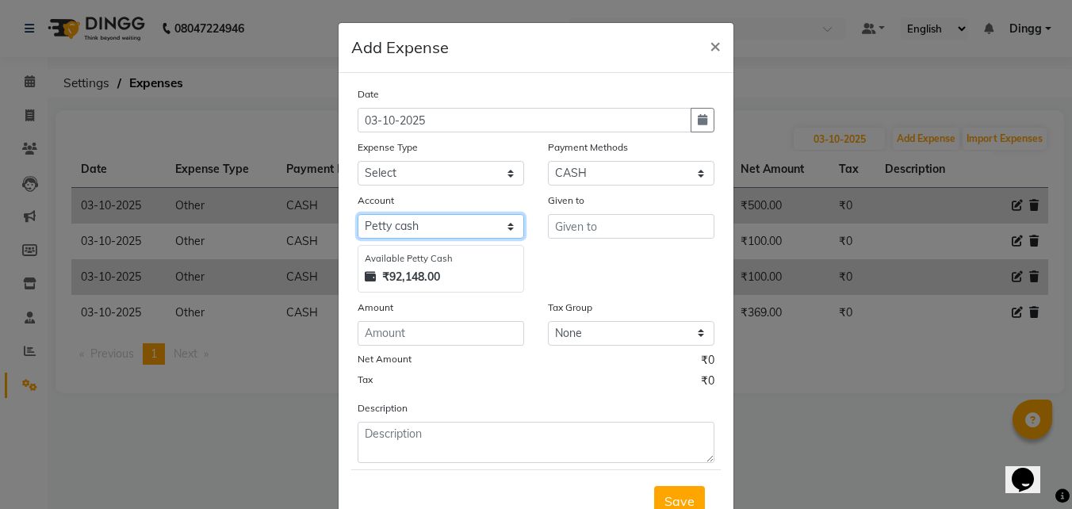
click at [453, 227] on select "Select [PERSON_NAME] cash Default account" at bounding box center [440, 226] width 166 height 25
click at [602, 254] on div "Given to" at bounding box center [631, 242] width 190 height 101
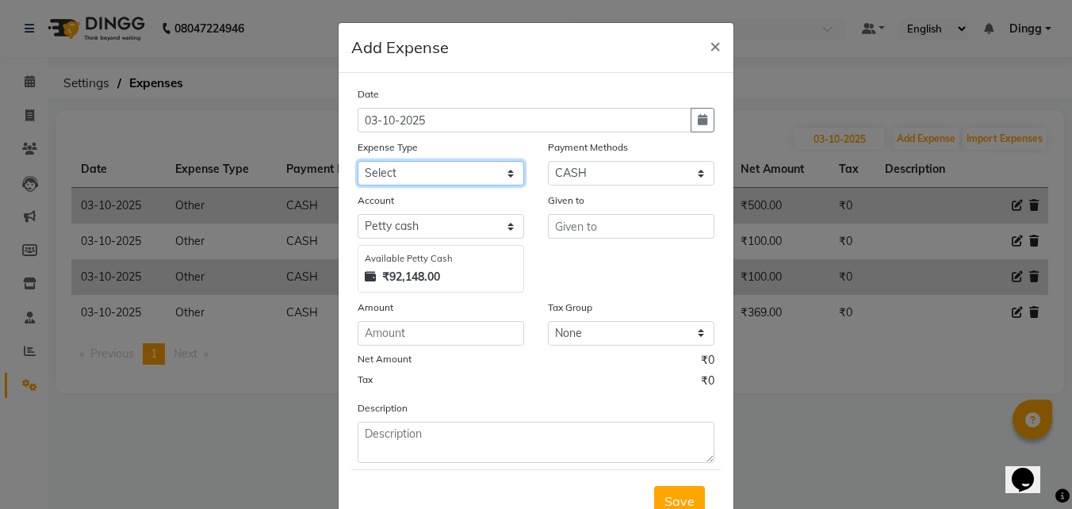
click at [505, 174] on select "Select Advance Salary Bank charges Cash transfer to bank Cash transfer to hub C…" at bounding box center [440, 173] width 166 height 25
select select "8462"
click at [357, 161] on select "Select Advance Salary Bank charges Cash transfer to bank Cash transfer to hub C…" at bounding box center [440, 173] width 166 height 25
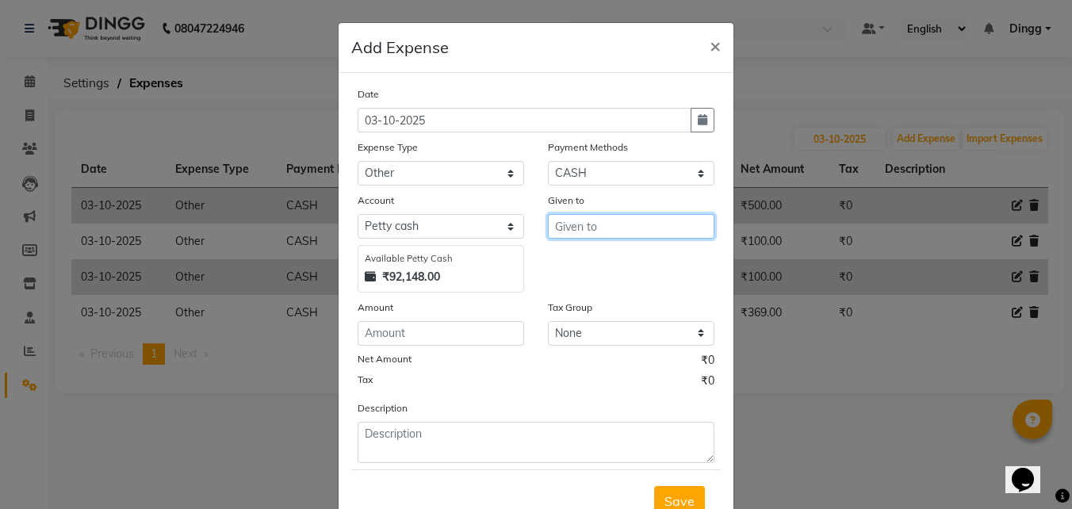
click at [618, 224] on input "text" at bounding box center [631, 226] width 166 height 25
click at [614, 224] on input "text" at bounding box center [631, 226] width 166 height 25
type input "Labor"
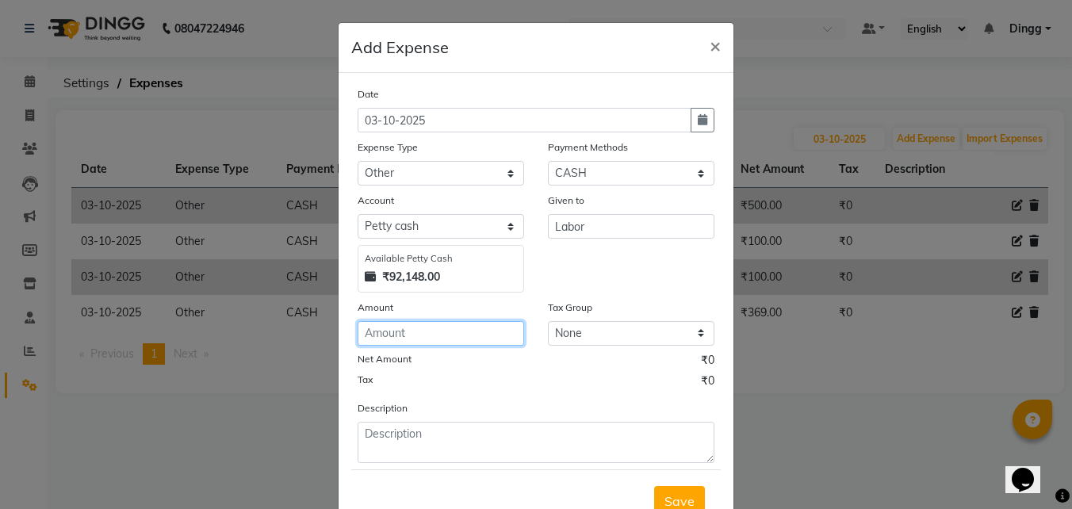
click at [446, 336] on input "number" at bounding box center [440, 333] width 166 height 25
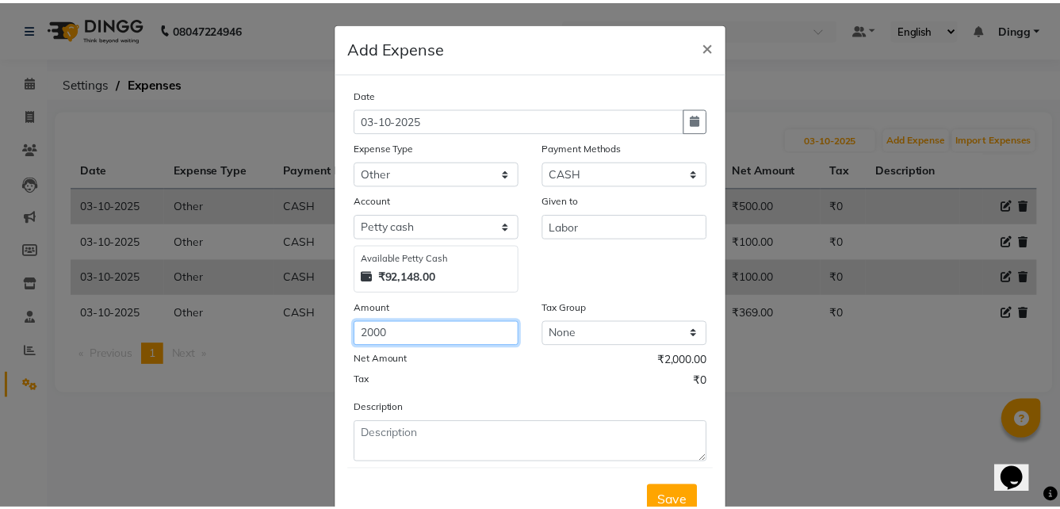
scroll to position [59, 0]
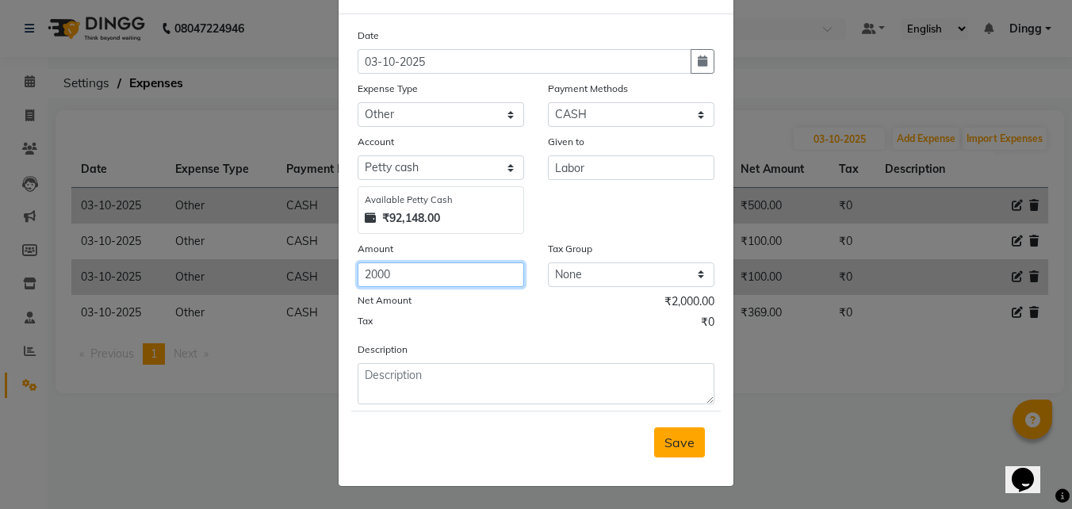
type input "2000"
click at [676, 438] on span "Save" at bounding box center [679, 442] width 30 height 16
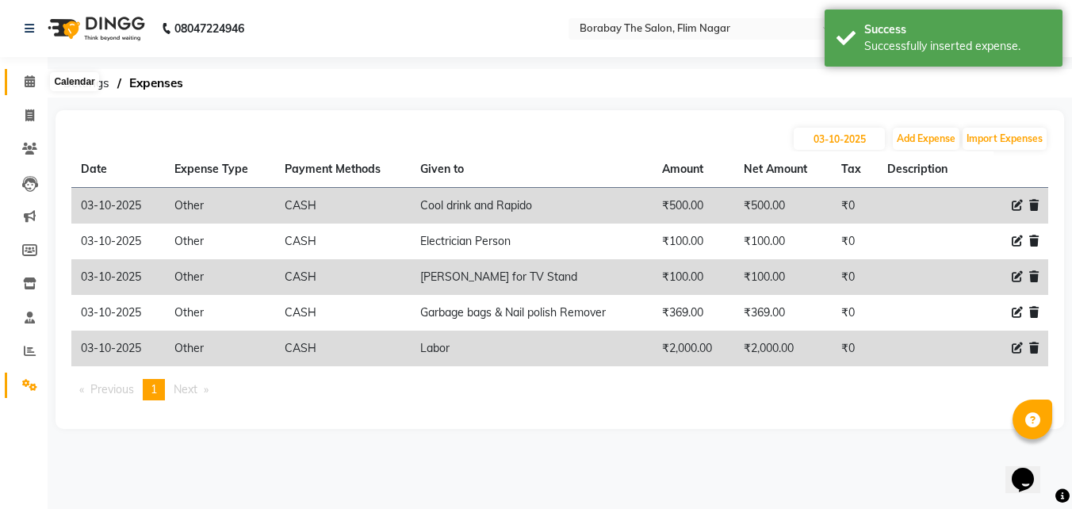
click at [32, 82] on icon at bounding box center [30, 81] width 10 height 12
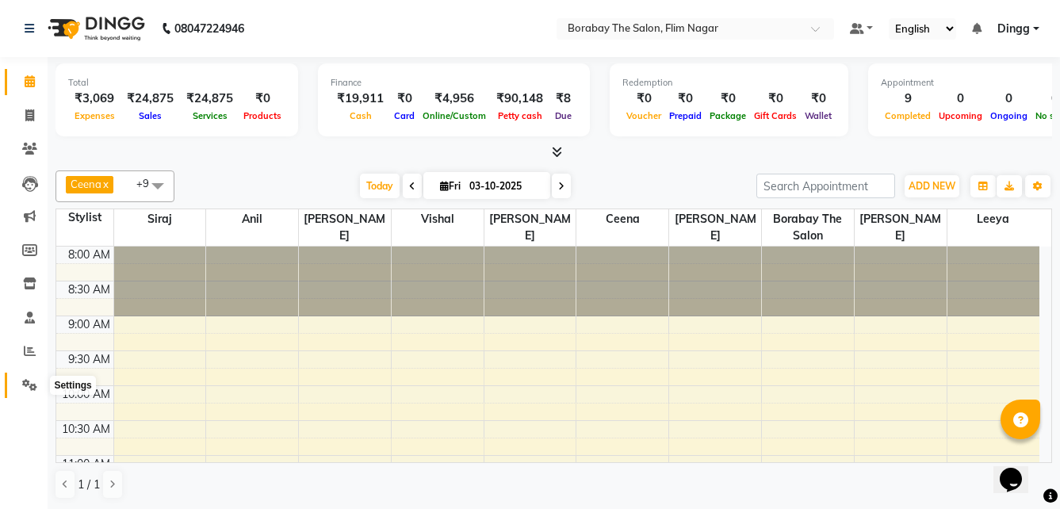
click at [26, 387] on icon at bounding box center [29, 385] width 15 height 12
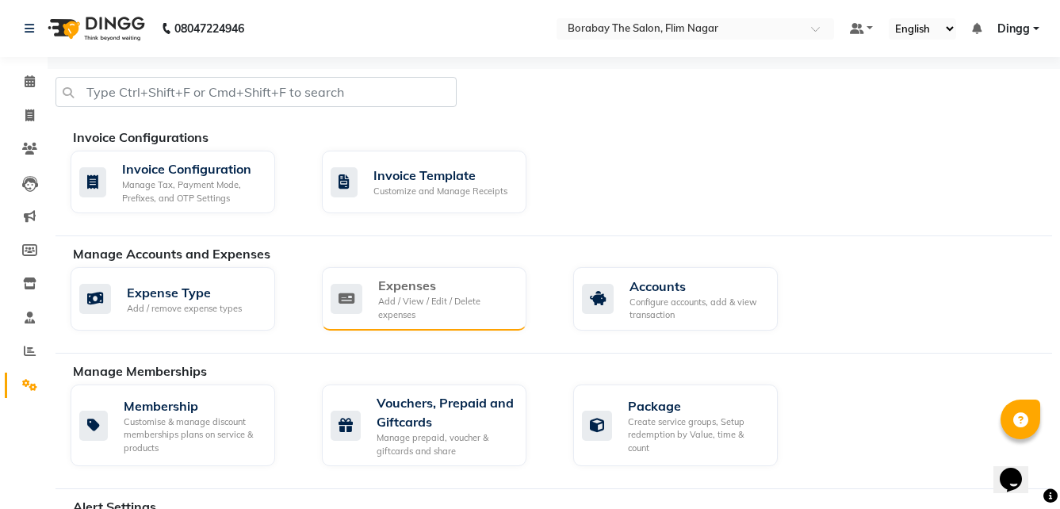
click at [425, 308] on div "Add / View / Edit / Delete expenses" at bounding box center [446, 308] width 136 height 26
